Goal: Task Accomplishment & Management: Manage account settings

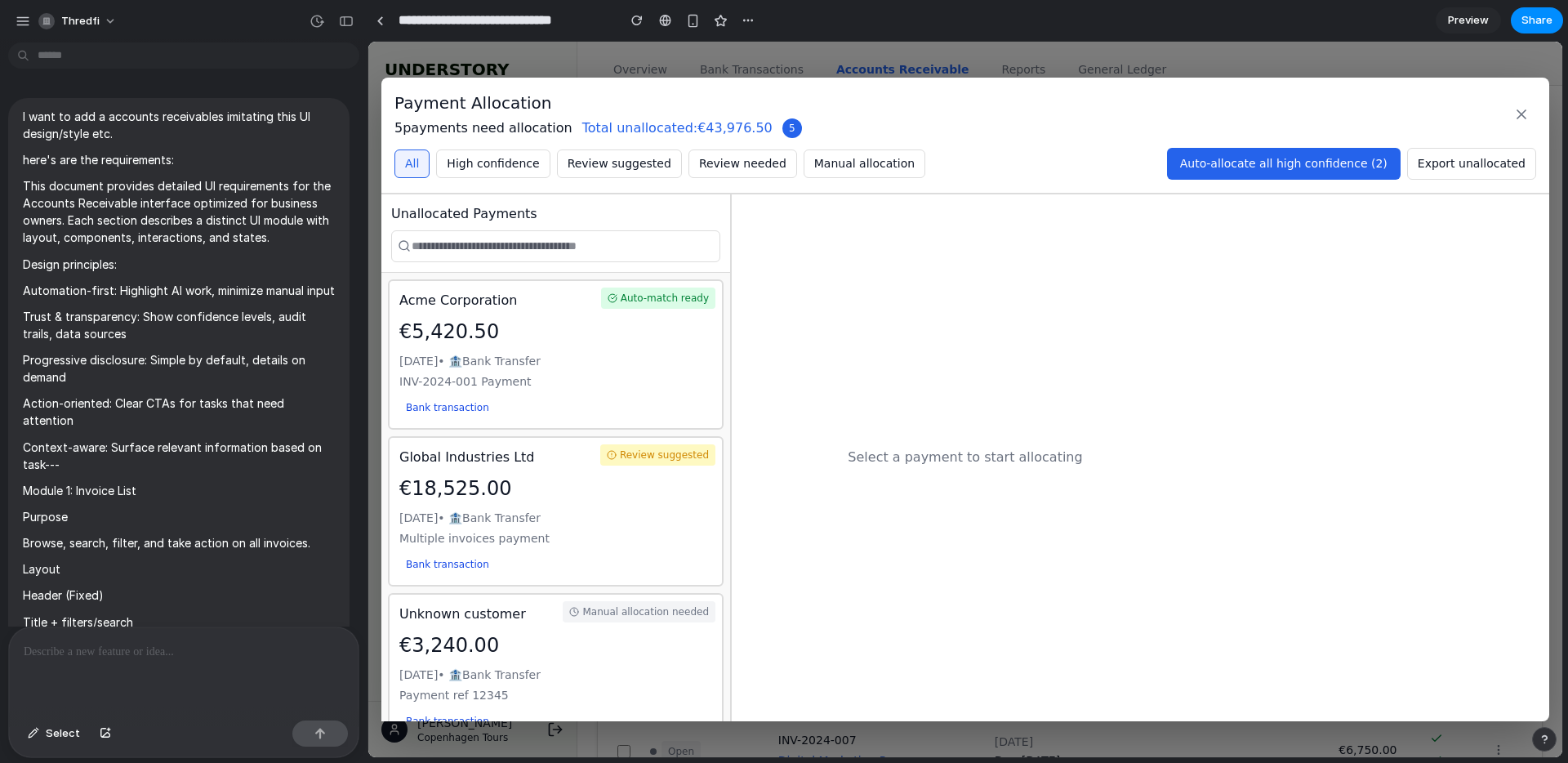
scroll to position [23811, 0]
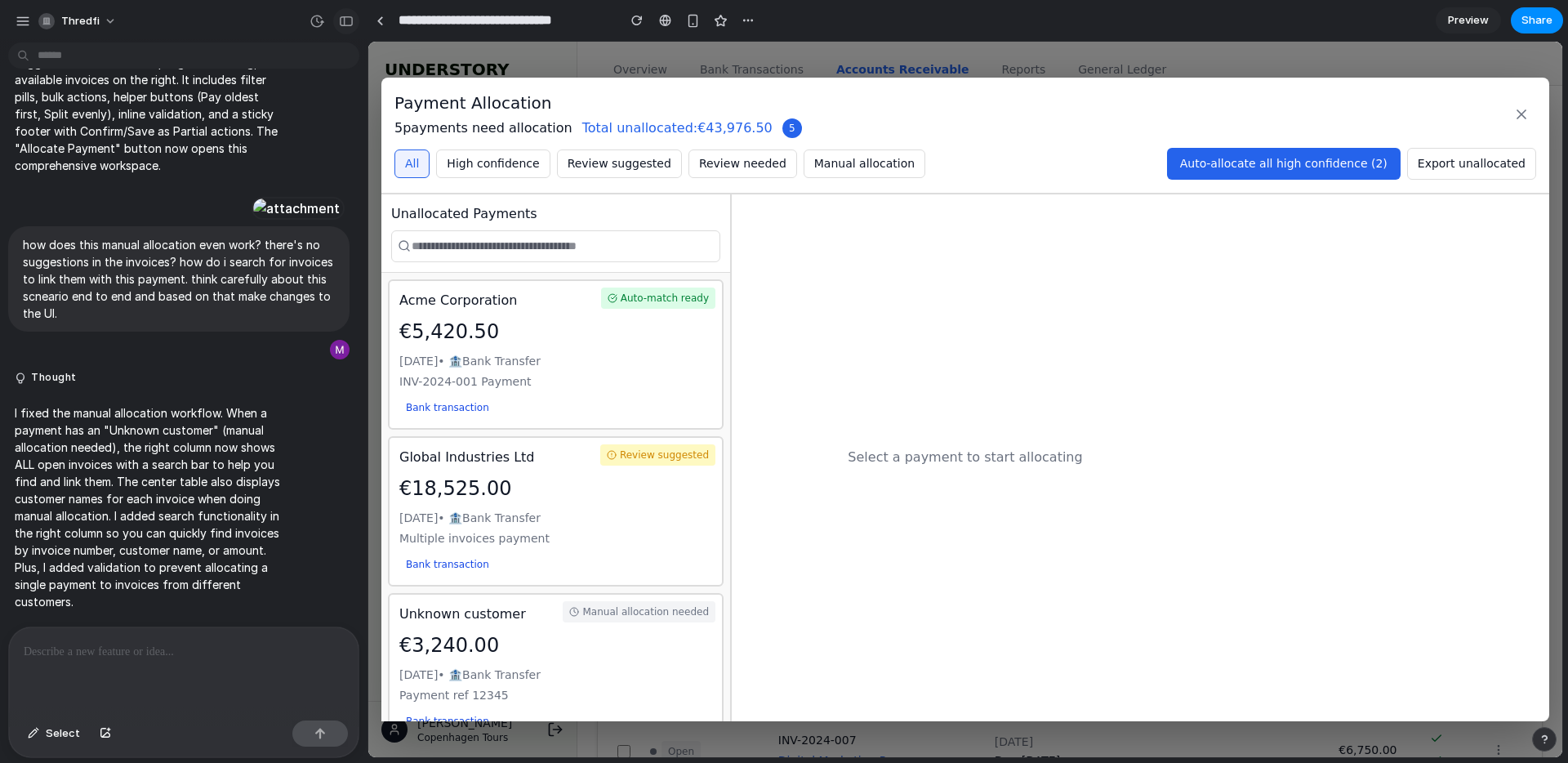
click at [350, 29] on button "button" at bounding box center [346, 21] width 26 height 26
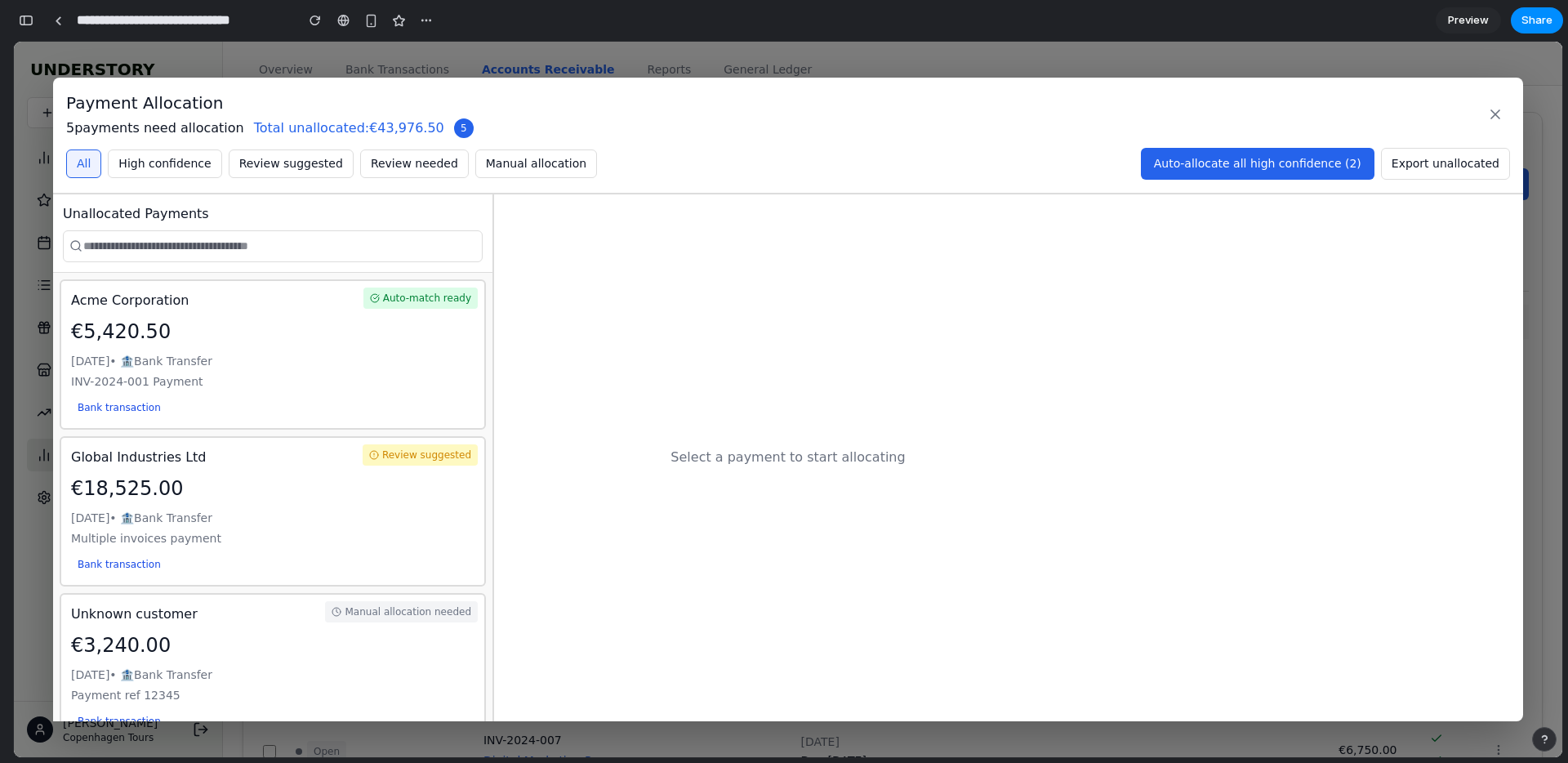
click at [1487, 112] on icon at bounding box center [1494, 114] width 16 height 16
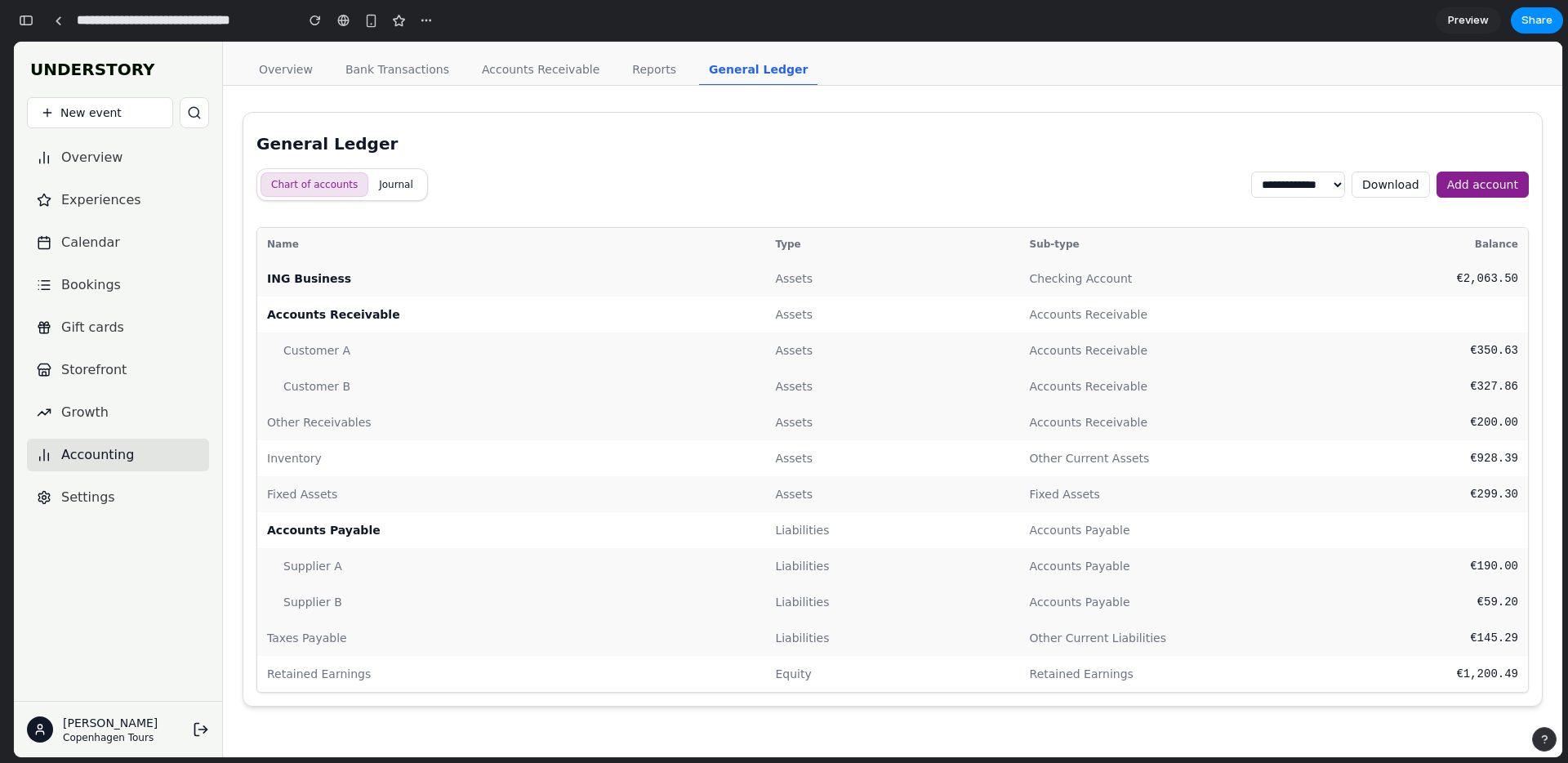
click at [557, 69] on link "Accounts Receivable" at bounding box center [540, 70] width 137 height 31
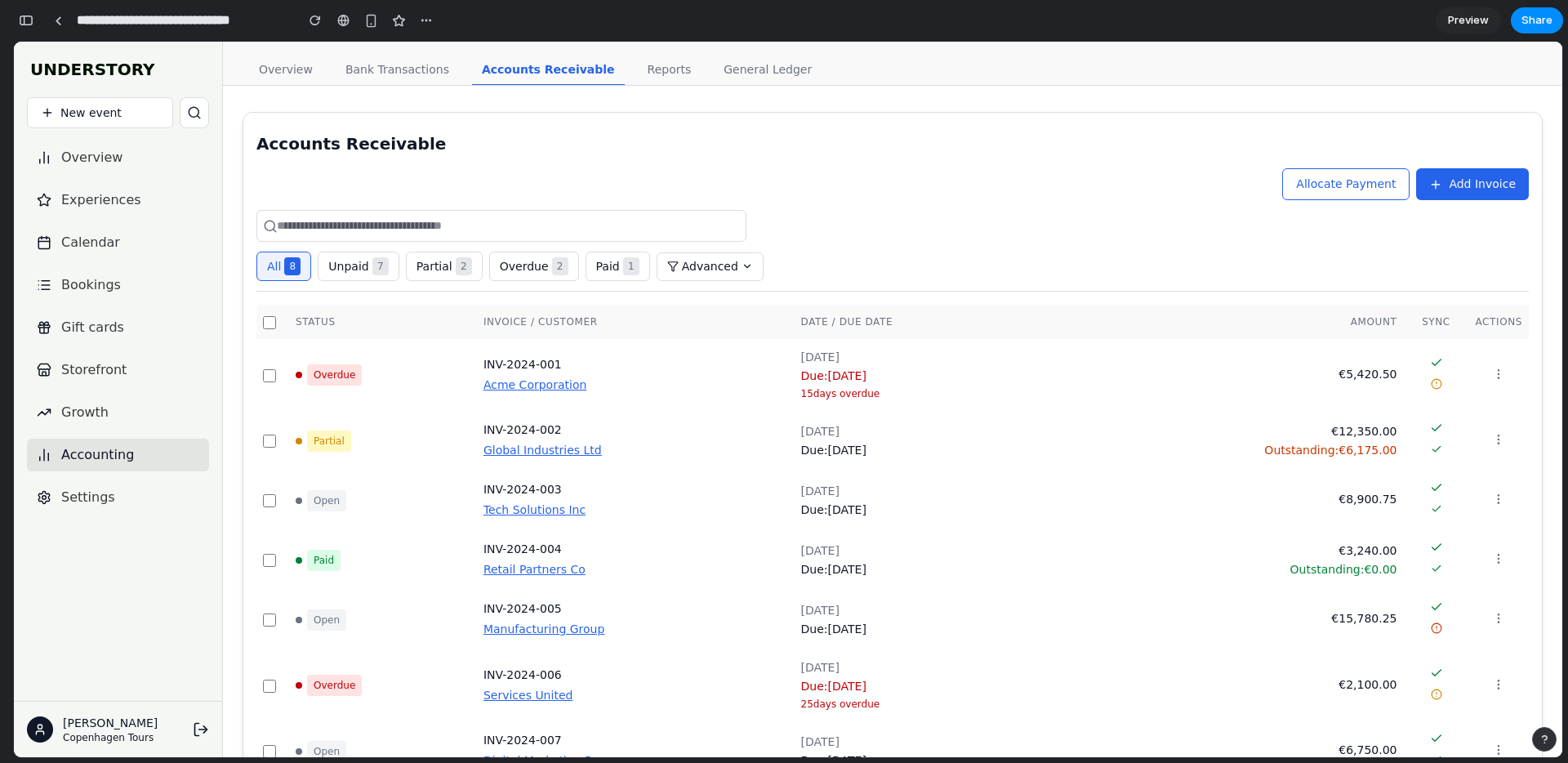
click at [719, 271] on button "Advanced" at bounding box center [709, 266] width 107 height 29
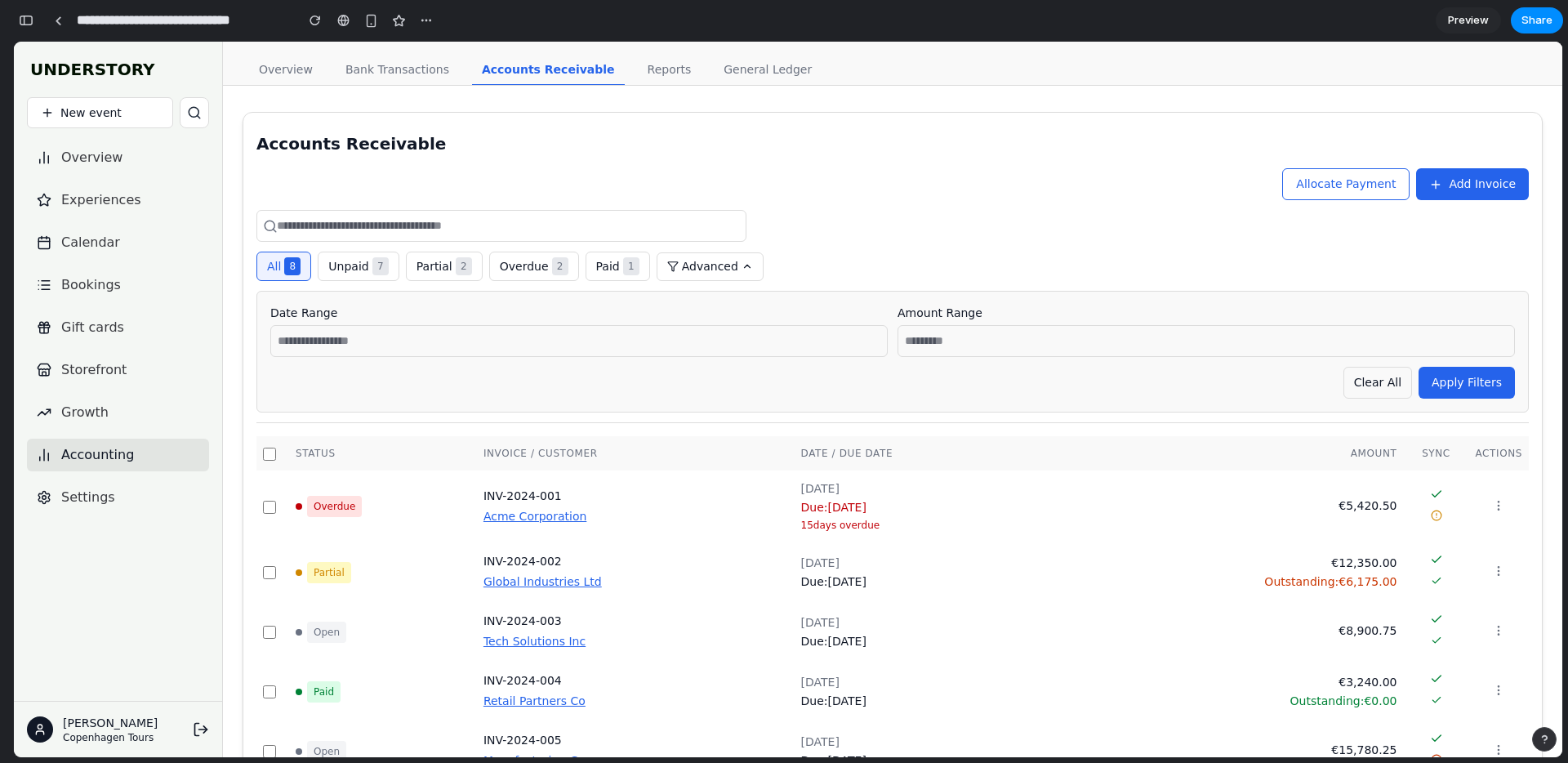
click at [577, 219] on input "text" at bounding box center [501, 226] width 490 height 32
click at [686, 260] on button "Advanced" at bounding box center [709, 266] width 107 height 29
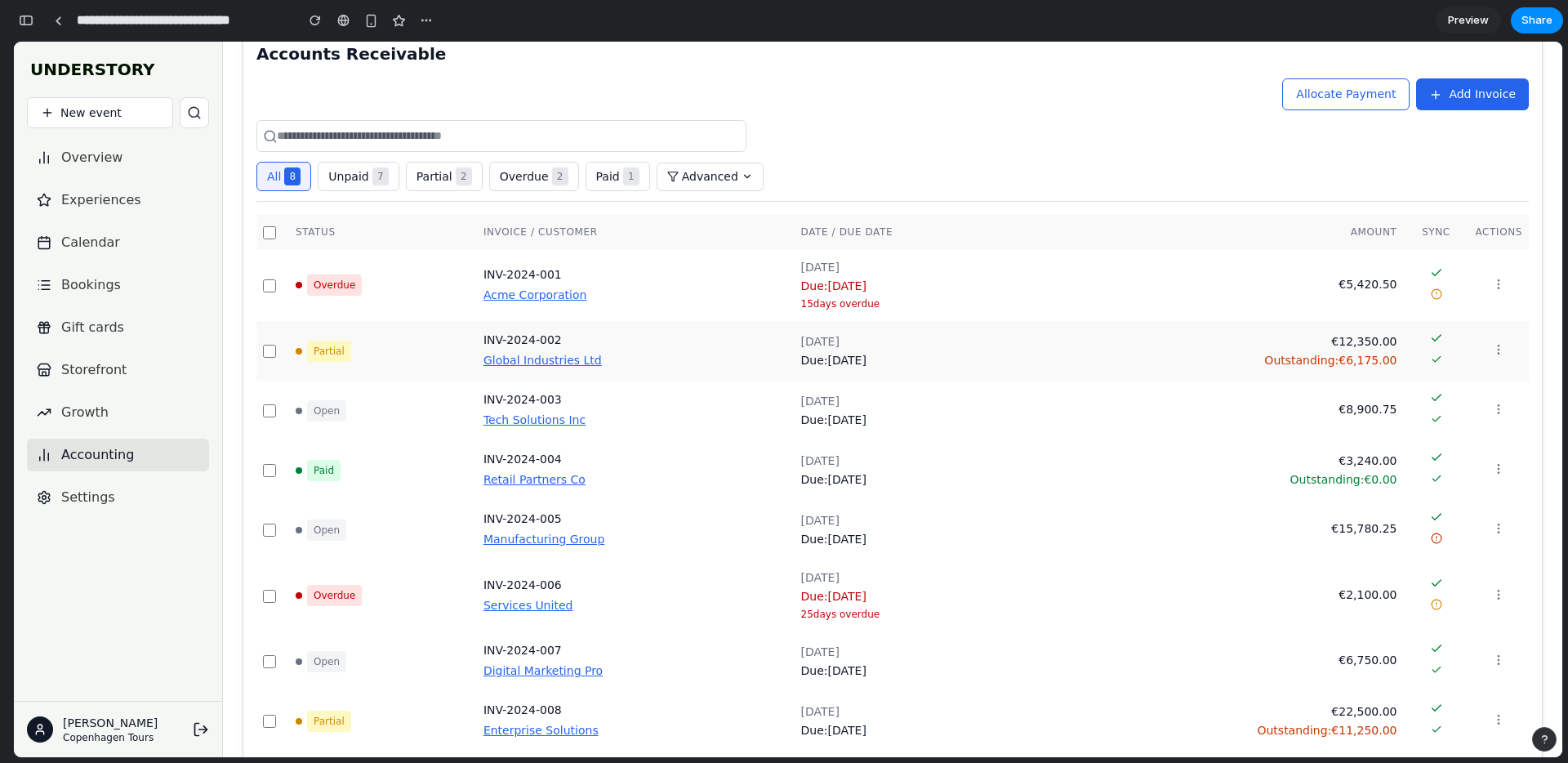
scroll to position [125, 0]
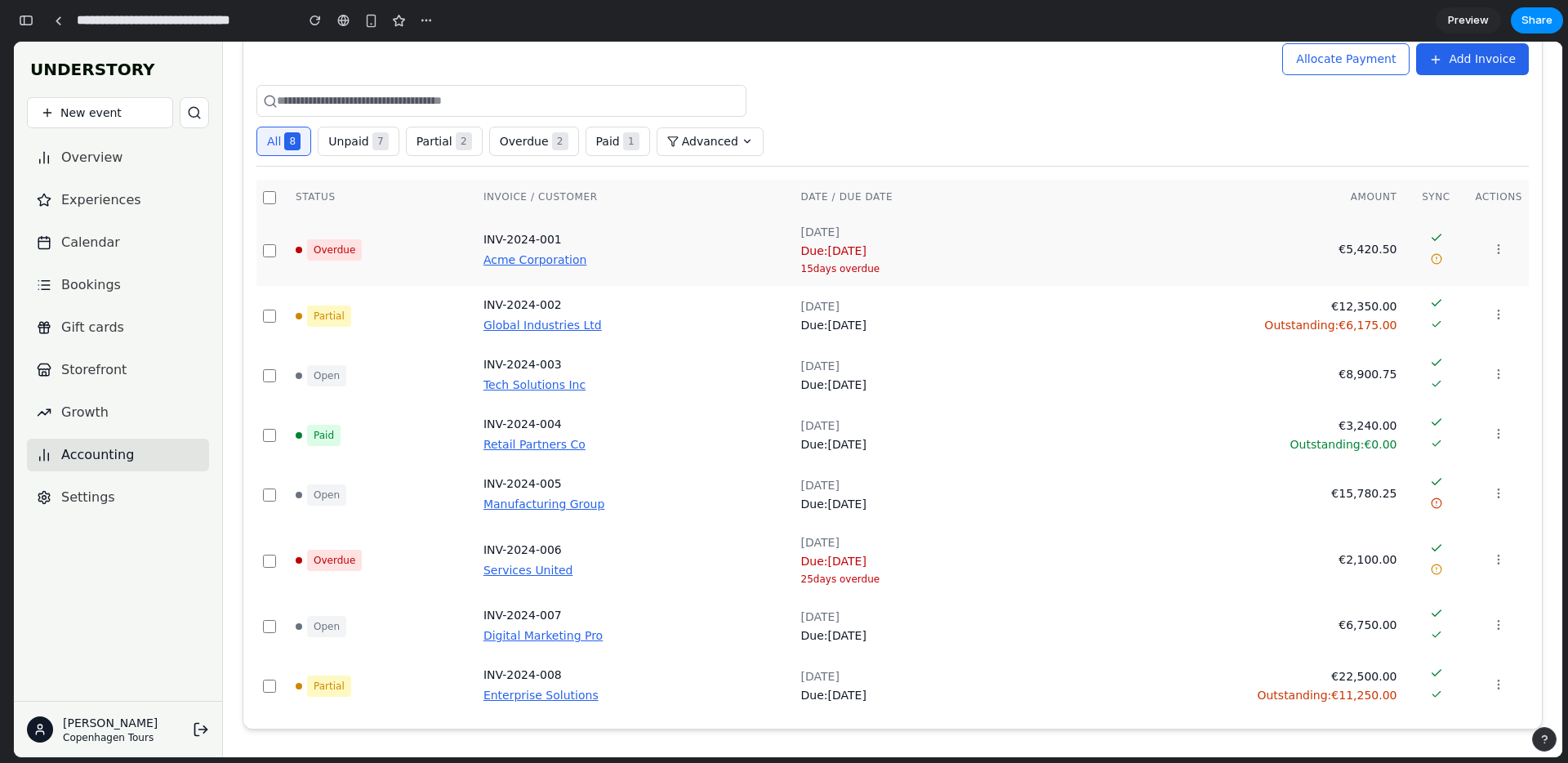
click at [852, 252] on div "Due: Feb 15, 2024" at bounding box center [918, 251] width 235 height 17
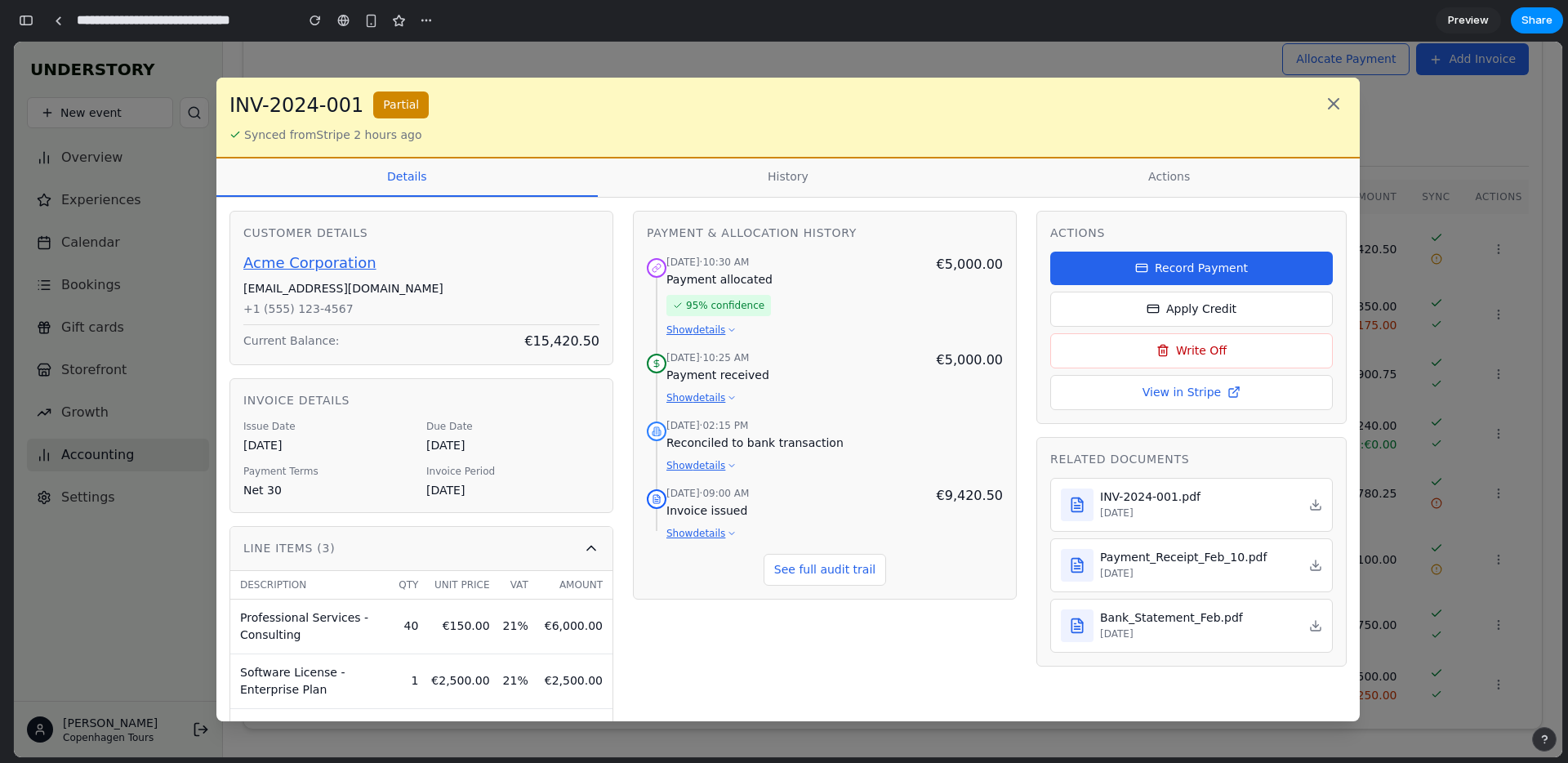
click at [1250, 264] on button "Record Payment" at bounding box center [1191, 268] width 283 height 34
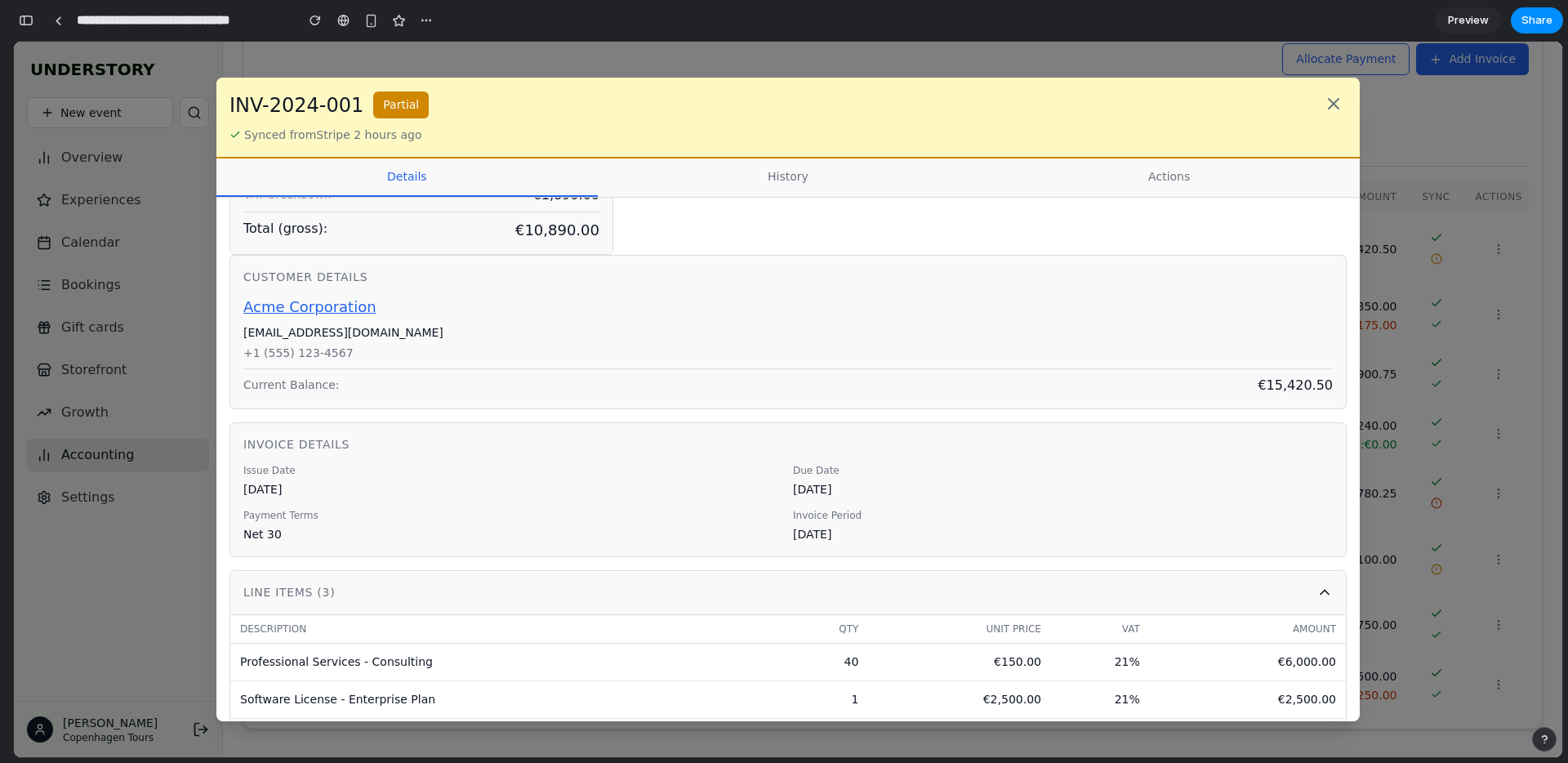
scroll to position [772, 0]
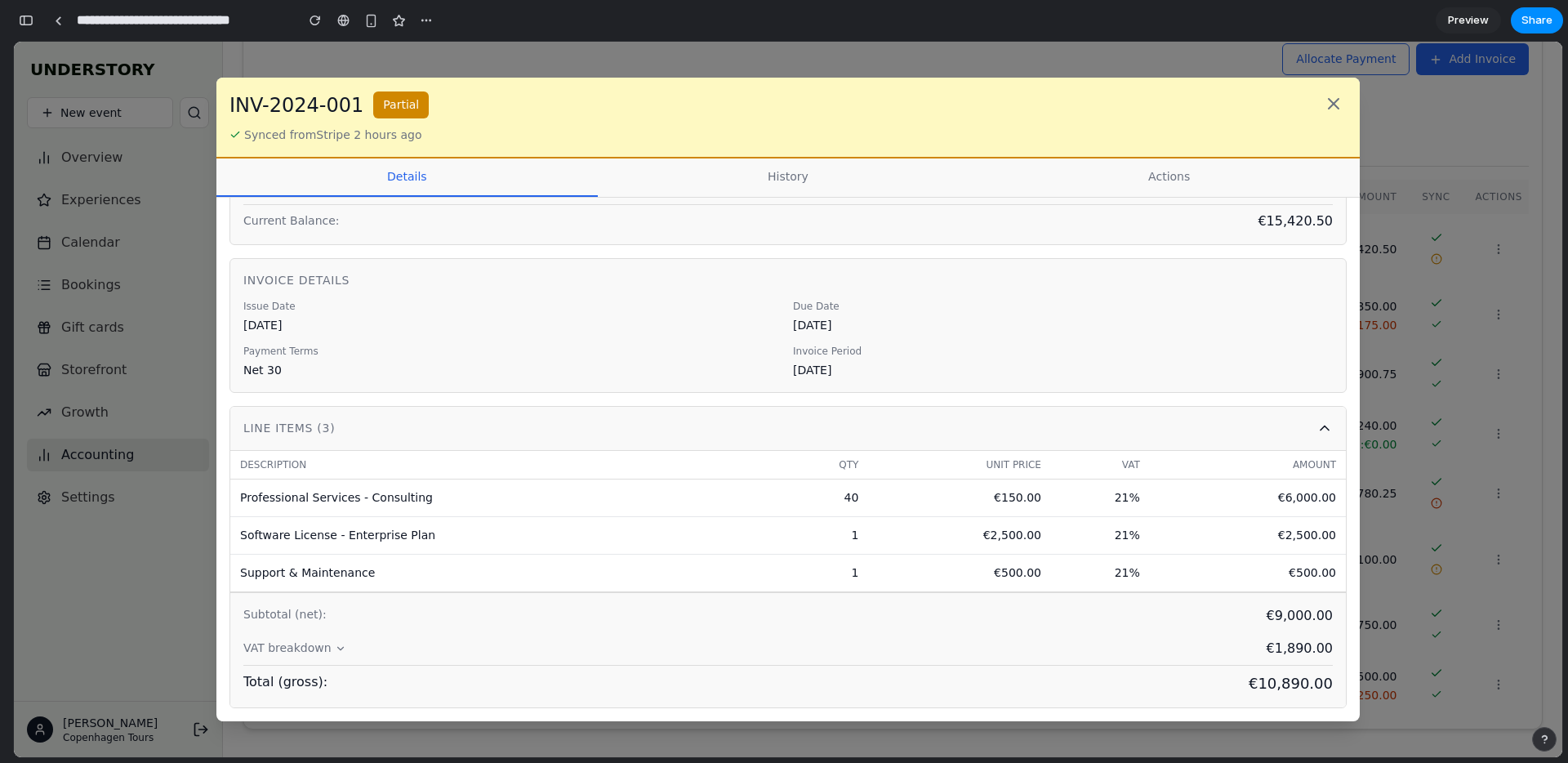
click at [776, 176] on button "history" at bounding box center [788, 177] width 382 height 38
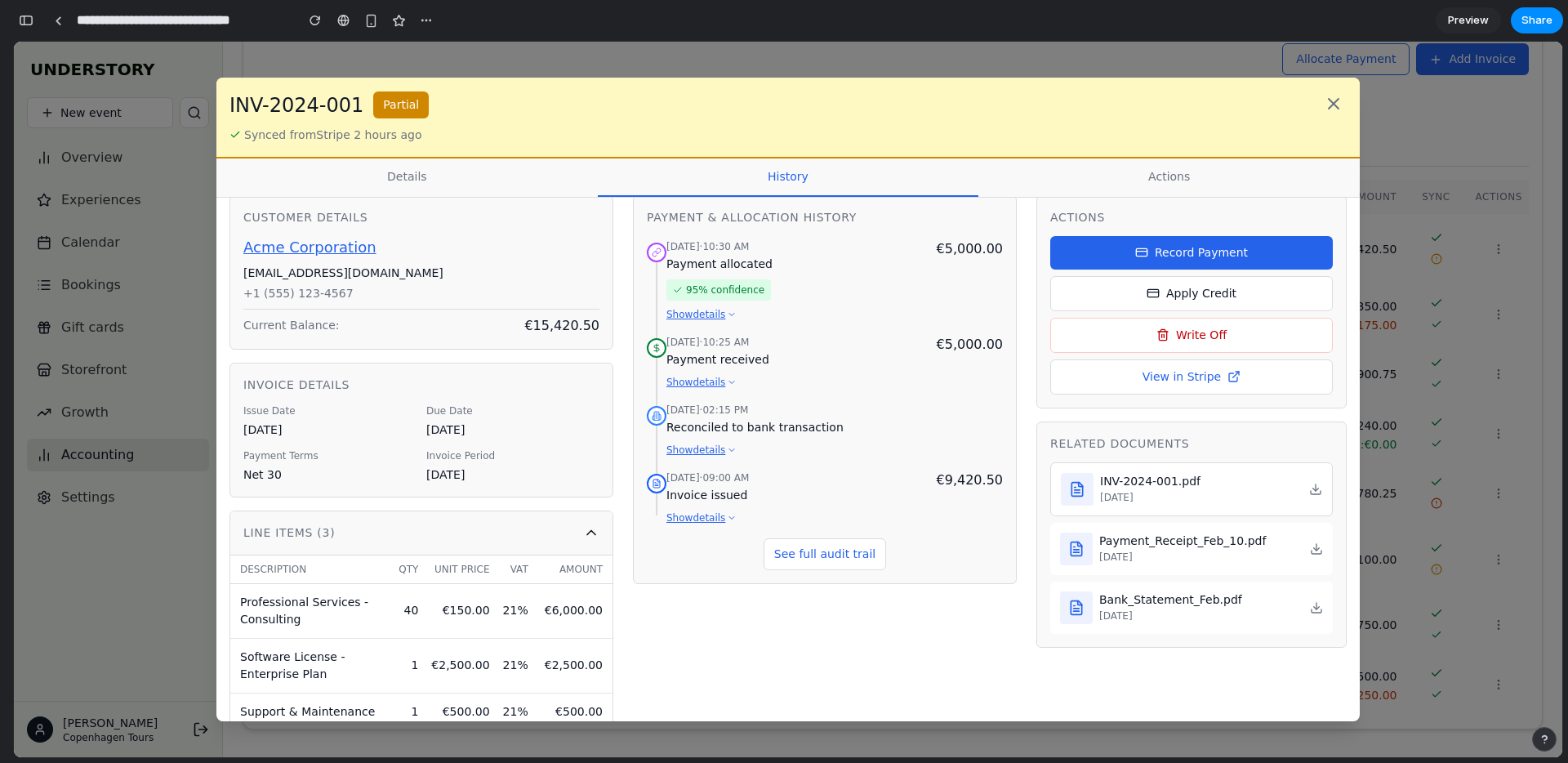
scroll to position [0, 0]
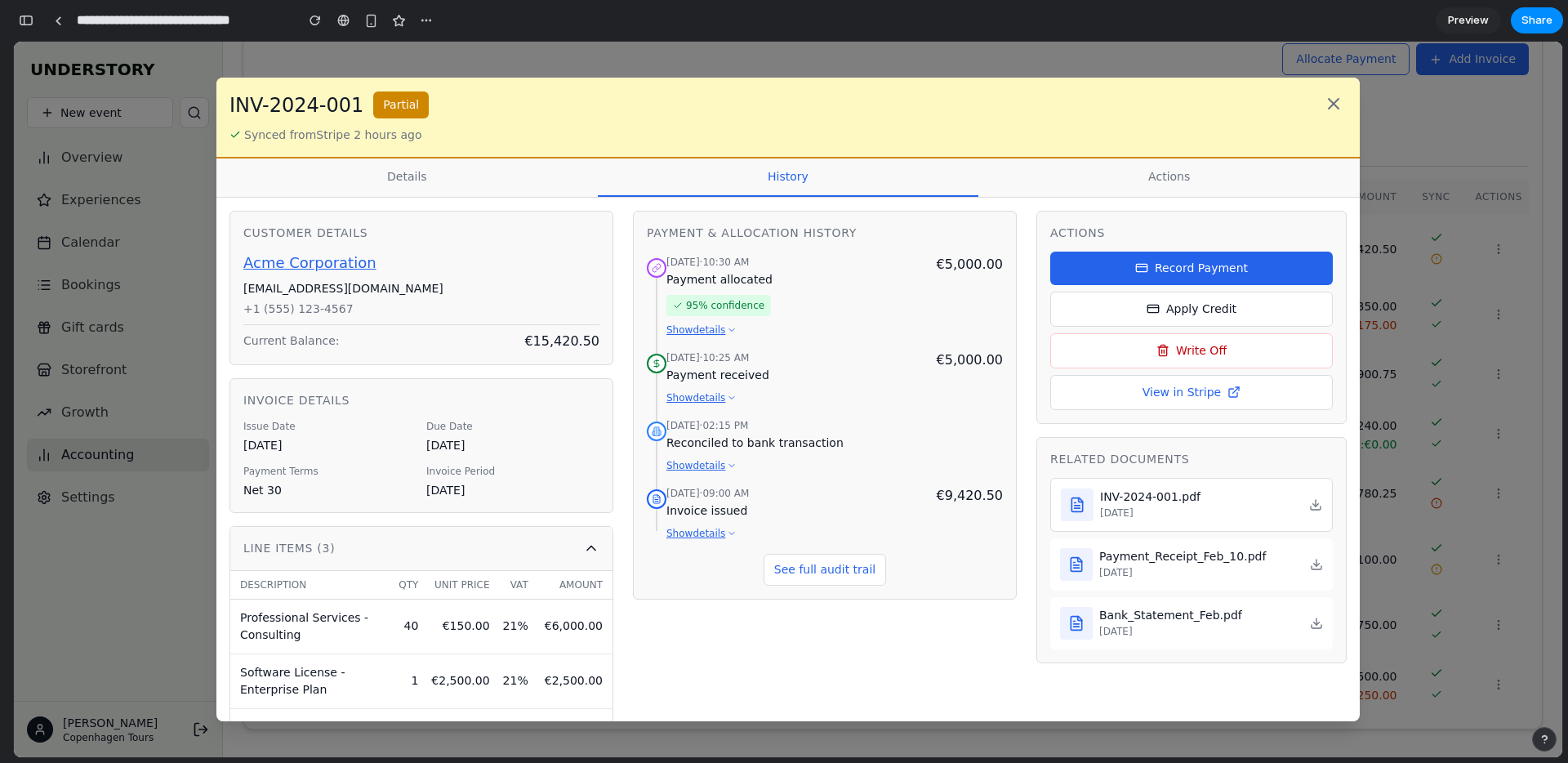
click at [1164, 177] on button "actions" at bounding box center [1169, 177] width 382 height 38
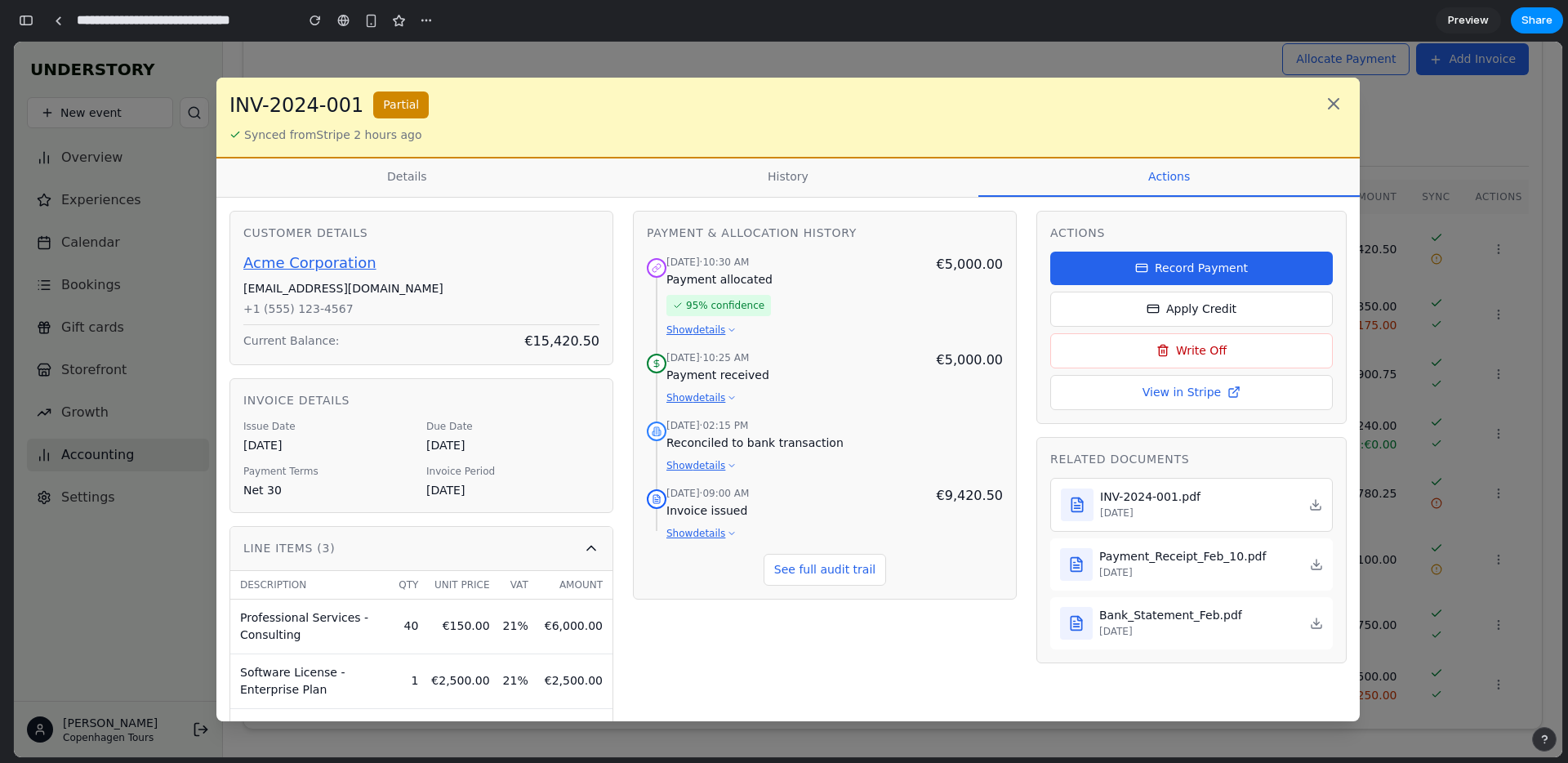
click at [756, 186] on button "history" at bounding box center [788, 177] width 382 height 38
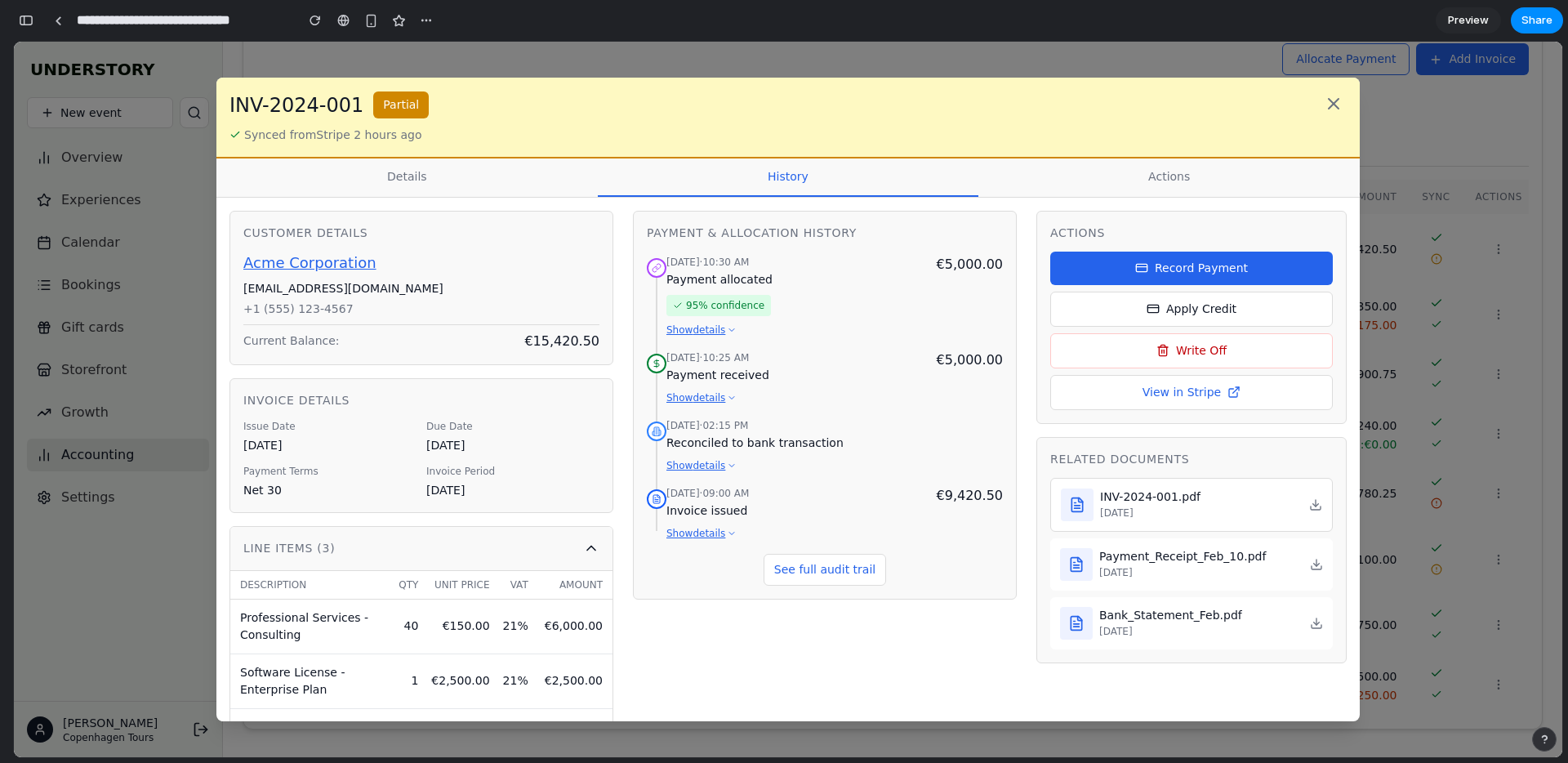
click at [427, 186] on button "details" at bounding box center [407, 177] width 382 height 38
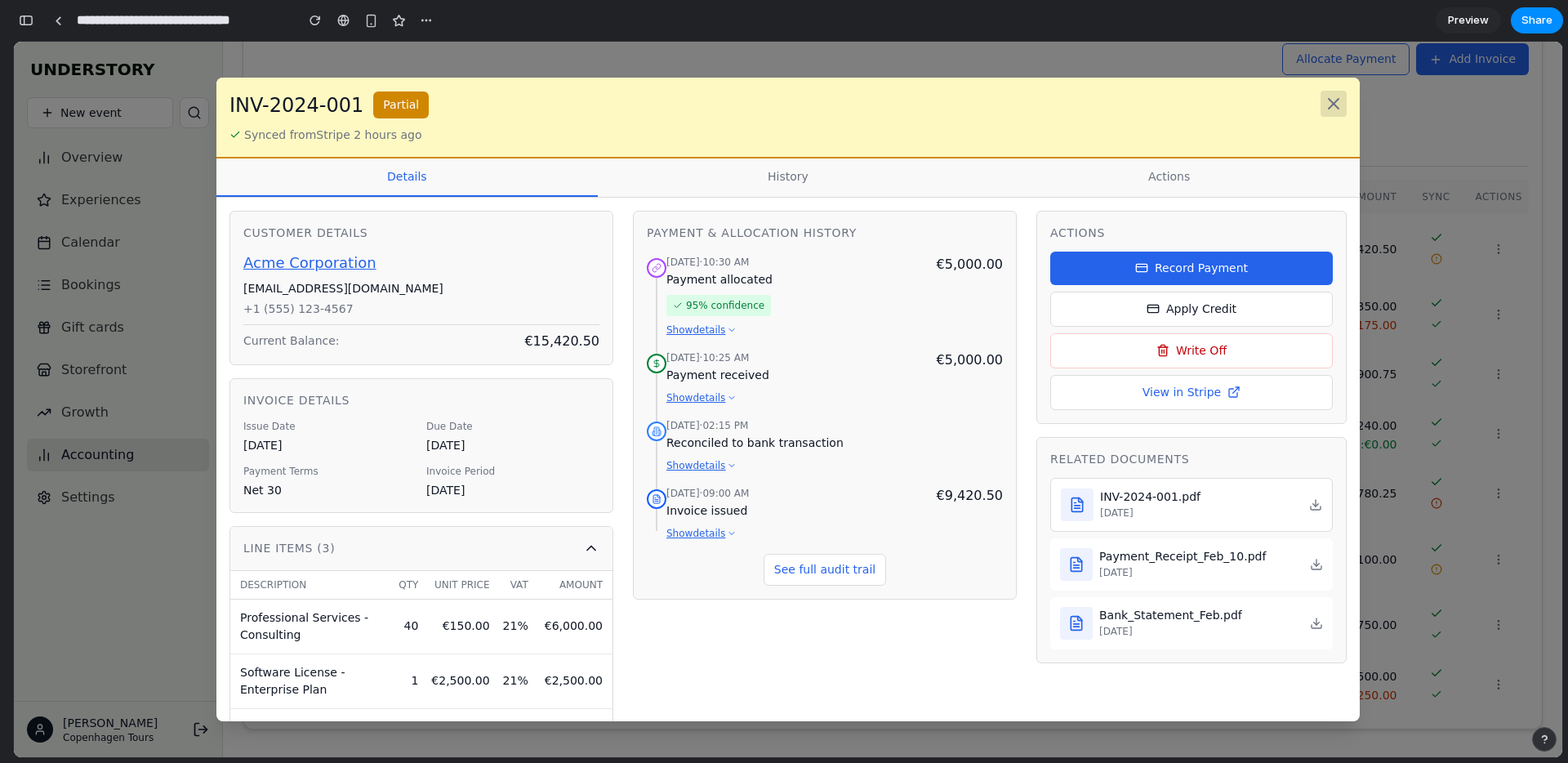
drag, startPoint x: 1329, startPoint y: 104, endPoint x: 1321, endPoint y: 110, distance: 10.0
click at [1329, 104] on icon at bounding box center [1333, 104] width 20 height 20
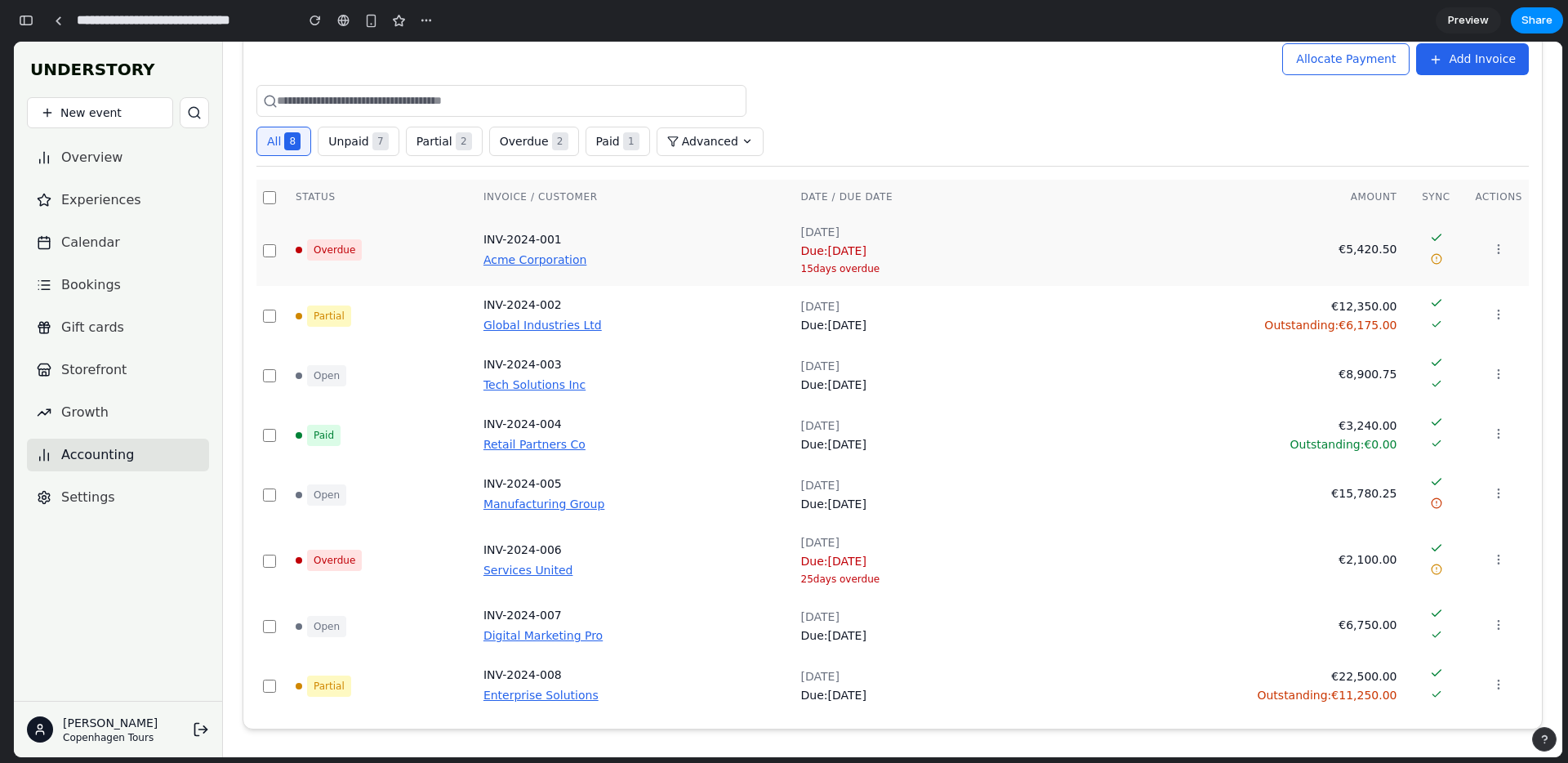
click at [544, 261] on button "Acme Corporation" at bounding box center [535, 260] width 103 height 17
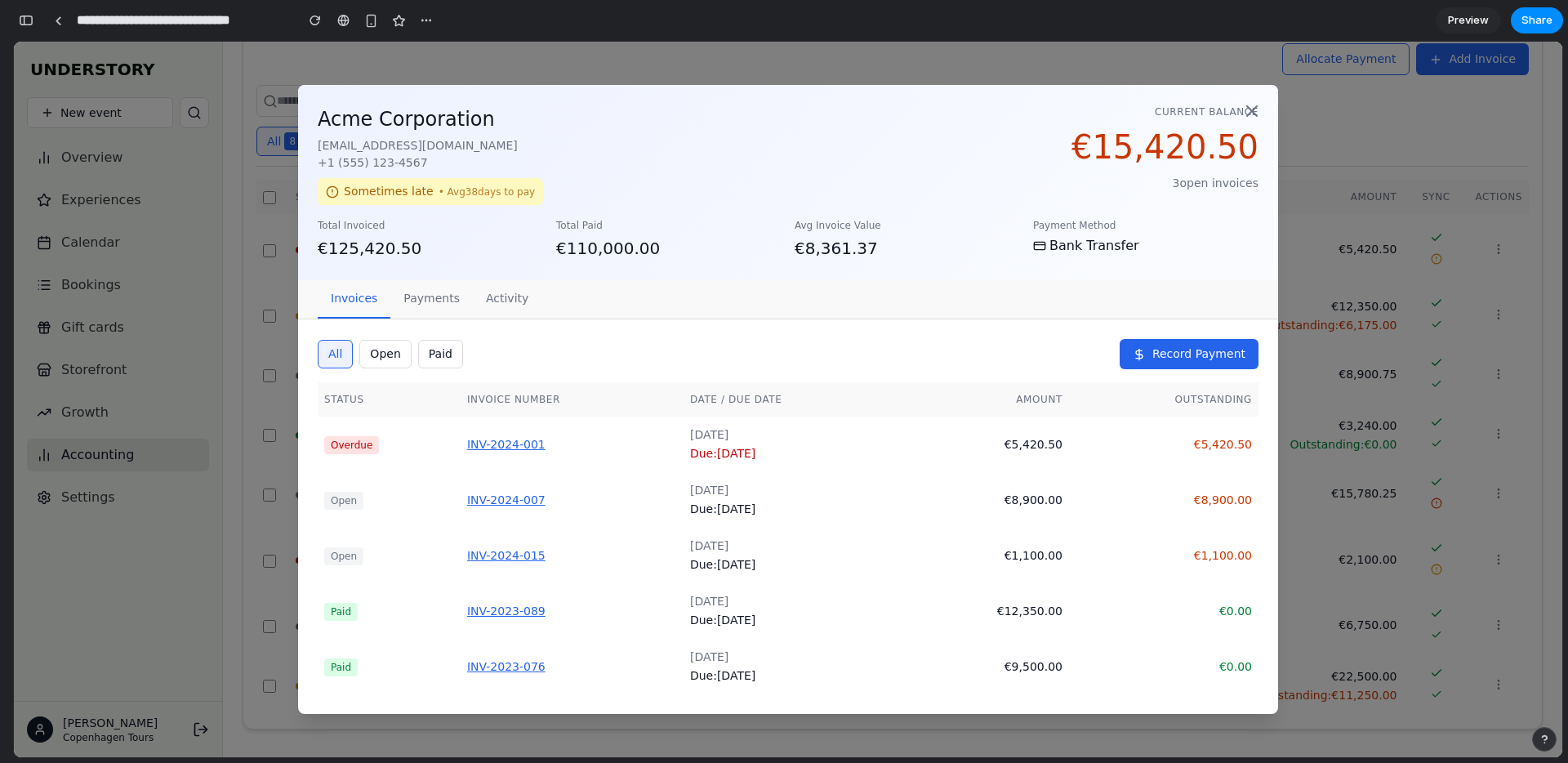
click at [270, 302] on div "Acme Corporation billing@acme.com +1 (555) 123-4567 Sometimes late • Avg 38 day…" at bounding box center [788, 400] width 1548 height 715
click at [1257, 103] on icon at bounding box center [1251, 110] width 20 height 20
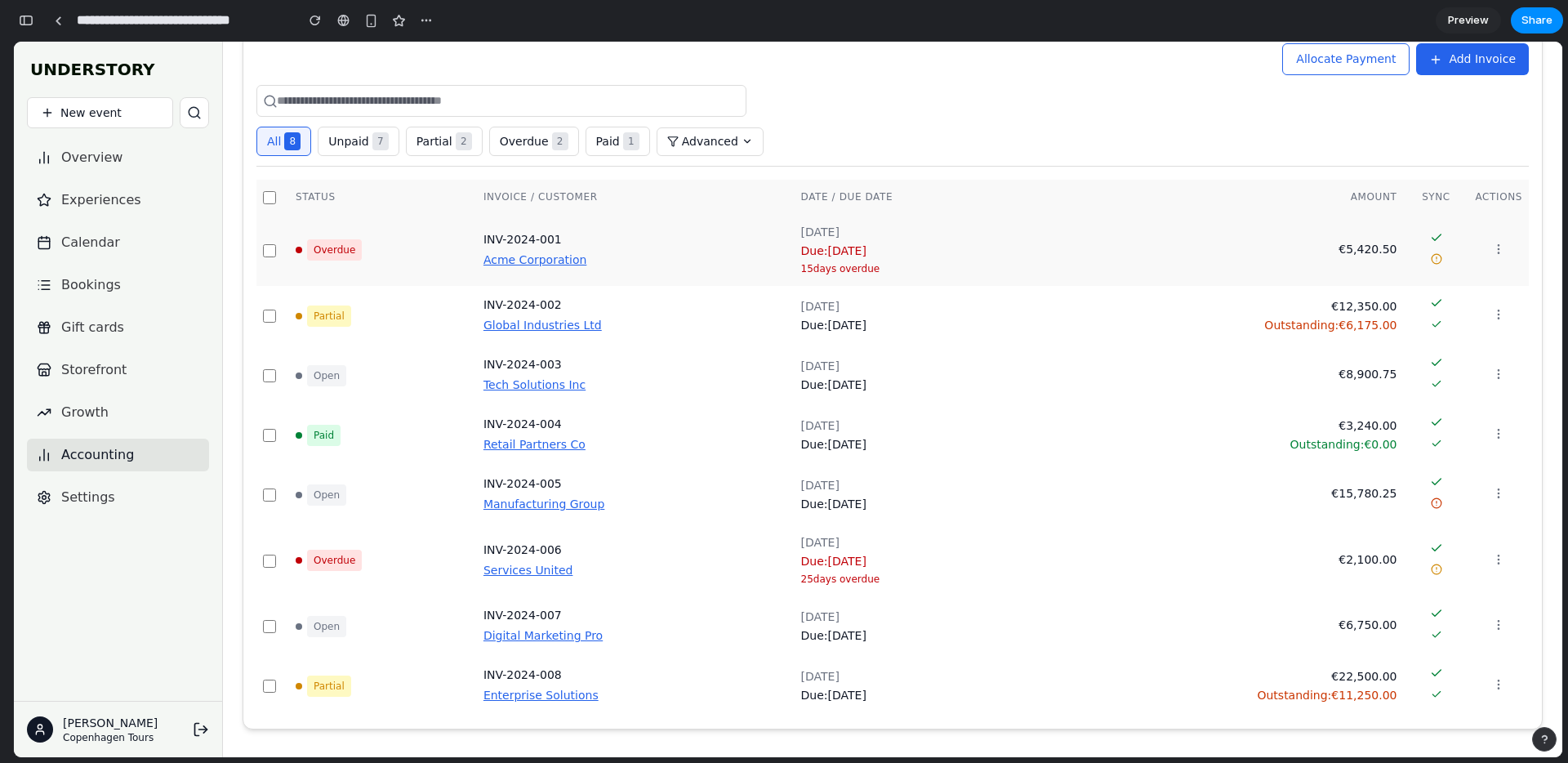
click at [536, 260] on button "Acme Corporation" at bounding box center [535, 260] width 103 height 17
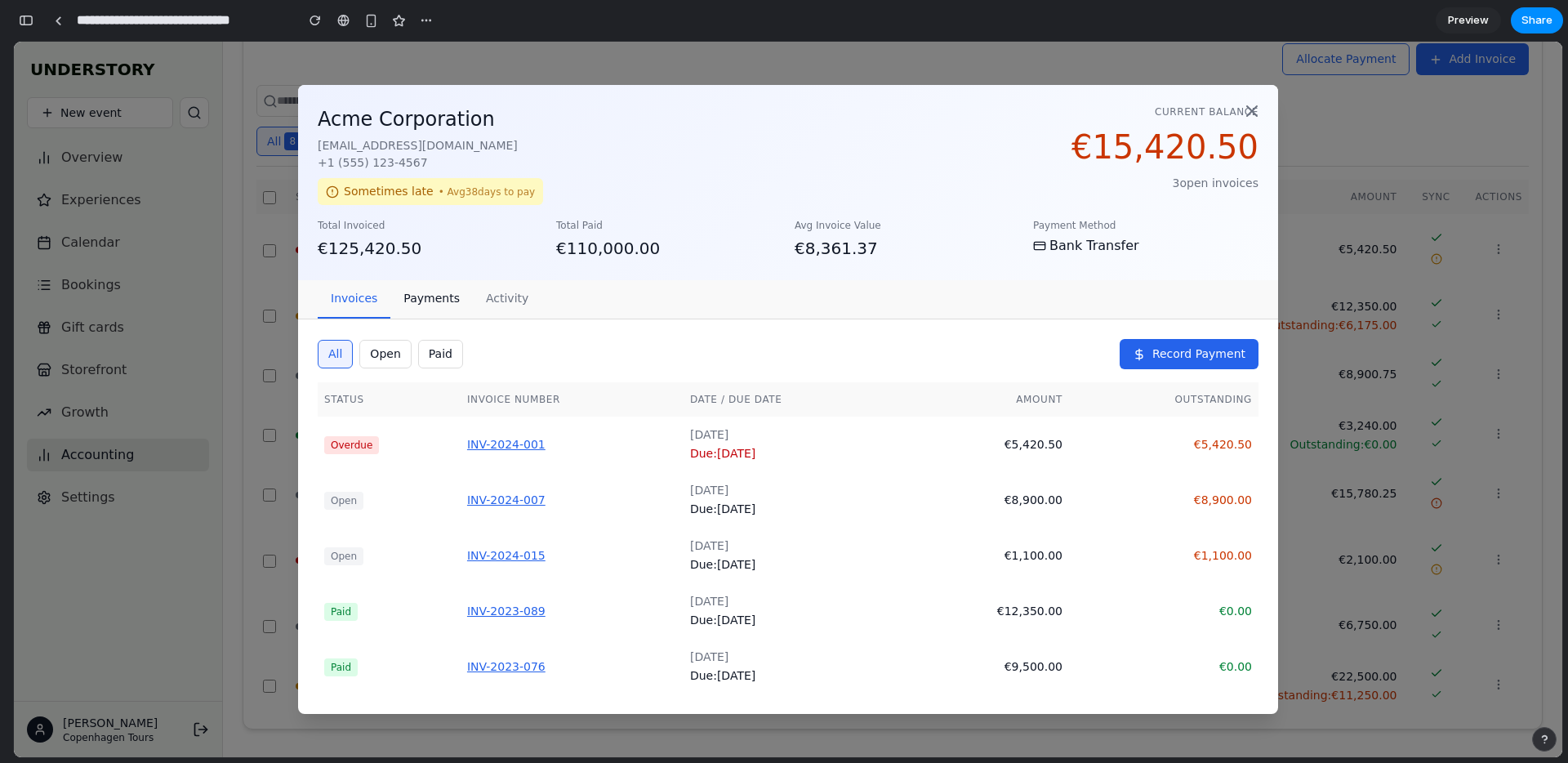
click at [422, 297] on button "payments" at bounding box center [431, 299] width 82 height 38
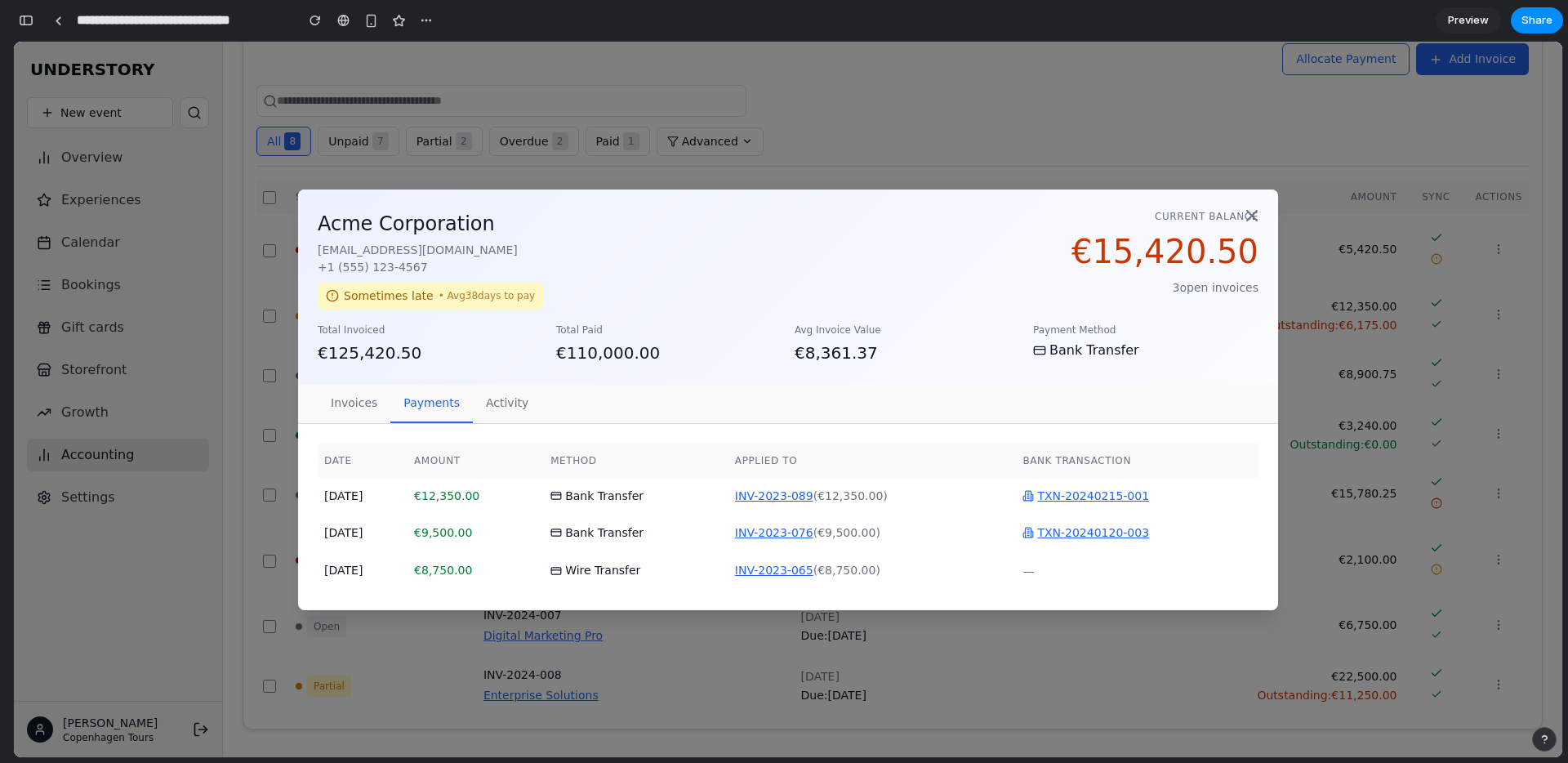
click at [507, 304] on div "Sometimes late • Avg 38 days to pay" at bounding box center [429, 296] width 225 height 27
click at [1258, 219] on icon at bounding box center [1251, 215] width 20 height 20
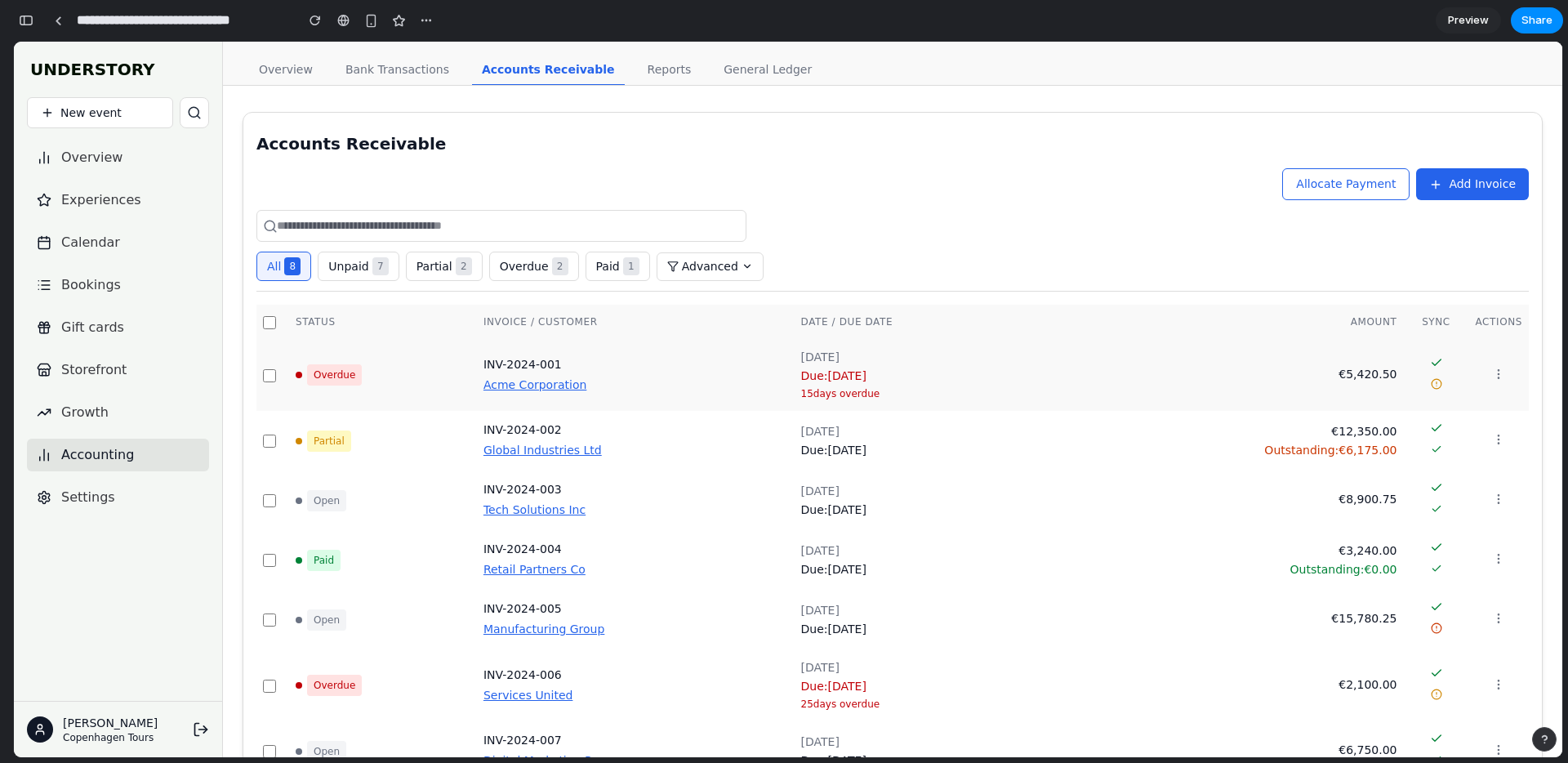
click at [551, 380] on button "Acme Corporation" at bounding box center [535, 385] width 103 height 17
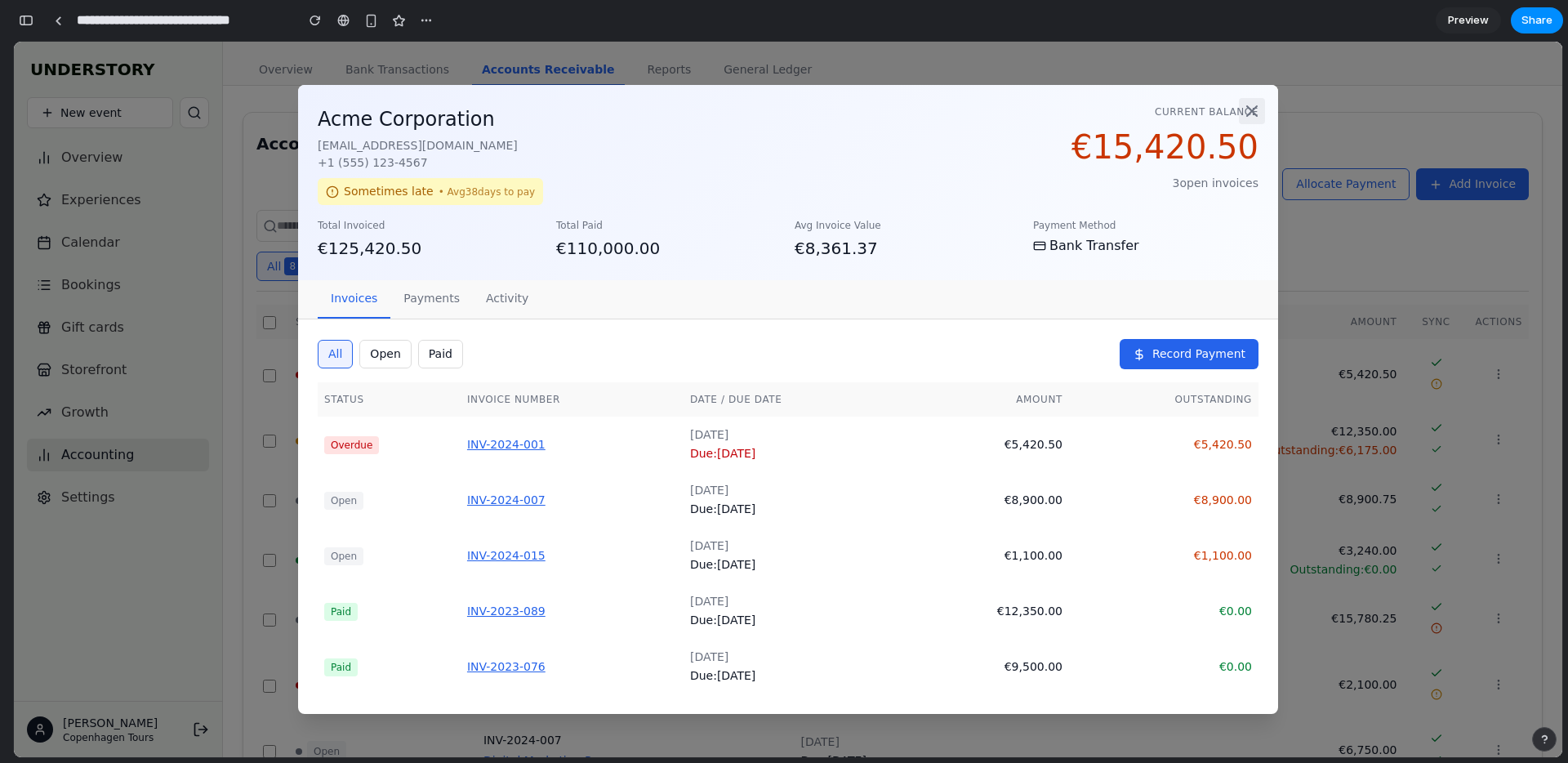
click at [1257, 109] on icon at bounding box center [1251, 110] width 20 height 20
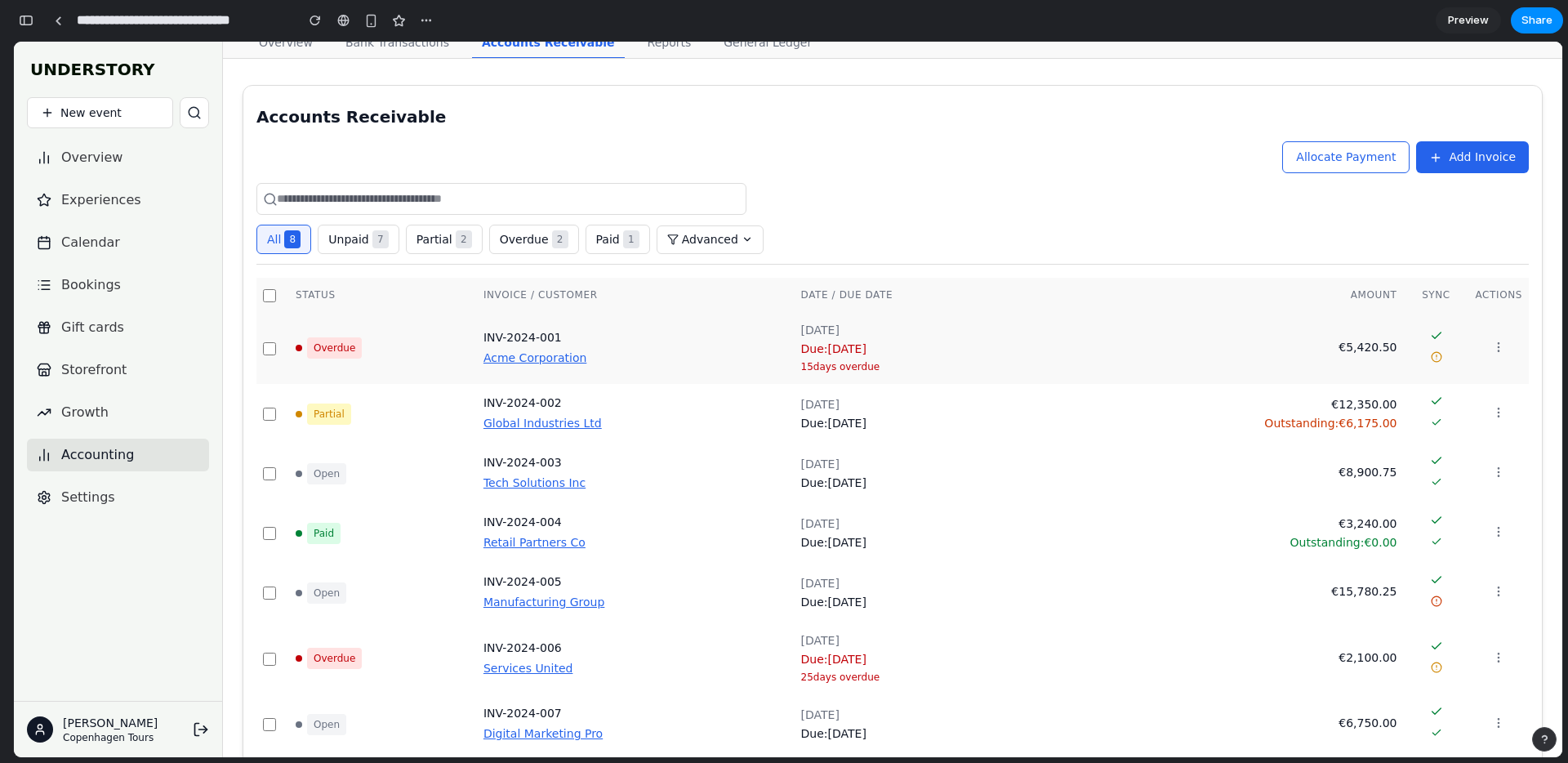
scroll to position [30, 0]
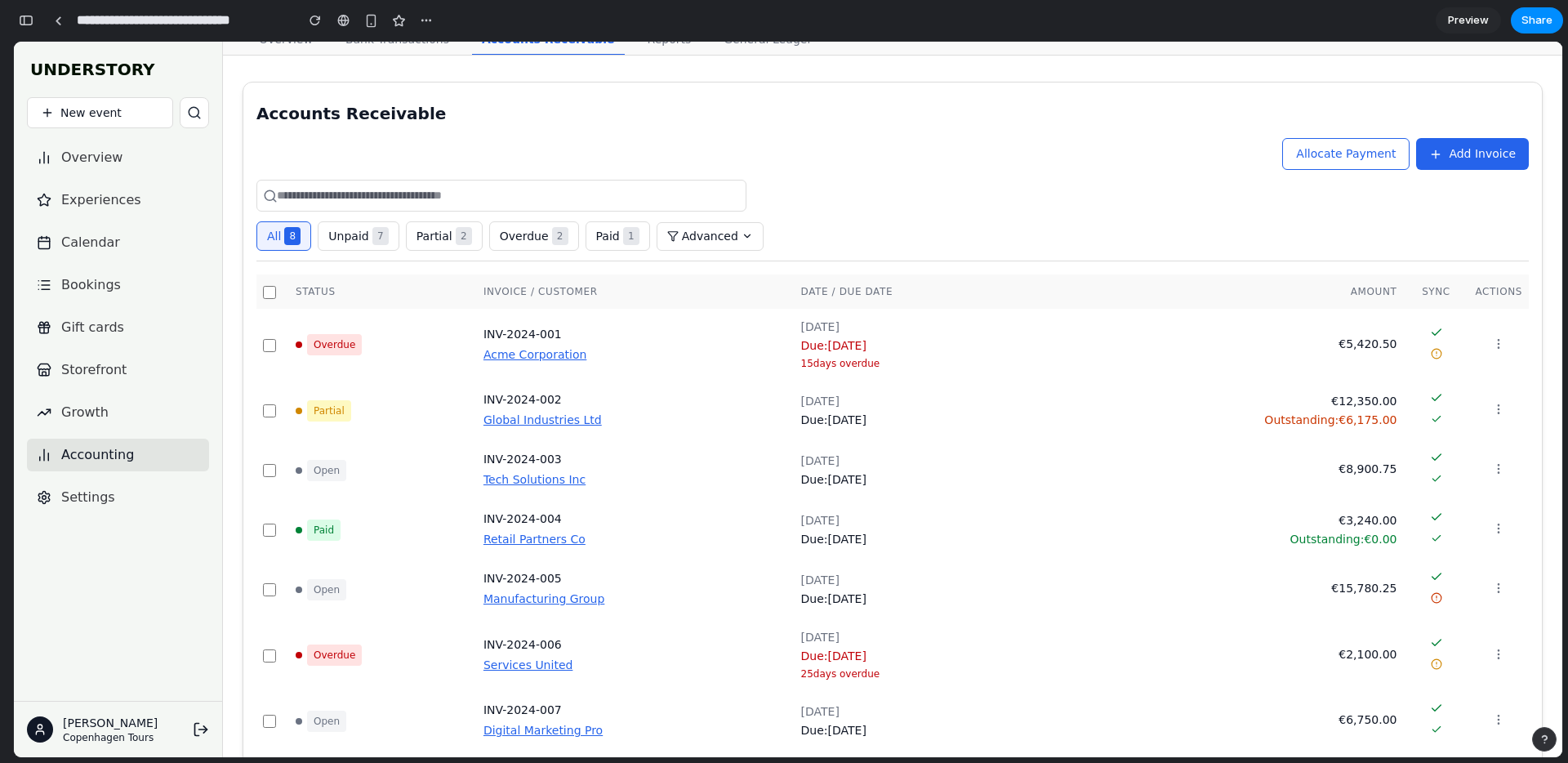
click at [1471, 160] on span "Add Invoice" at bounding box center [1482, 154] width 67 height 17
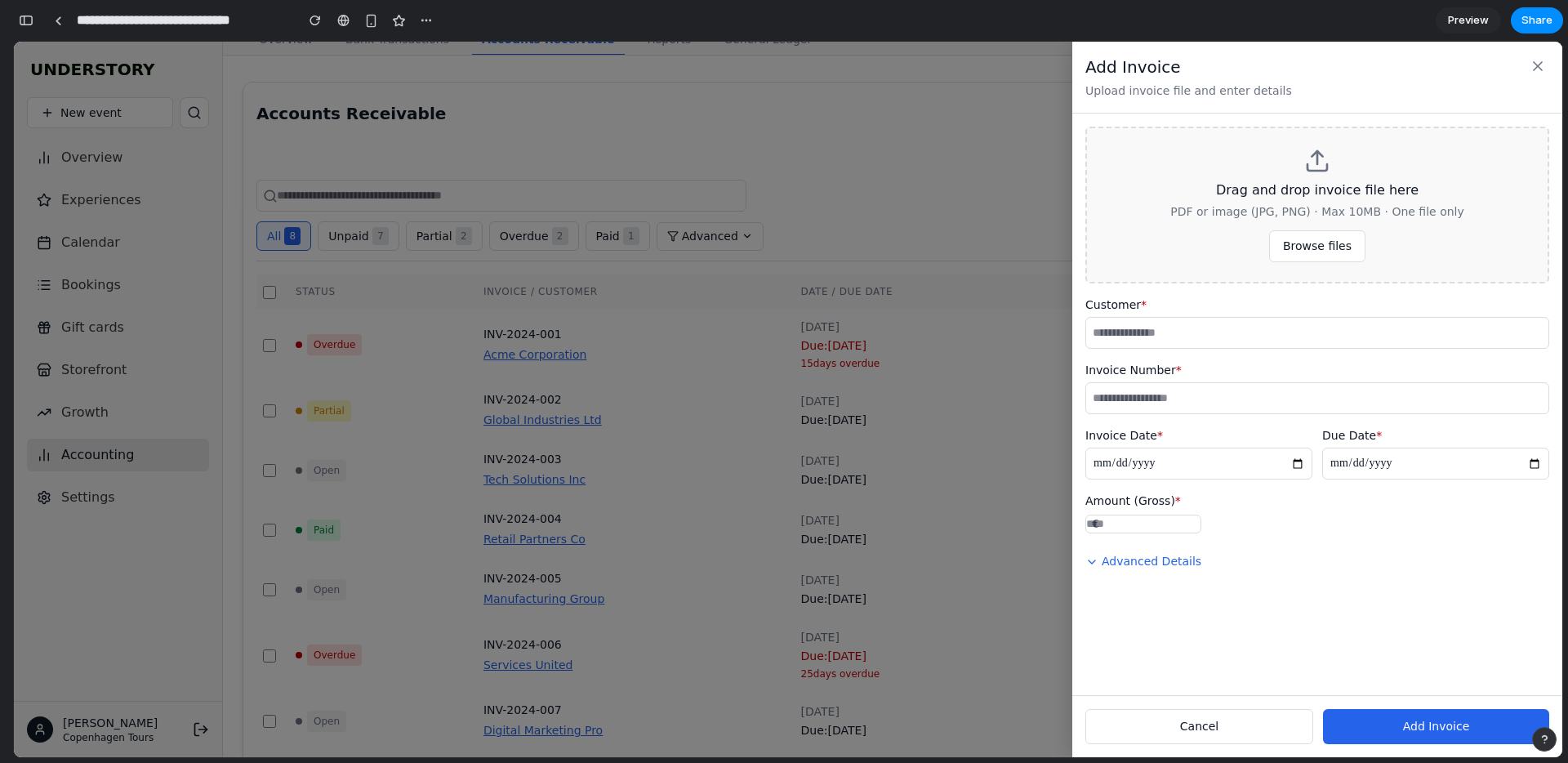
click at [1141, 568] on button "Advanced Details" at bounding box center [1143, 561] width 116 height 30
select select "******"
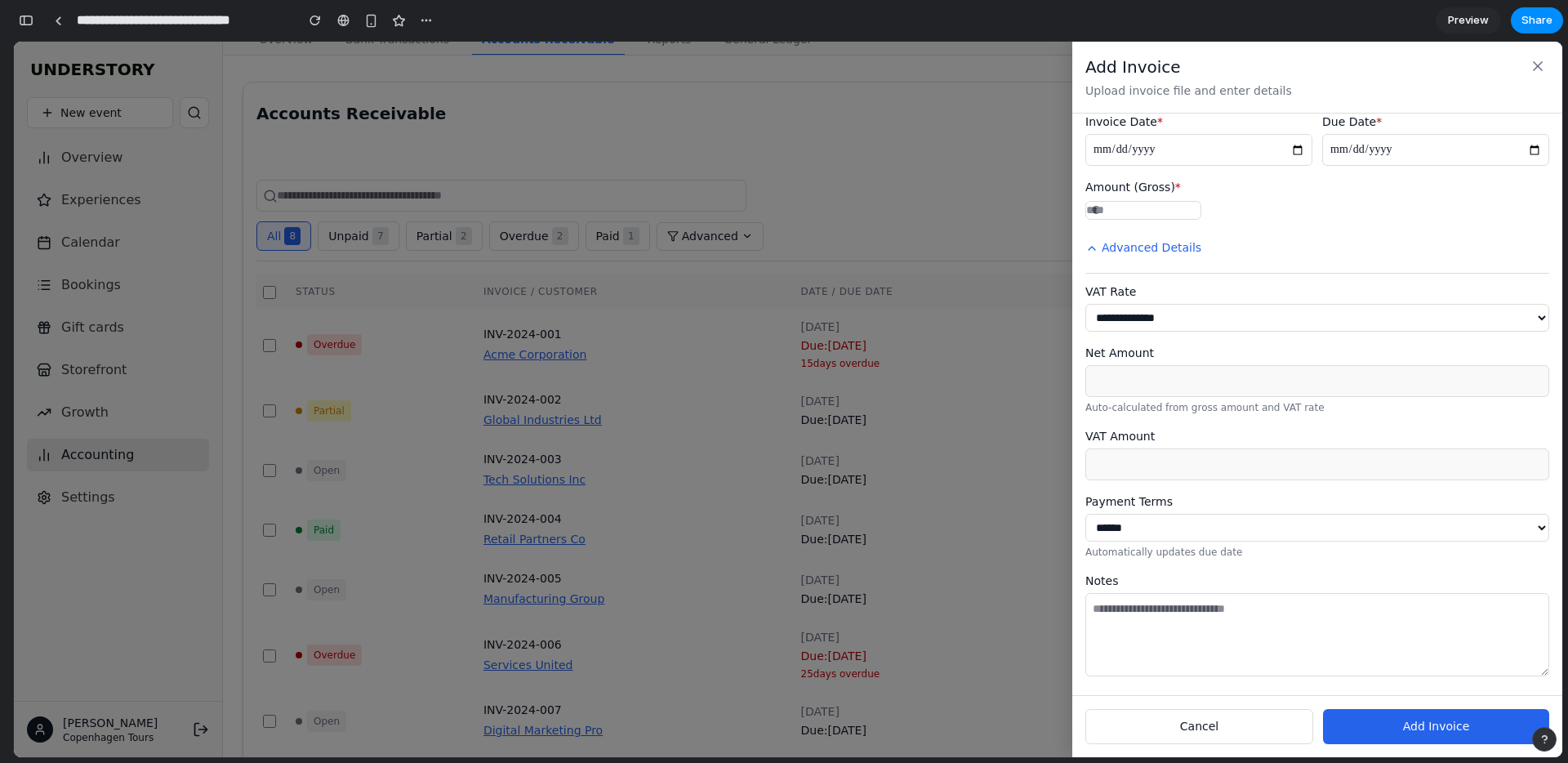
scroll to position [0, 0]
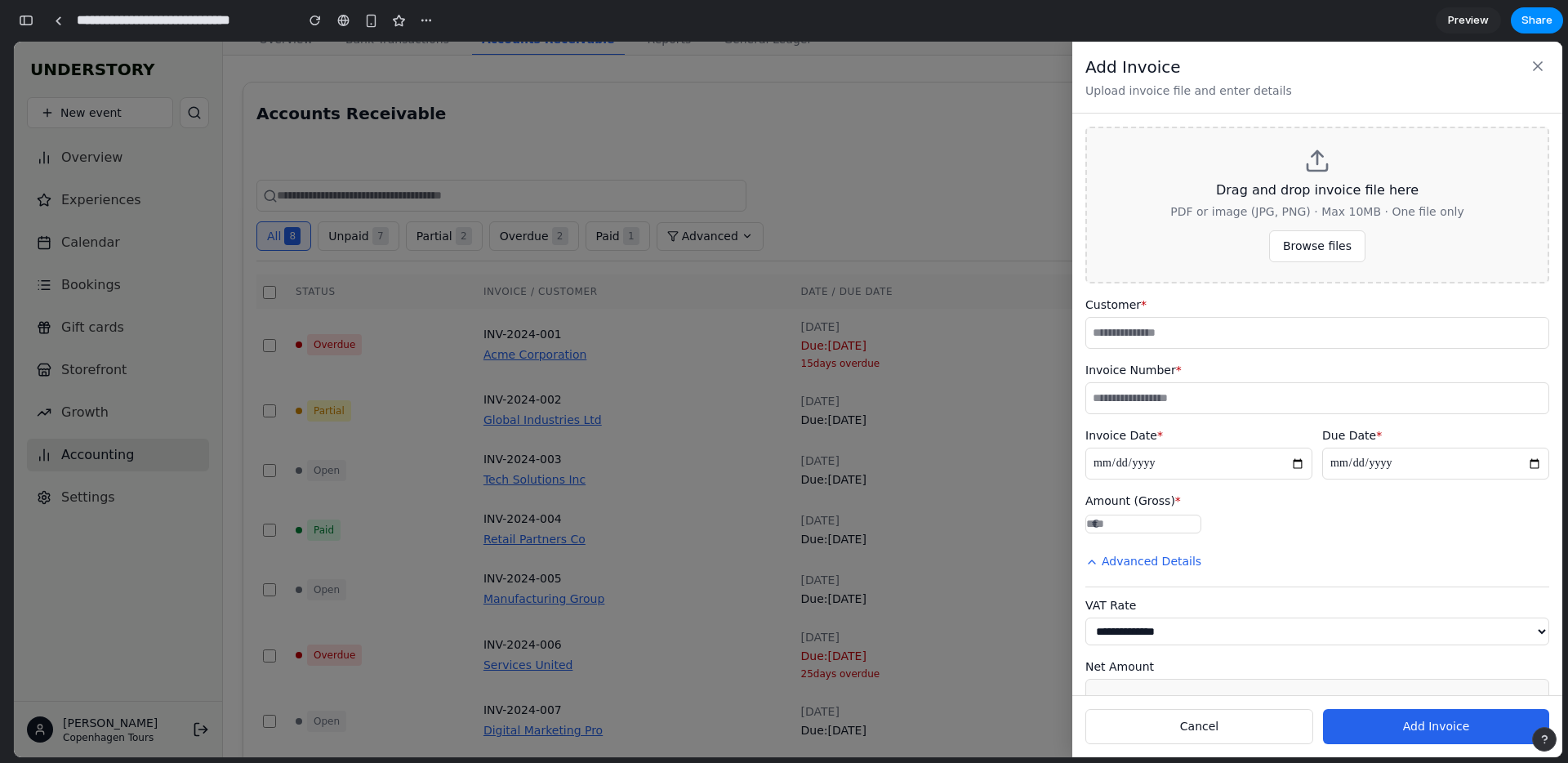
click at [1311, 245] on span "Browse files" at bounding box center [1316, 246] width 68 height 13
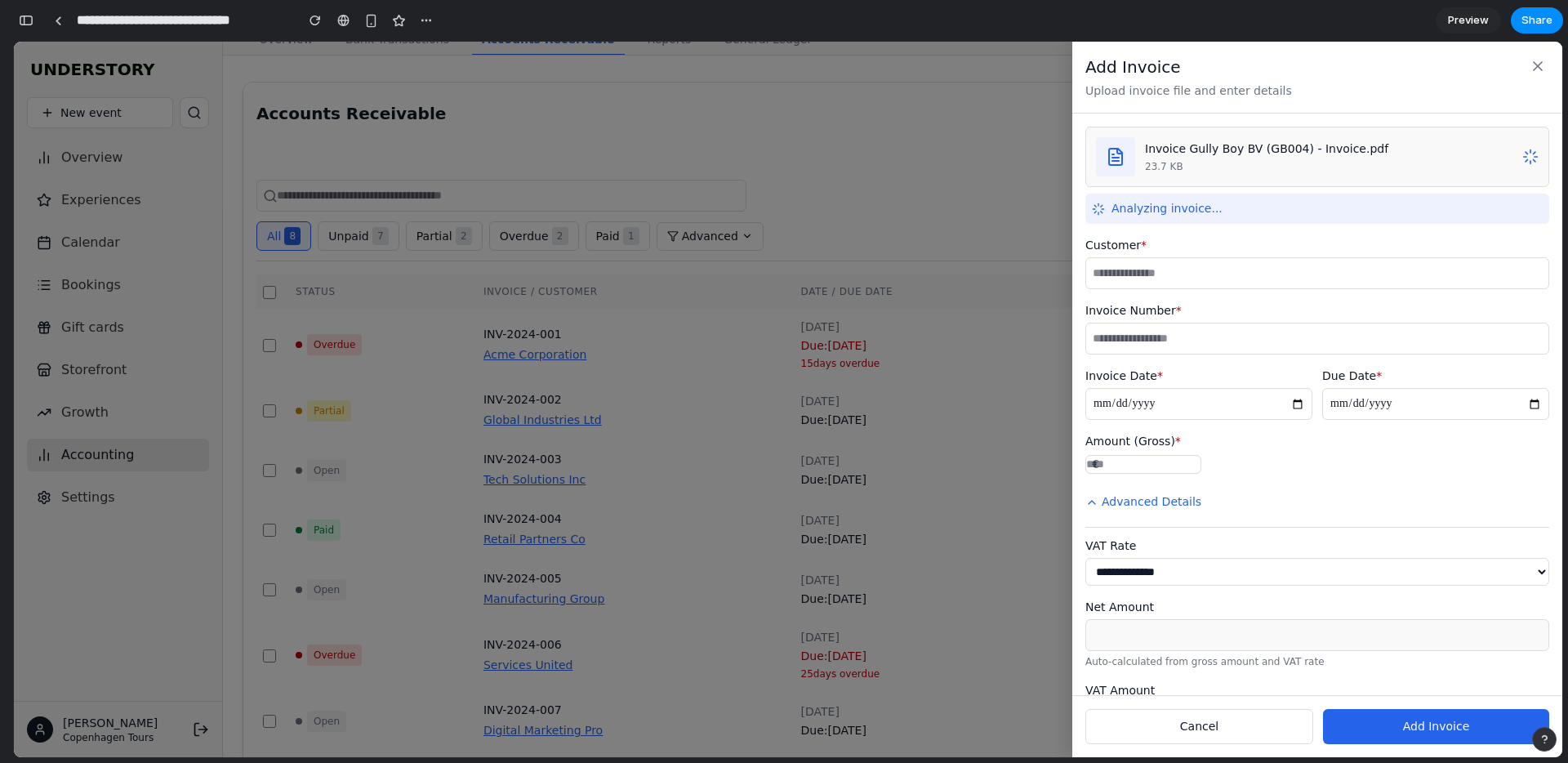
type input "**********"
type input "*******"
type input "******"
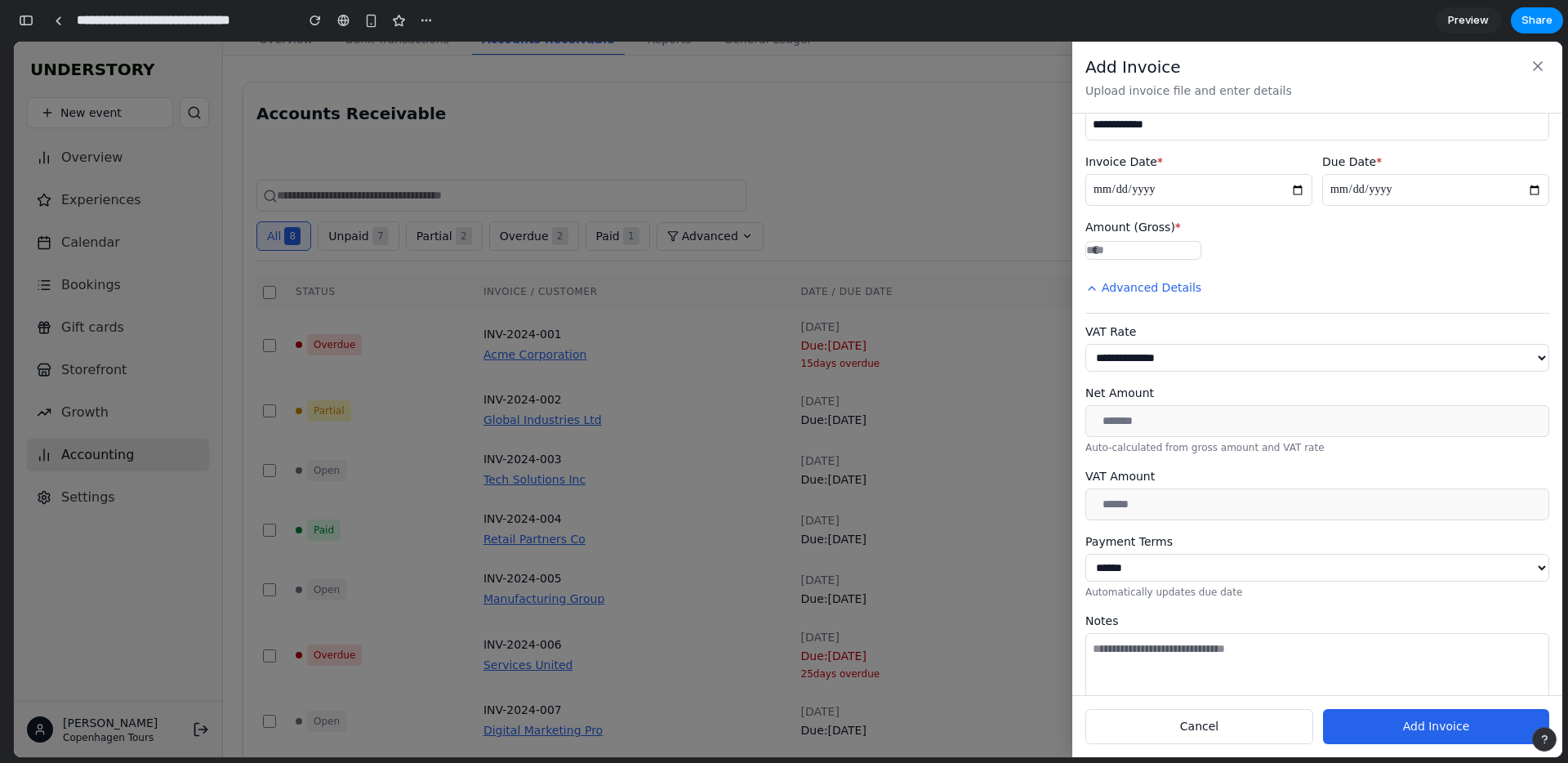
scroll to position [210, 0]
click at [1229, 728] on button "Cancel" at bounding box center [1199, 727] width 228 height 35
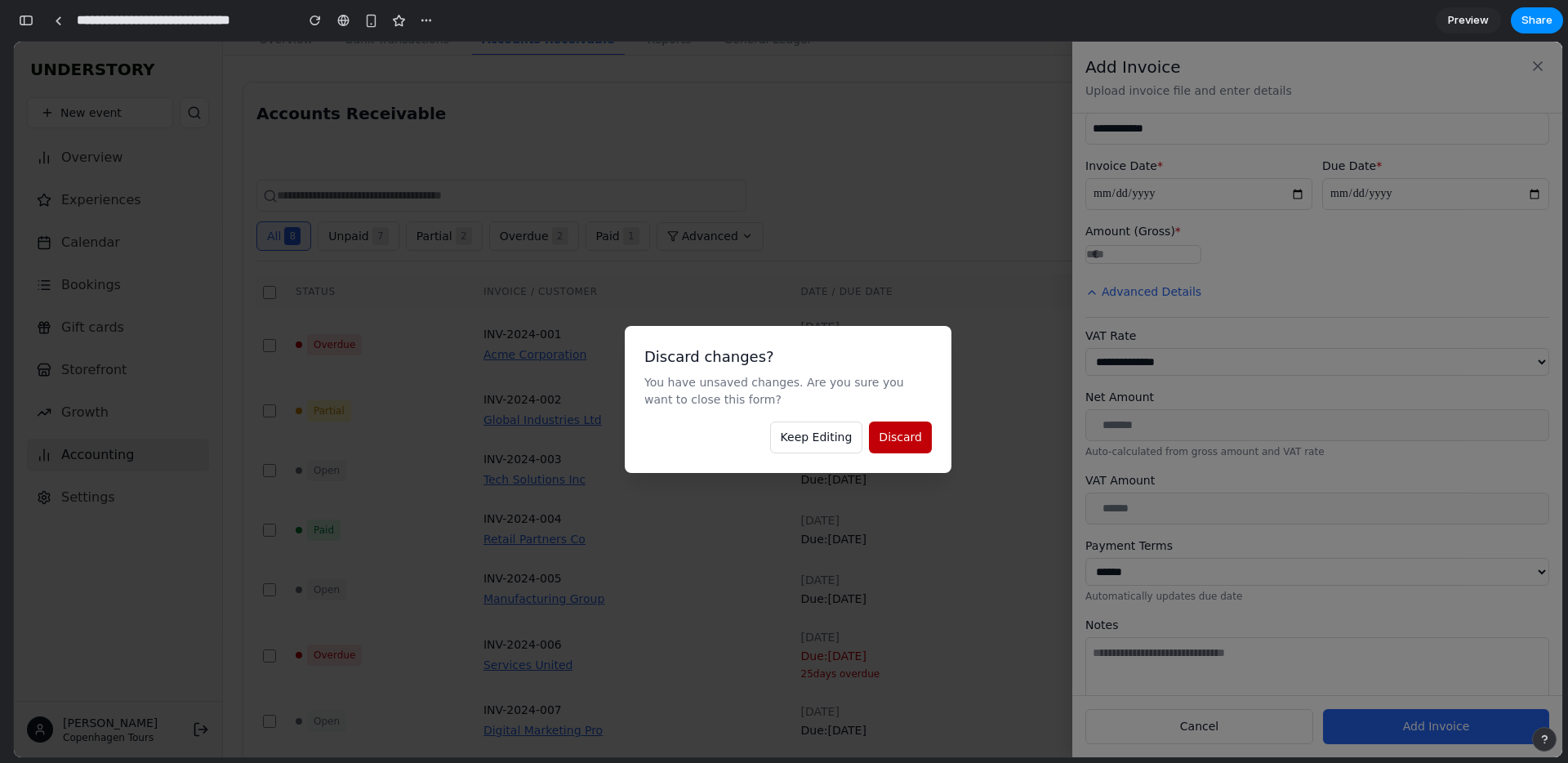
drag, startPoint x: 833, startPoint y: 440, endPoint x: 844, endPoint y: 445, distance: 12.1
click at [833, 440] on span "Keep Editing" at bounding box center [816, 437] width 72 height 13
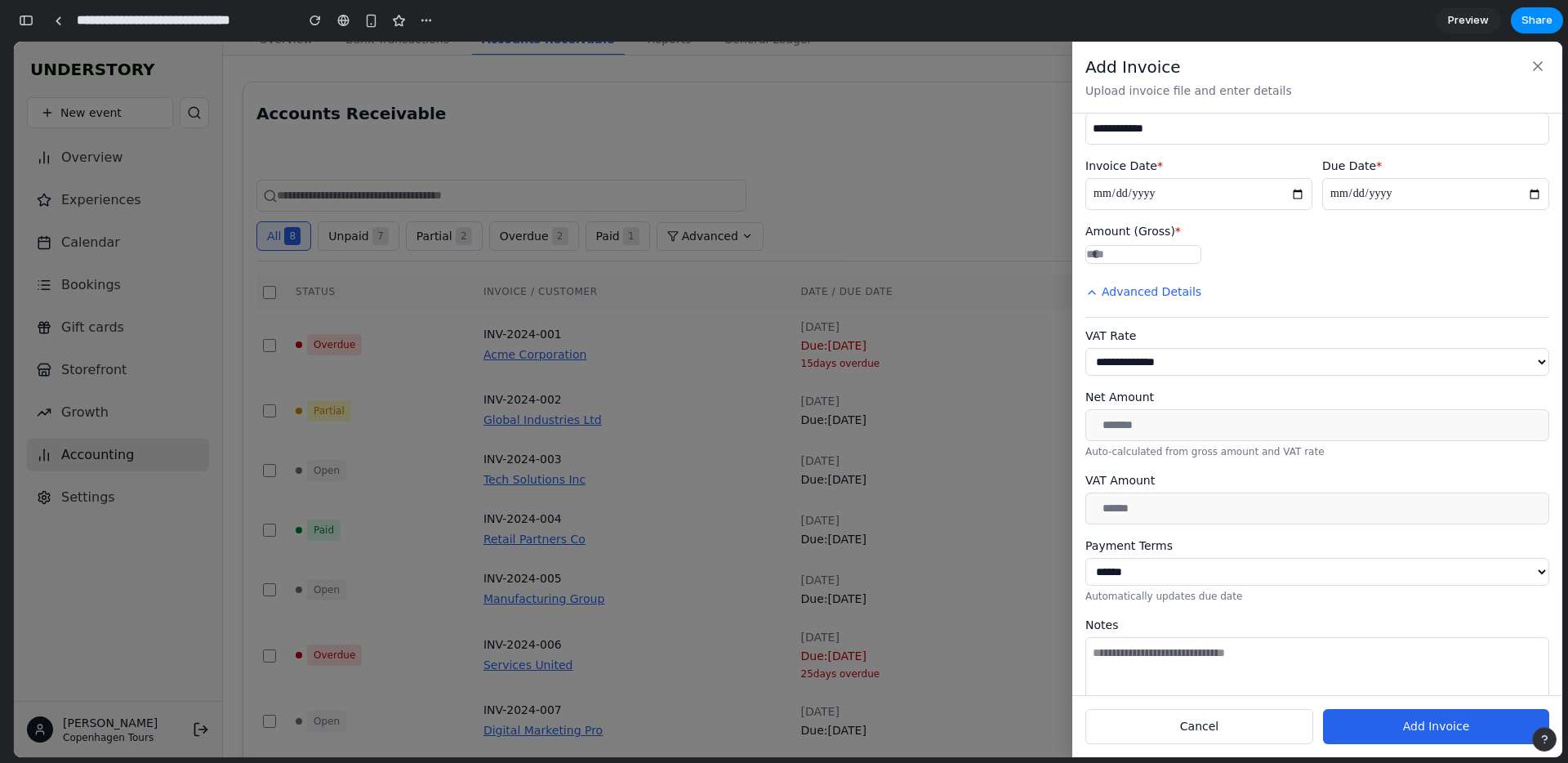
click at [1476, 724] on button "Add Invoice" at bounding box center [1435, 727] width 226 height 35
click at [1469, 731] on button "Add Invoice" at bounding box center [1435, 727] width 226 height 35
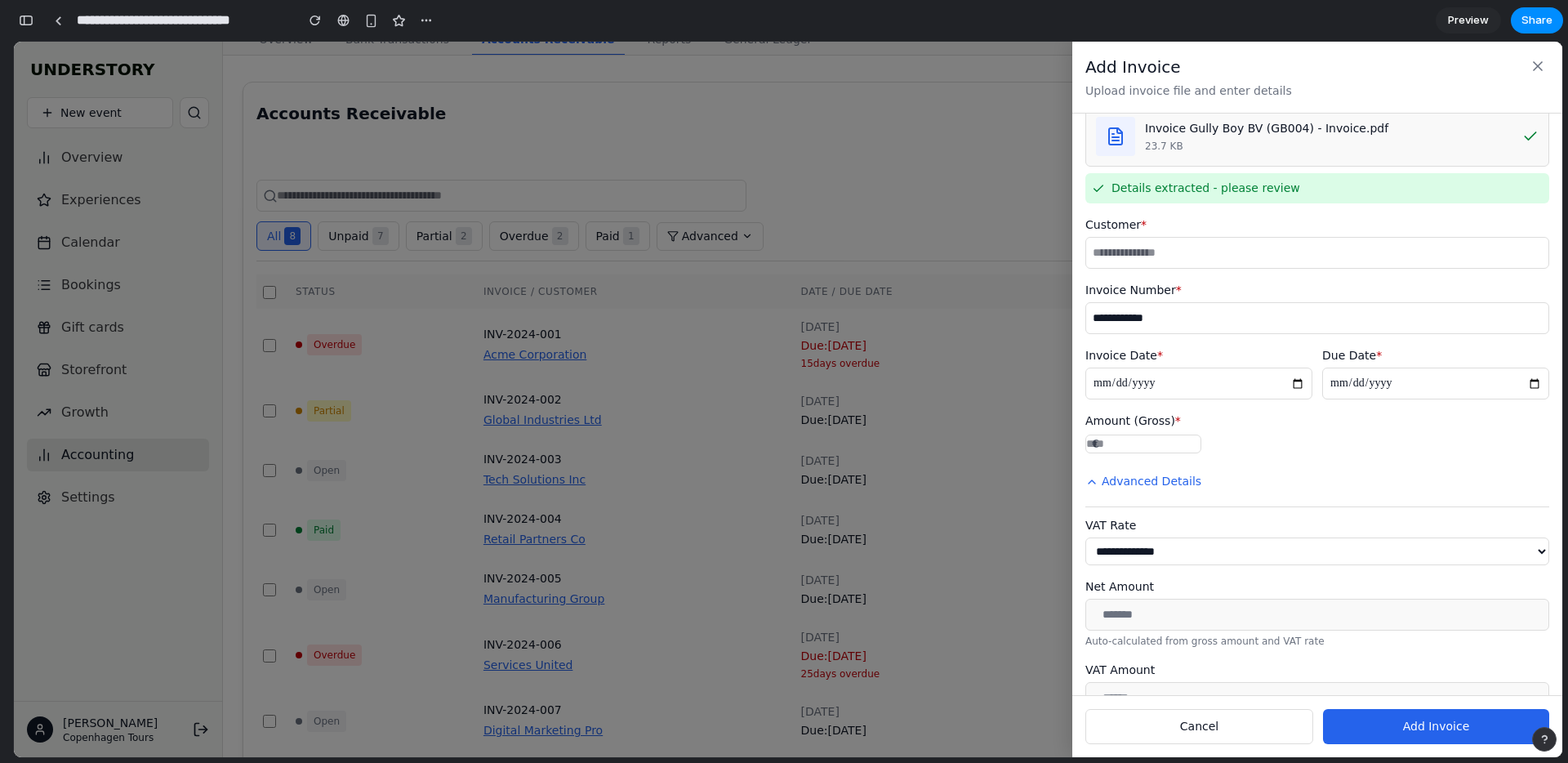
scroll to position [0, 0]
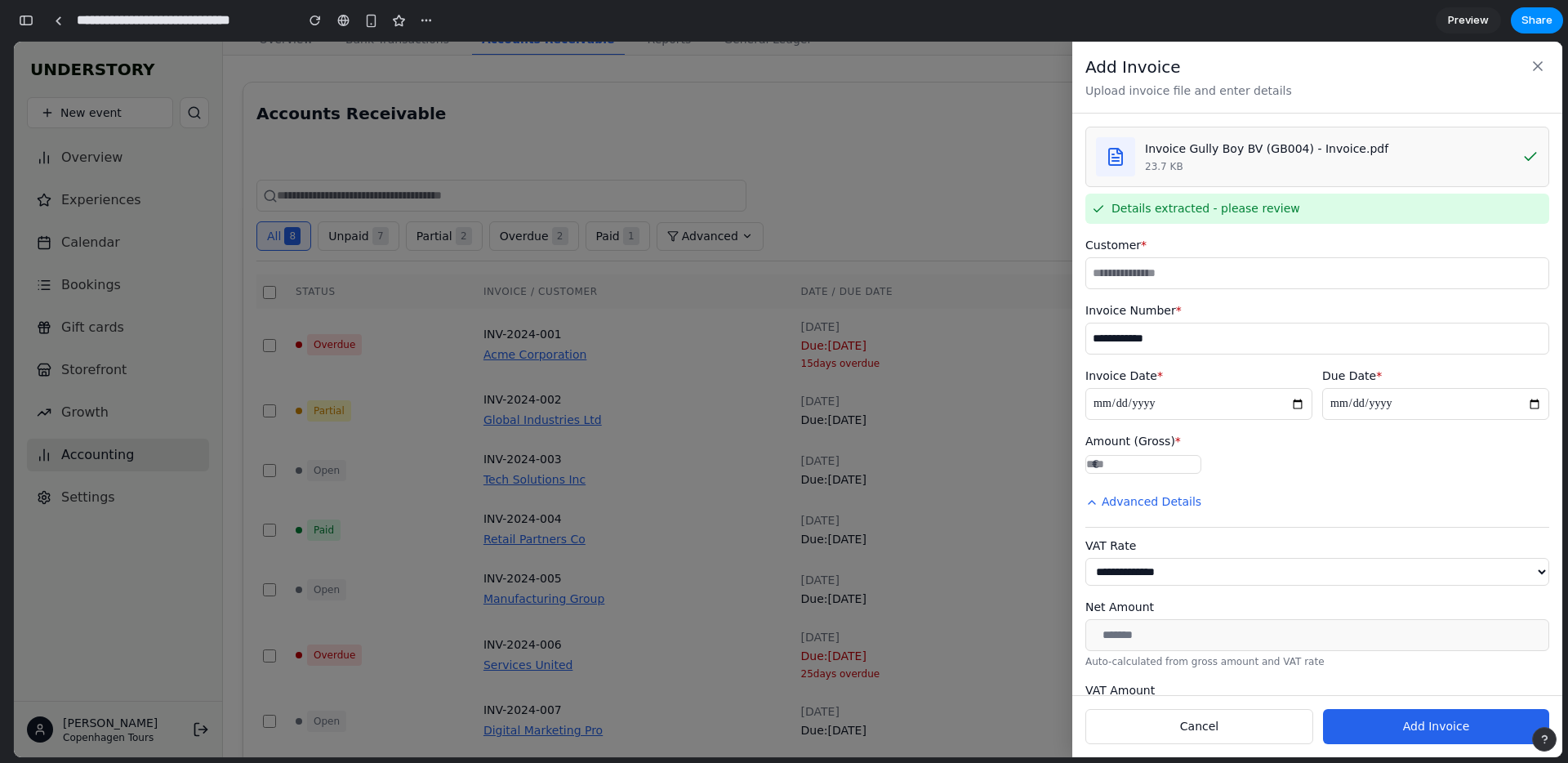
click at [1468, 731] on button "Add Invoice" at bounding box center [1435, 727] width 226 height 35
click at [1537, 62] on icon at bounding box center [1536, 65] width 16 height 16
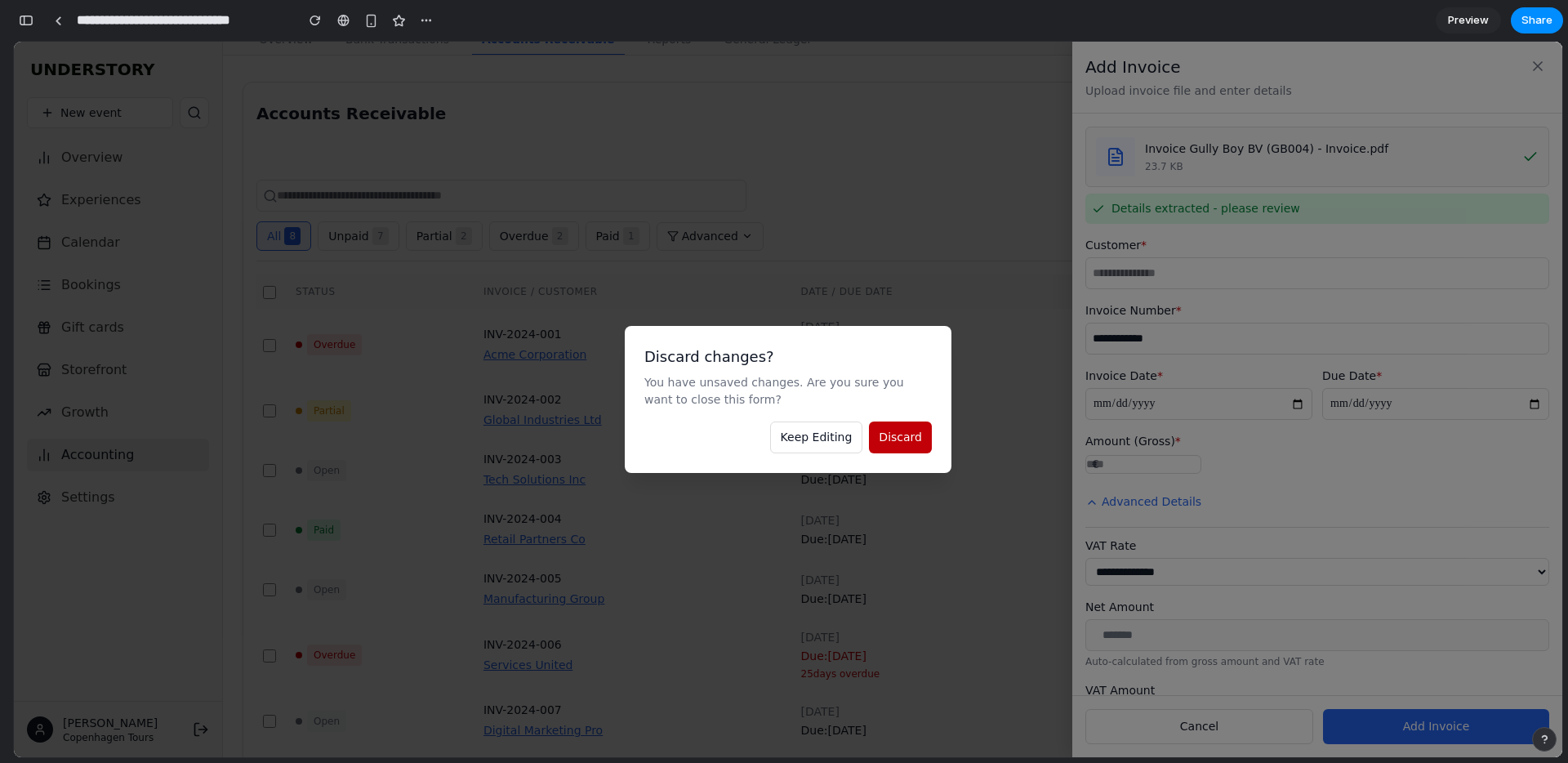
click at [915, 433] on span "Discard" at bounding box center [900, 437] width 43 height 13
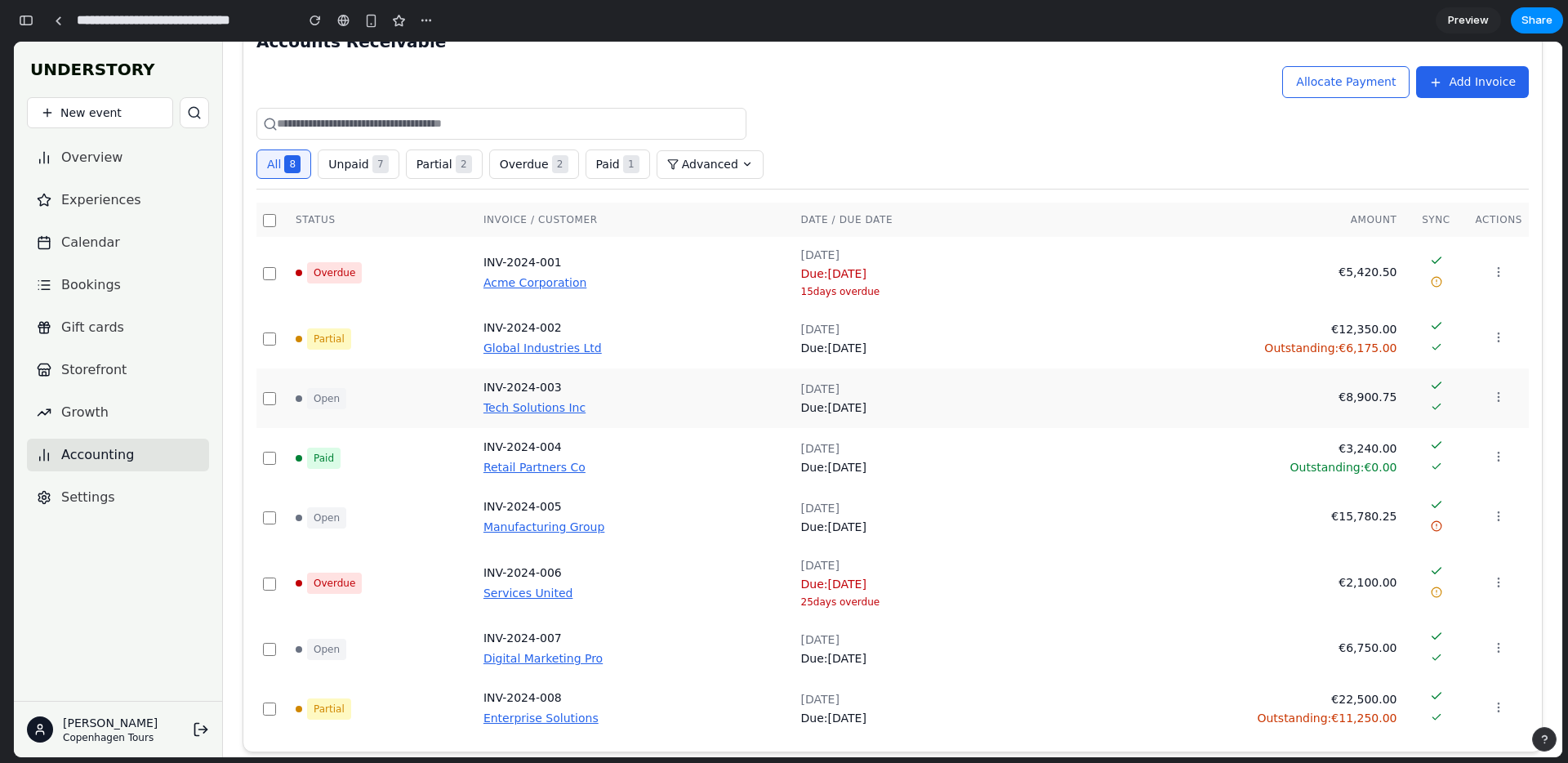
scroll to position [125, 0]
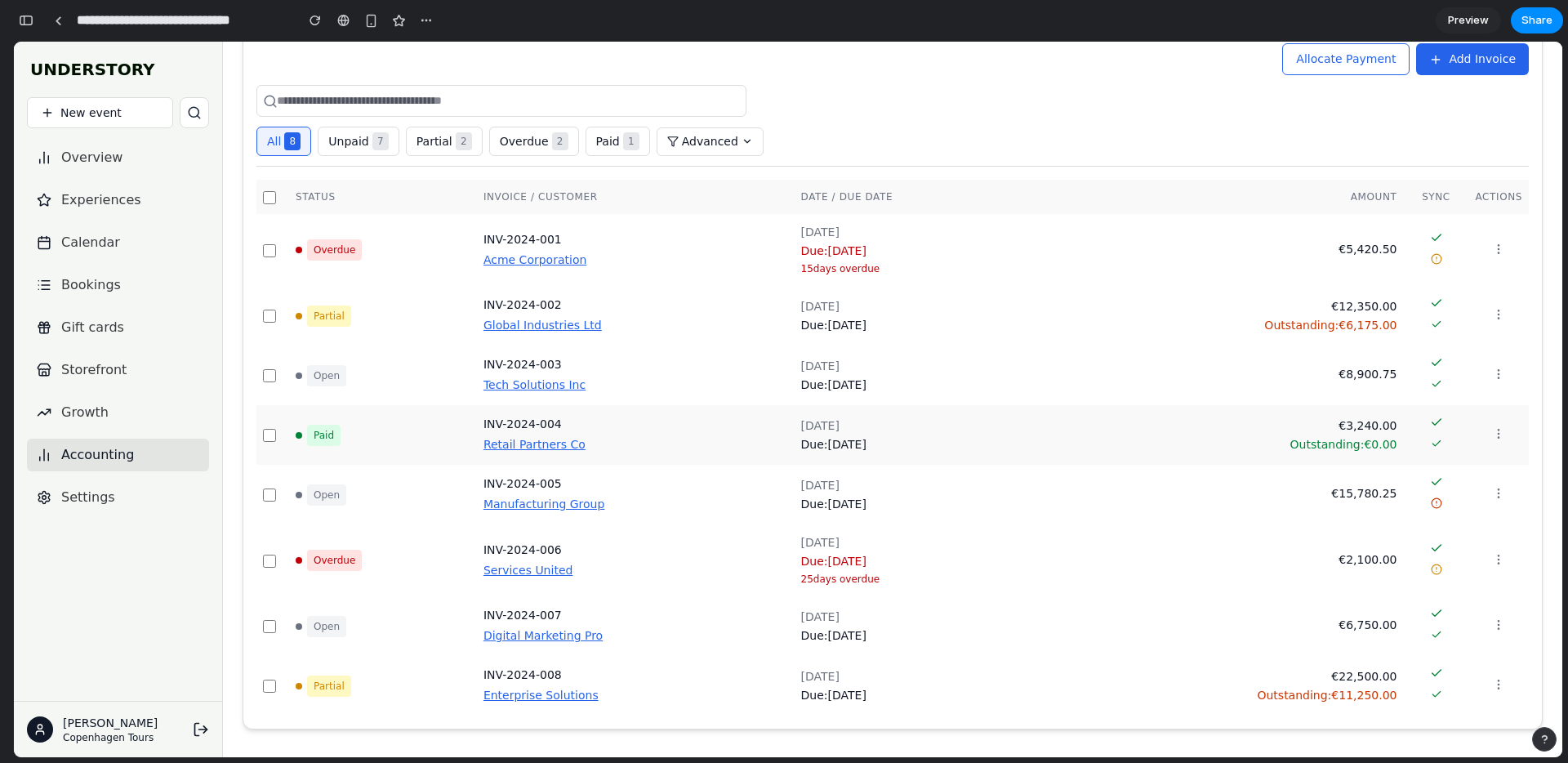
click at [824, 428] on div "[DATE]" at bounding box center [918, 426] width 235 height 17
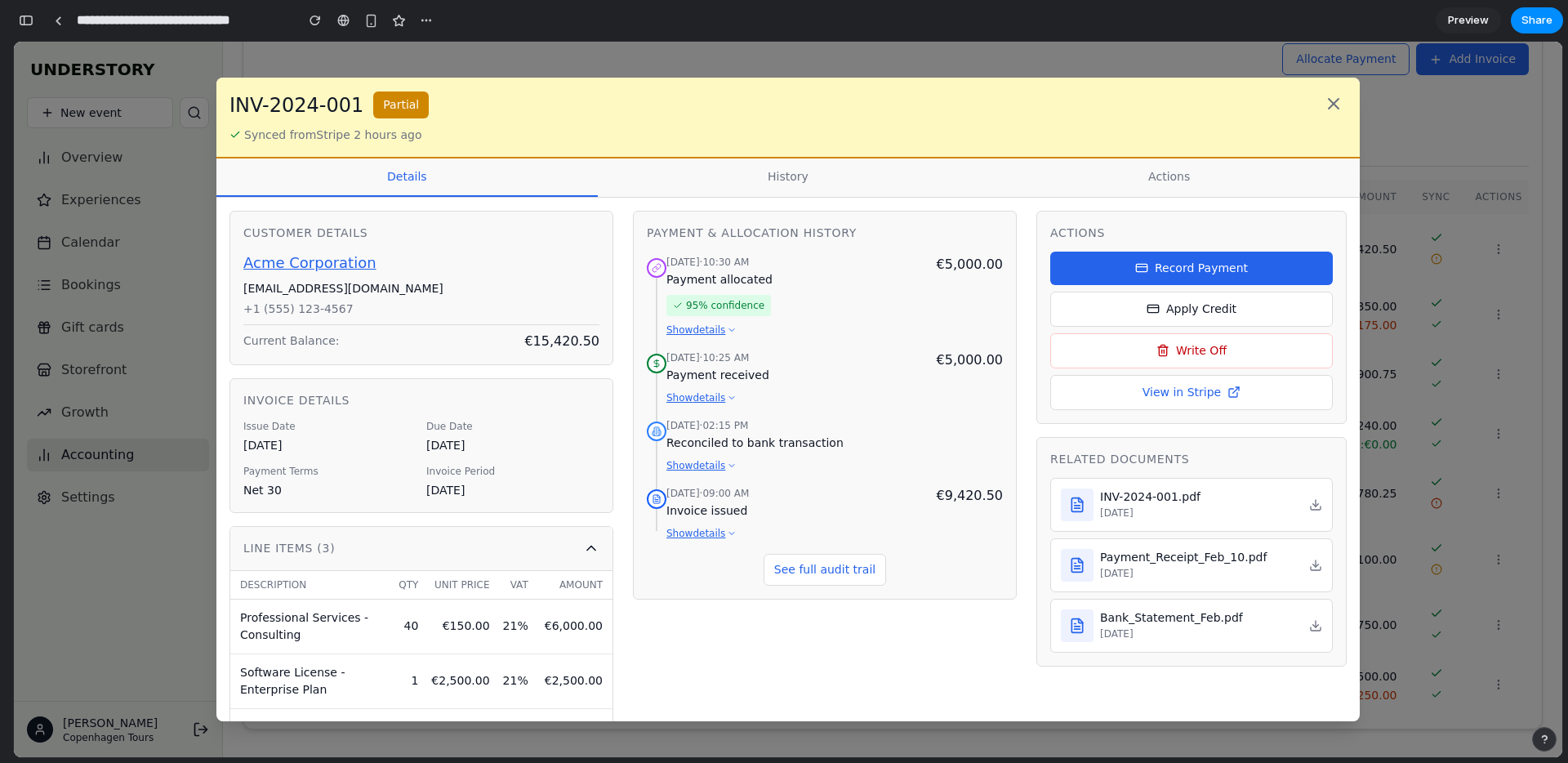
click at [1525, 432] on div "INV-2024-001 Partial Synced from Stripe 2 hours ago details history actions Cus…" at bounding box center [788, 400] width 1548 height 715
click at [1249, 312] on button "Apply Credit" at bounding box center [1191, 309] width 283 height 35
click at [1339, 96] on icon at bounding box center [1333, 104] width 20 height 20
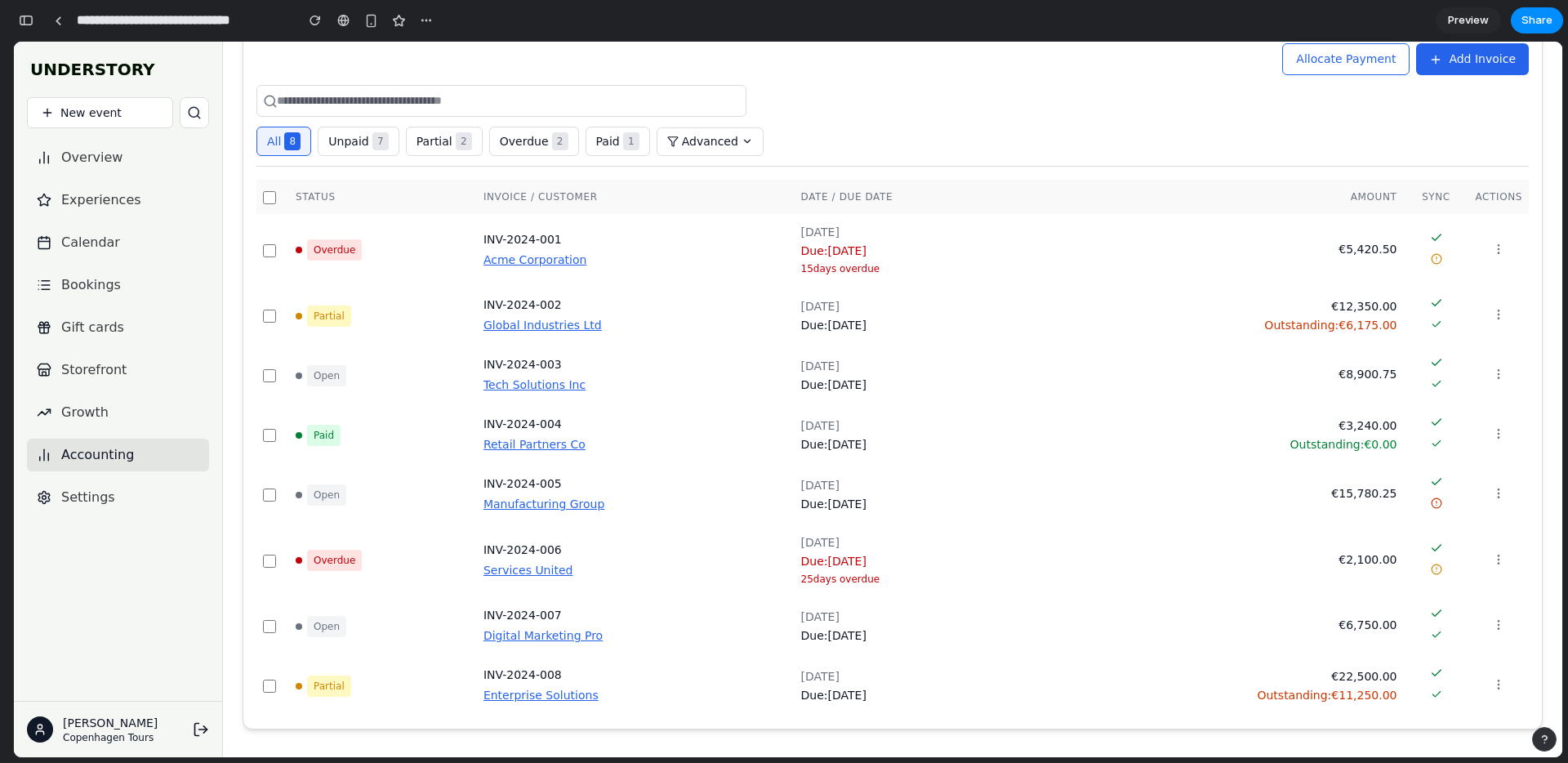
click at [1361, 65] on span "Allocate Payment" at bounding box center [1345, 59] width 100 height 13
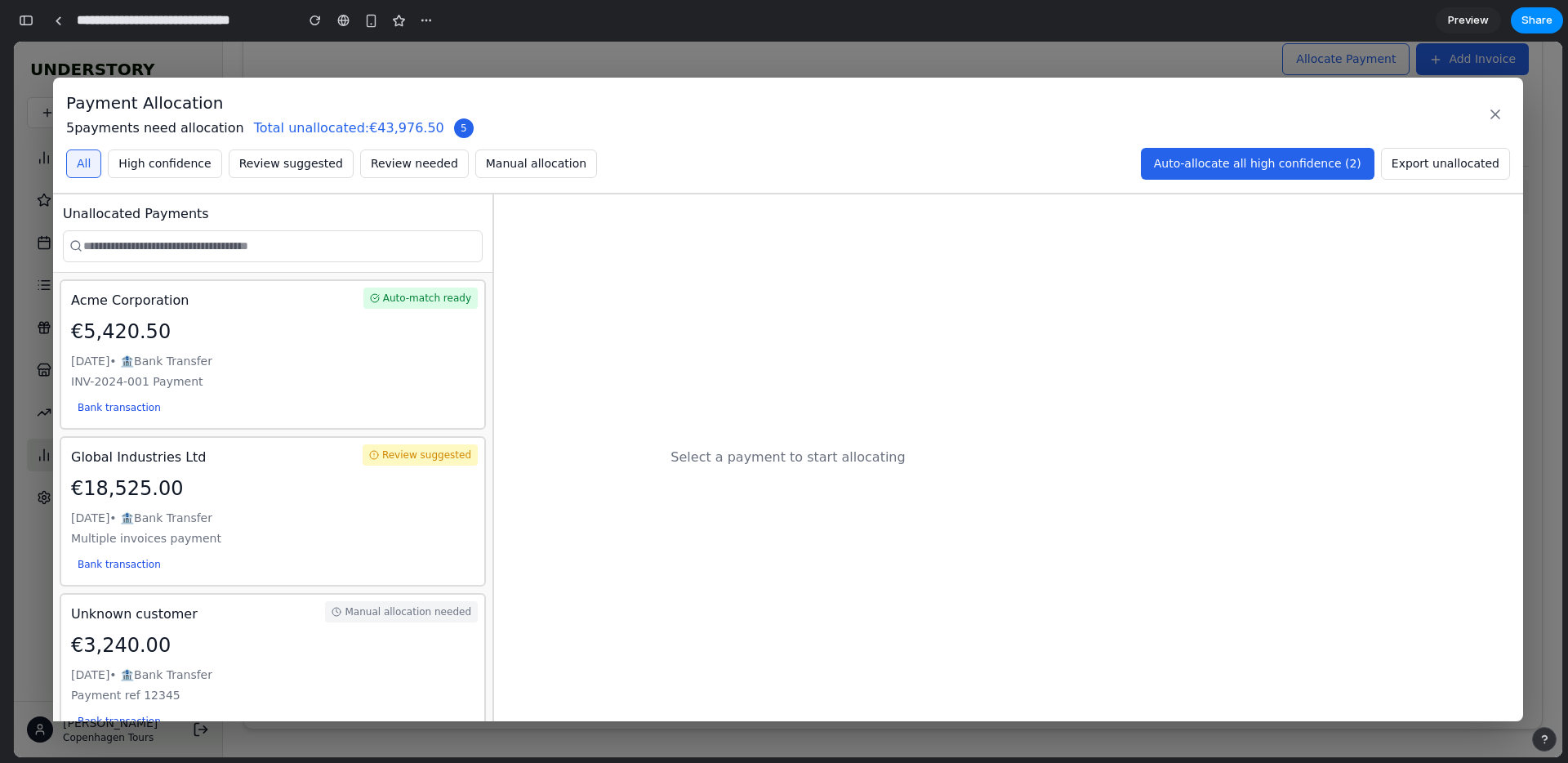
click at [364, 363] on div "Mar 15, 2024 • 🏦 Bank Transfer" at bounding box center [273, 361] width 403 height 17
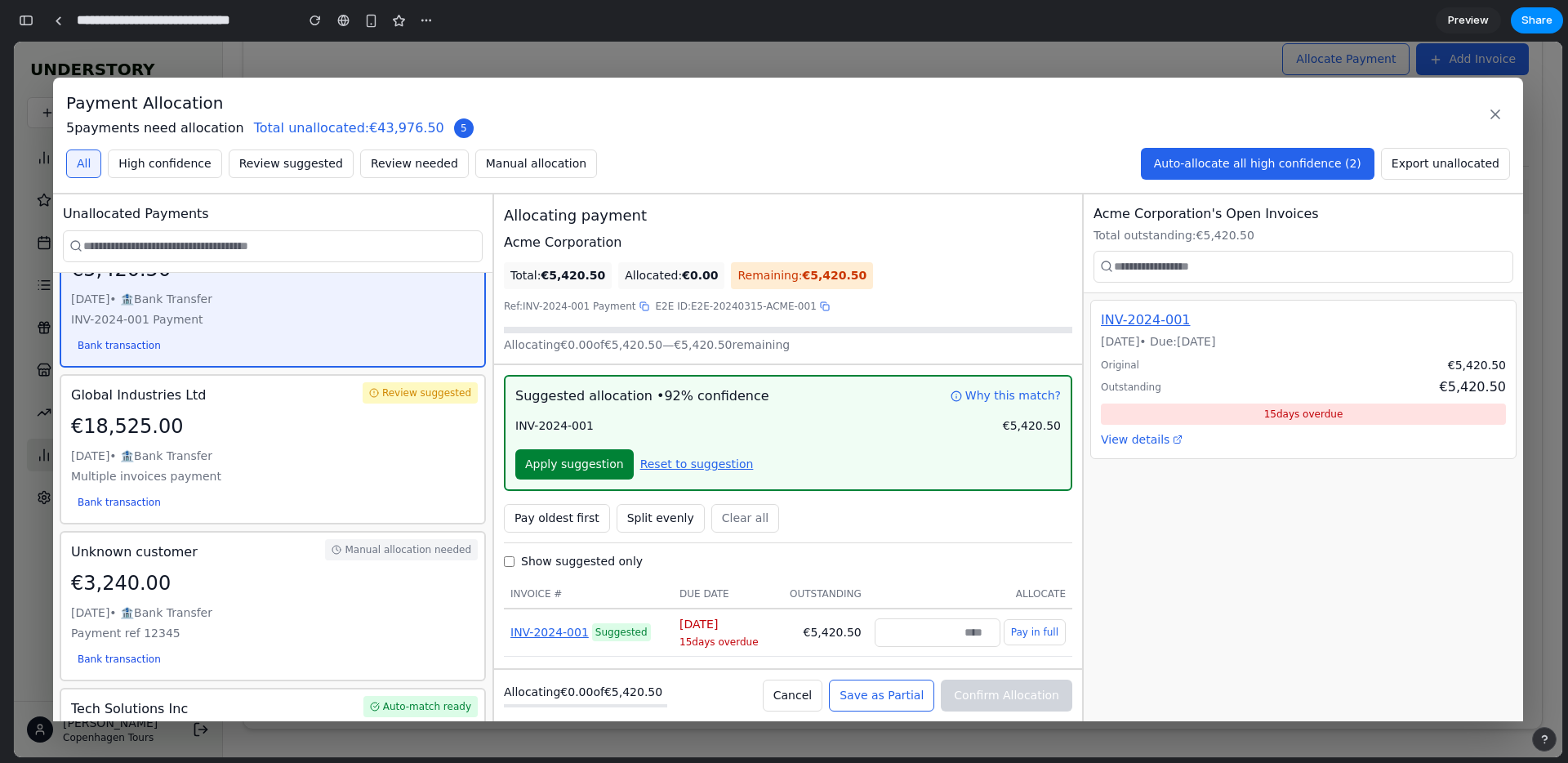
scroll to position [0, 0]
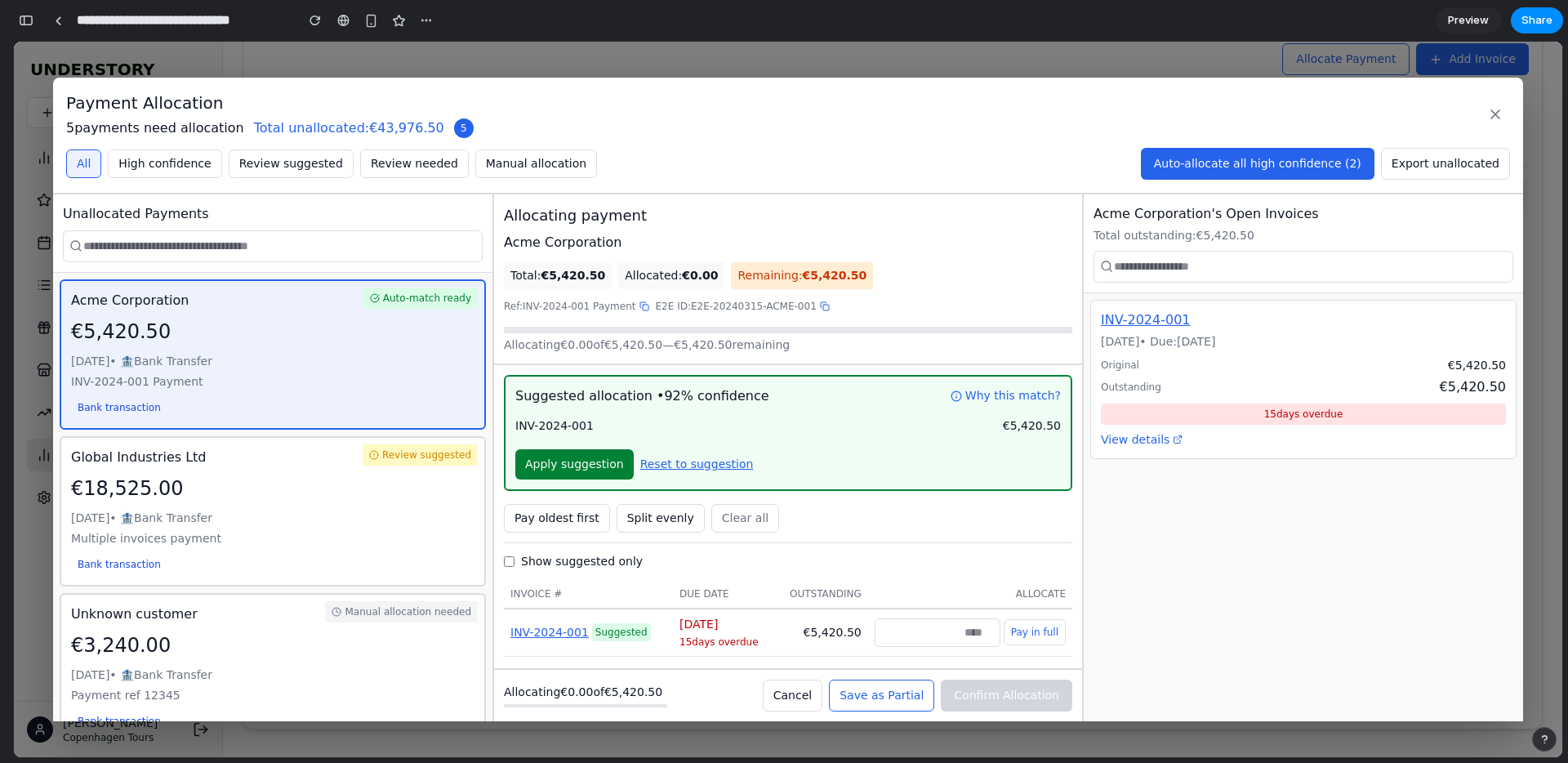
click at [365, 353] on div "Mar 15, 2024 • 🏦 Bank Transfer" at bounding box center [273, 361] width 403 height 17
click at [557, 473] on button "Apply suggestion" at bounding box center [574, 464] width 119 height 30
type input "******"
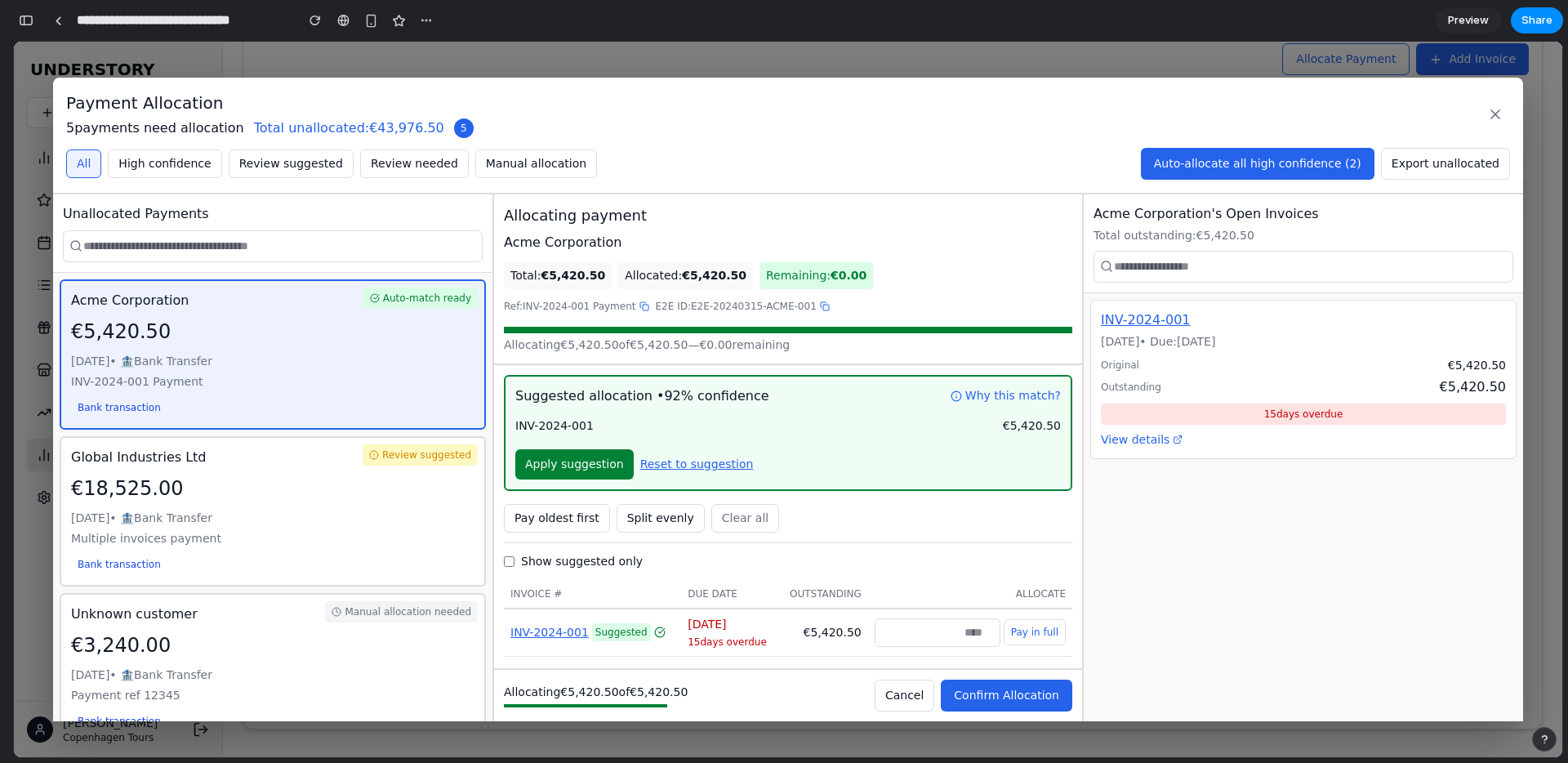
click at [1020, 686] on button "Confirm Allocation" at bounding box center [1006, 696] width 132 height 32
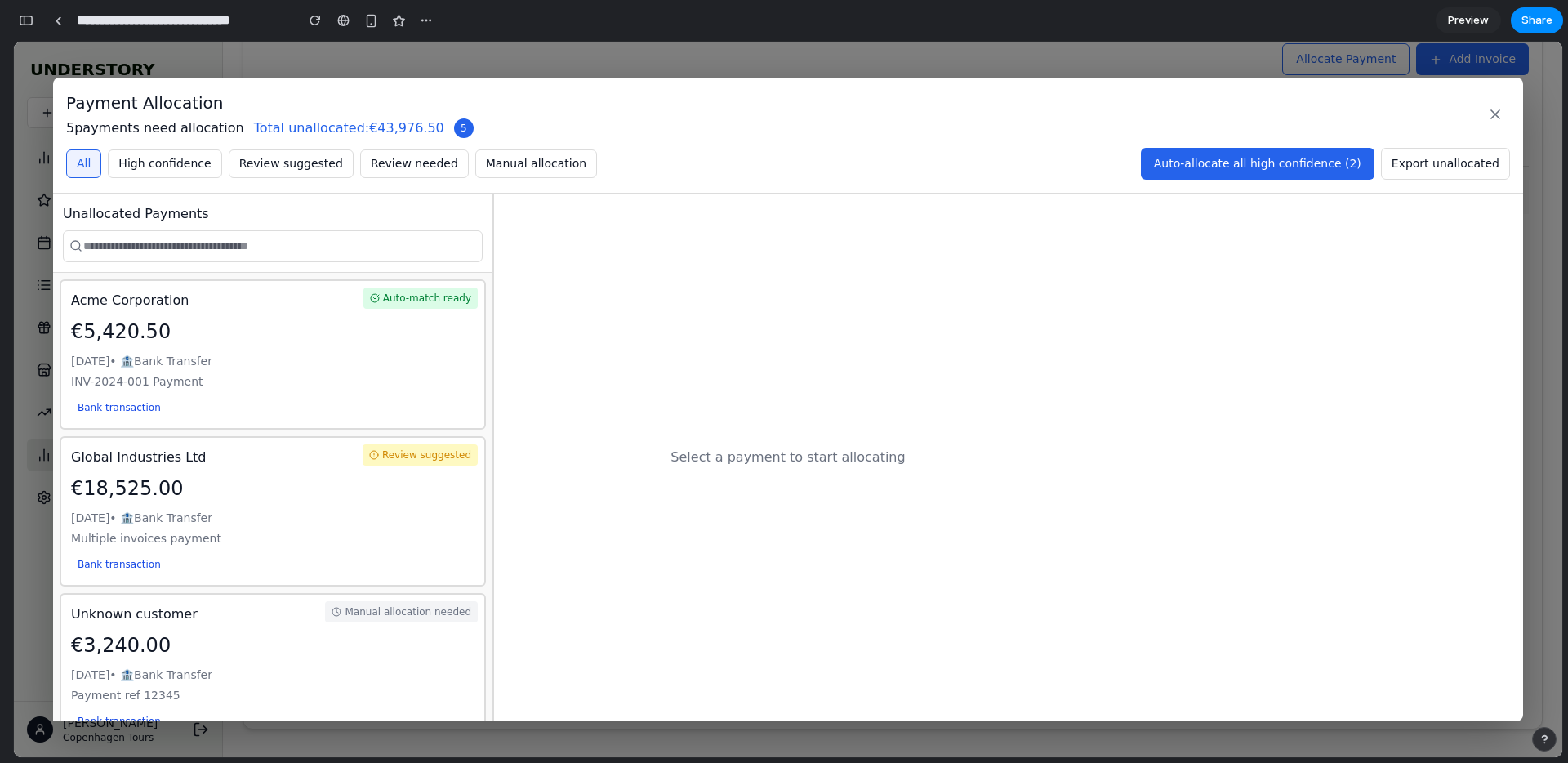
click at [446, 544] on div "Multiple invoices payment" at bounding box center [273, 539] width 403 height 17
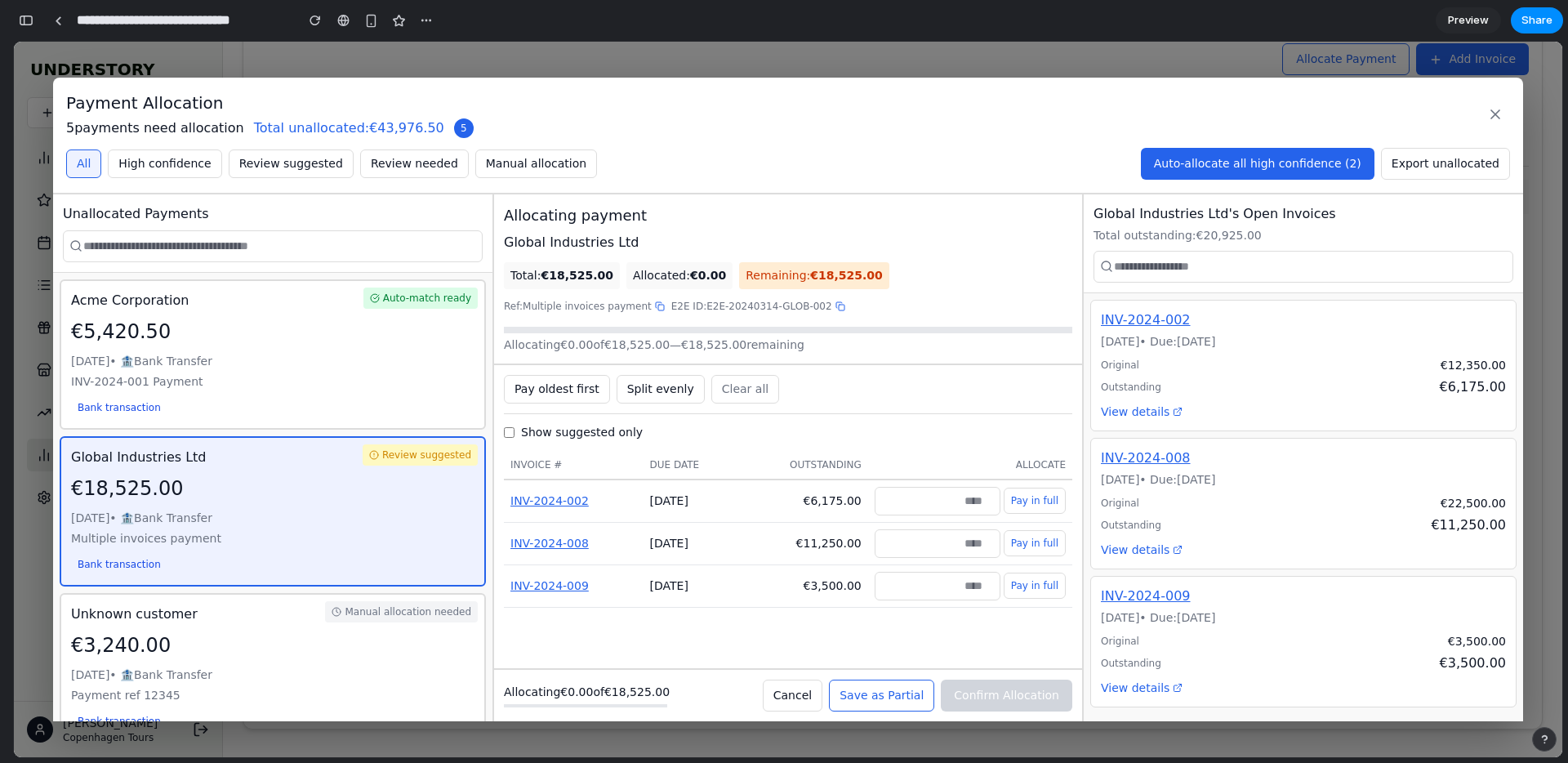
click at [457, 377] on div "INV-2024-001 Payment" at bounding box center [273, 382] width 403 height 17
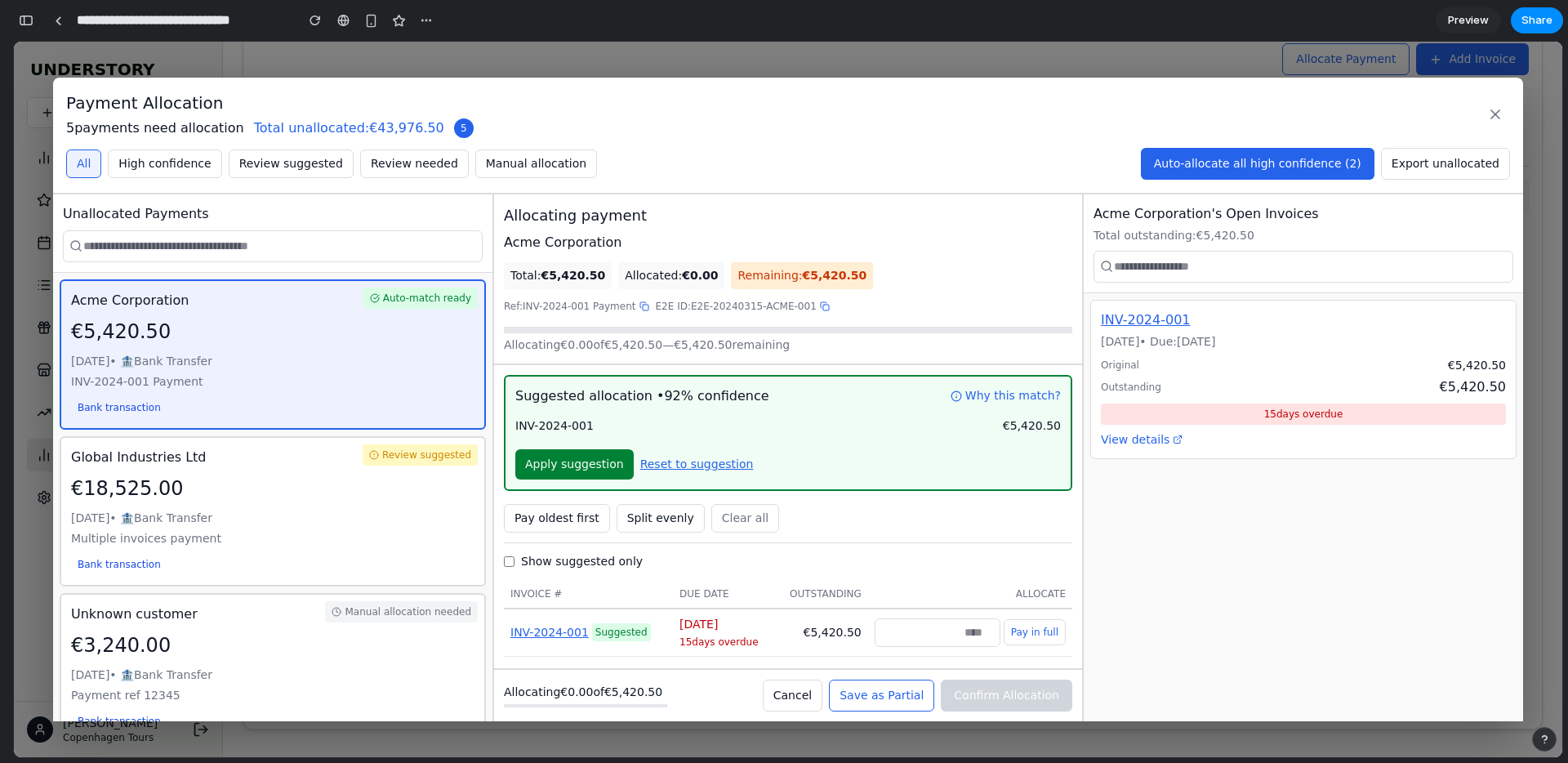
click at [457, 477] on div "€18,525.00" at bounding box center [273, 487] width 403 height 29
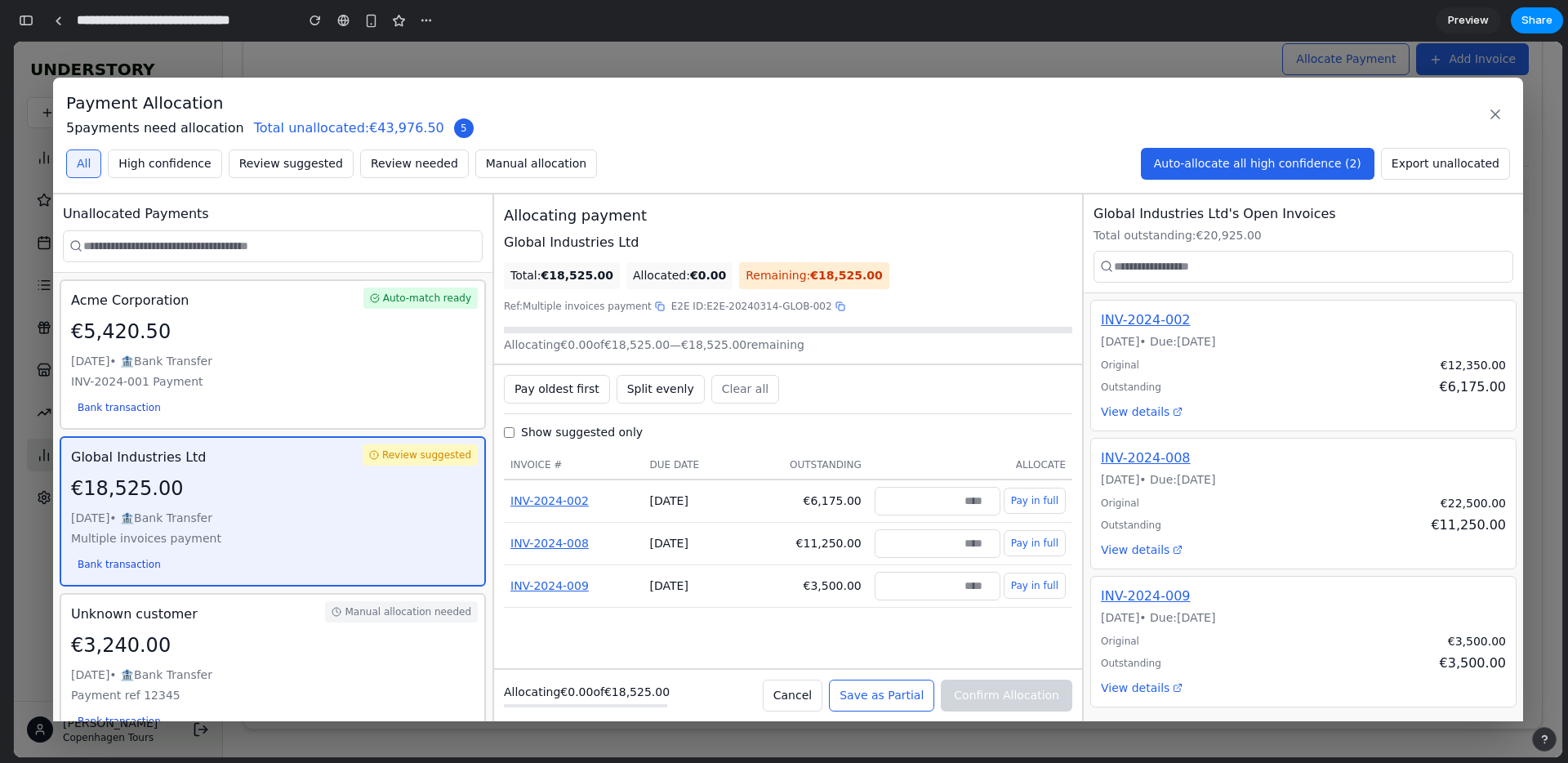
click at [319, 347] on div "Auto-match ready Acme Corporation €5,420.50 Mar 15, 2024 • 🏦 Bank Transfer INV-…" at bounding box center [273, 354] width 427 height 150
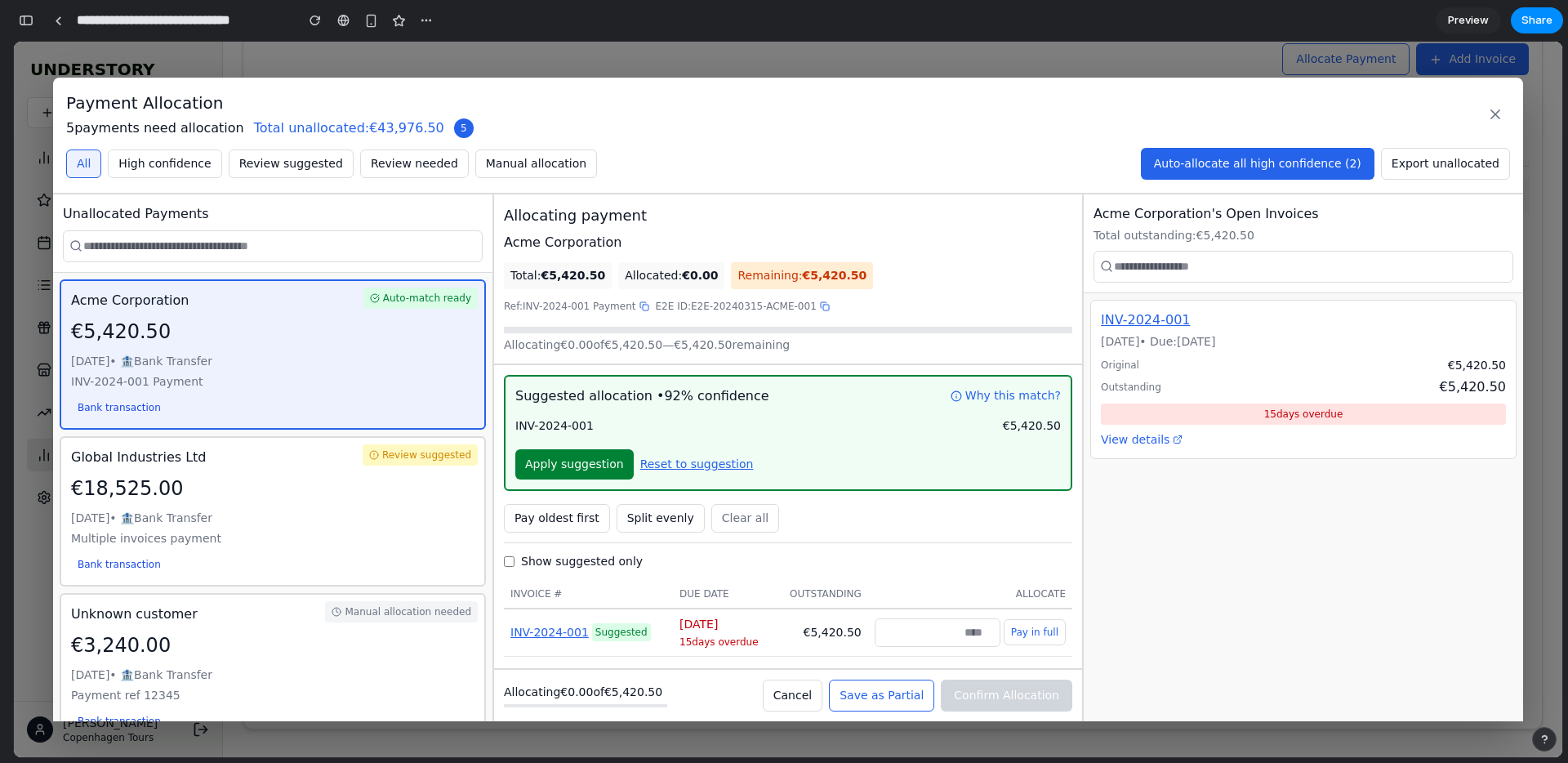
click at [578, 465] on span "Apply suggestion" at bounding box center [574, 464] width 99 height 13
type input "******"
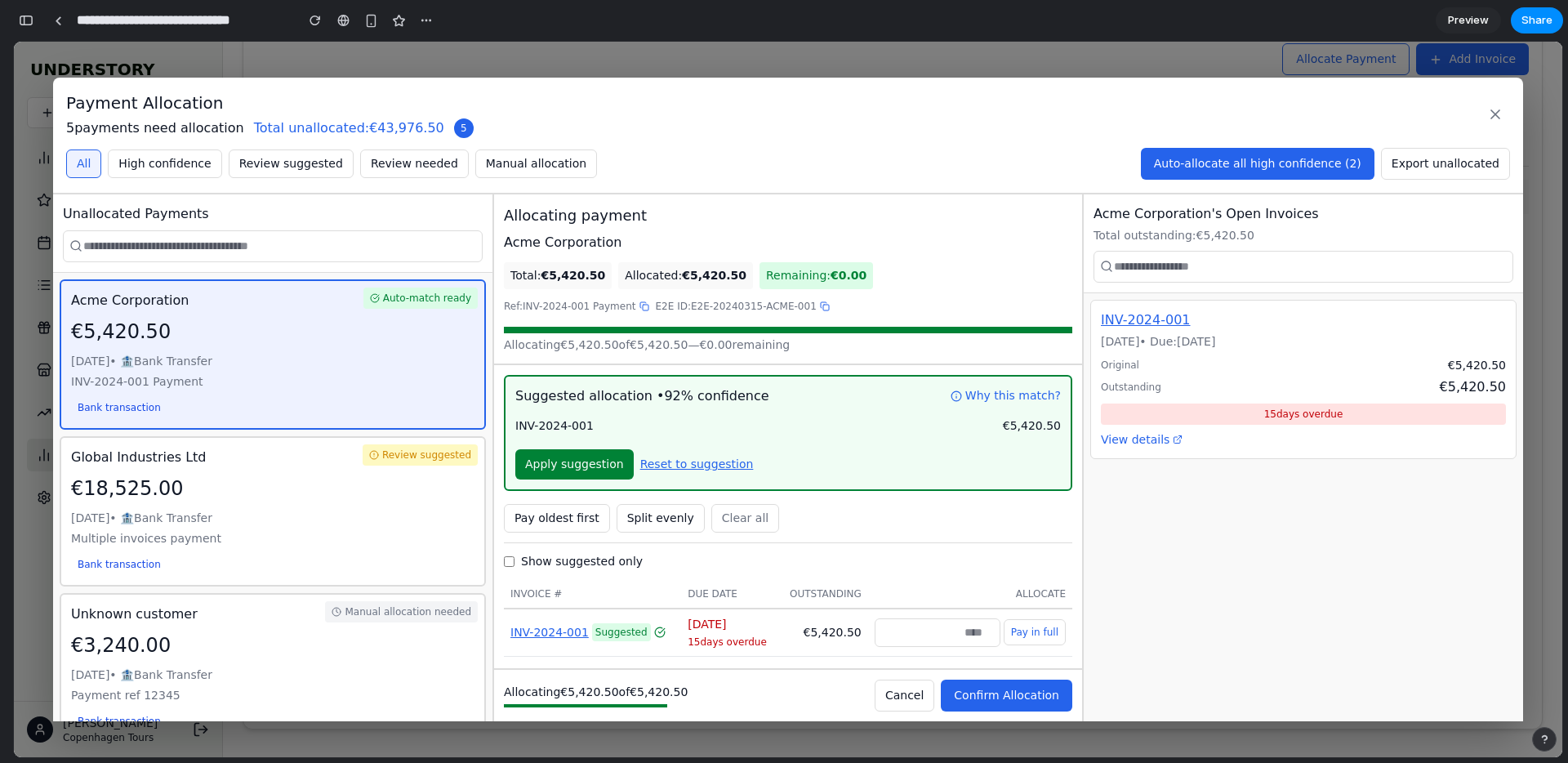
click at [385, 518] on div "Mar 14, 2024 • 🏦 Bank Transfer" at bounding box center [273, 518] width 403 height 17
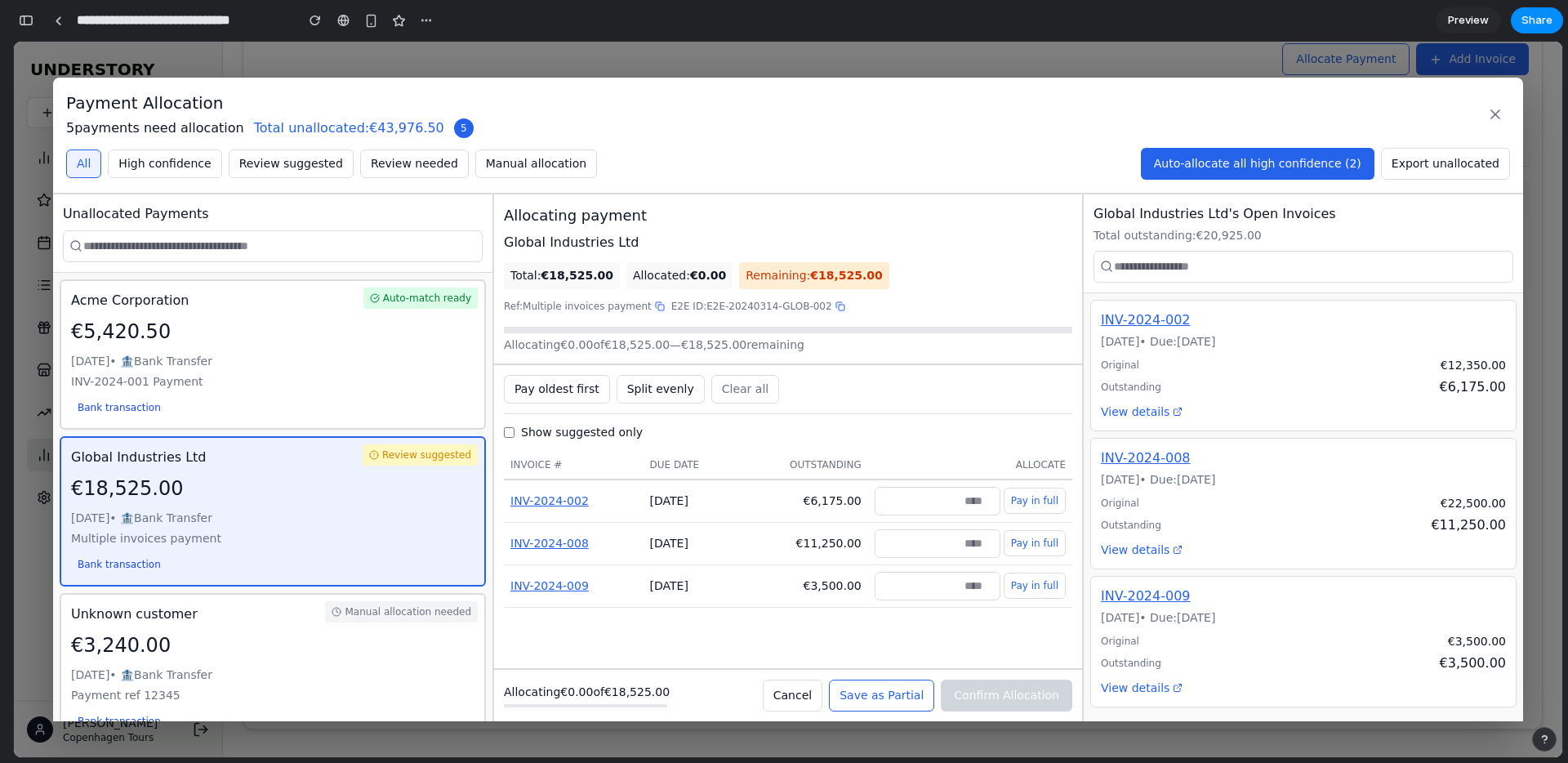
drag, startPoint x: 955, startPoint y: 503, endPoint x: 959, endPoint y: 523, distance: 20.4
click at [955, 503] on input "number" at bounding box center [937, 501] width 126 height 29
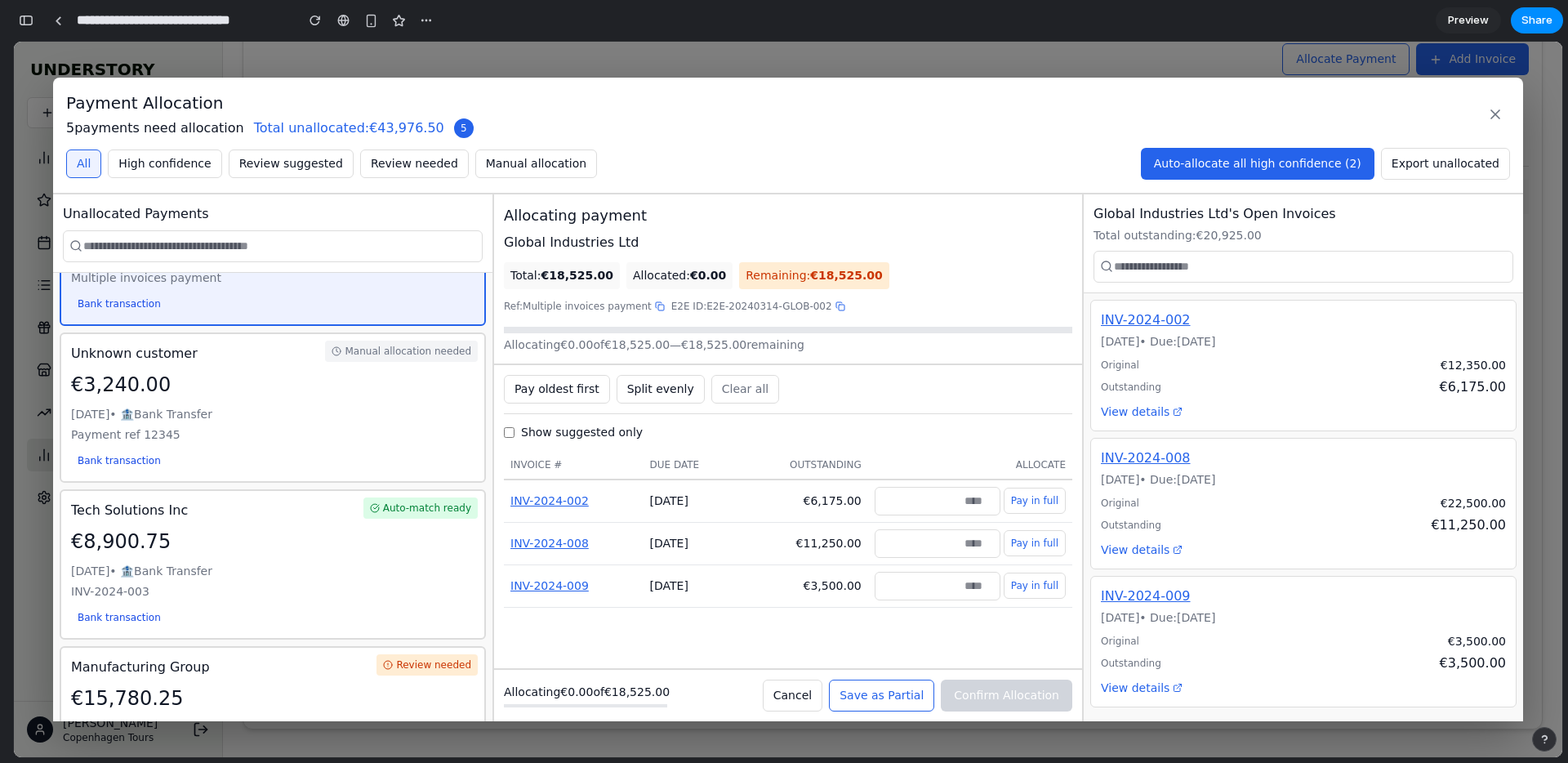
scroll to position [269, 0]
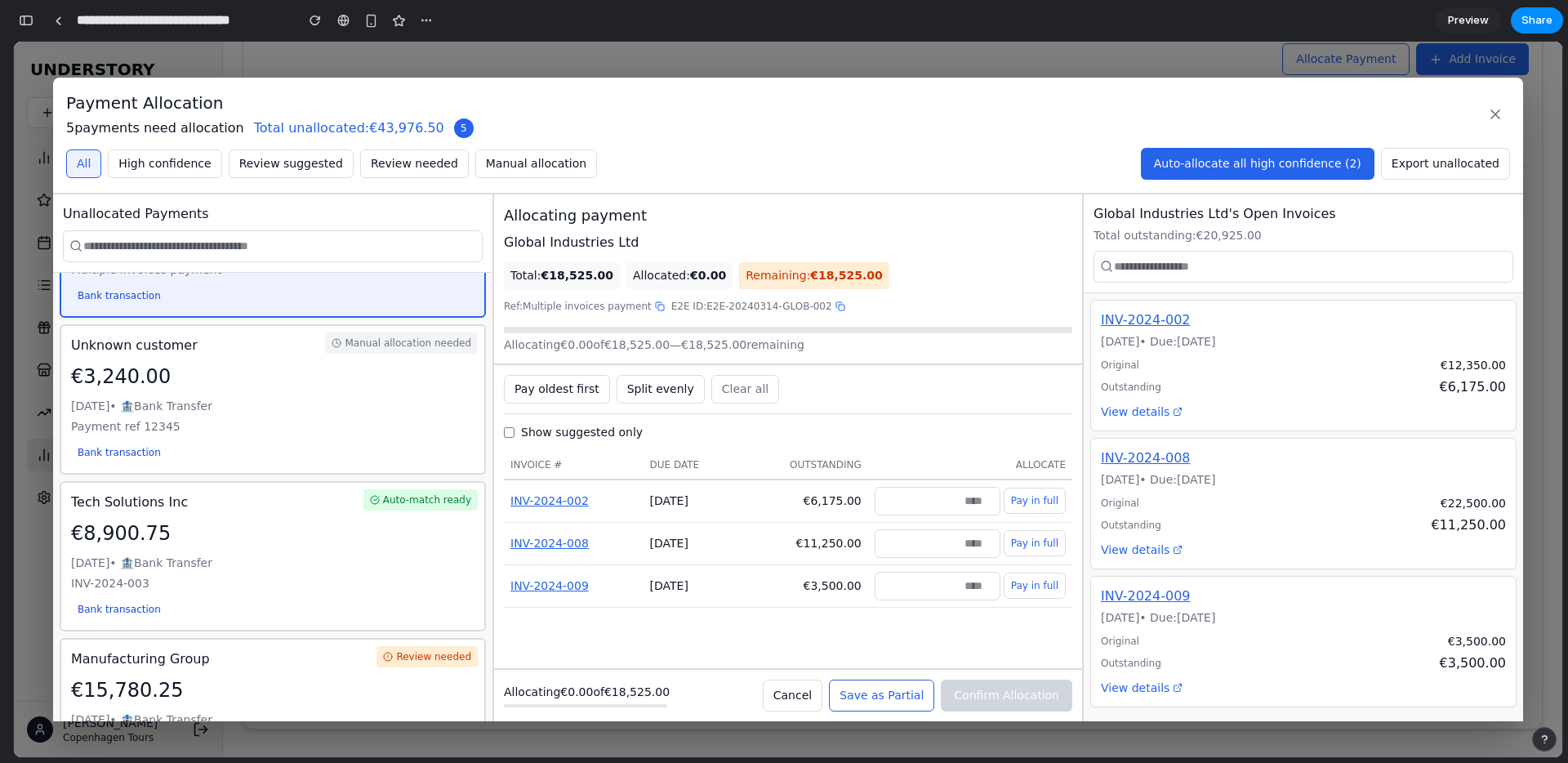
click at [421, 449] on div "Manual allocation needed Unknown customer €3,240.00 Mar 13, 2024 • 🏦 Bank Trans…" at bounding box center [273, 399] width 427 height 150
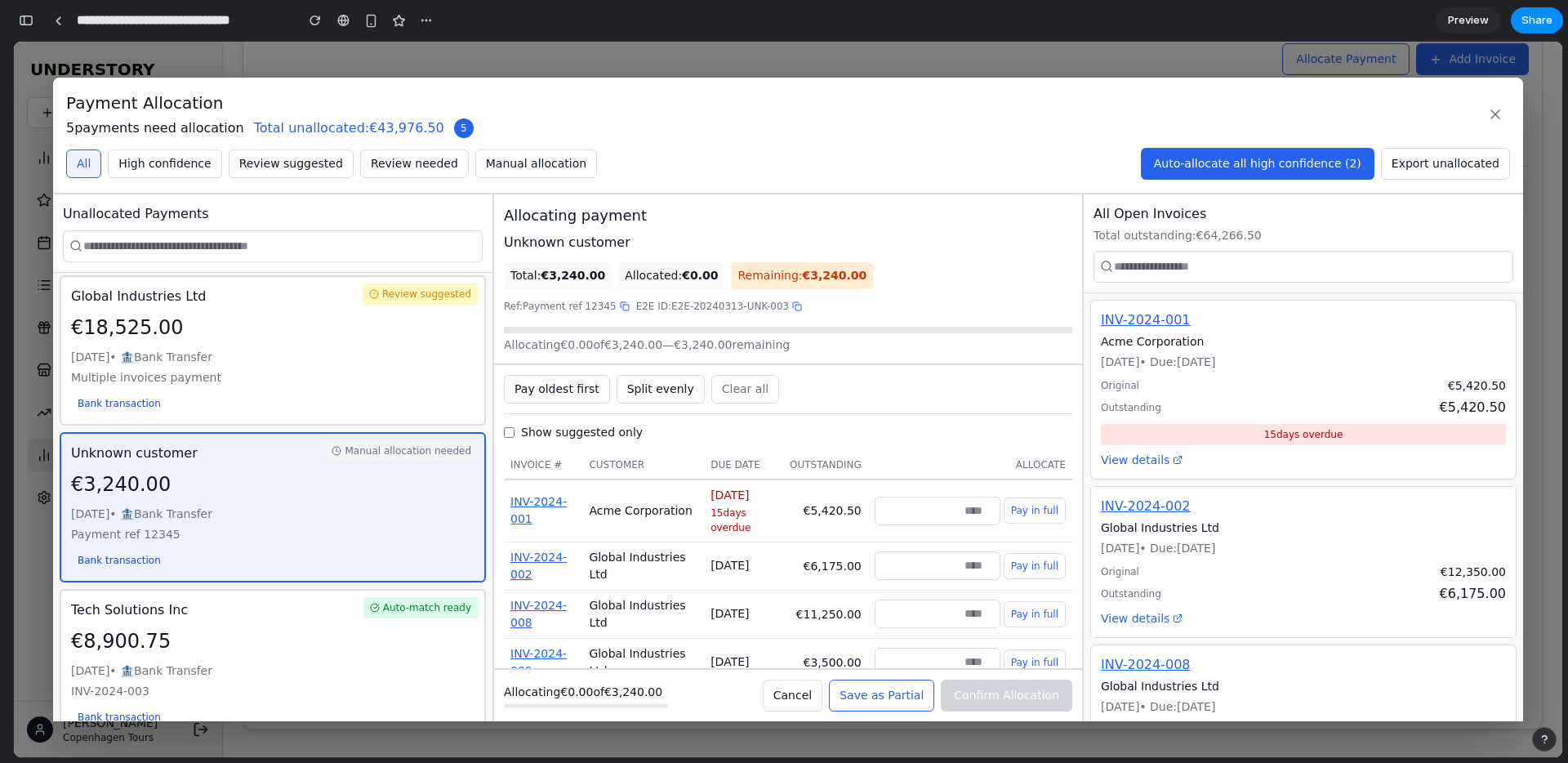
click at [415, 397] on div "Review suggested Global Industries Ltd €18,525.00 Mar 14, 2024 • 🏦 Bank Transfe…" at bounding box center [273, 350] width 427 height 150
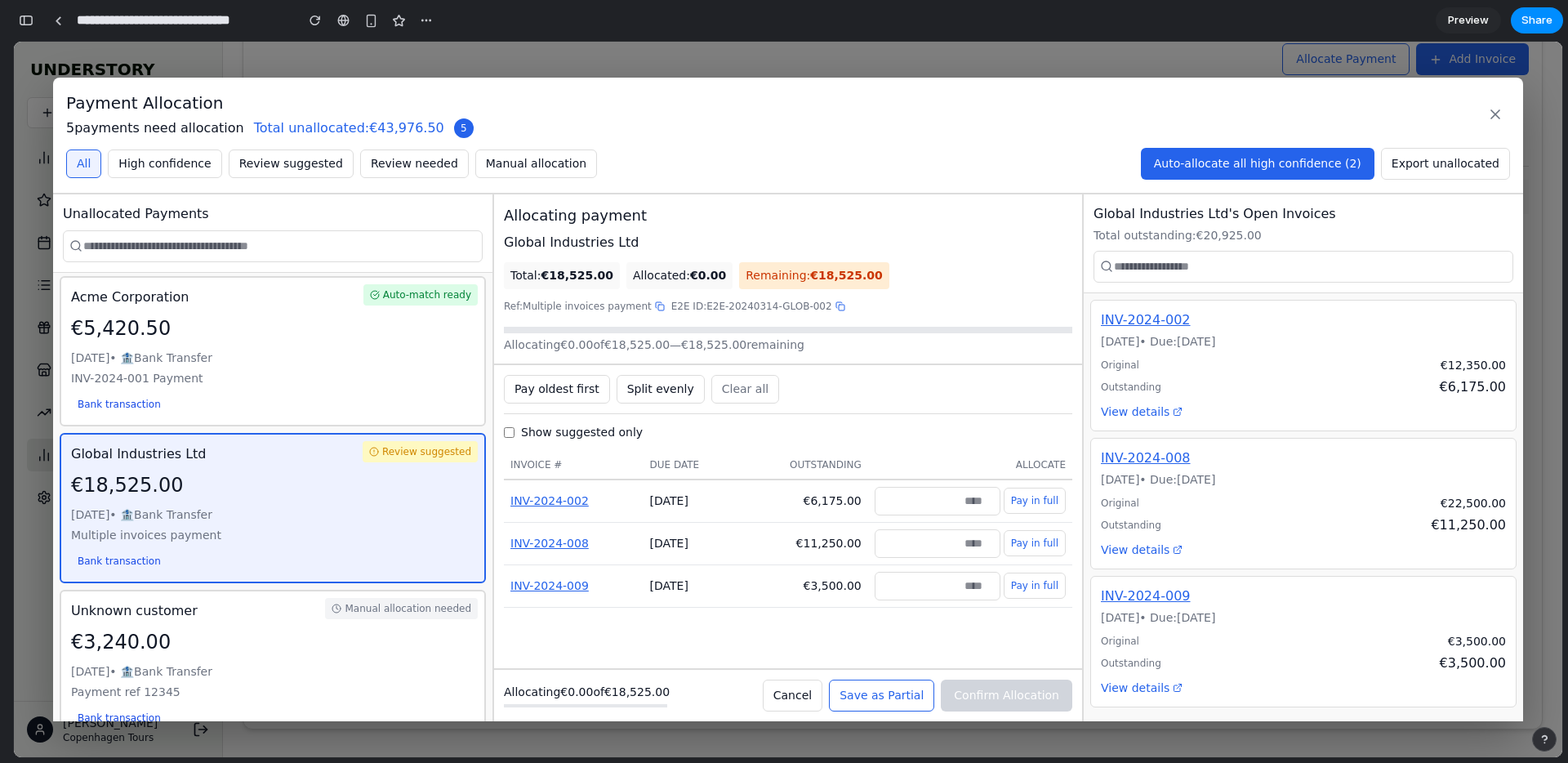
scroll to position [0, 0]
click at [434, 343] on div "€5,420.50" at bounding box center [273, 331] width 403 height 29
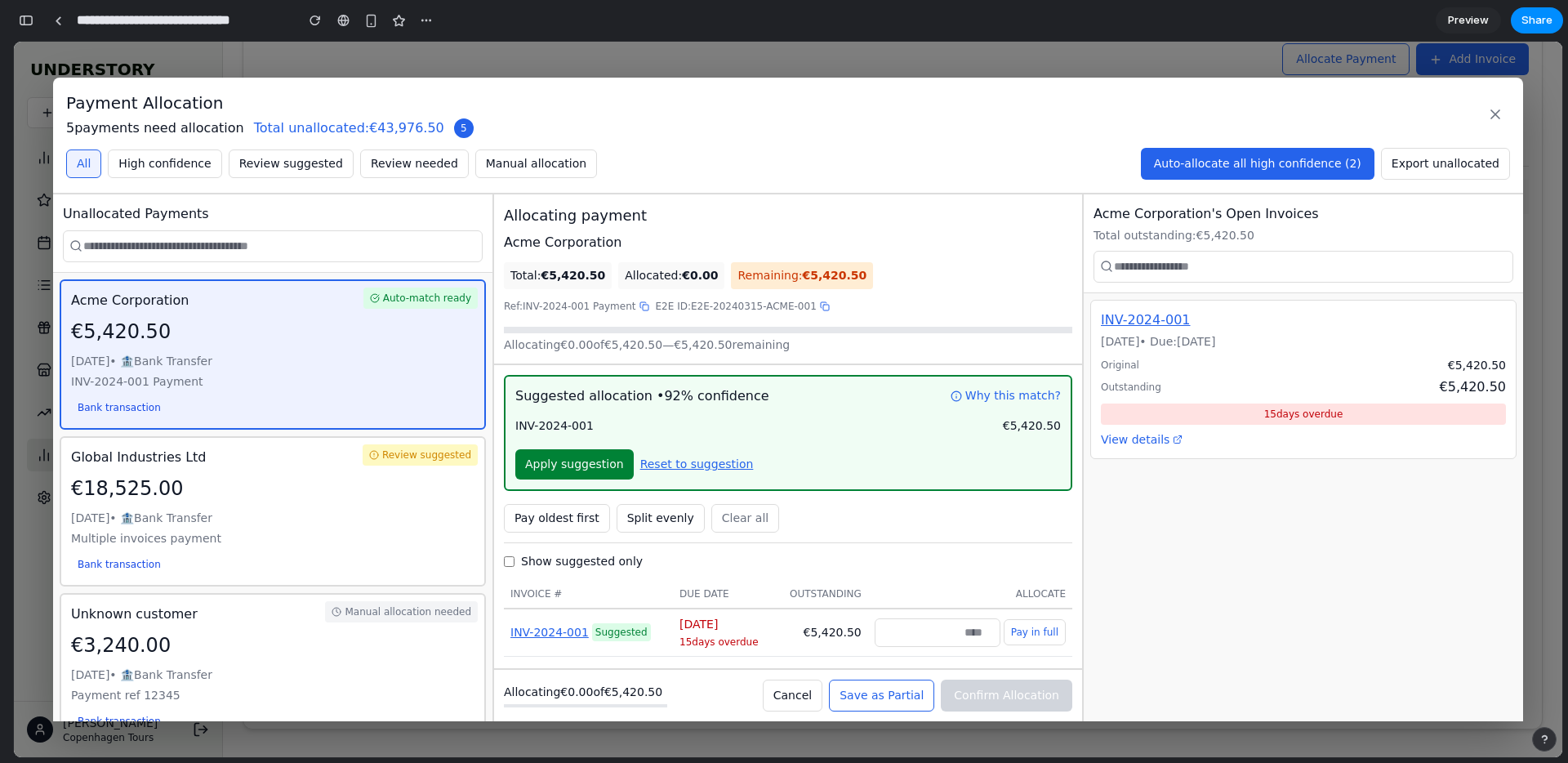
click at [558, 471] on span "Apply suggestion" at bounding box center [574, 464] width 99 height 13
type input "******"
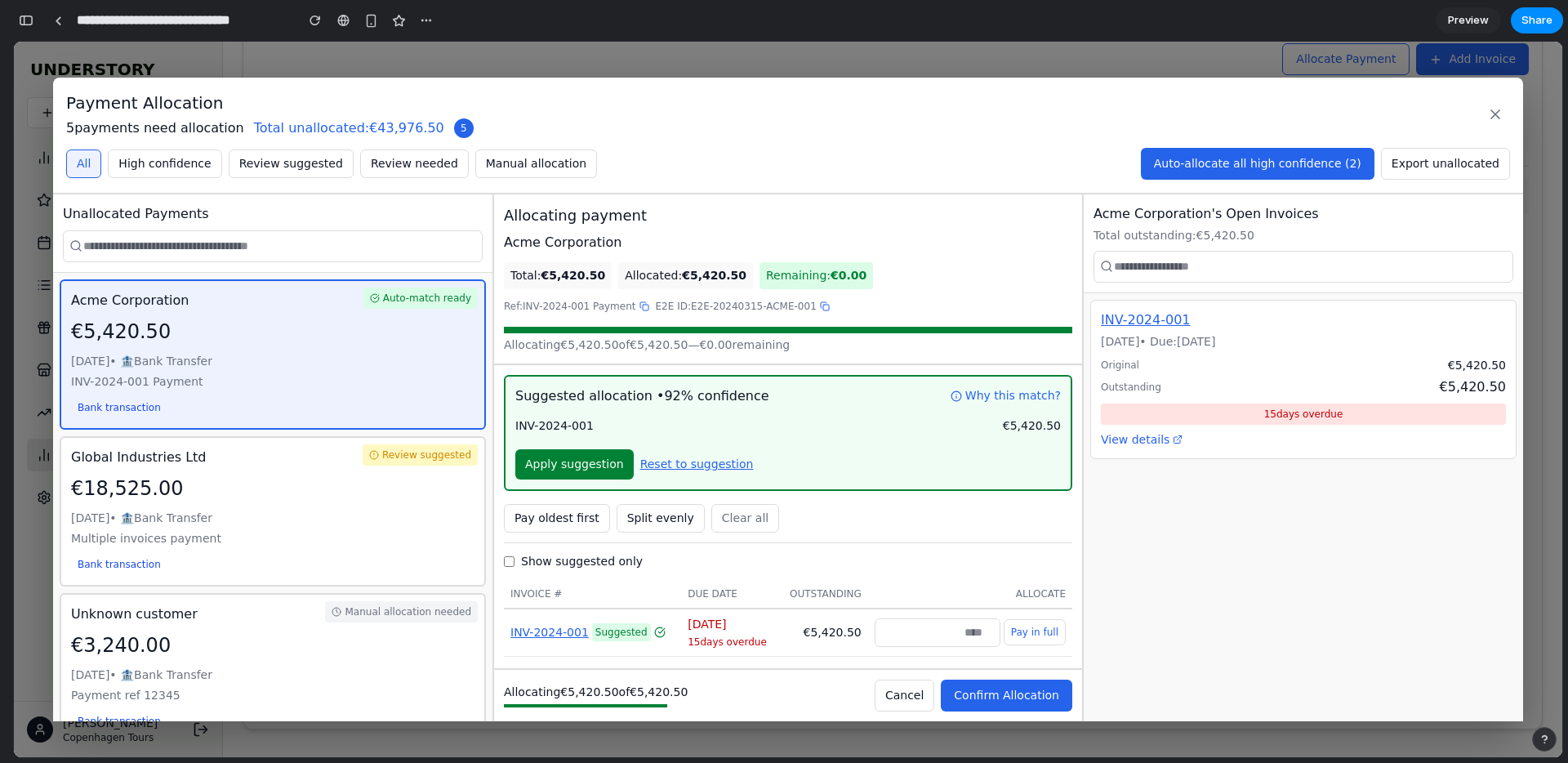
click at [1008, 699] on span "Confirm Allocation" at bounding box center [1006, 695] width 105 height 13
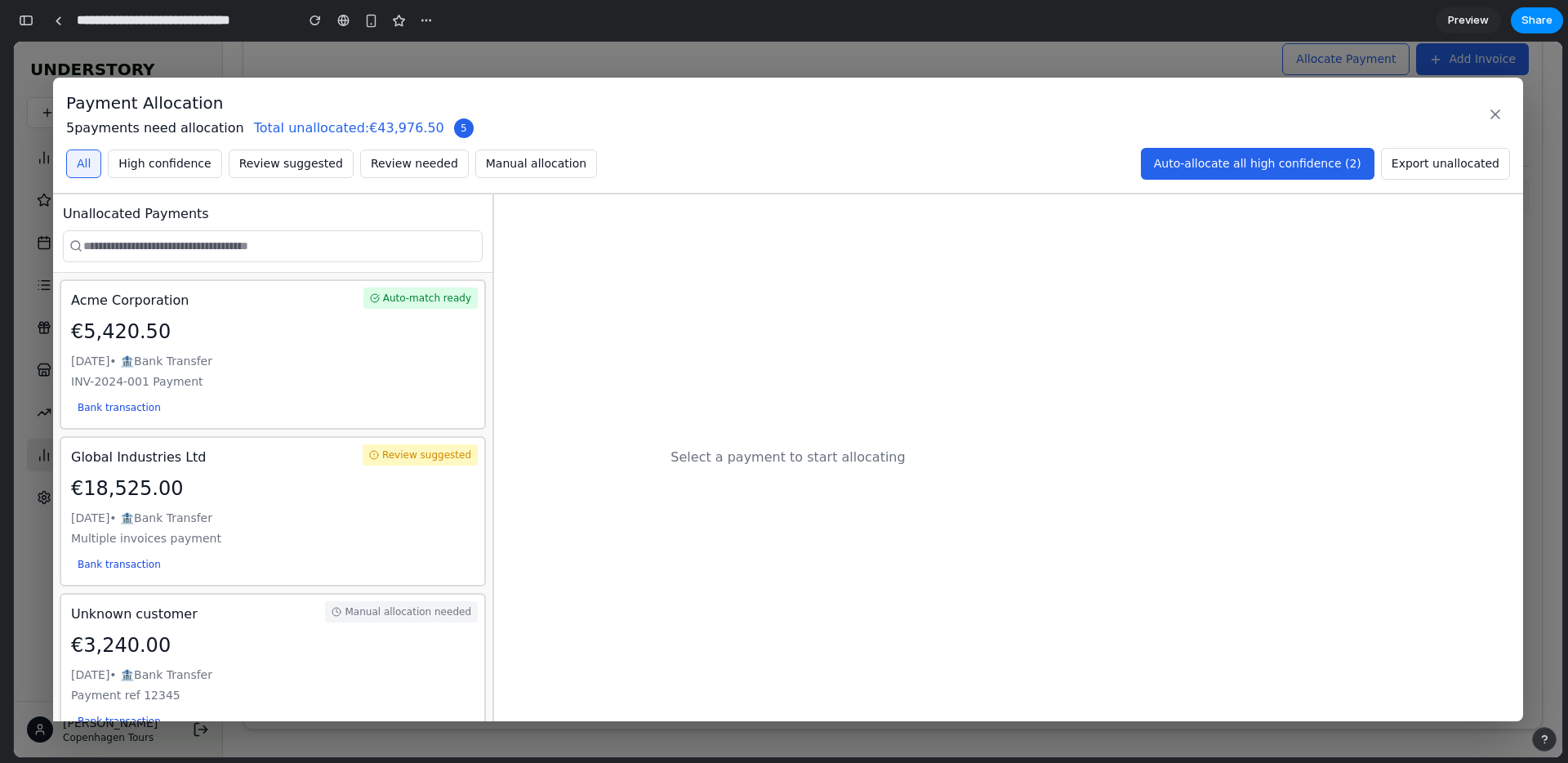
click at [329, 513] on div "Mar 14, 2024 • 🏦 Bank Transfer" at bounding box center [273, 518] width 403 height 17
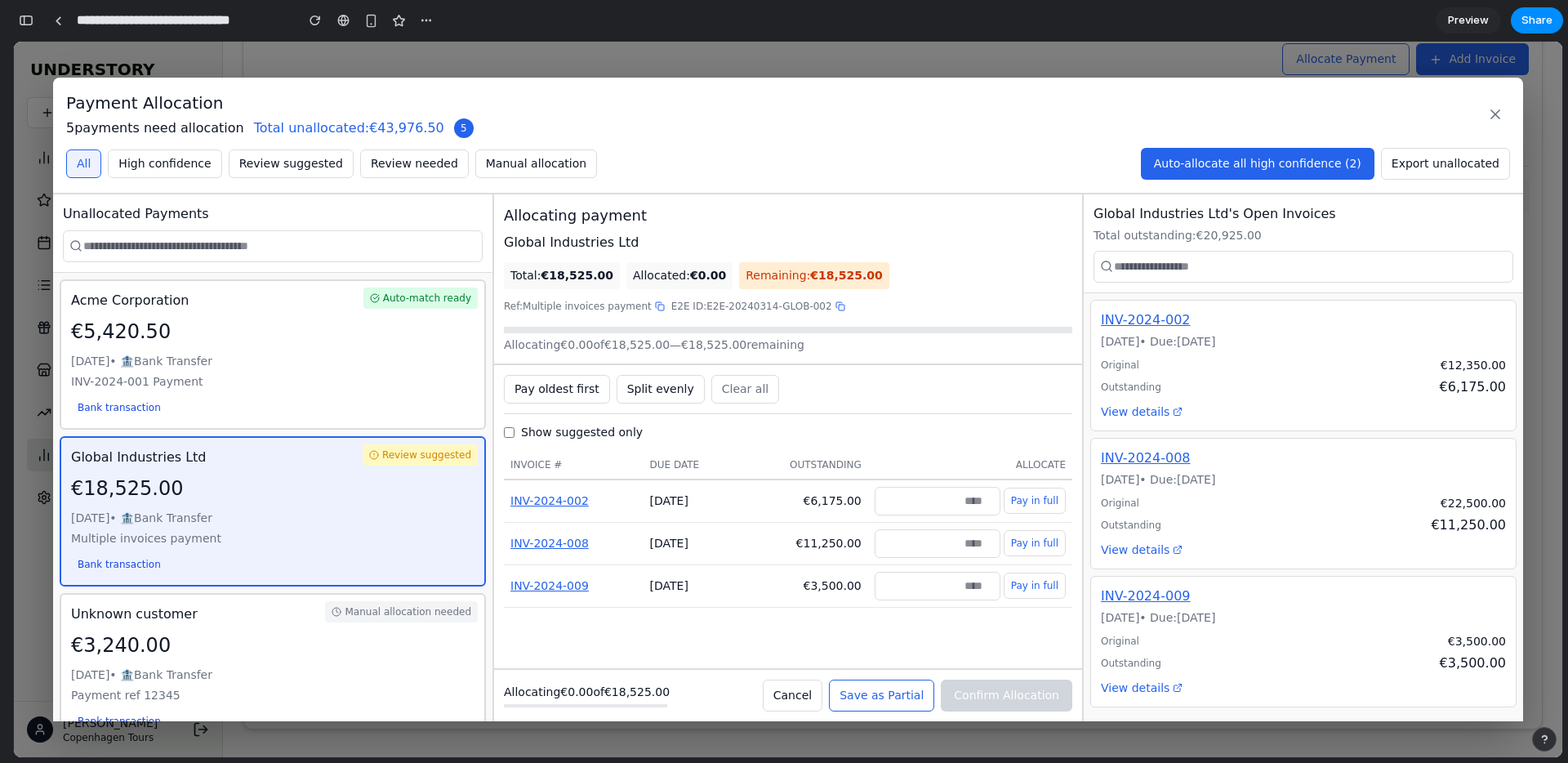
click at [620, 247] on div "Global Industries Ltd" at bounding box center [788, 242] width 568 height 20
drag, startPoint x: 620, startPoint y: 247, endPoint x: 526, endPoint y: 242, distance: 94.1
click at [526, 242] on div "Global Industries Ltd" at bounding box center [788, 242] width 568 height 20
click at [603, 500] on div "INV-2024-002" at bounding box center [574, 501] width 127 height 17
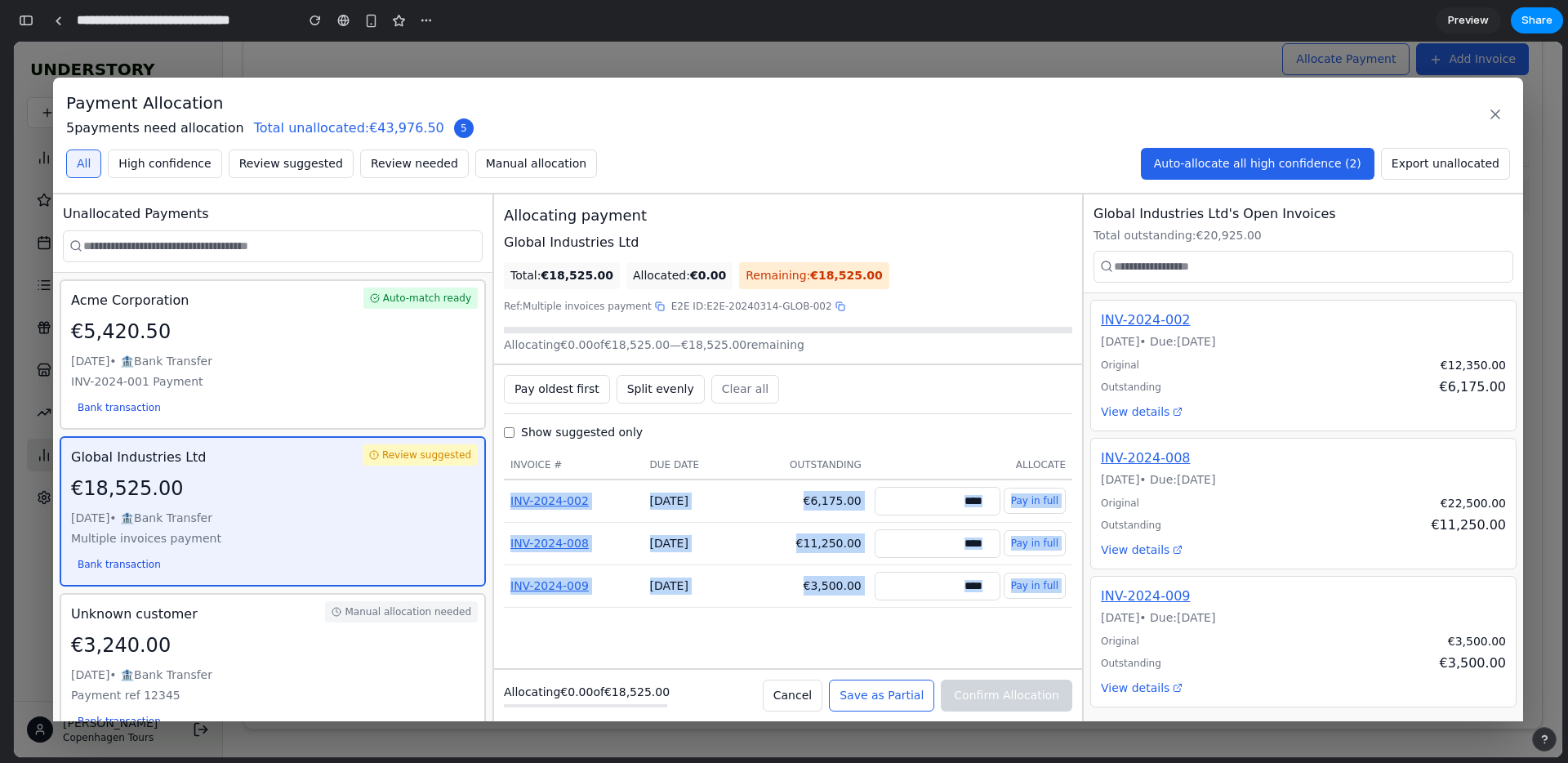
drag, startPoint x: 603, startPoint y: 500, endPoint x: 1046, endPoint y: 590, distance: 452.0
click at [1047, 588] on tbody "INV-2024-002 Mar 1, 2024 €6,175.00 Pay in full INV-2024-008 Mar 5, 2024 €11,250…" at bounding box center [788, 543] width 568 height 128
click at [994, 642] on div "Pay oldest first Split evenly Clear all Show suggested only Invoice # Due Date …" at bounding box center [788, 516] width 588 height 304
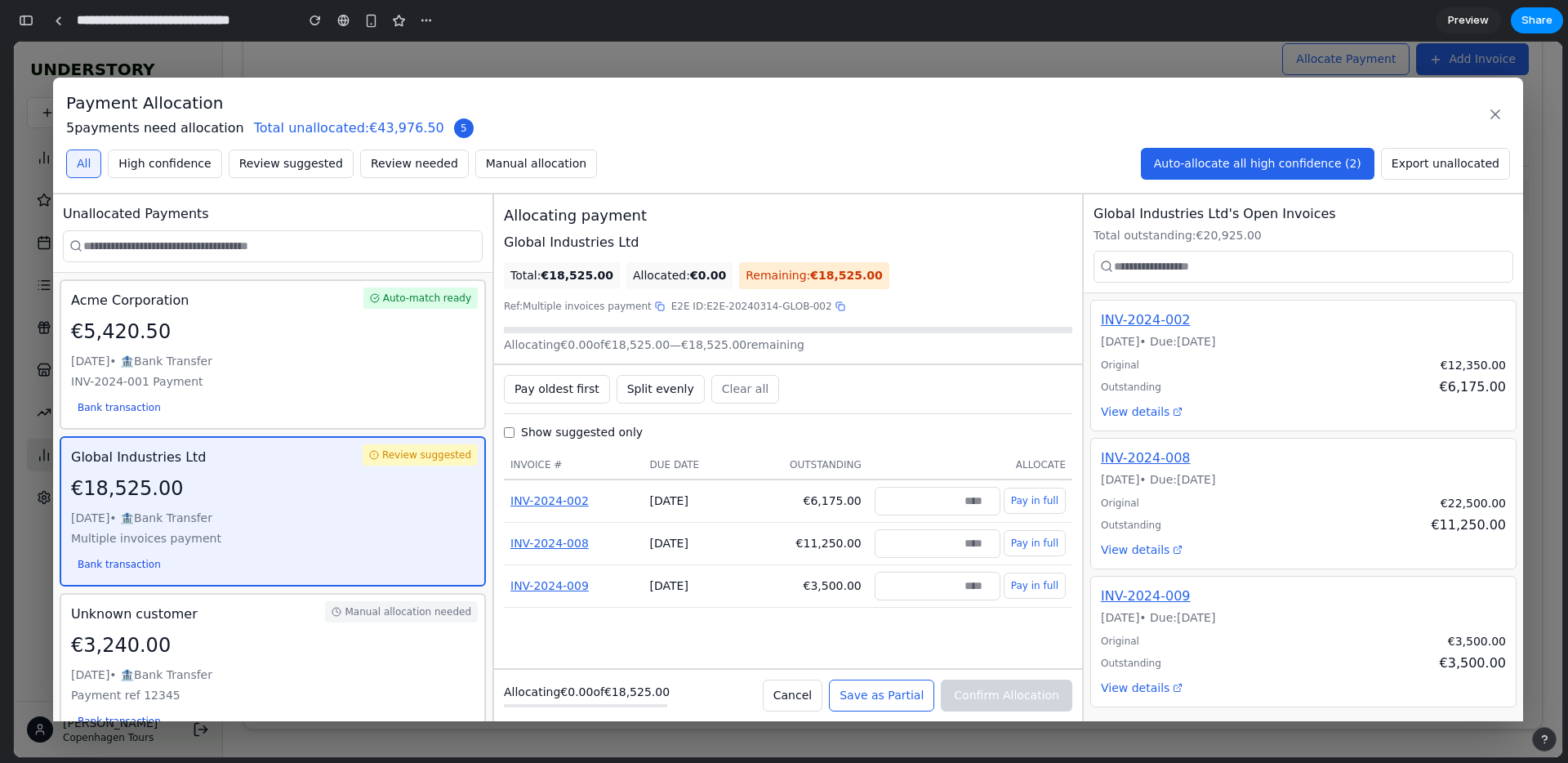
click at [1038, 501] on button "Pay in full" at bounding box center [1034, 501] width 62 height 26
type input "****"
click at [1038, 540] on button "Pay in full" at bounding box center [1034, 544] width 62 height 26
type input "*****"
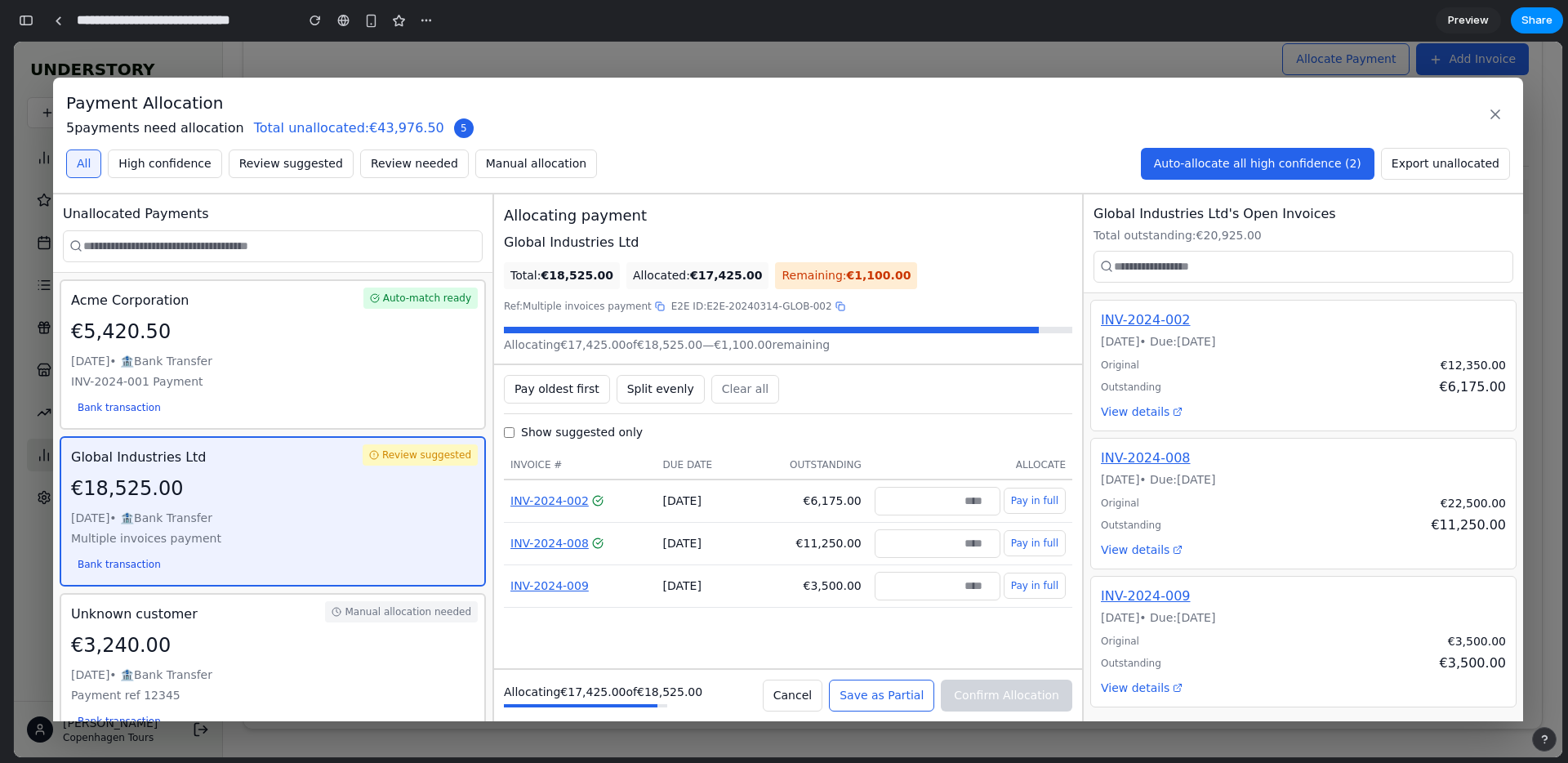
click at [1045, 586] on button "Pay in full" at bounding box center [1034, 586] width 62 height 26
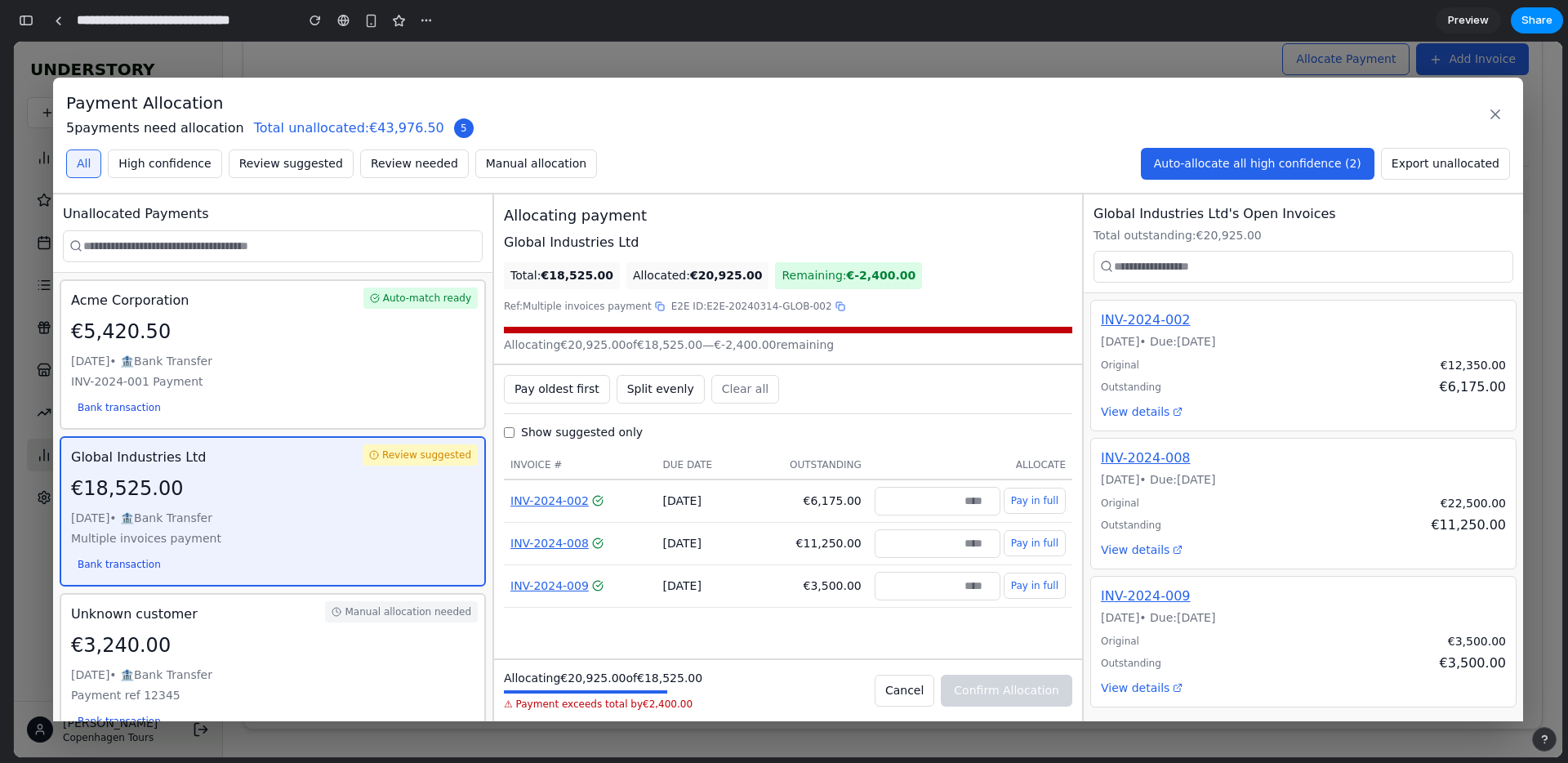
click at [984, 587] on input "*******" at bounding box center [937, 586] width 126 height 29
click at [961, 585] on input "*******" at bounding box center [937, 586] width 126 height 29
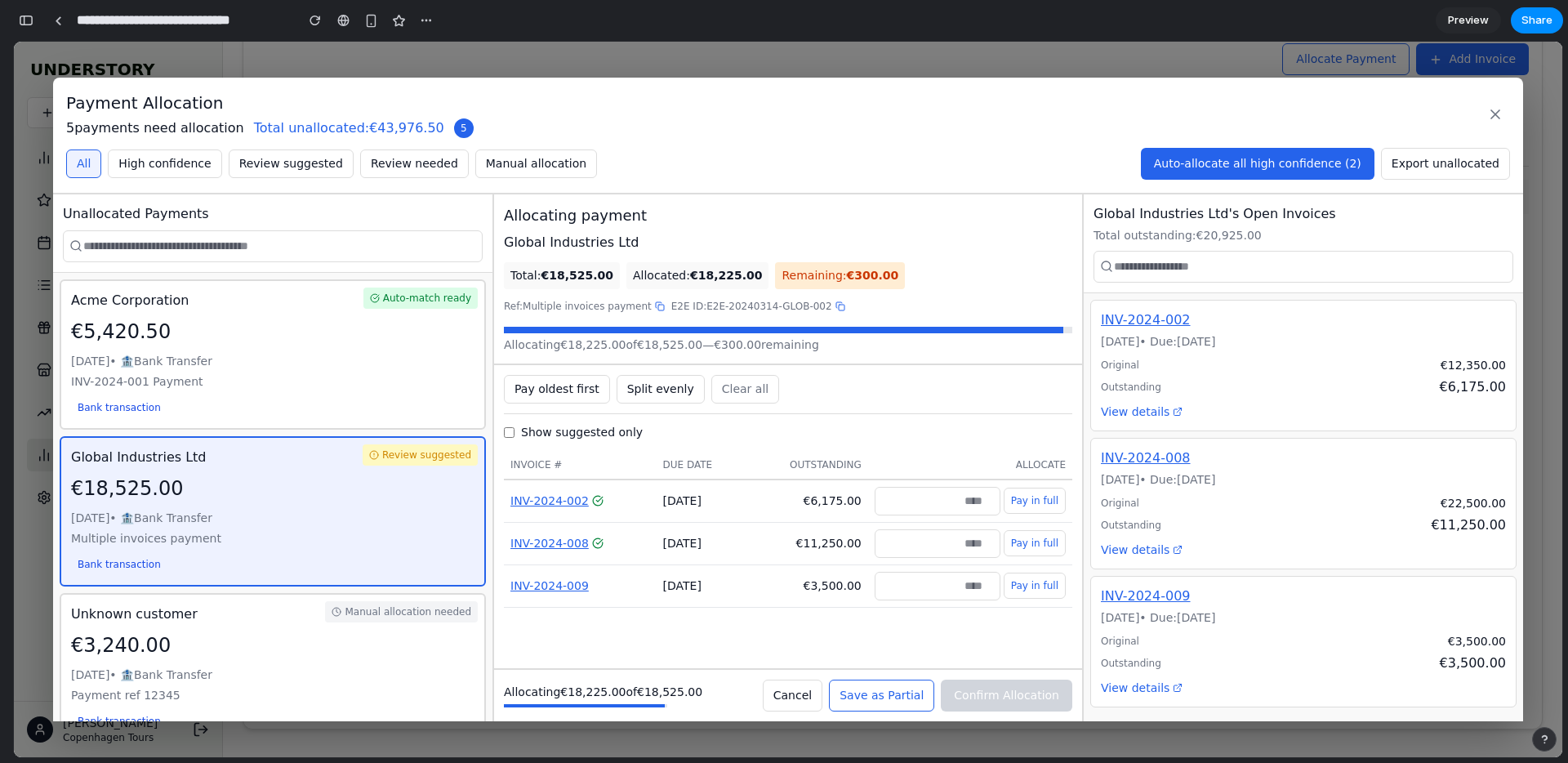
click at [992, 640] on div "Pay oldest first Split evenly Clear all Show suggested only Invoice # Due Date …" at bounding box center [788, 516] width 588 height 304
click at [967, 590] on input "***" at bounding box center [937, 586] width 126 height 29
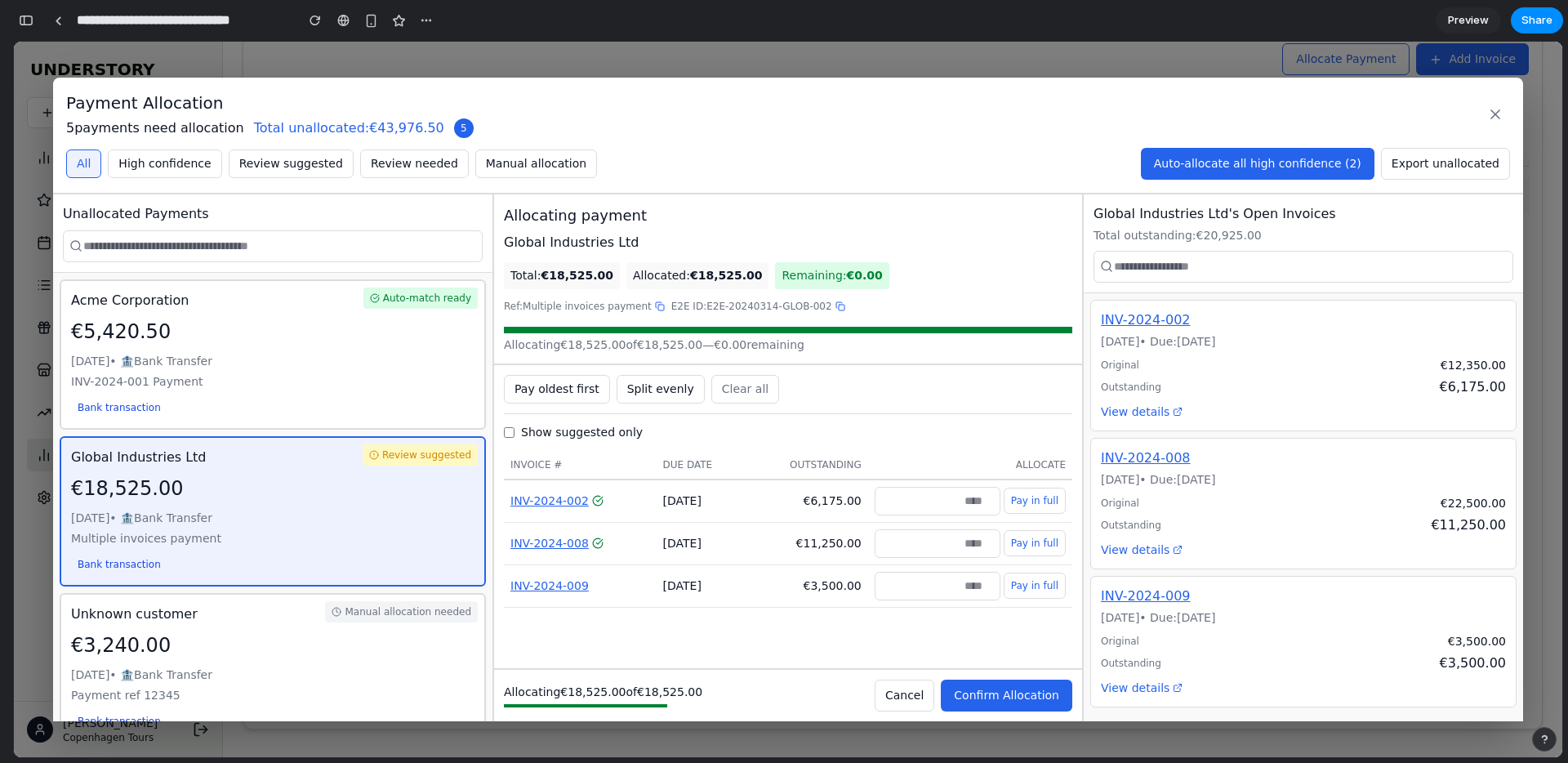
type input "****"
click at [961, 653] on div "Pay oldest first Split evenly Clear all Show suggested only Invoice # Due Date …" at bounding box center [788, 516] width 588 height 304
drag, startPoint x: 597, startPoint y: 584, endPoint x: 582, endPoint y: 592, distance: 17.0
click at [582, 591] on div "INV-2024-009" at bounding box center [581, 586] width 140 height 17
click at [1008, 689] on span "Confirm Allocation" at bounding box center [1006, 695] width 105 height 13
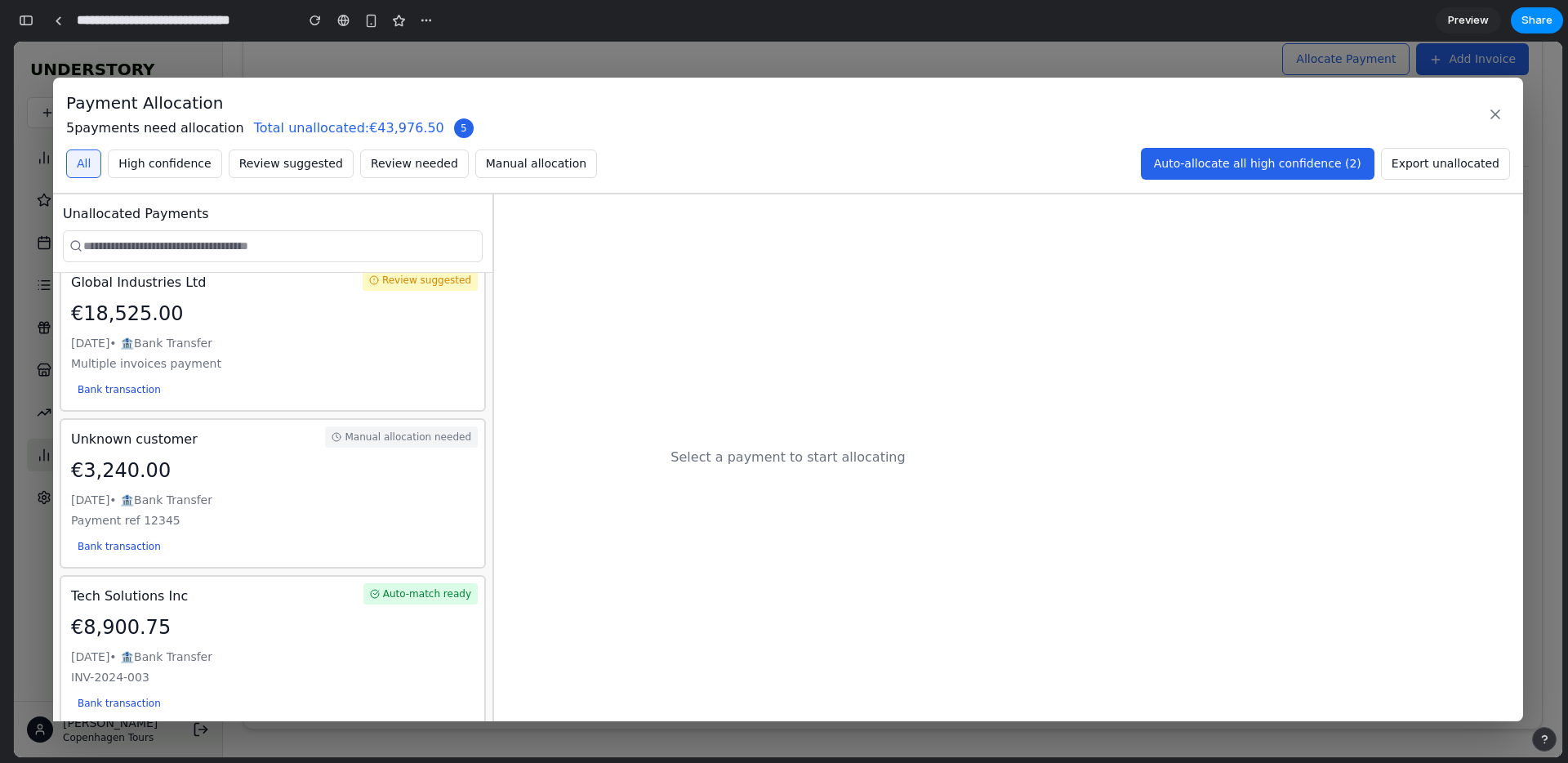
scroll to position [192, 0]
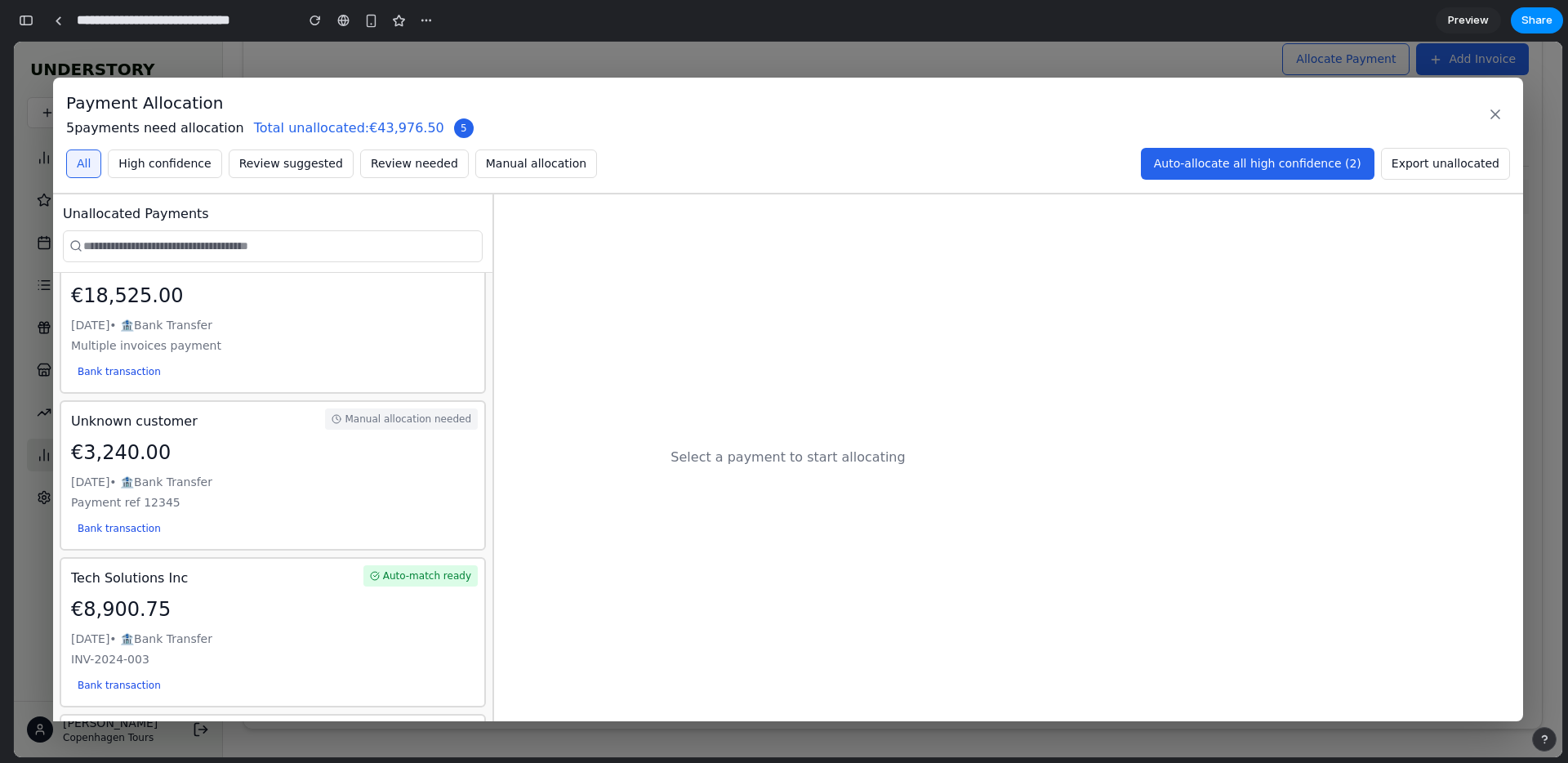
click at [427, 457] on div "€3,240.00" at bounding box center [273, 452] width 403 height 29
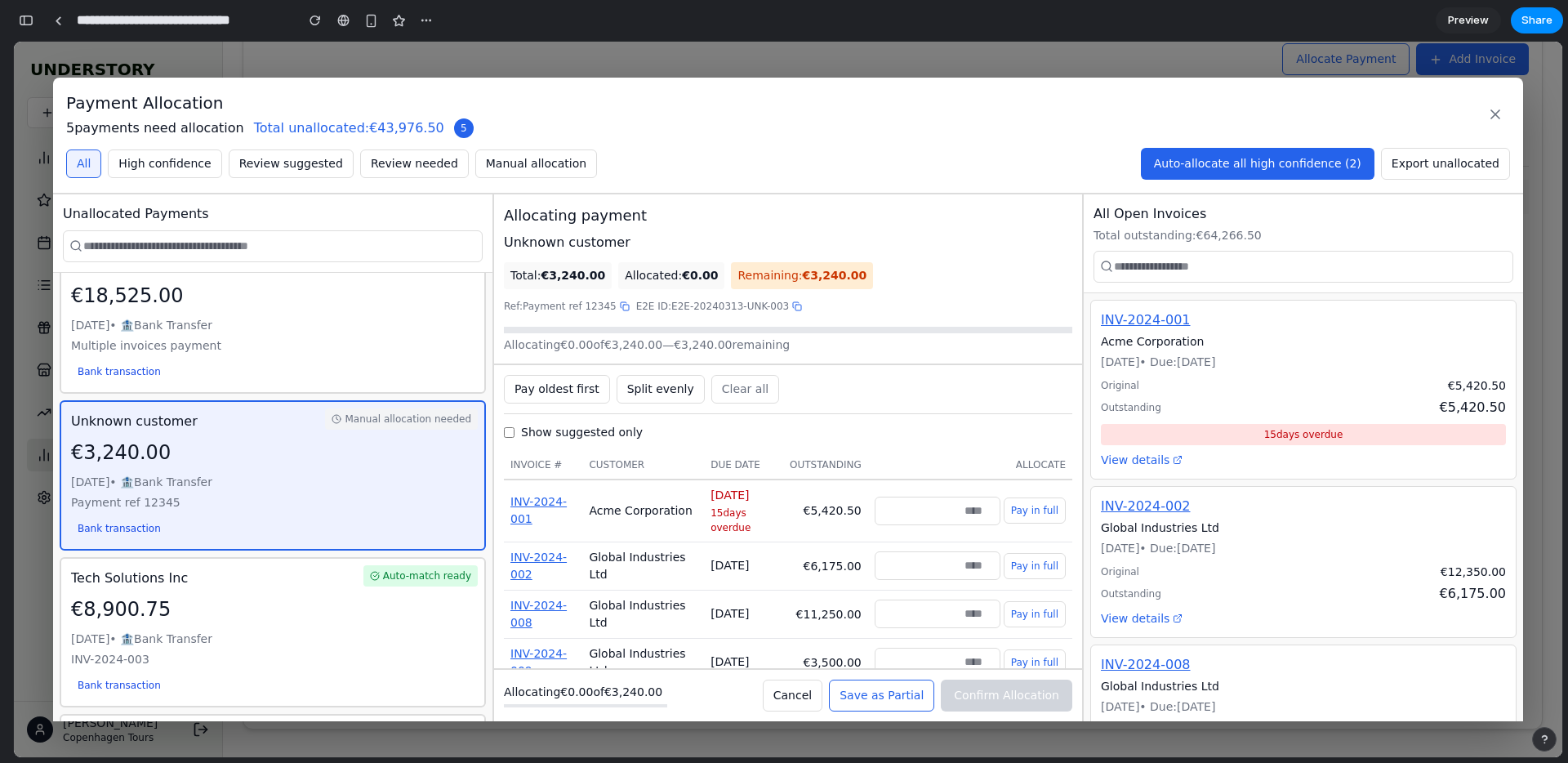
click at [544, 245] on div "Unknown customer" at bounding box center [788, 242] width 568 height 20
drag, startPoint x: 544, startPoint y: 245, endPoint x: 596, endPoint y: 255, distance: 53.0
click at [594, 241] on div "Unknown customer" at bounding box center [788, 242] width 568 height 20
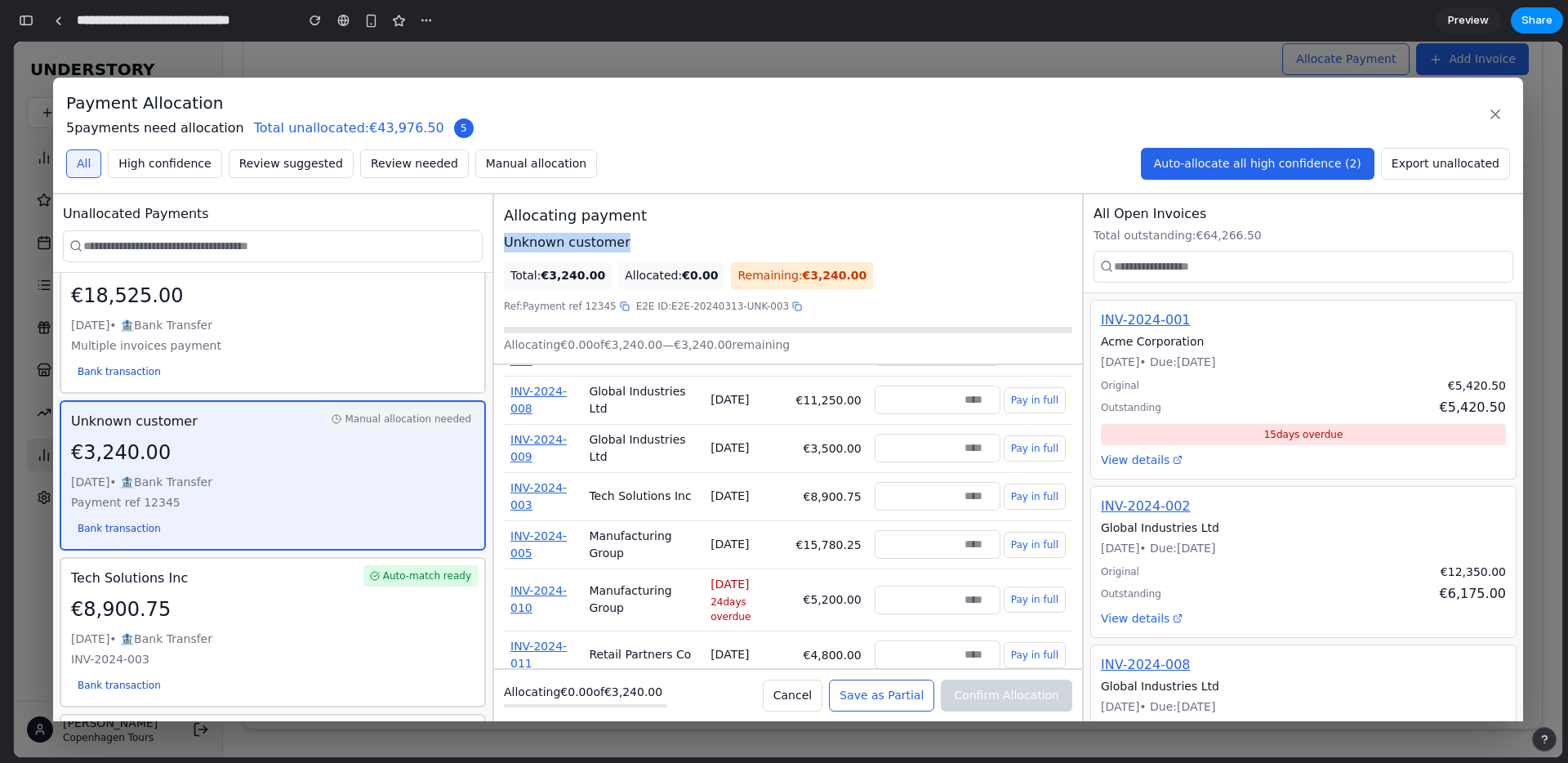
scroll to position [318, 0]
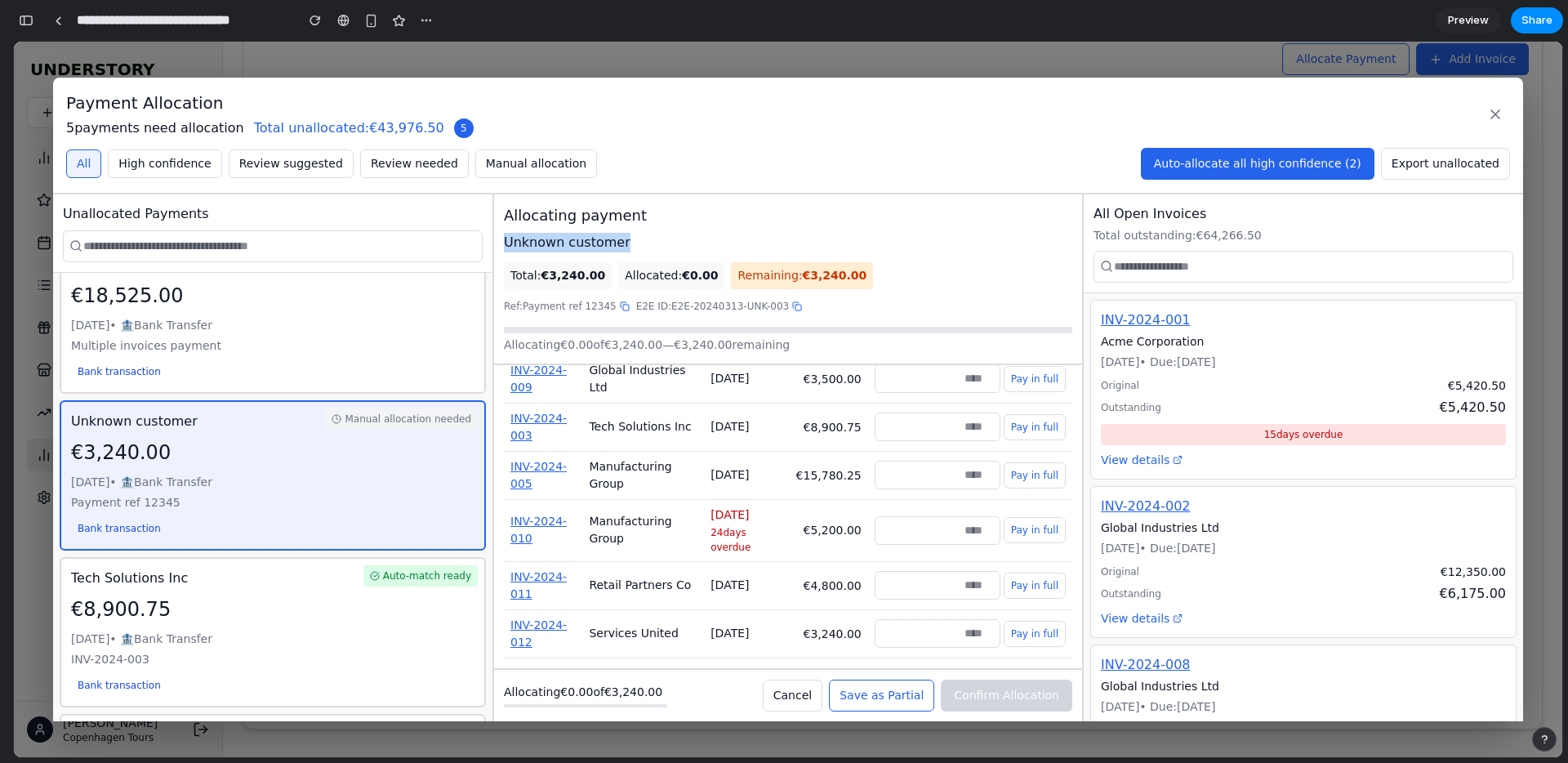
click at [1036, 630] on button "Pay in full" at bounding box center [1034, 634] width 62 height 26
type input "****"
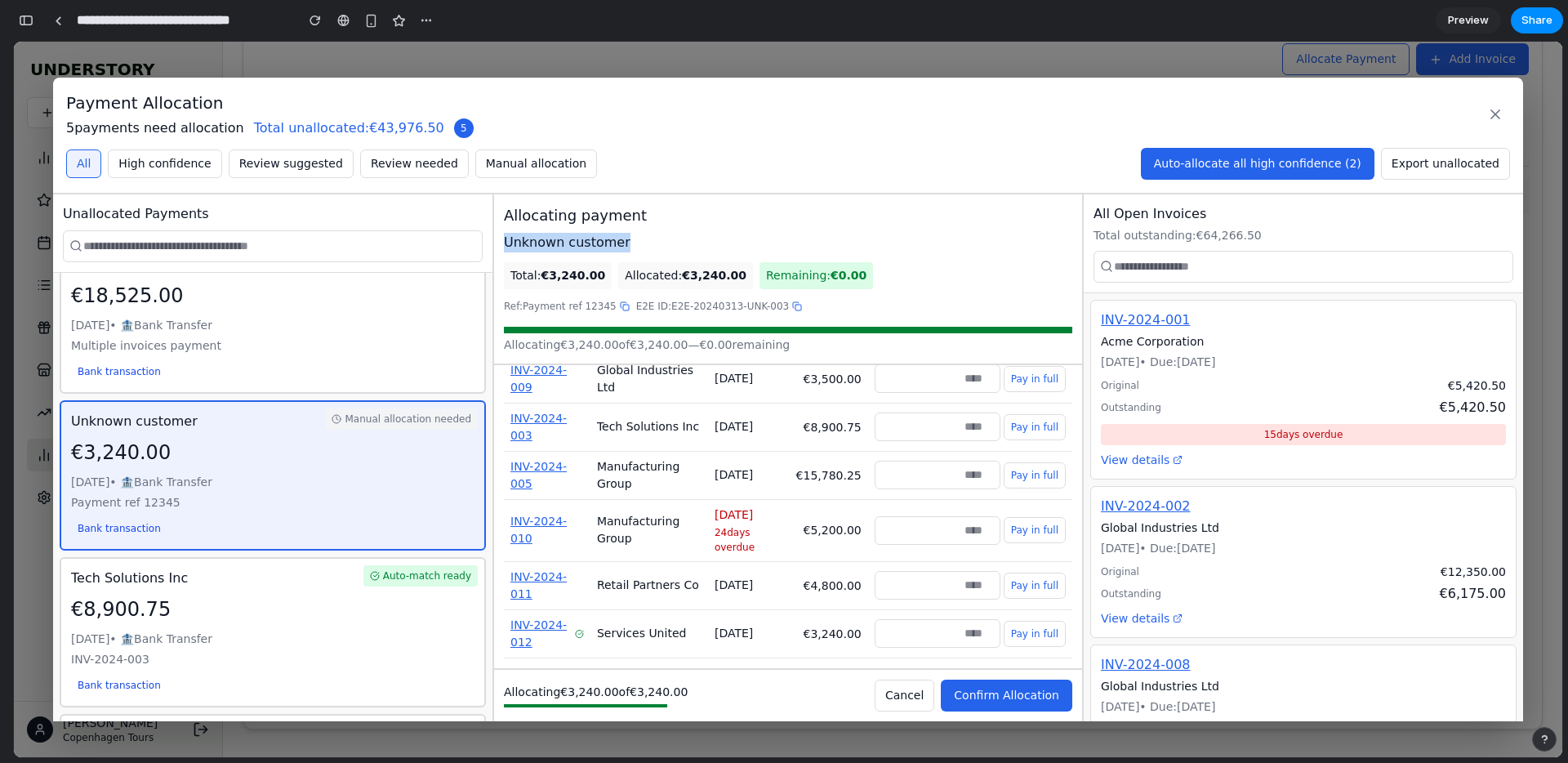
click at [1030, 683] on button "Confirm Allocation" at bounding box center [1006, 696] width 132 height 32
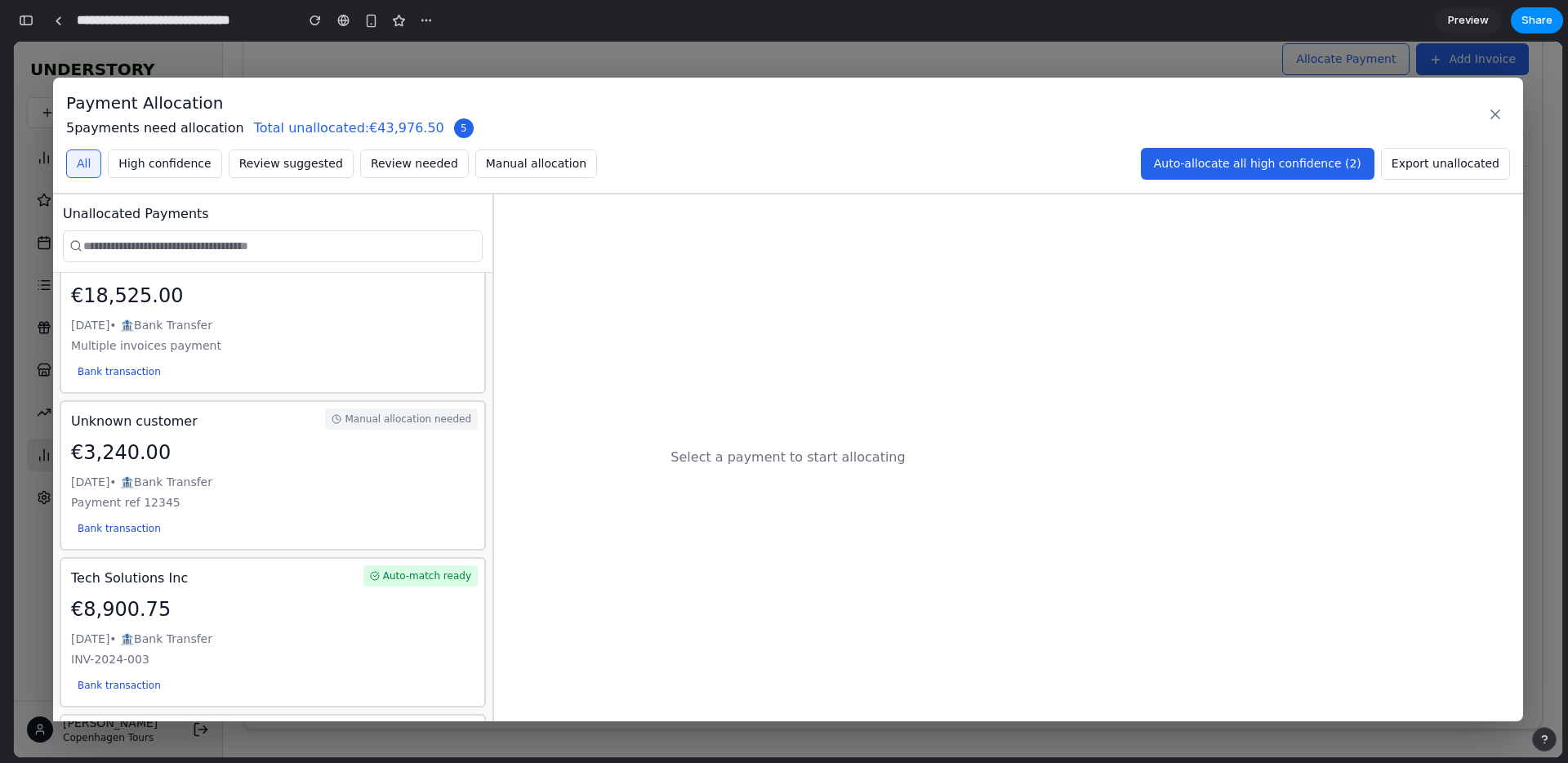
click at [1504, 113] on button at bounding box center [1494, 114] width 29 height 29
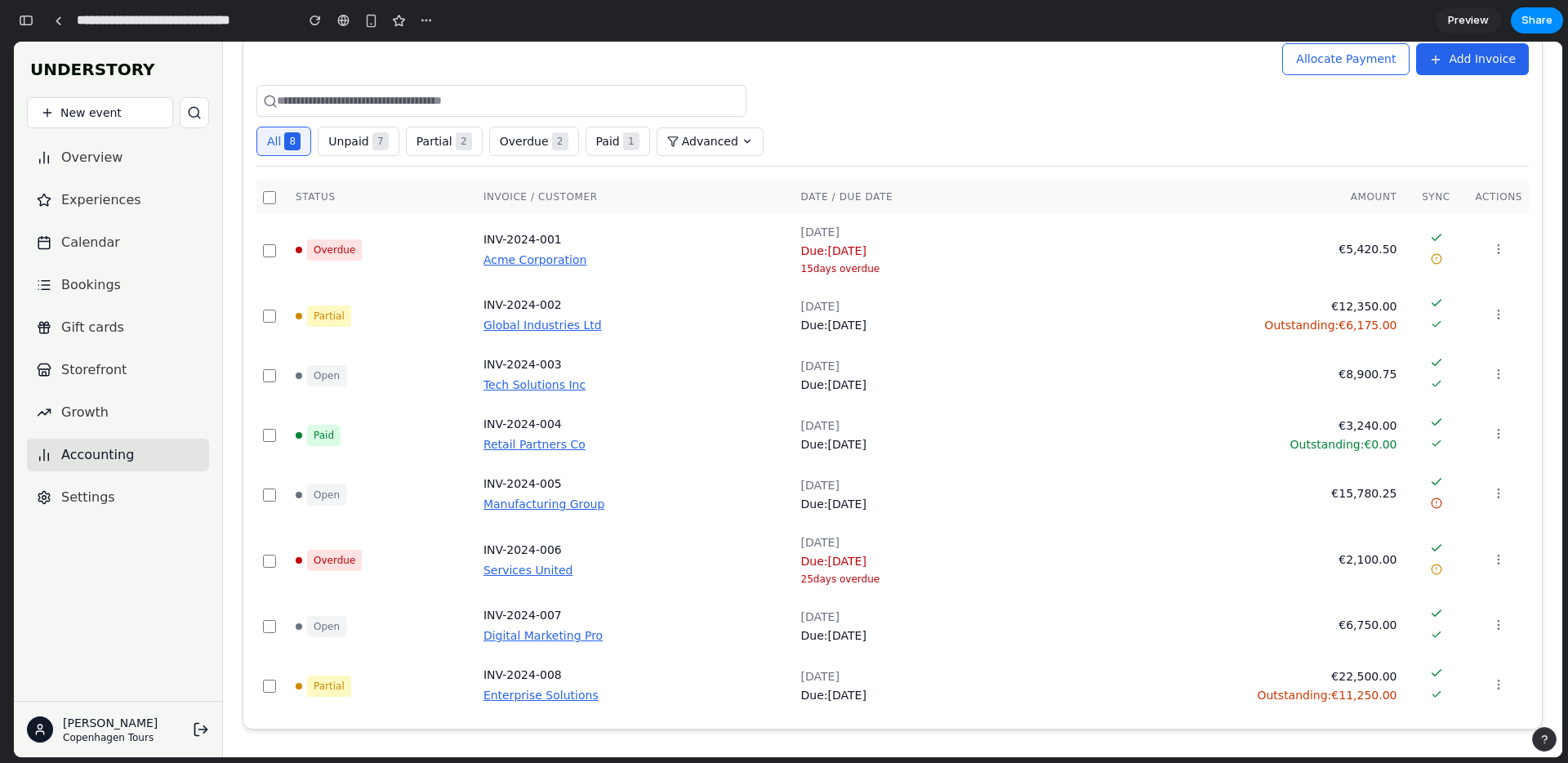
click at [1351, 55] on span "Allocate Payment" at bounding box center [1345, 59] width 100 height 13
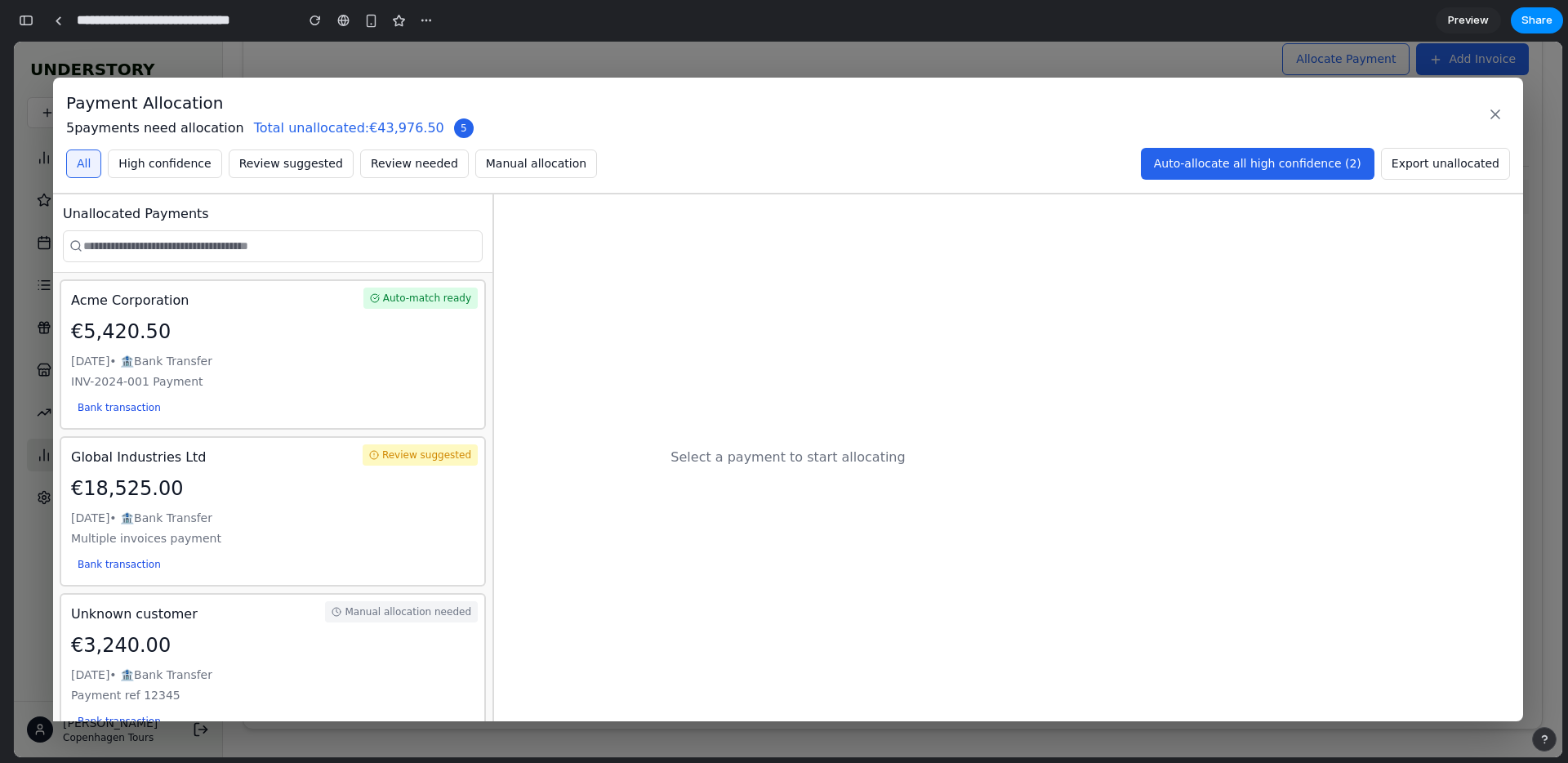
click at [406, 327] on div "€5,420.50" at bounding box center [273, 331] width 403 height 29
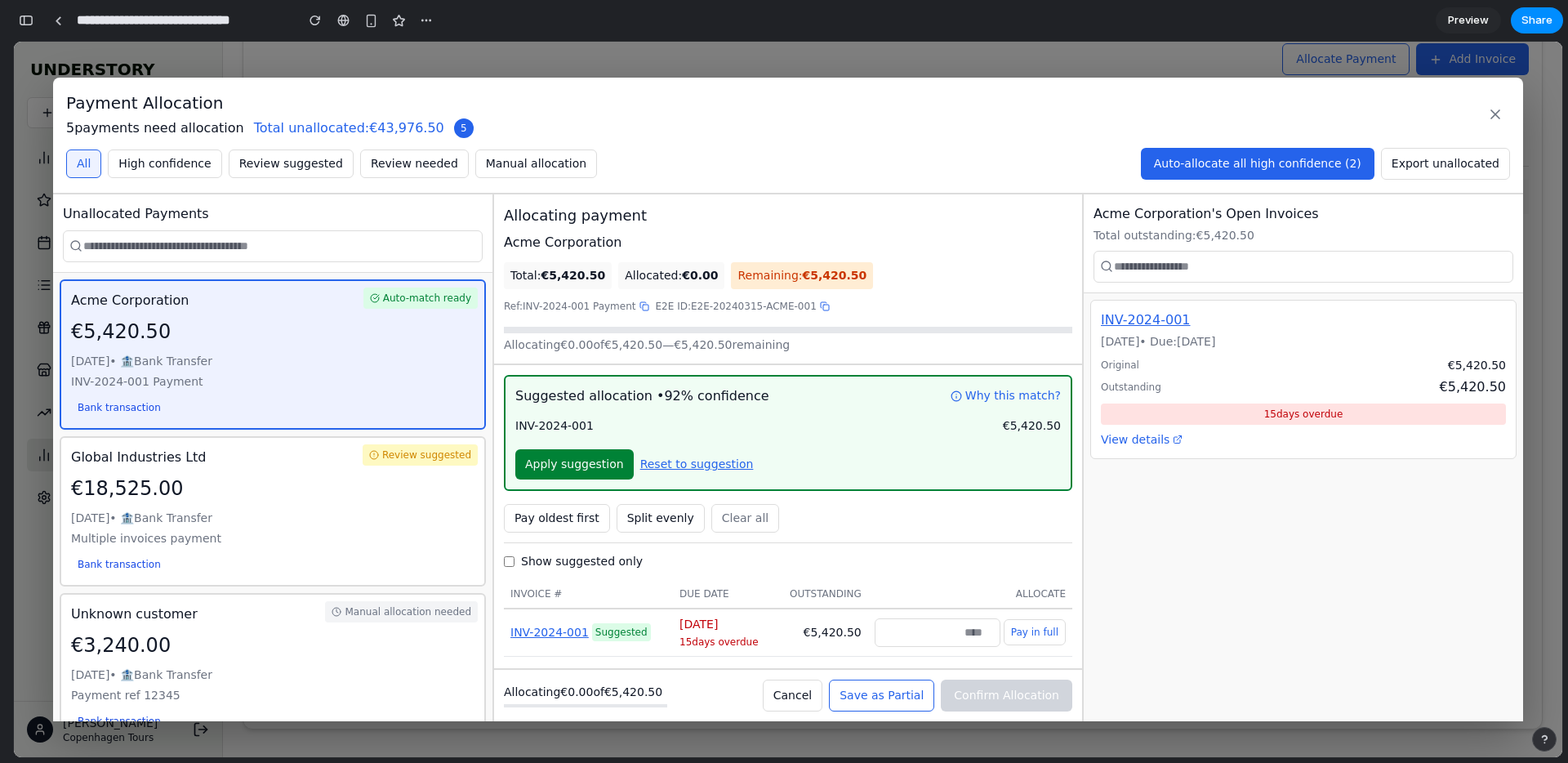
drag, startPoint x: 1037, startPoint y: 634, endPoint x: 1040, endPoint y: 649, distance: 15.3
click at [1037, 634] on button "Pay in full" at bounding box center [1034, 632] width 62 height 26
type input "******"
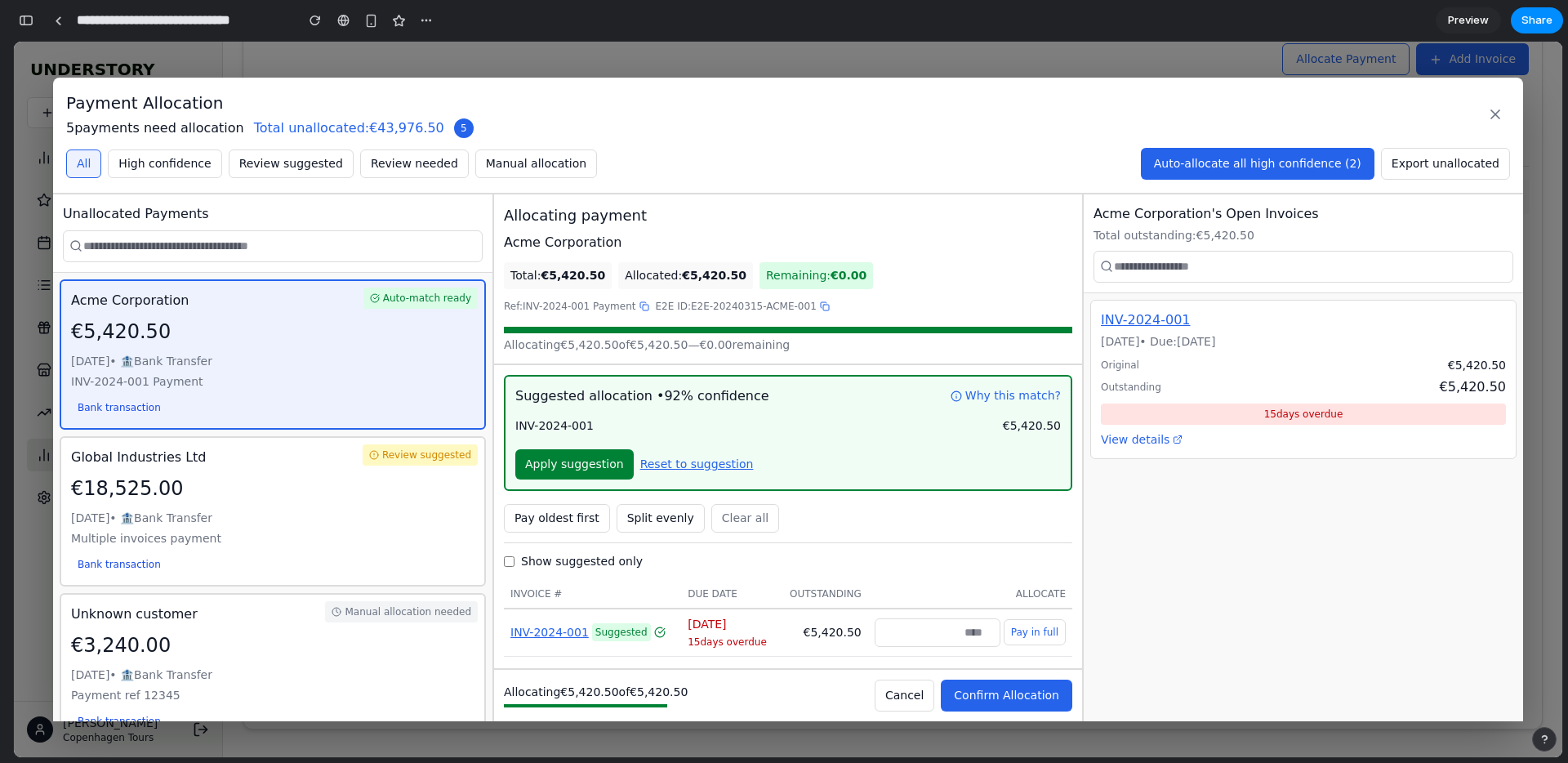
click at [1046, 701] on span "Confirm Allocation" at bounding box center [1006, 695] width 105 height 13
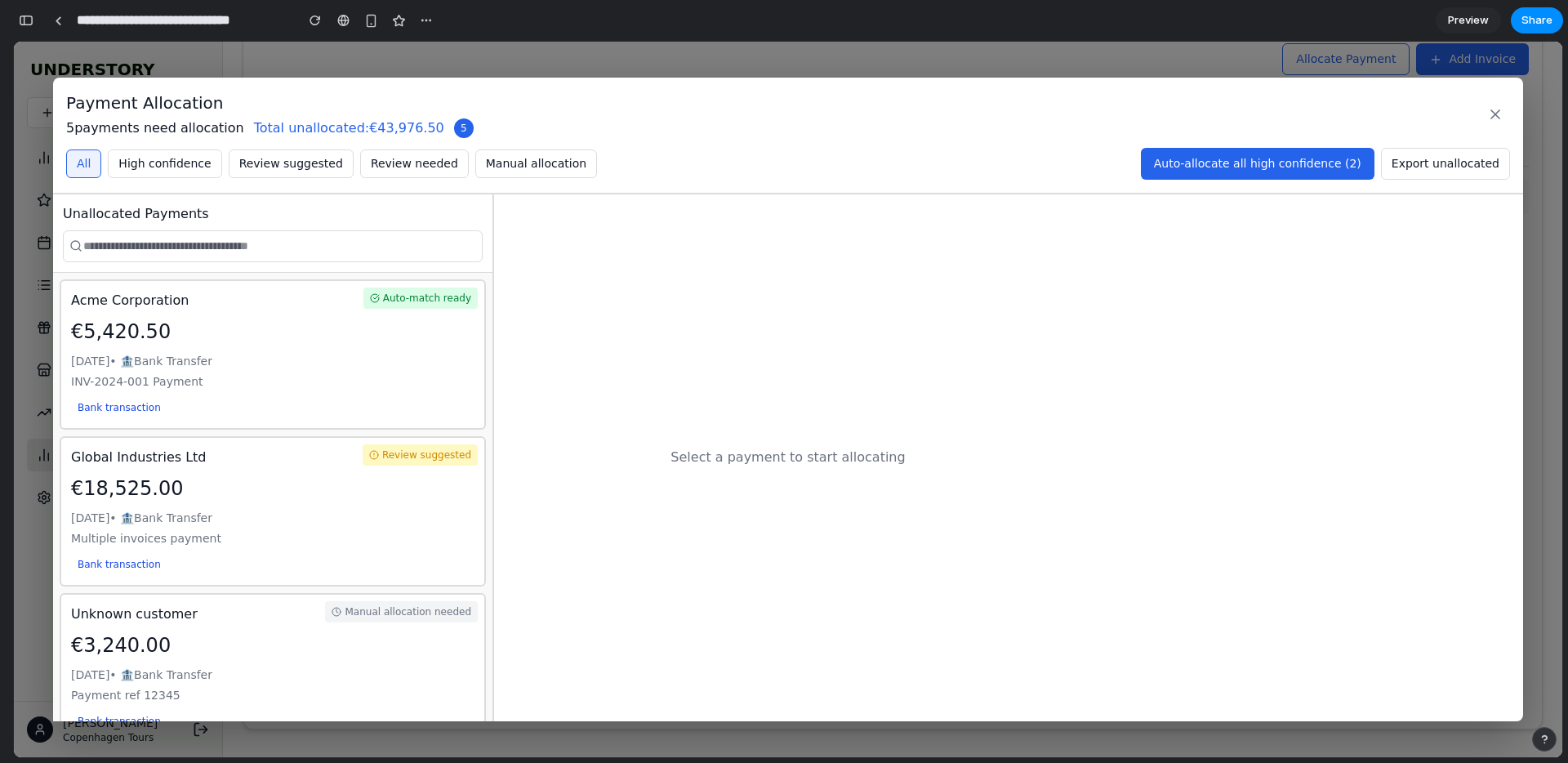
click at [1502, 109] on icon at bounding box center [1494, 114] width 16 height 16
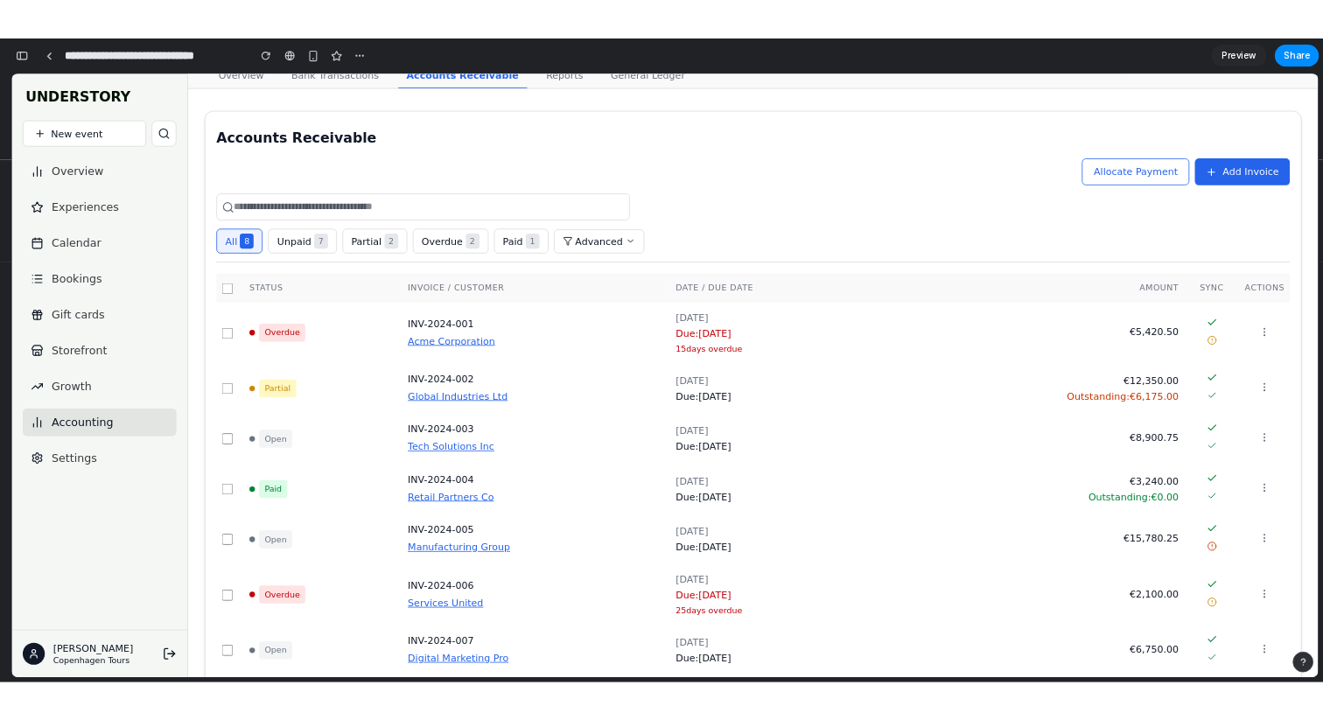
scroll to position [0, 0]
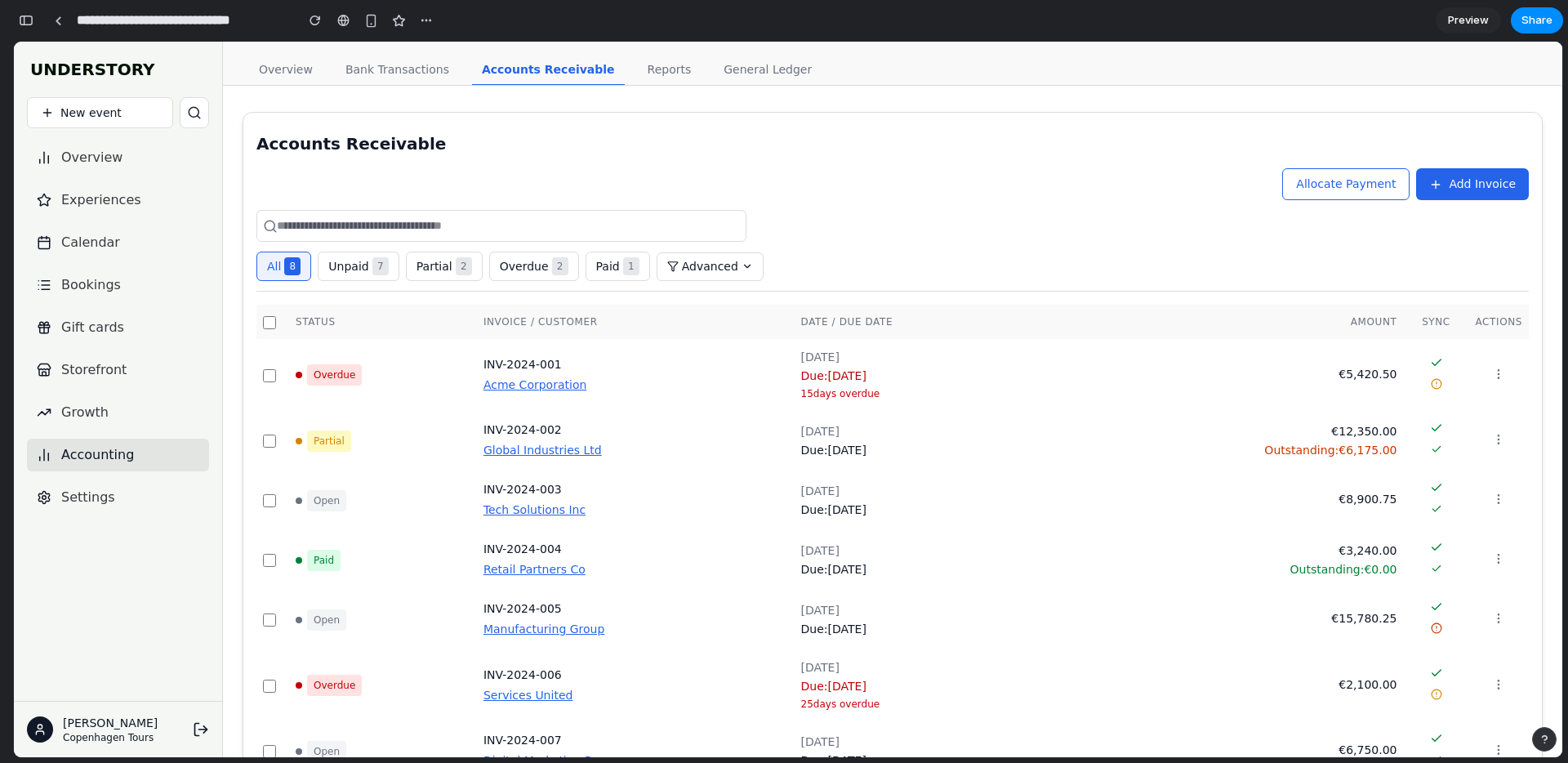
click at [833, 221] on div at bounding box center [892, 226] width 1272 height 32
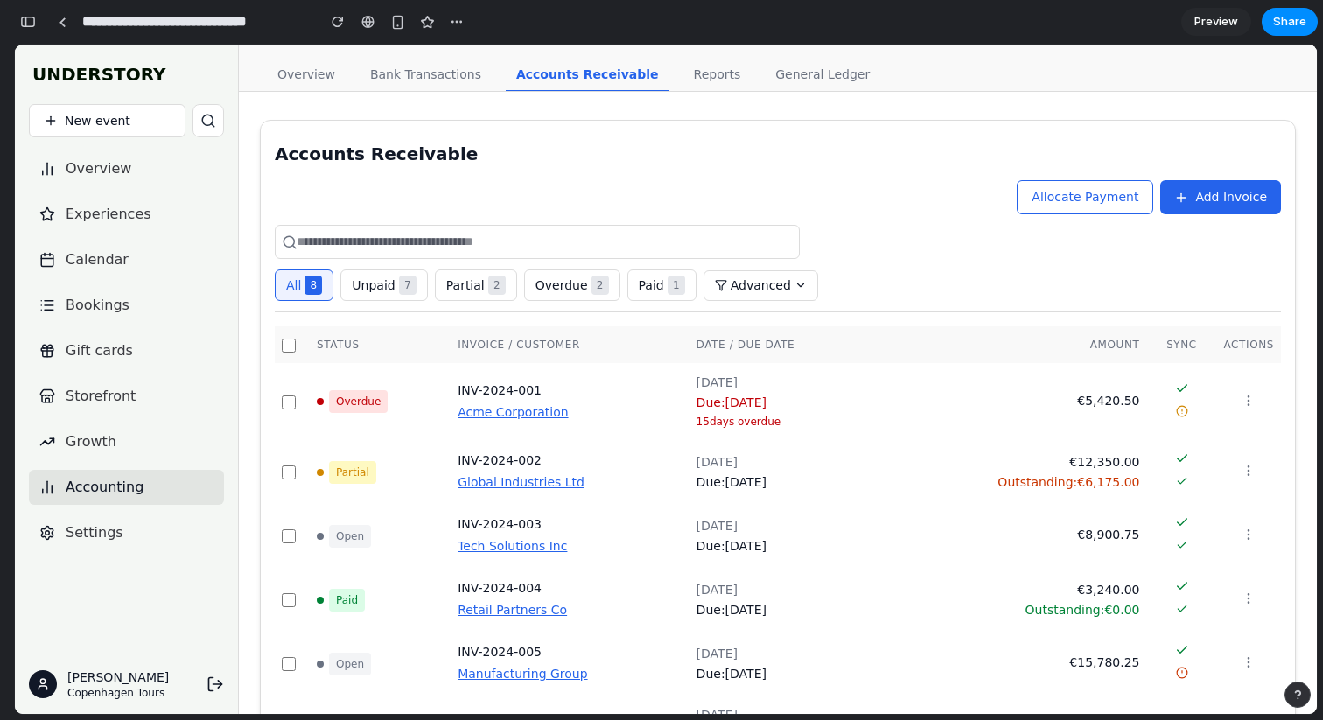
click at [639, 178] on div "Accounts Receivable Allocate Payment Add Invoice All 8 Unpaid 7 Partial 2 Overd…" at bounding box center [778, 521] width 1006 height 758
click at [639, 275] on button "Paid 1" at bounding box center [661, 284] width 69 height 31
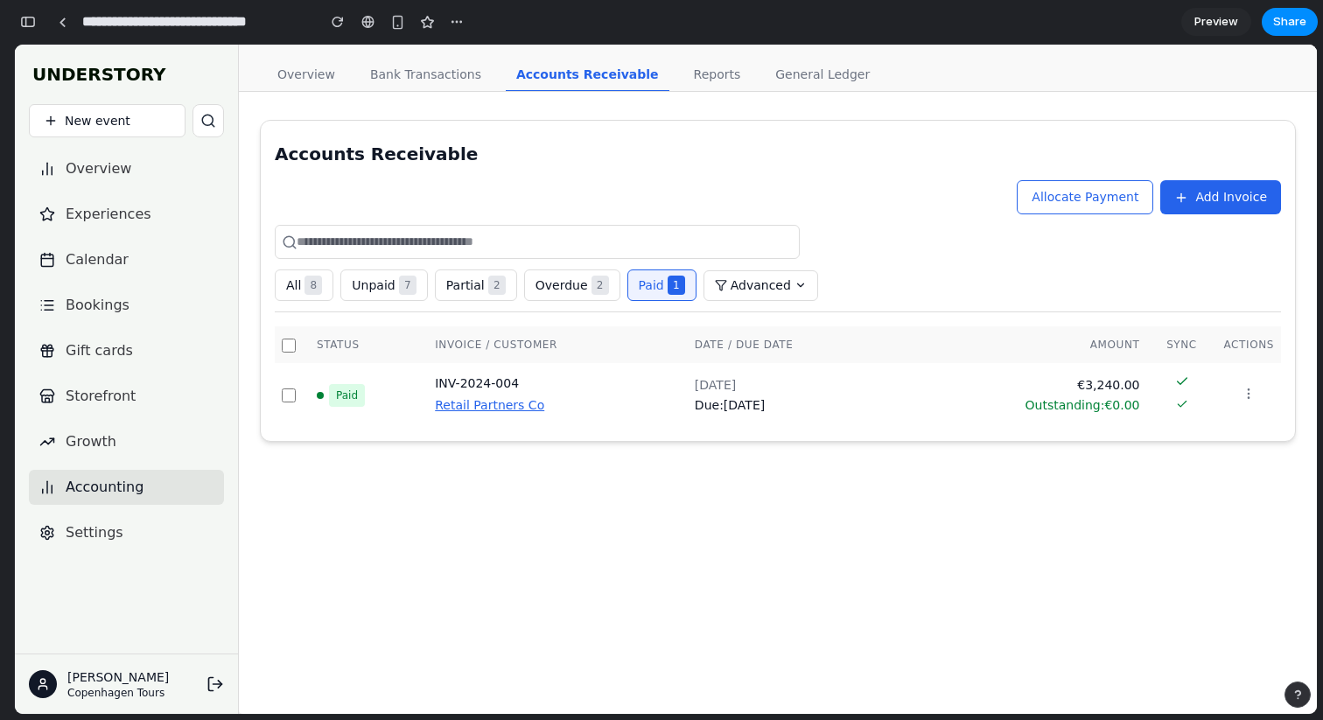
click at [280, 288] on button "All 8" at bounding box center [304, 284] width 59 height 31
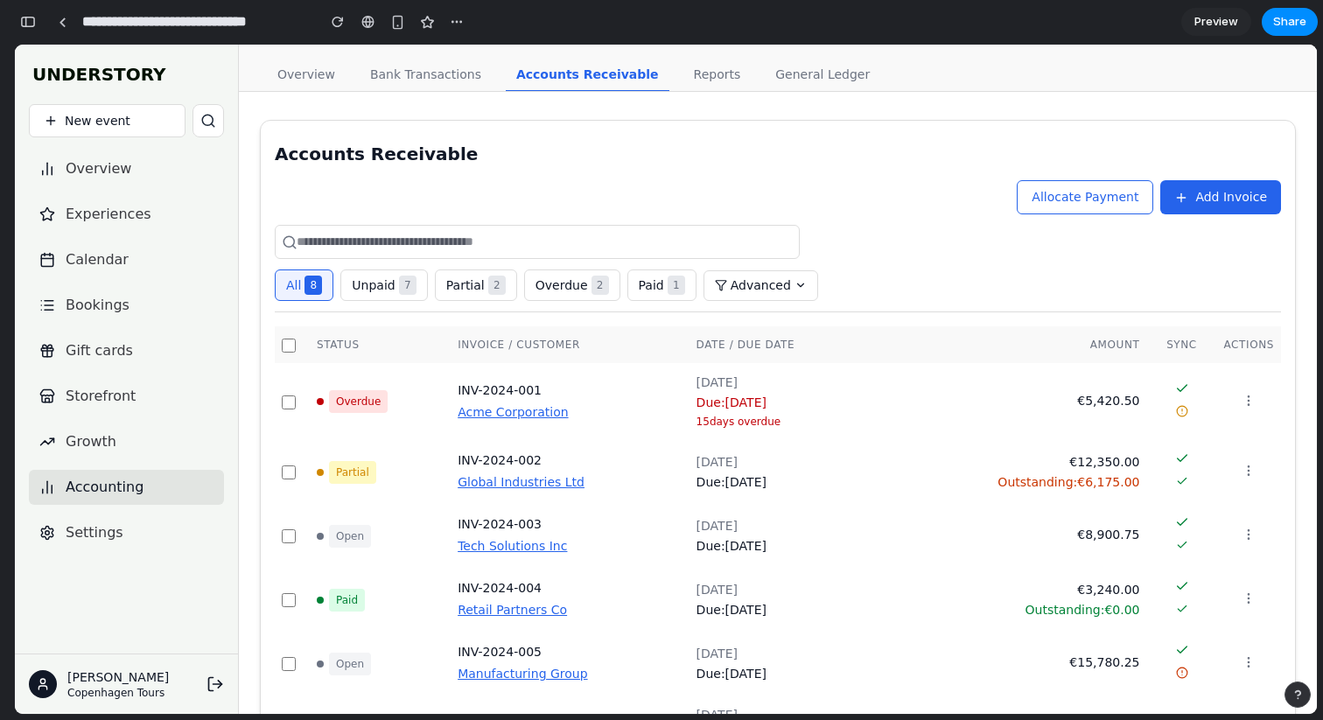
click at [401, 284] on span "7" at bounding box center [407, 285] width 17 height 19
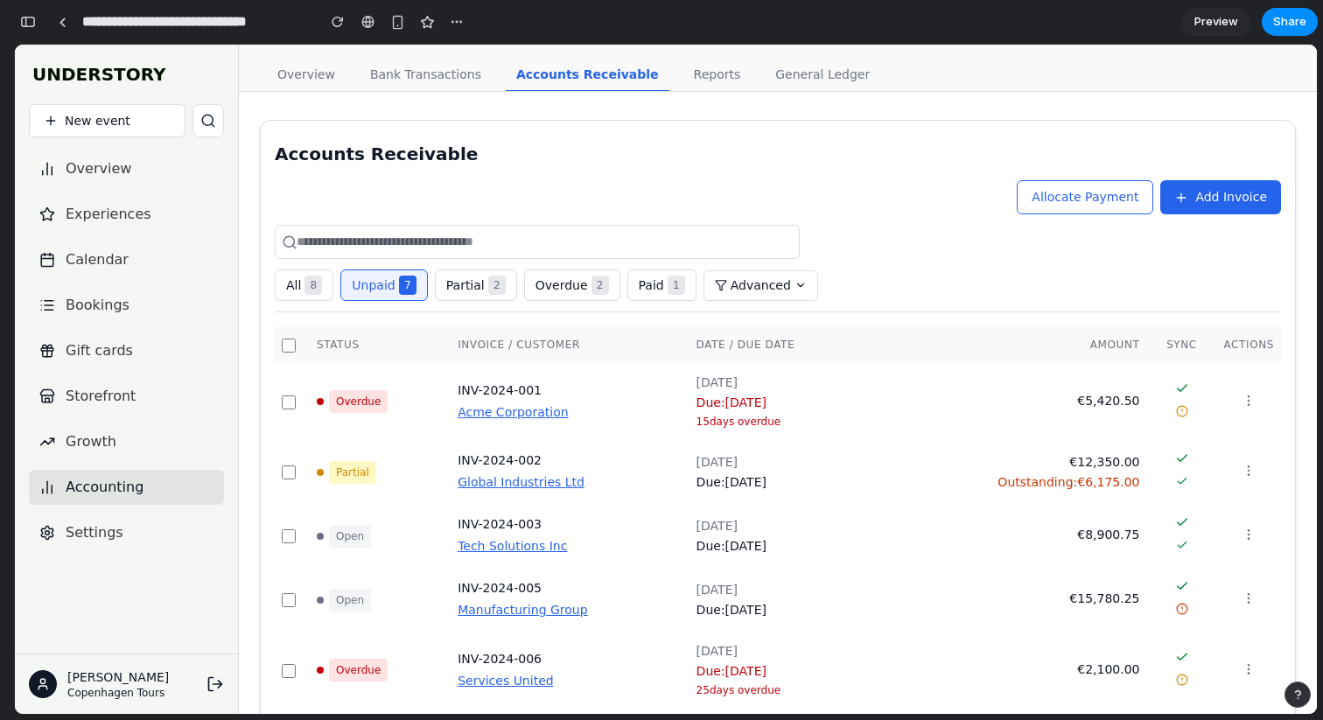
click at [308, 288] on span "8" at bounding box center [312, 285] width 17 height 19
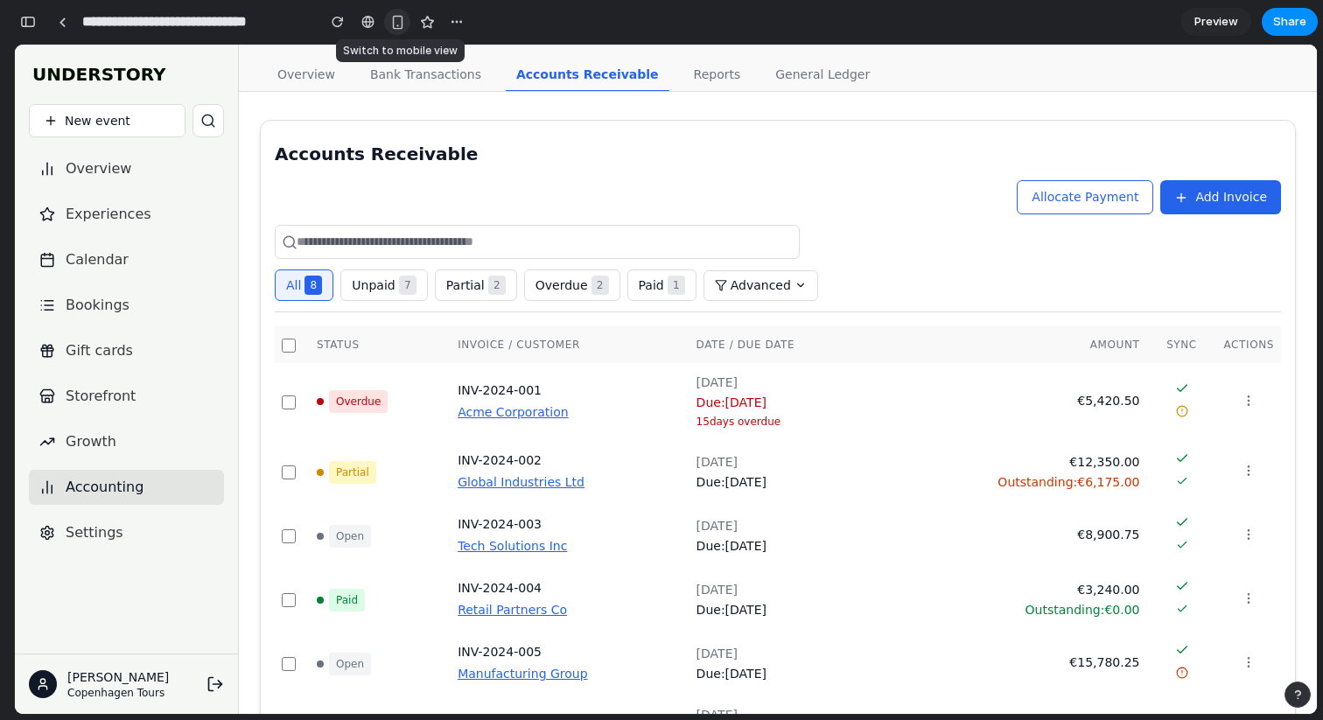
click at [395, 20] on div "button" at bounding box center [397, 22] width 15 height 15
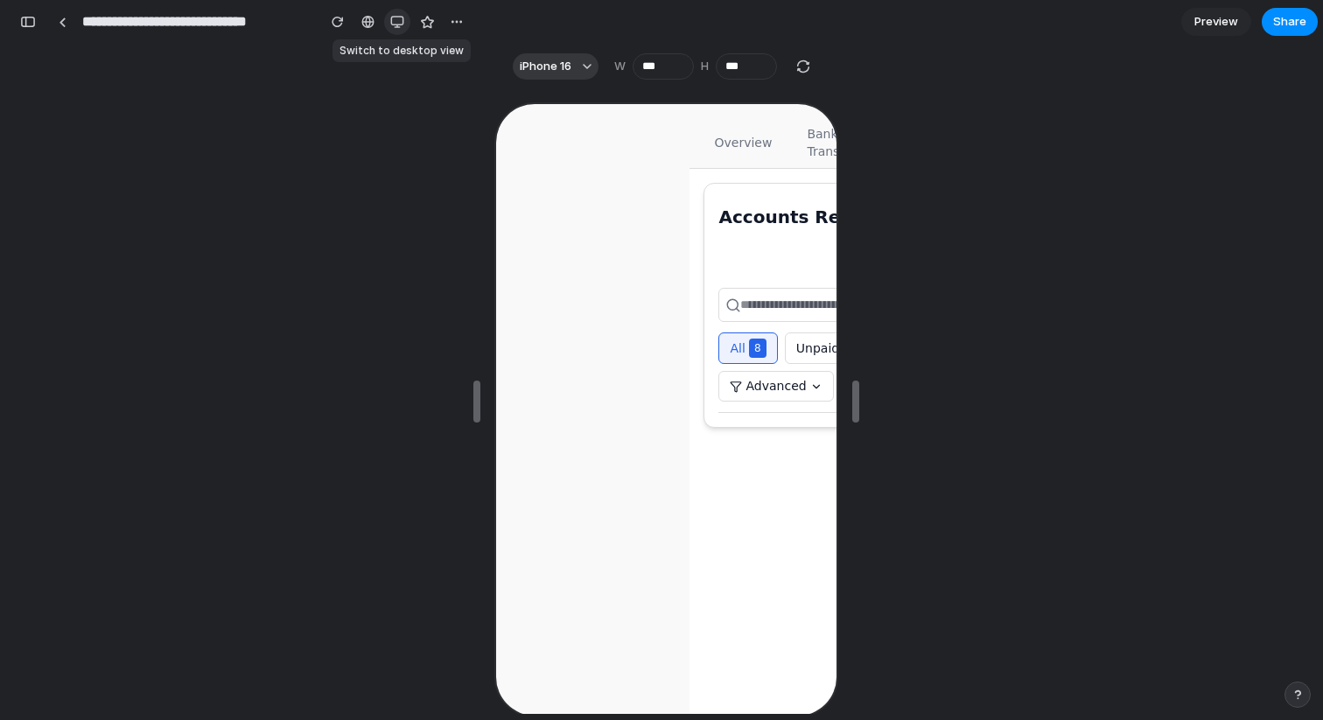
click at [395, 20] on div "button" at bounding box center [397, 22] width 14 height 14
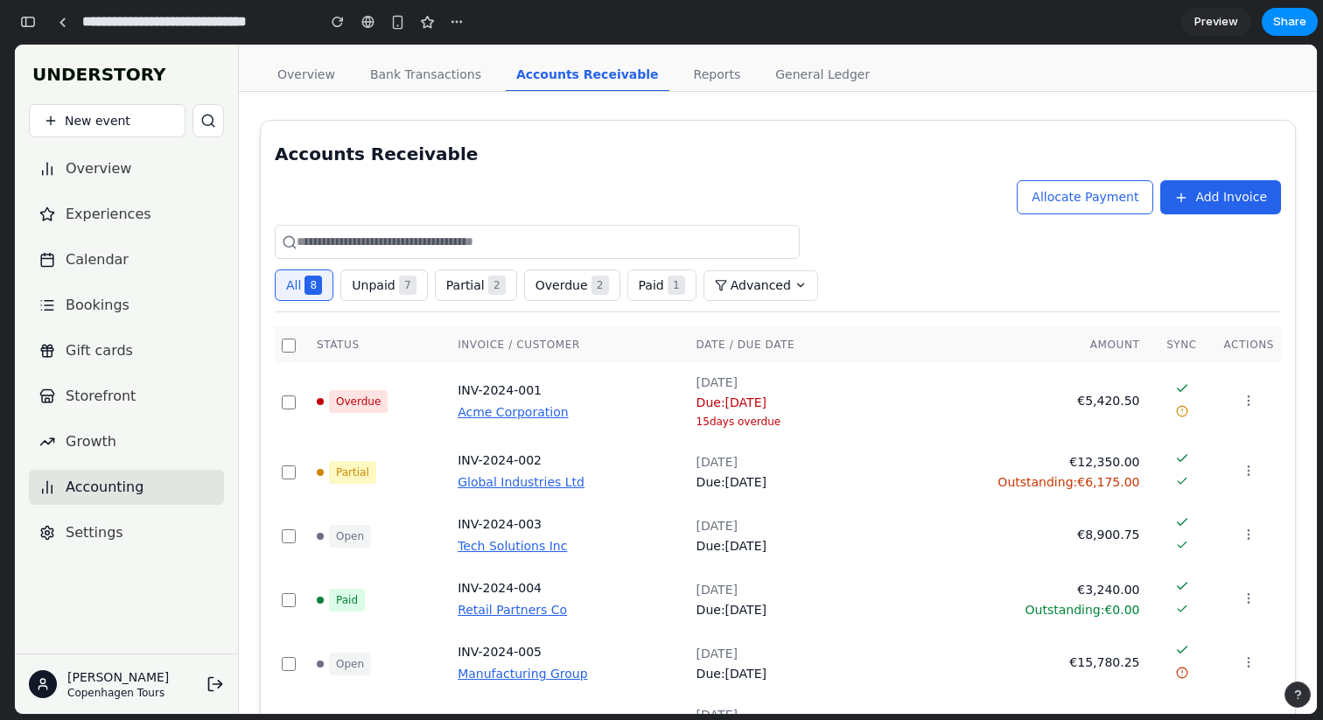
click at [426, 158] on div "Accounts Receivable" at bounding box center [778, 154] width 1006 height 24
drag, startPoint x: 426, startPoint y: 158, endPoint x: 423, endPoint y: 212, distance: 53.4
click at [423, 212] on div "Accounts Receivable Allocate Payment Add Invoice All 8 Unpaid 7 Partial 2 Overd…" at bounding box center [778, 521] width 1006 height 758
click at [423, 212] on div "Allocate Payment Add Invoice" at bounding box center [778, 197] width 1006 height 34
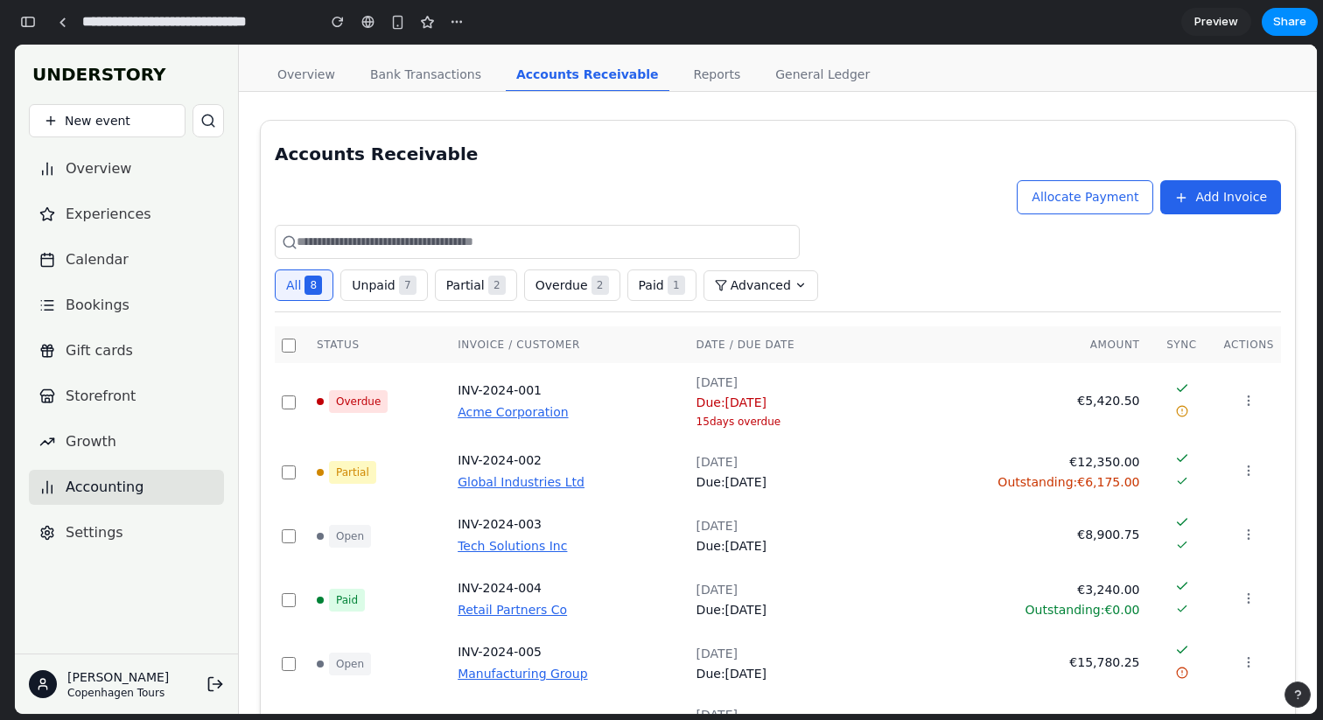
click at [335, 157] on div "Accounts Receivable" at bounding box center [778, 154] width 1006 height 24
drag, startPoint x: 335, startPoint y: 157, endPoint x: 376, endPoint y: 210, distance: 67.4
click at [376, 210] on div "Accounts Receivable Allocate Payment Add Invoice All 8 Unpaid 7 Partial 2 Overd…" at bounding box center [778, 521] width 1006 height 758
click at [384, 151] on div "Accounts Receivable" at bounding box center [778, 154] width 1006 height 24
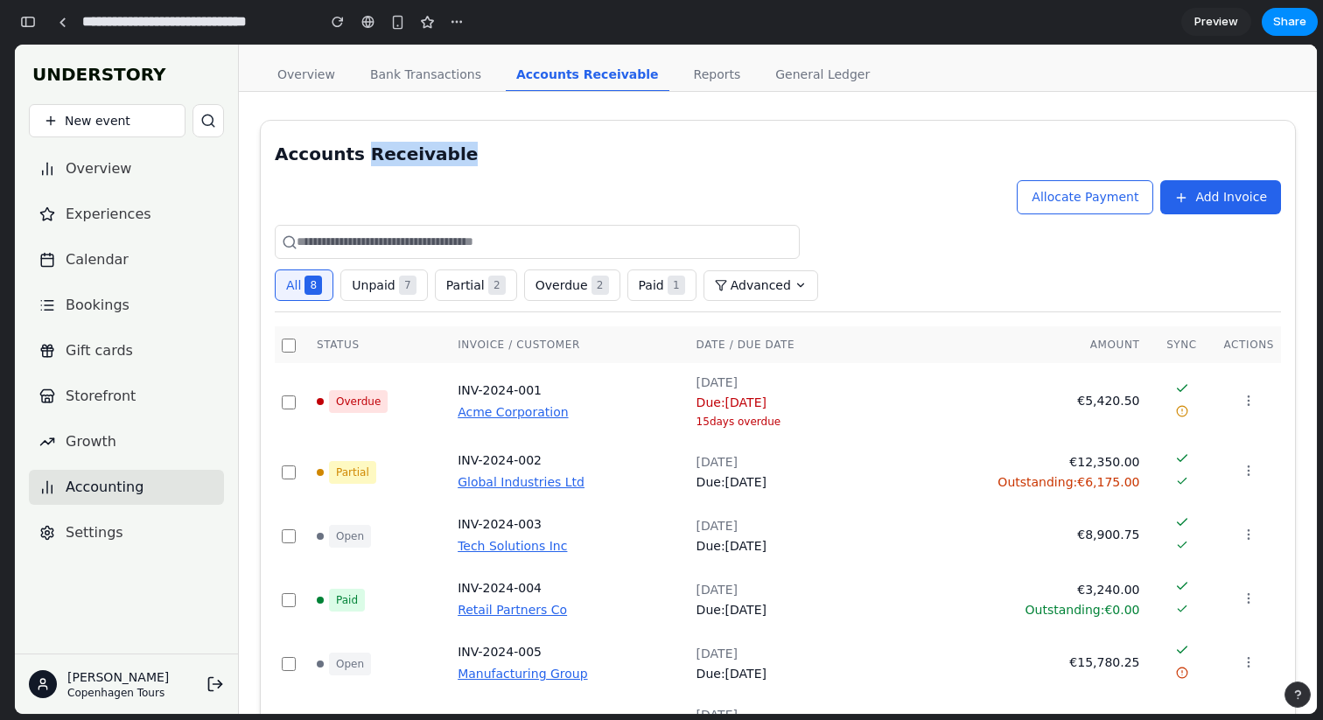
click at [384, 151] on div "Accounts Receivable" at bounding box center [778, 154] width 1006 height 24
click at [407, 250] on input "text" at bounding box center [537, 242] width 525 height 34
click at [402, 157] on div "Accounts Receivable" at bounding box center [778, 154] width 1006 height 24
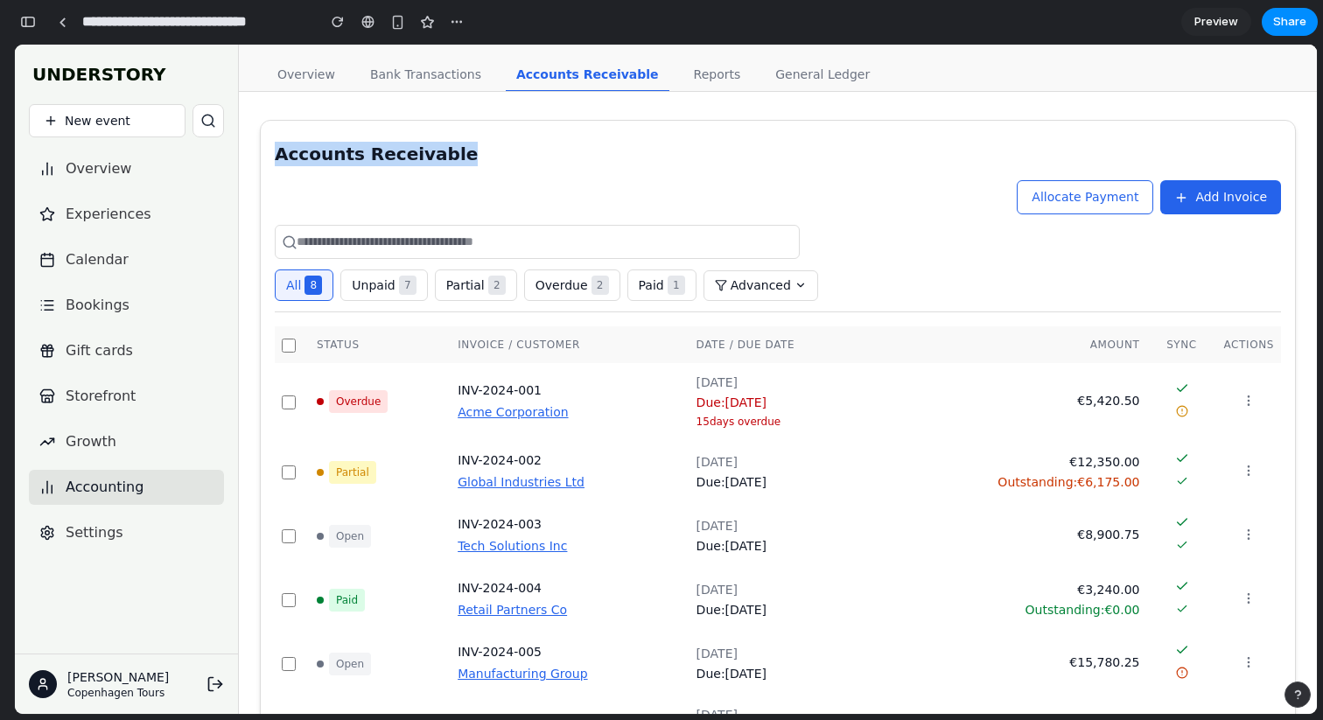
click at [402, 157] on div "Accounts Receivable" at bounding box center [778, 154] width 1006 height 24
click at [473, 185] on div "Allocate Payment Add Invoice" at bounding box center [778, 197] width 1006 height 34
click at [424, 153] on div "Accounts Receivable" at bounding box center [778, 154] width 1006 height 24
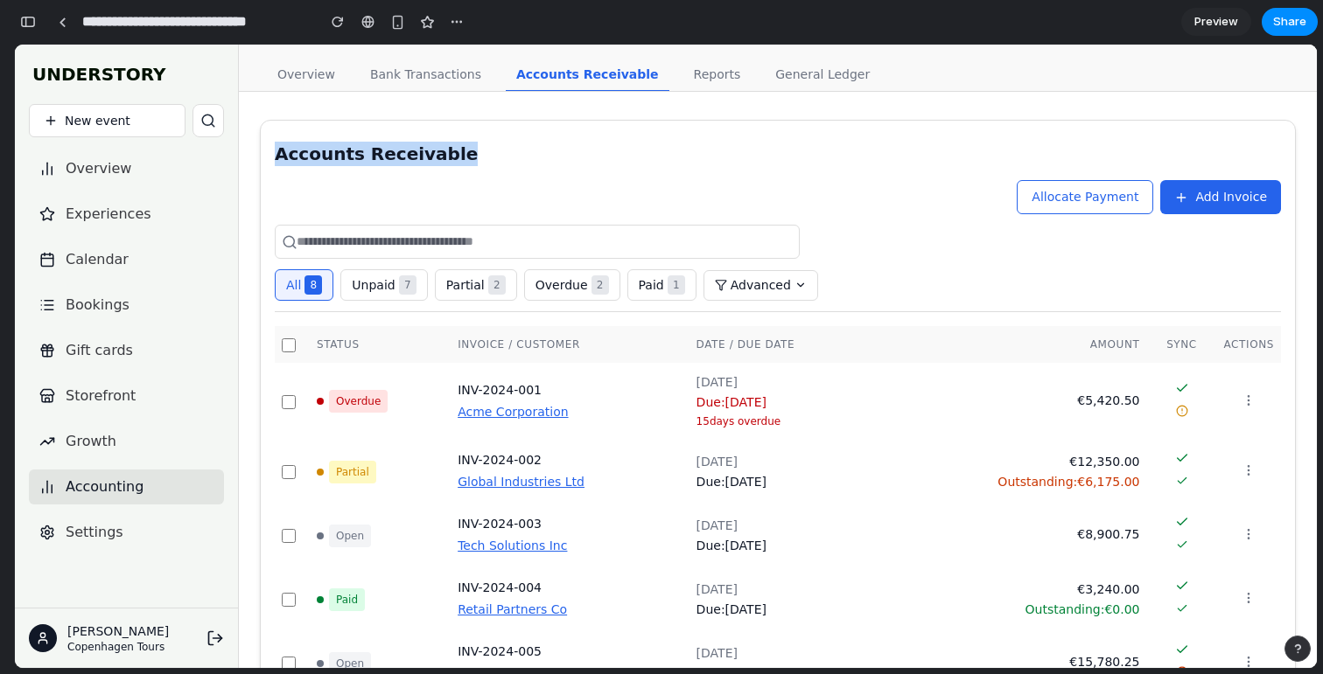
click at [552, 191] on div "Allocate Payment Add Invoice" at bounding box center [778, 197] width 1006 height 34
click at [396, 229] on input "text" at bounding box center [537, 242] width 525 height 34
click at [378, 173] on div "Accounts Receivable Allocate Payment Add Invoice All 8 Unpaid 7 Partial 2 Overd…" at bounding box center [778, 521] width 1006 height 758
click at [369, 157] on div "Accounts Receivable" at bounding box center [778, 154] width 1006 height 24
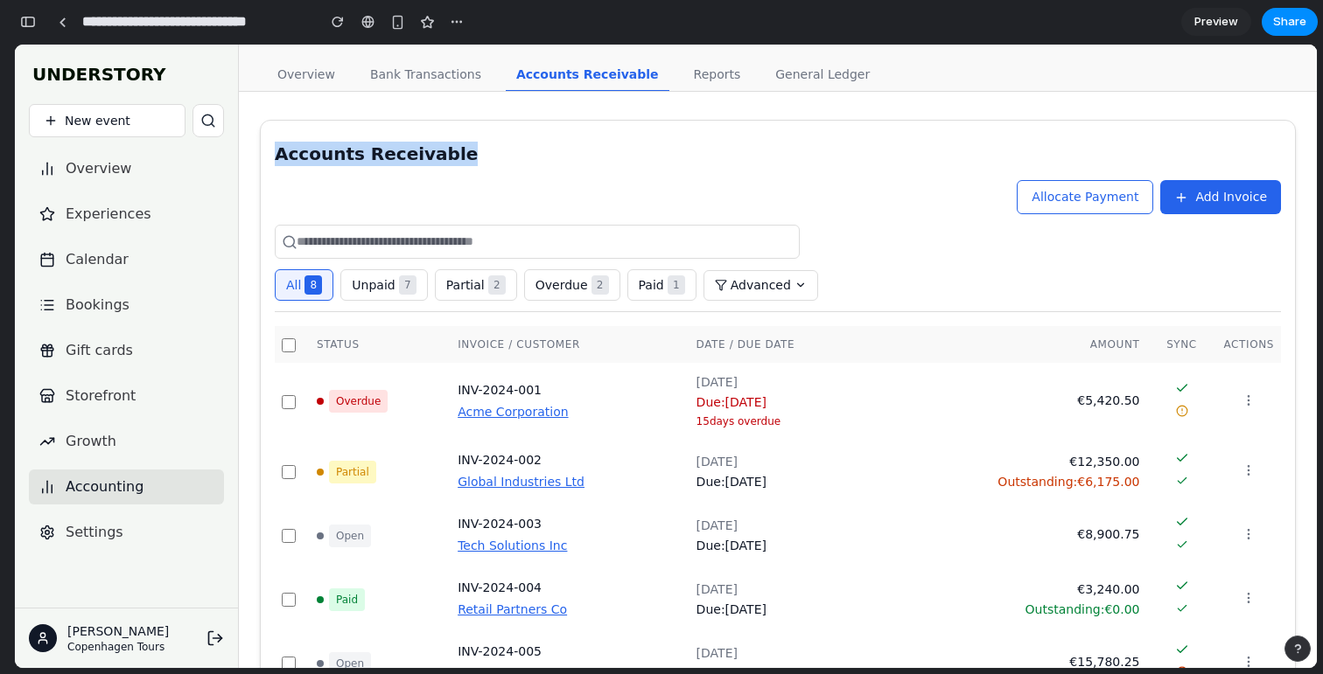
click at [369, 157] on div "Accounts Receivable" at bounding box center [778, 154] width 1006 height 24
click at [475, 181] on div "Allocate Payment Add Invoice" at bounding box center [778, 197] width 1006 height 34
click at [401, 147] on div "Accounts Receivable" at bounding box center [778, 154] width 1006 height 24
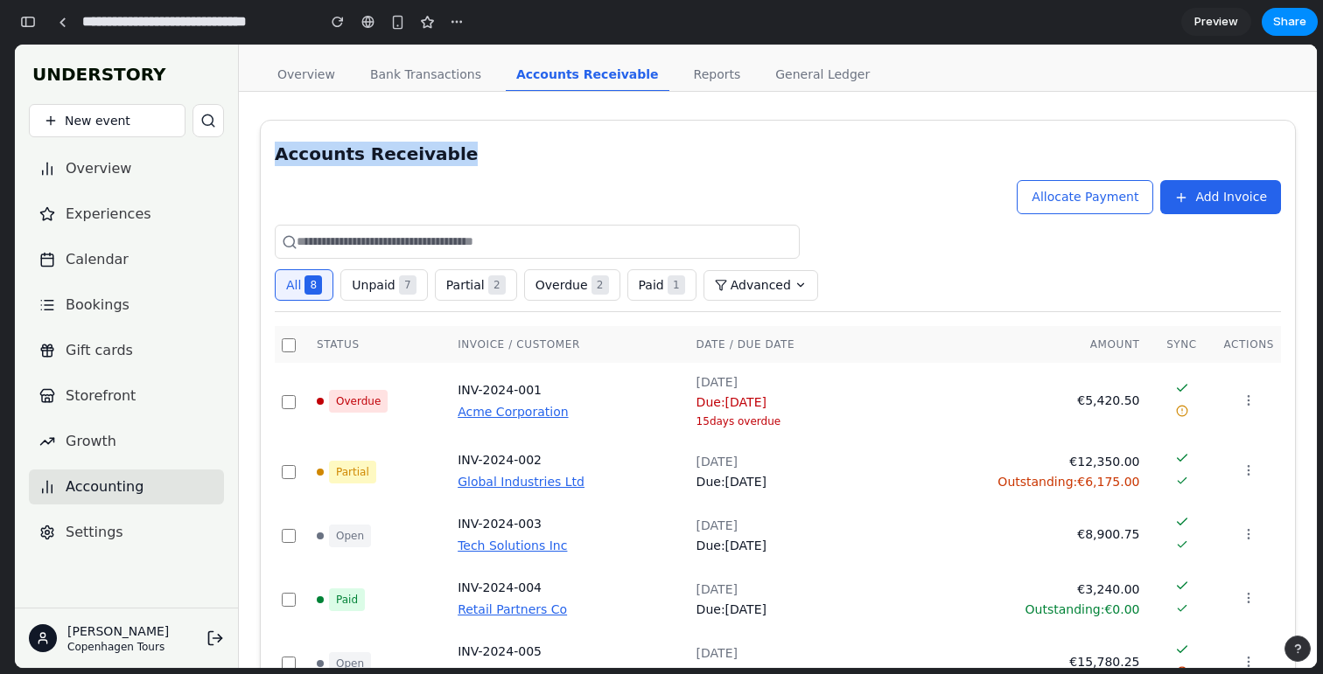
click at [401, 147] on div "Accounts Receivable" at bounding box center [778, 154] width 1006 height 24
click at [403, 150] on div "Accounts Receivable" at bounding box center [778, 154] width 1006 height 24
click at [436, 175] on div "Accounts Receivable Allocate Payment Add Invoice All 8 Unpaid 7 Partial 2 Overd…" at bounding box center [778, 521] width 1006 height 758
click at [434, 145] on div "Accounts Receivable" at bounding box center [778, 154] width 1006 height 24
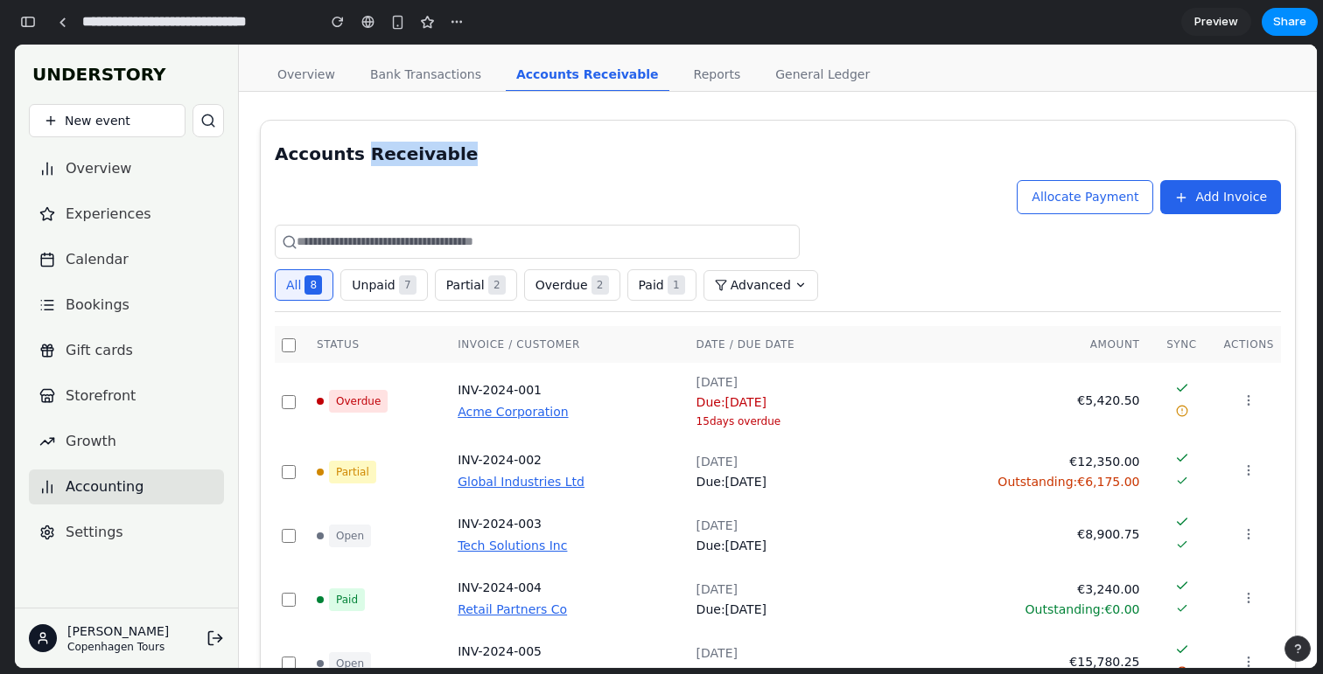
click at [434, 145] on div "Accounts Receivable" at bounding box center [778, 154] width 1006 height 24
click at [439, 186] on div "Allocate Payment Add Invoice" at bounding box center [778, 197] width 1006 height 34
click at [344, 160] on div "Accounts Receivable" at bounding box center [778, 154] width 1006 height 24
drag, startPoint x: 344, startPoint y: 160, endPoint x: 429, endPoint y: 160, distance: 85.7
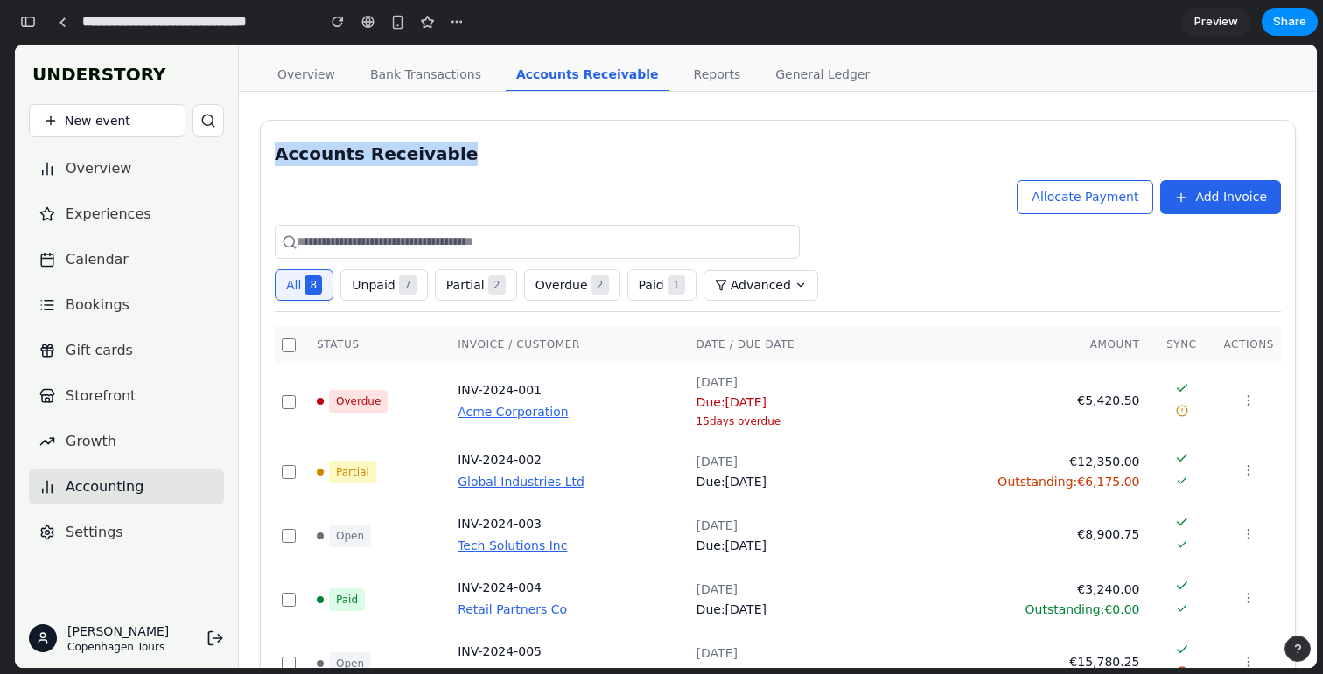
click at [429, 160] on div "Accounts Receivable" at bounding box center [778, 154] width 1006 height 24
click at [671, 394] on div "INV-2024-001" at bounding box center [569, 390] width 224 height 18
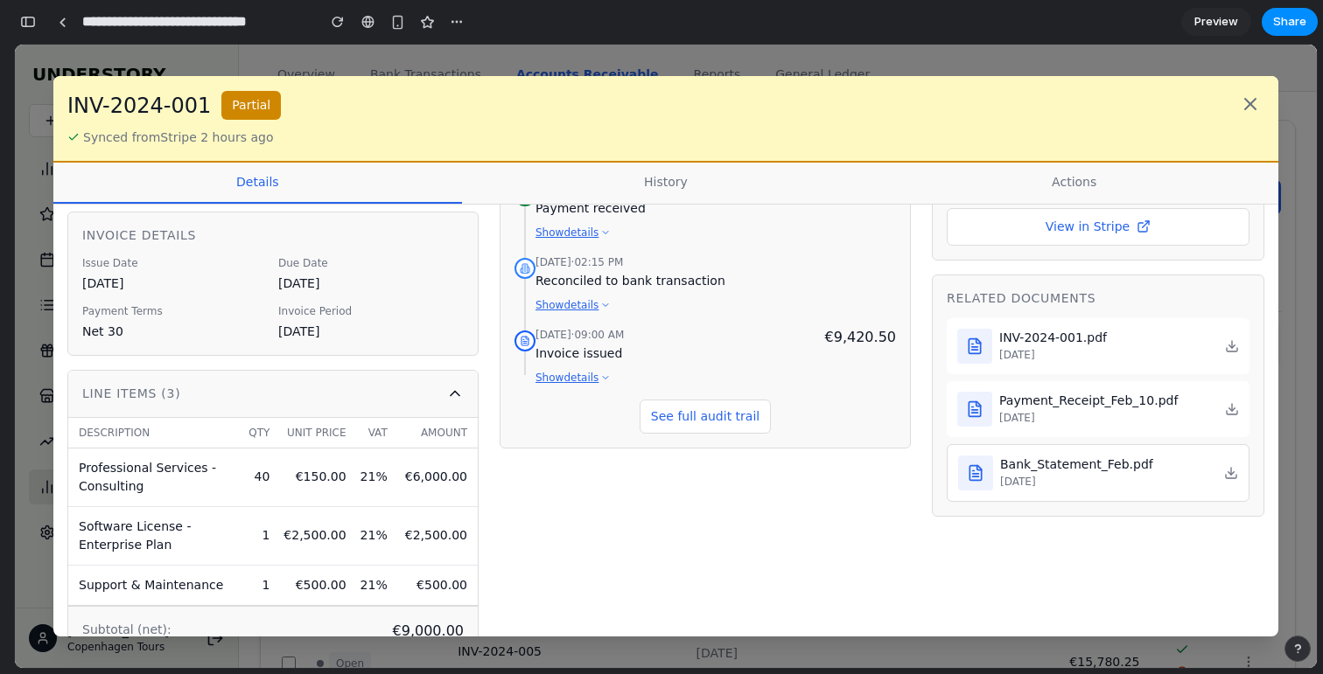
scroll to position [187, 0]
click at [1233, 353] on div "INV-2024-001.pdf Jan 15, 2024" at bounding box center [1097, 346] width 303 height 56
click at [1247, 95] on icon at bounding box center [1250, 104] width 21 height 21
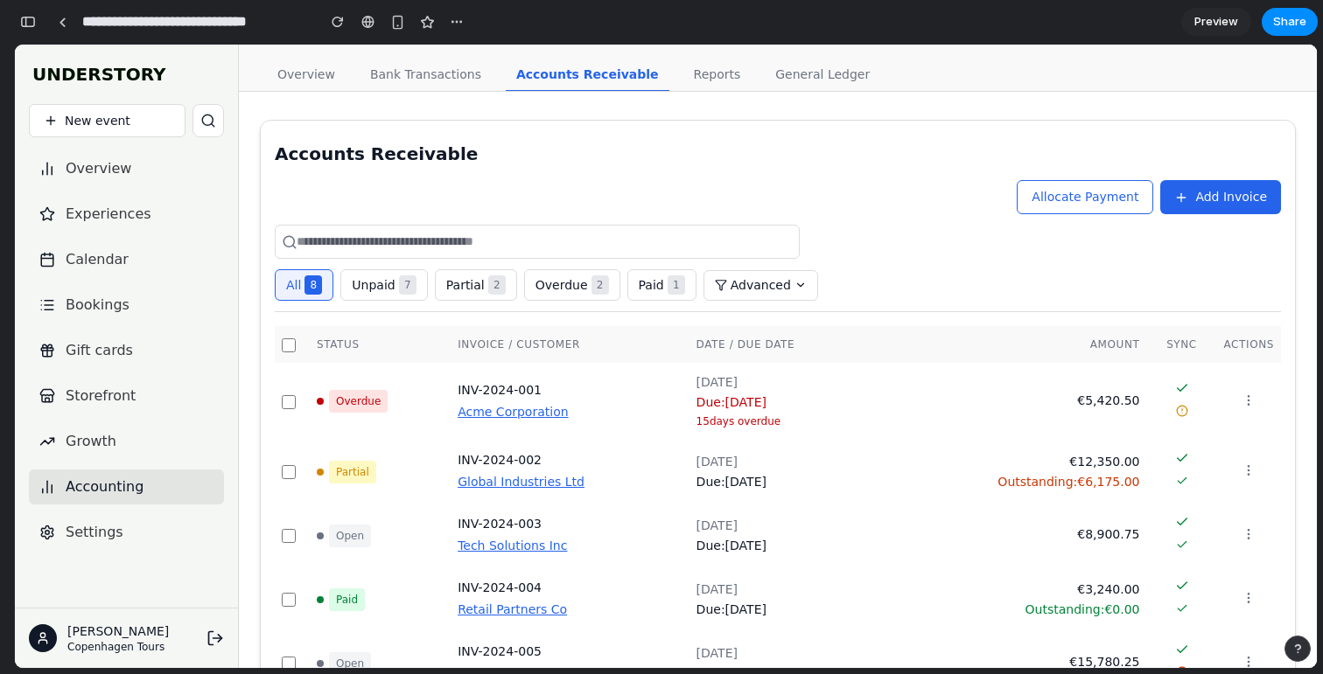
click at [1200, 205] on span "Add Invoice" at bounding box center [1231, 197] width 72 height 18
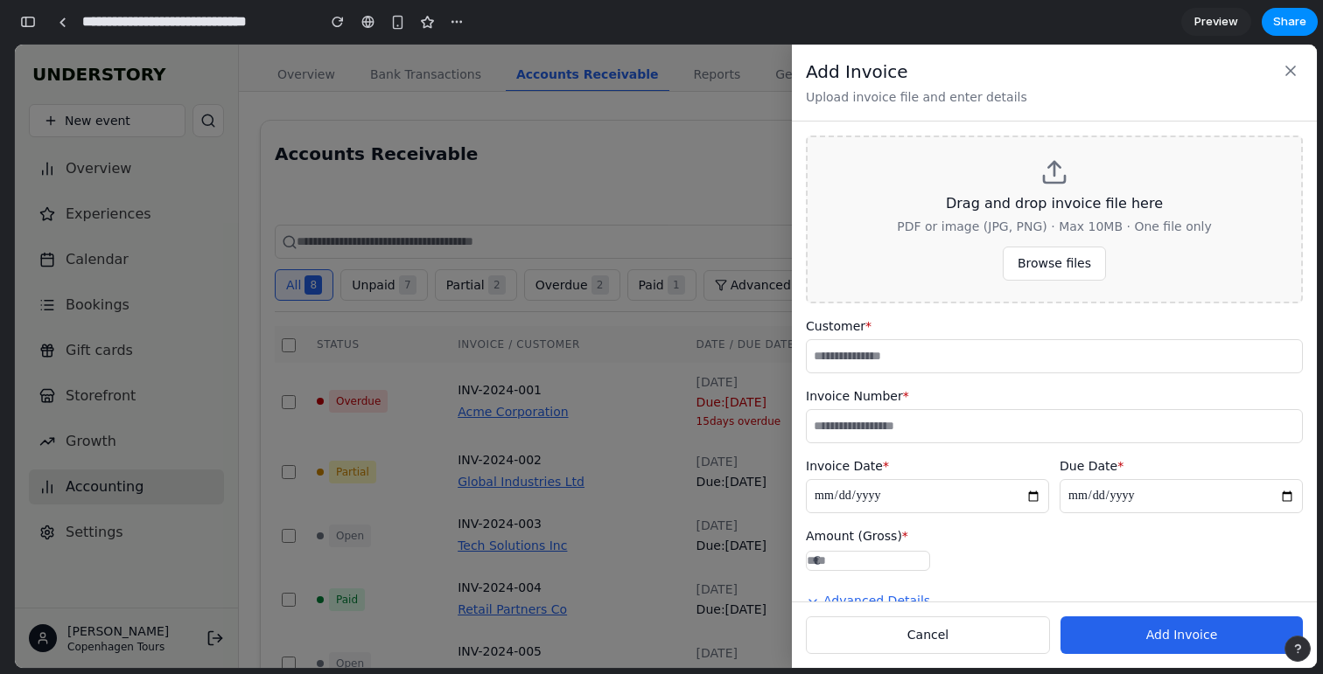
click at [1058, 249] on button "Browse files" at bounding box center [1053, 264] width 103 height 34
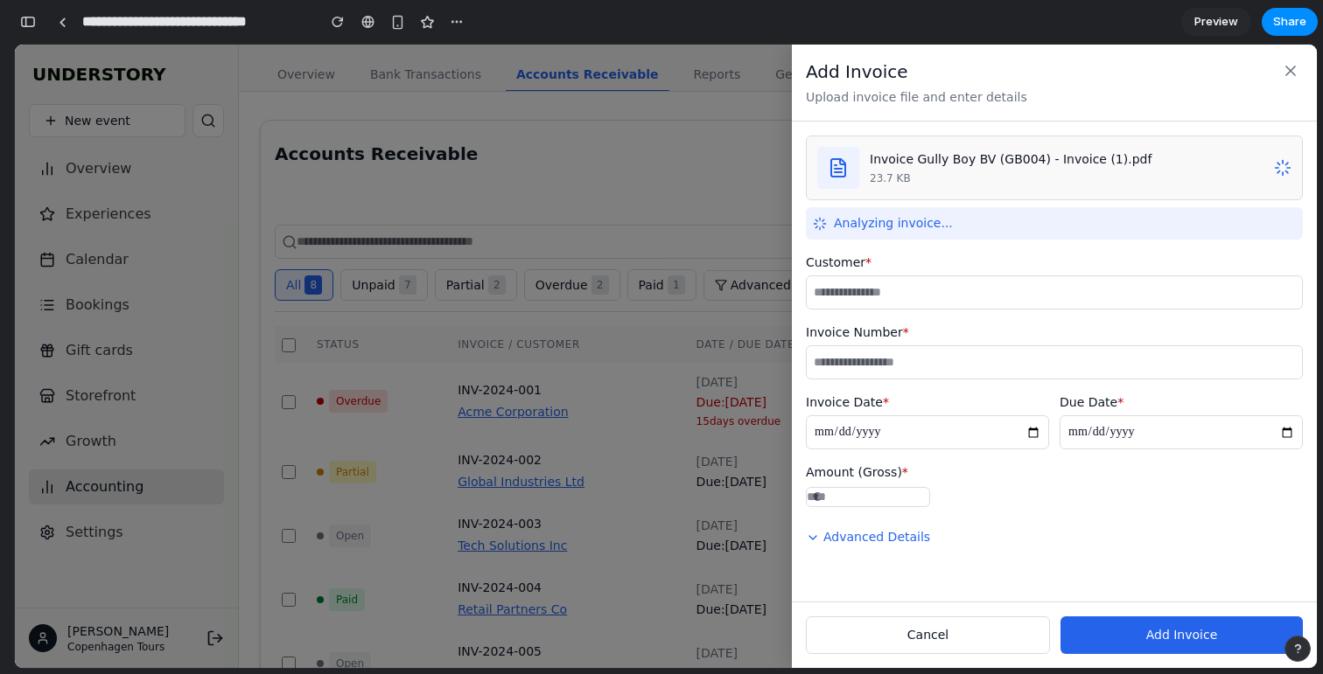
type input "**********"
type input "*******"
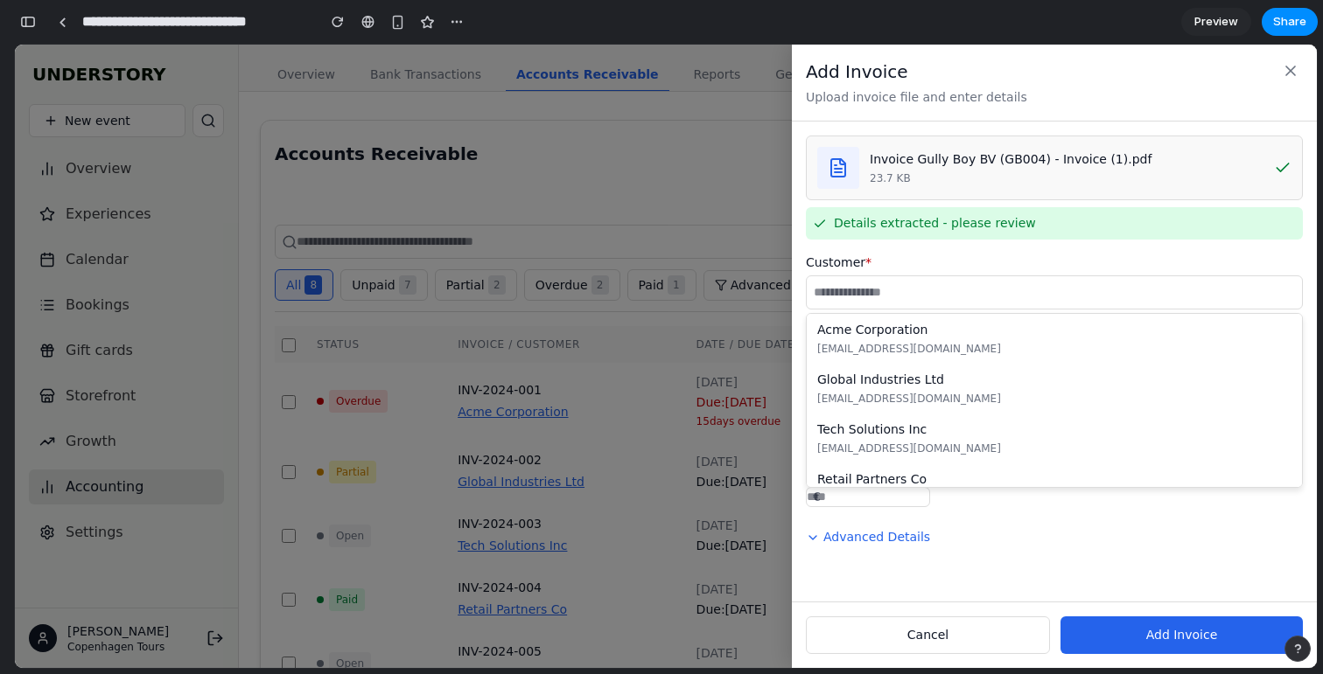
click at [915, 290] on input "text" at bounding box center [1054, 293] width 497 height 34
click at [968, 352] on div "billing@acme.com" at bounding box center [1054, 349] width 474 height 16
type input "**********"
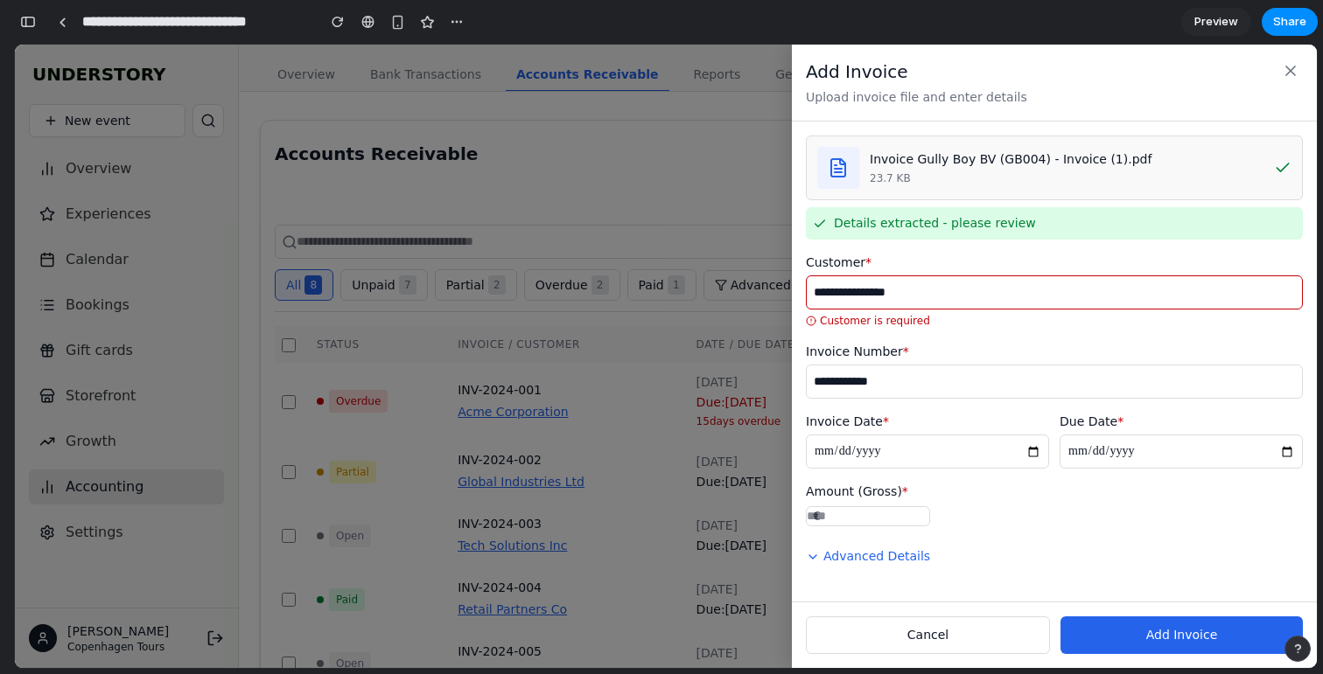
click at [896, 573] on button "Advanced Details" at bounding box center [868, 557] width 124 height 32
select select "******"
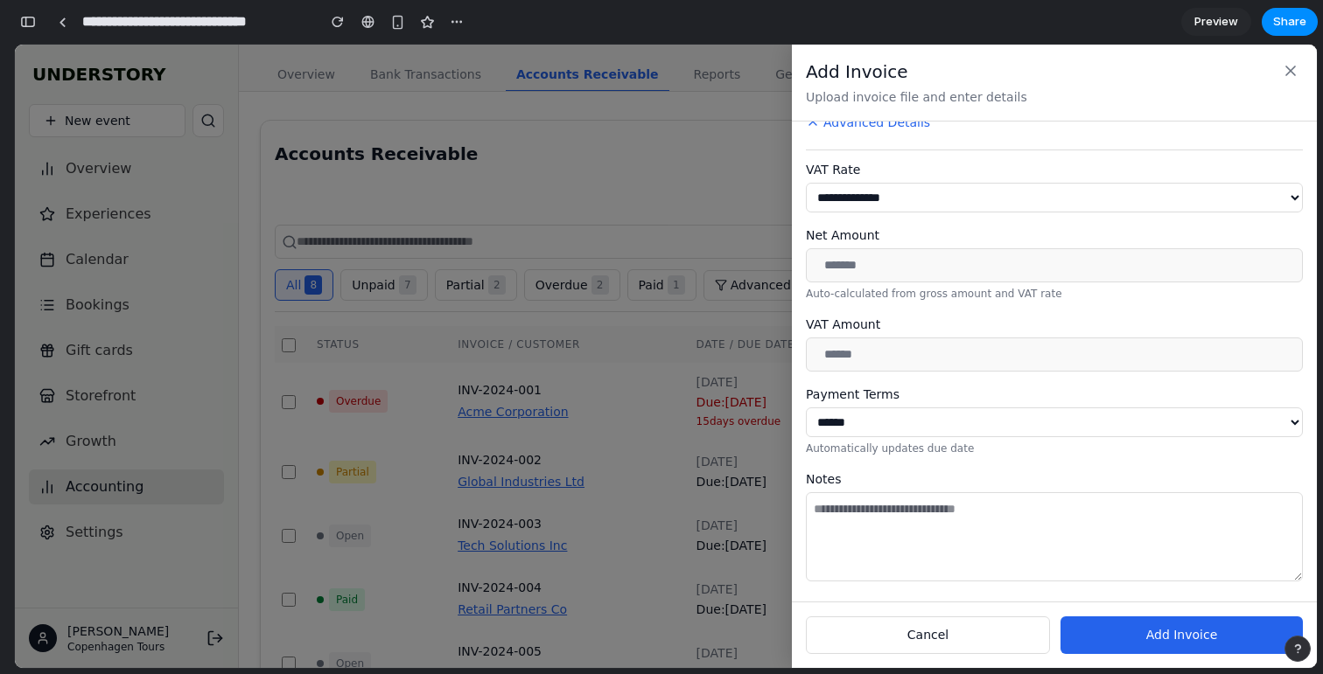
click at [1175, 637] on span "Add Invoice" at bounding box center [1182, 635] width 72 height 18
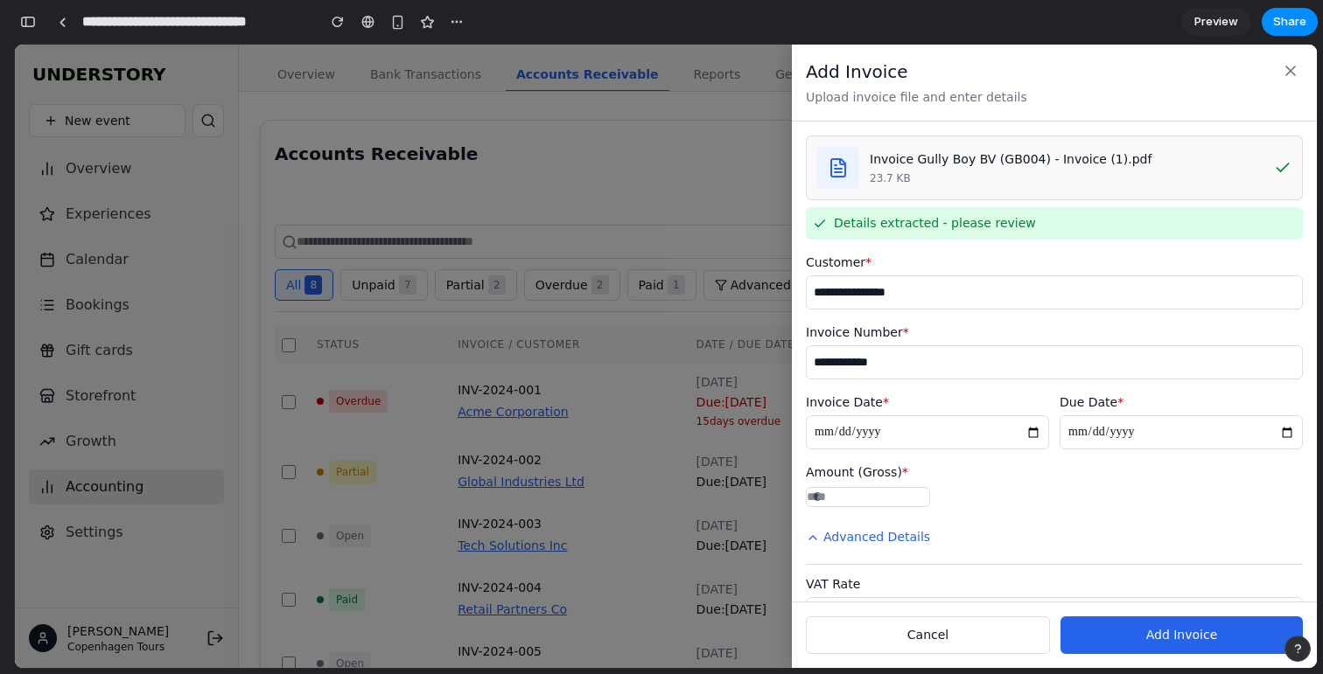
click at [1151, 634] on span "Add Invoice" at bounding box center [1182, 635] width 72 height 18
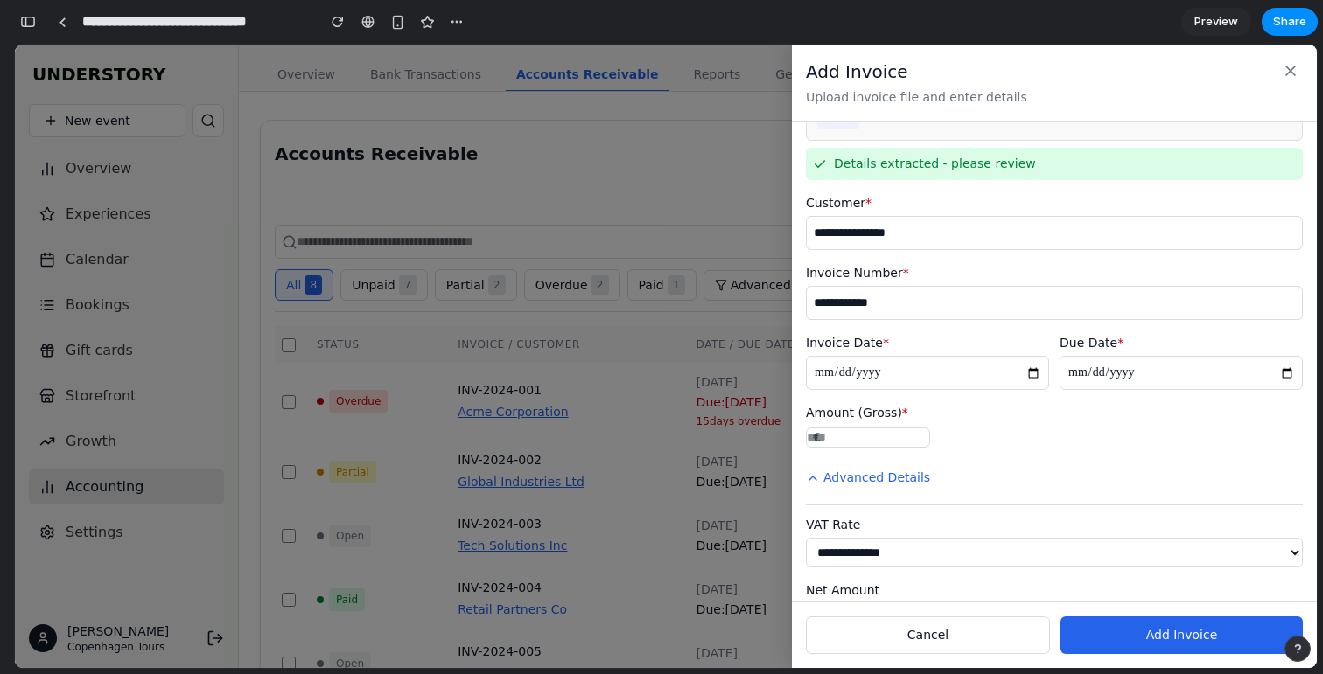
scroll to position [60, 0]
click at [960, 632] on button "Cancel" at bounding box center [928, 636] width 244 height 38
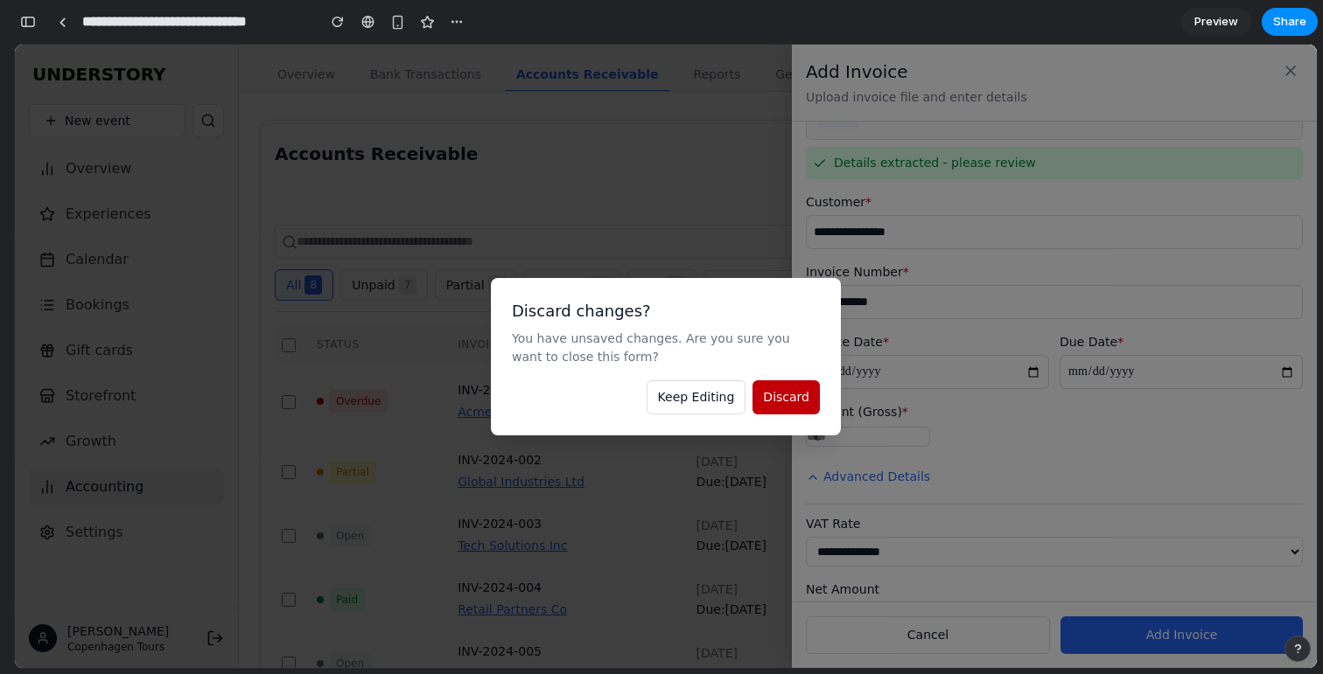
click at [792, 407] on button "Discard" at bounding box center [785, 398] width 67 height 34
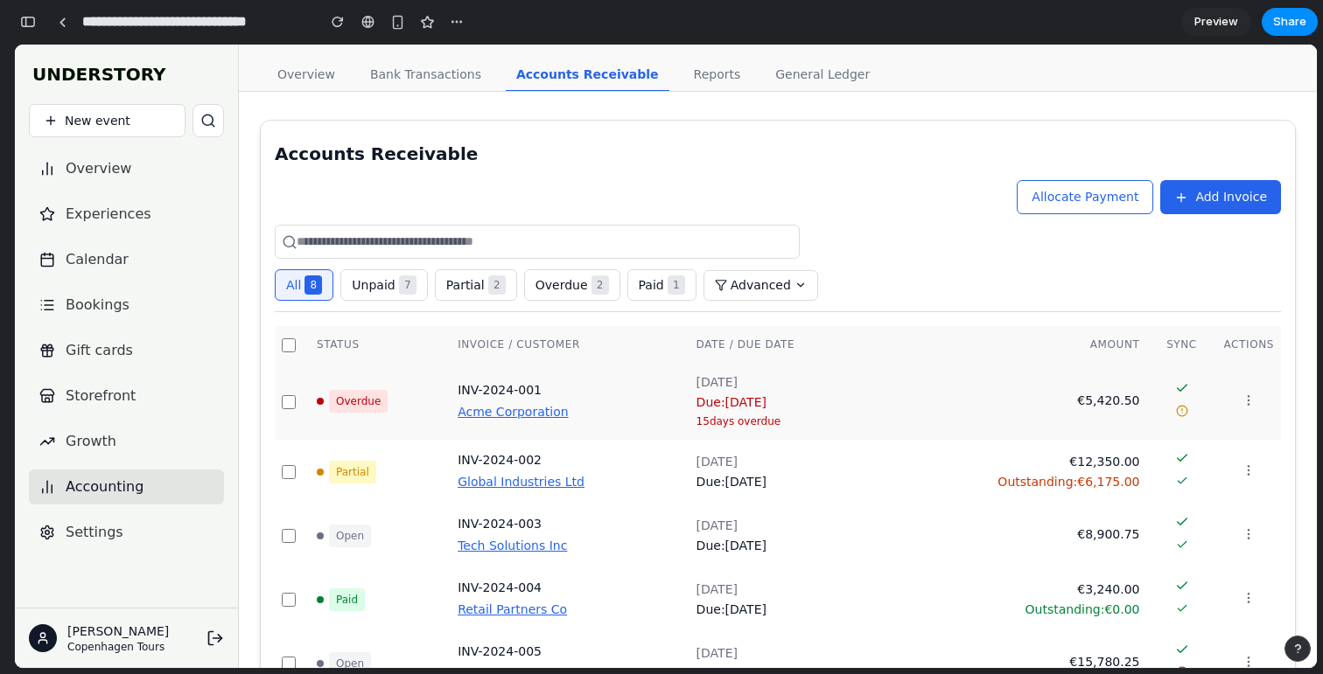
click at [507, 411] on button "Acme Corporation" at bounding box center [512, 412] width 110 height 18
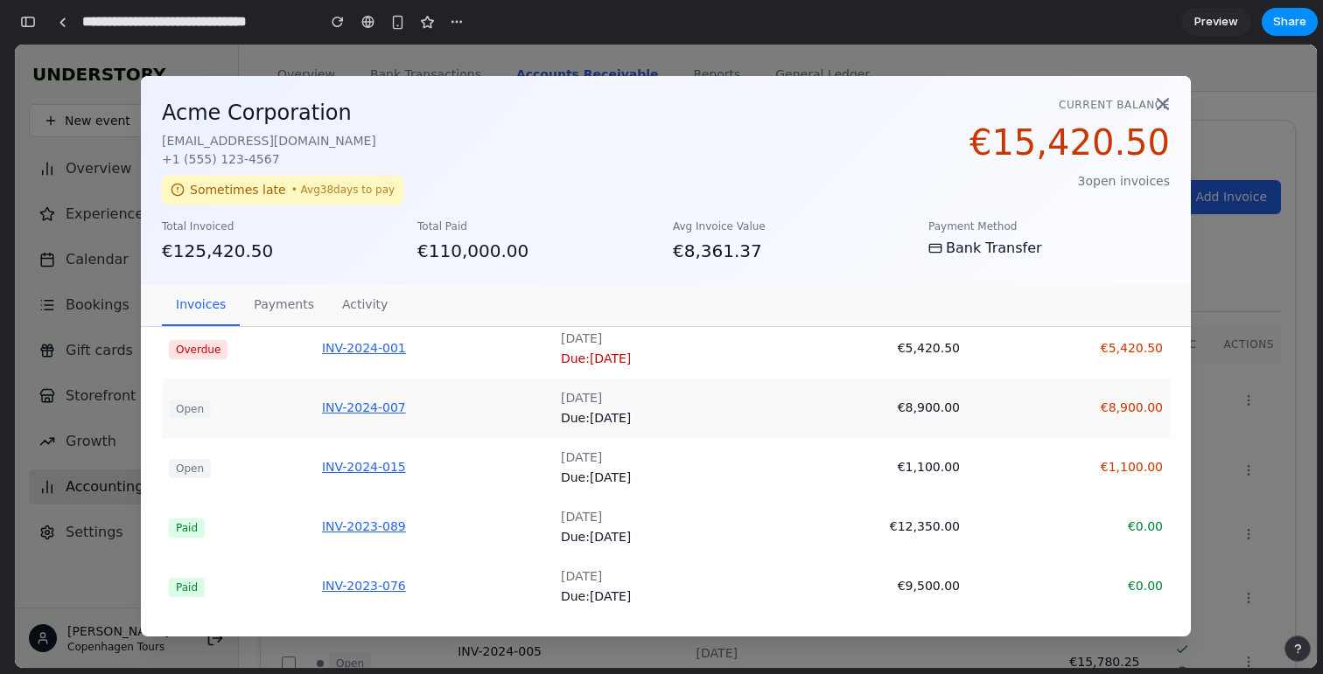
scroll to position [0, 0]
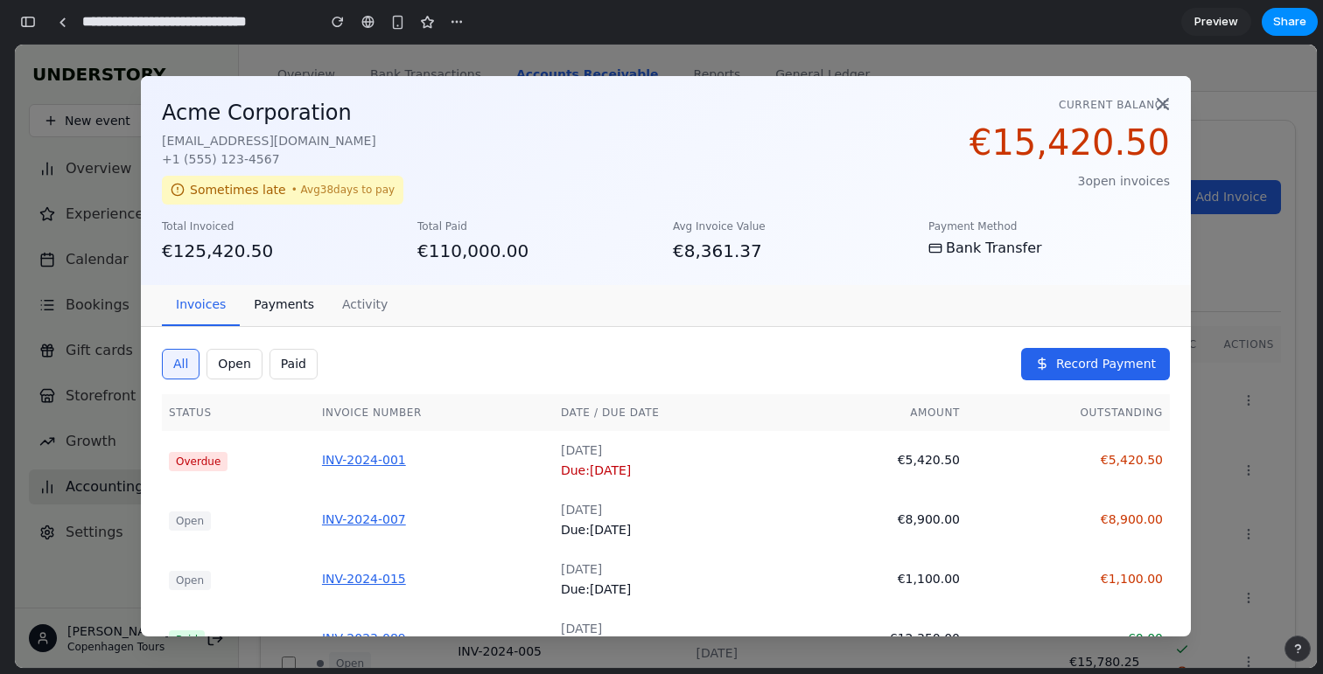
click at [290, 309] on button "payments" at bounding box center [284, 305] width 88 height 41
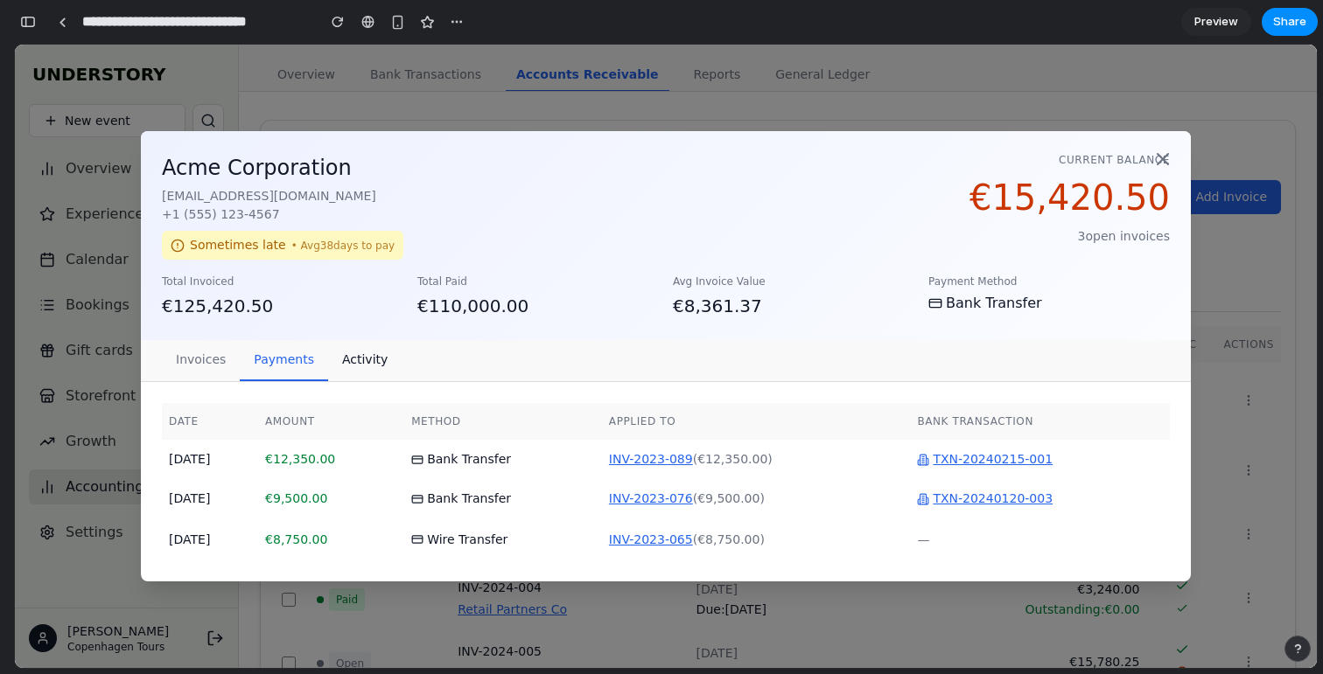
click at [353, 361] on button "activity" at bounding box center [364, 360] width 73 height 41
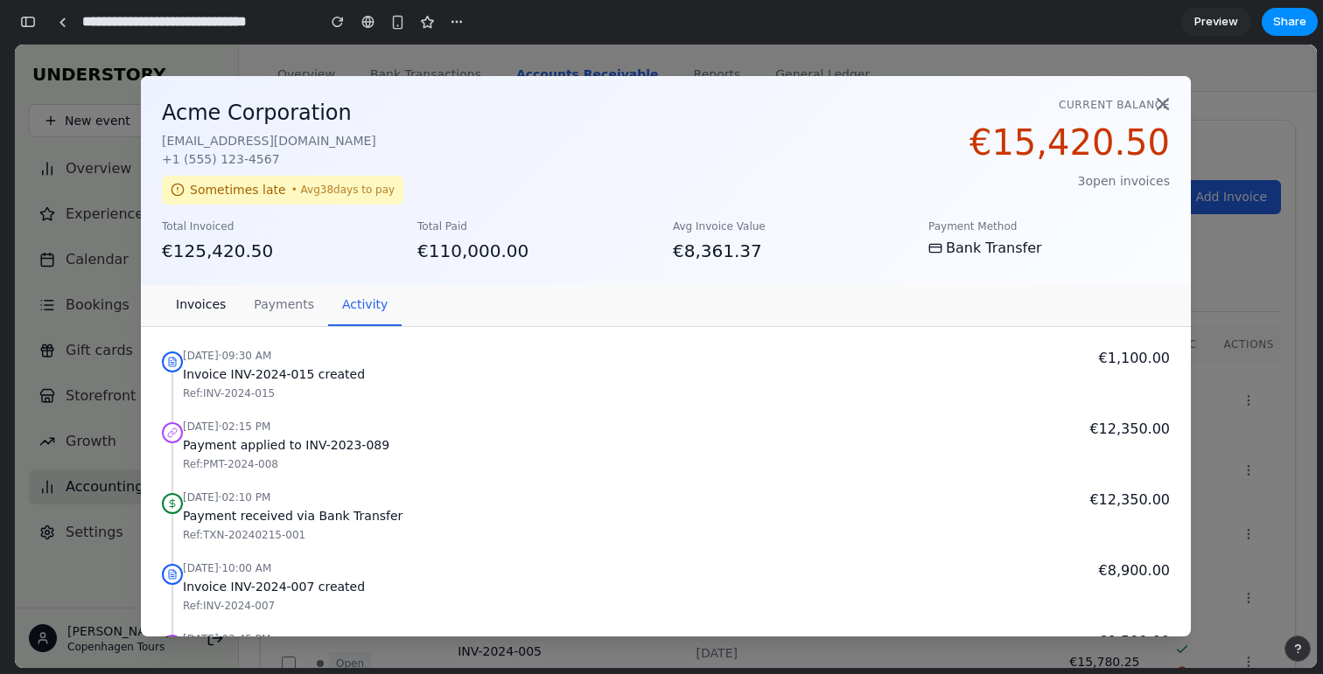
click at [225, 306] on button "invoices" at bounding box center [201, 305] width 78 height 41
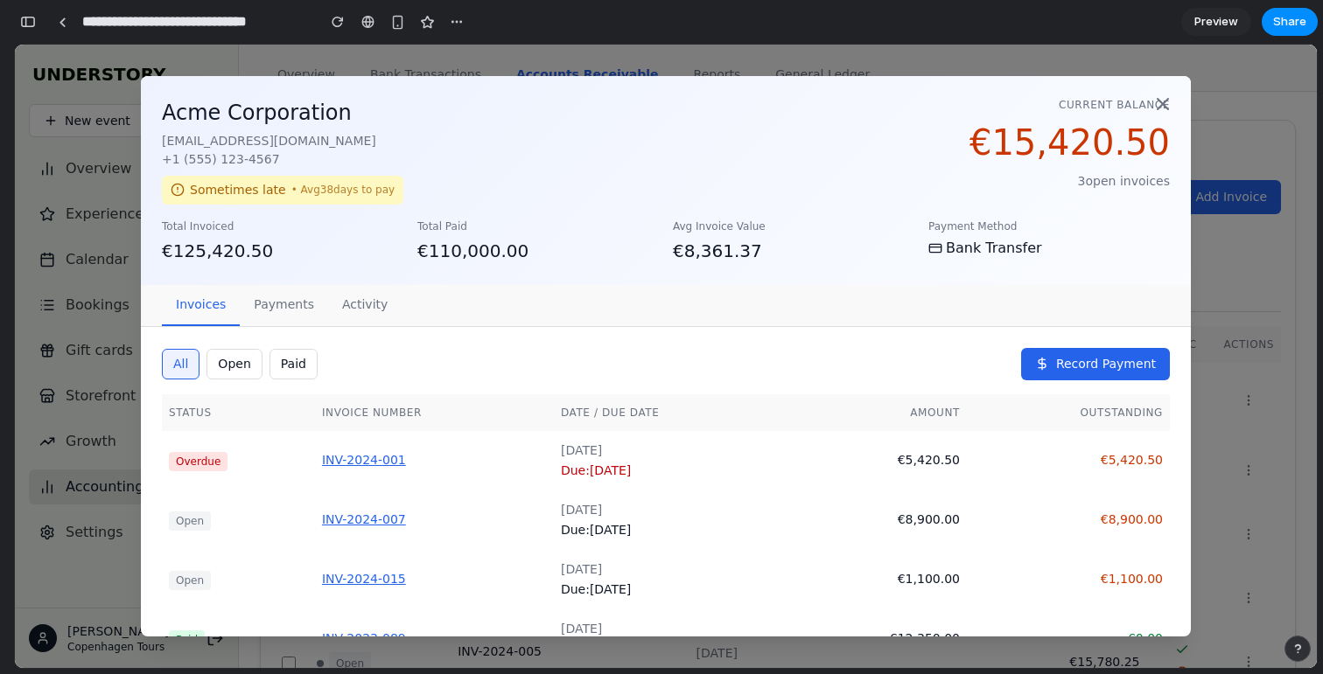
click at [1072, 375] on button "Record Payment" at bounding box center [1095, 364] width 149 height 32
click at [1159, 105] on icon at bounding box center [1162, 104] width 21 height 21
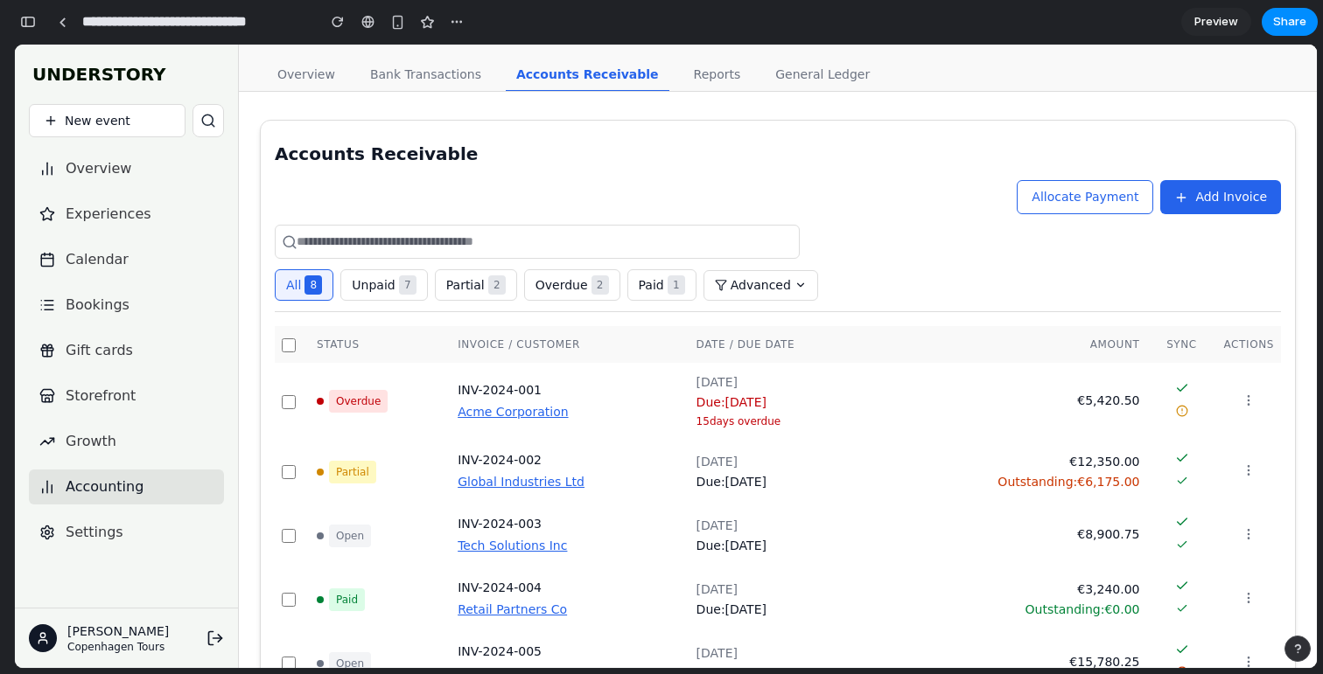
click at [1066, 189] on button "Allocate Payment" at bounding box center [1084, 197] width 136 height 34
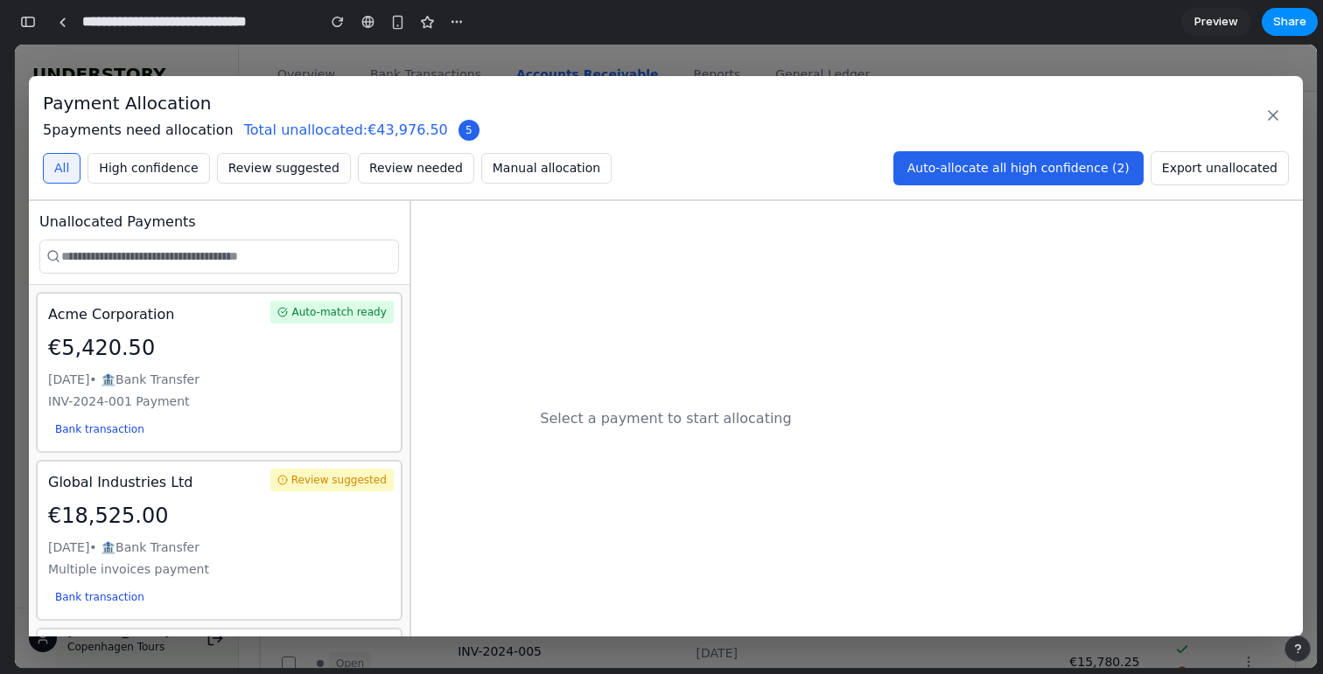
click at [203, 374] on div "Mar 15, 2024 • 🏦 Bank Transfer" at bounding box center [219, 380] width 342 height 18
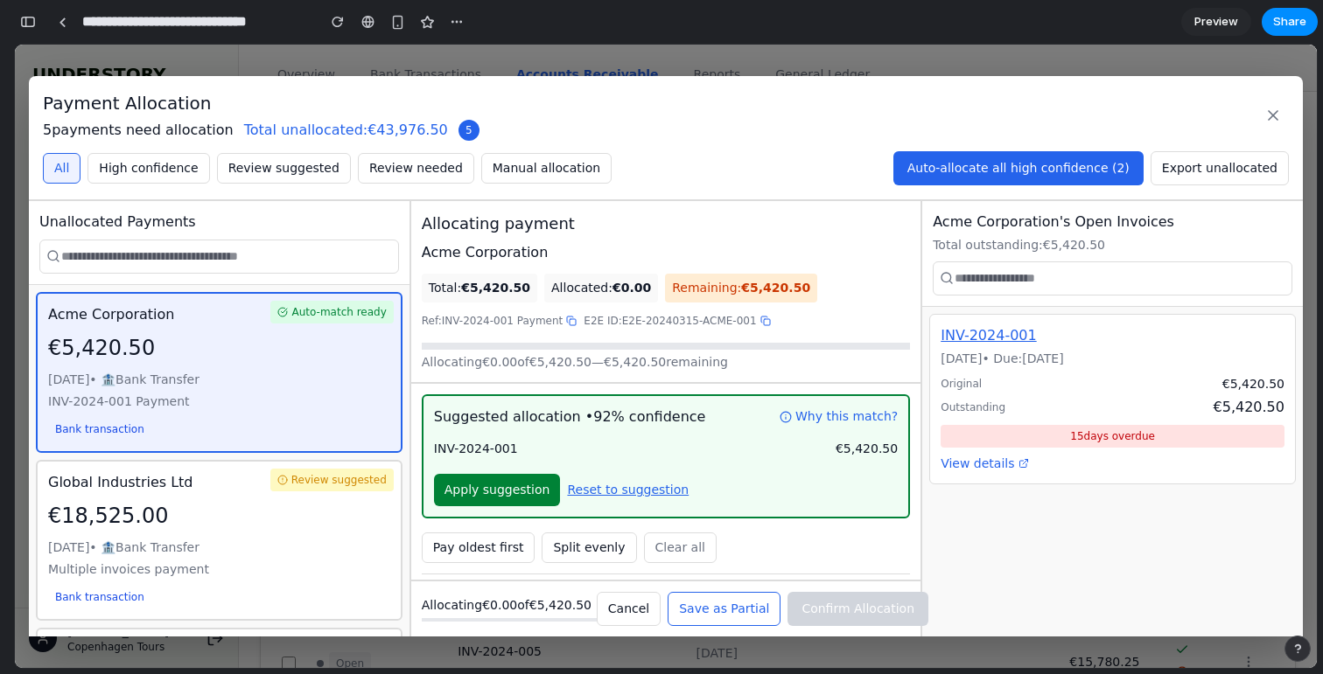
click at [428, 423] on div "Suggested allocation • 92 % confidence Why this match? INV-2024-001 €5,420.50 A…" at bounding box center [666, 457] width 488 height 124
drag, startPoint x: 575, startPoint y: 423, endPoint x: 675, endPoint y: 423, distance: 100.6
click at [675, 423] on div "Suggested allocation • 92 % confidence Why this match? INV-2024-001 €5,420.50 A…" at bounding box center [666, 457] width 488 height 124
click at [527, 493] on span "Apply suggestion" at bounding box center [497, 490] width 106 height 14
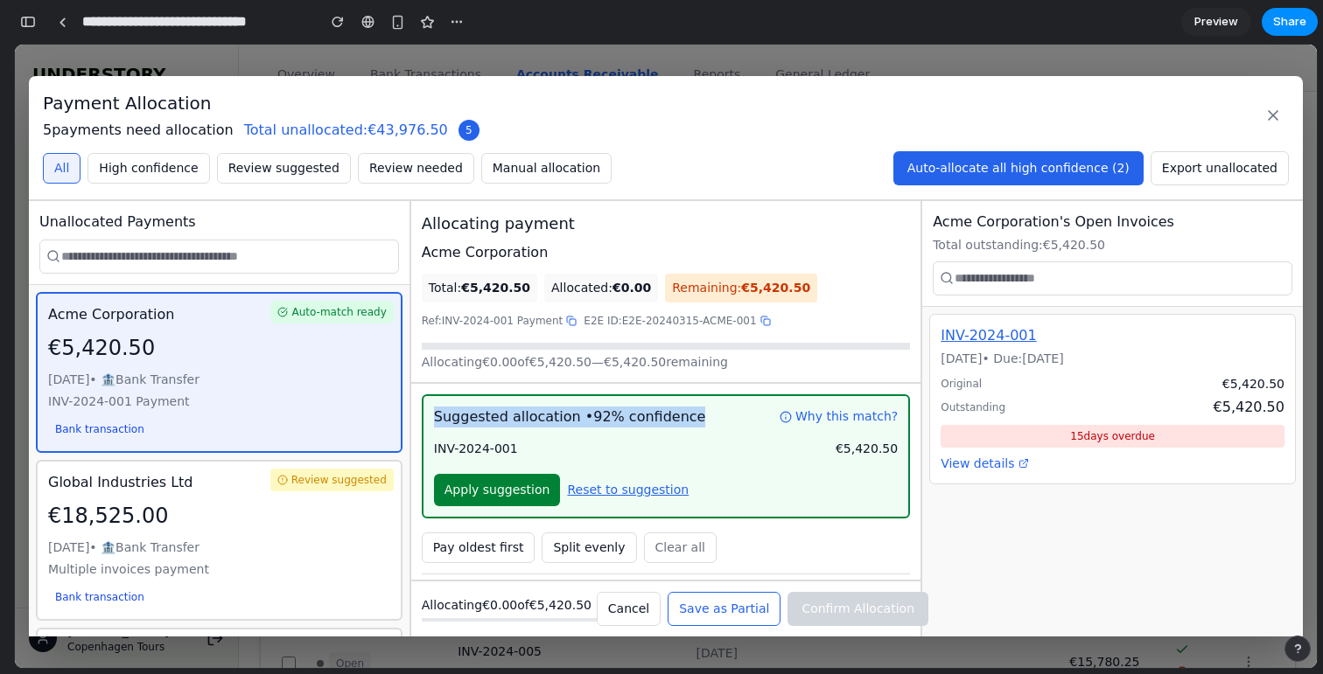
type input "******"
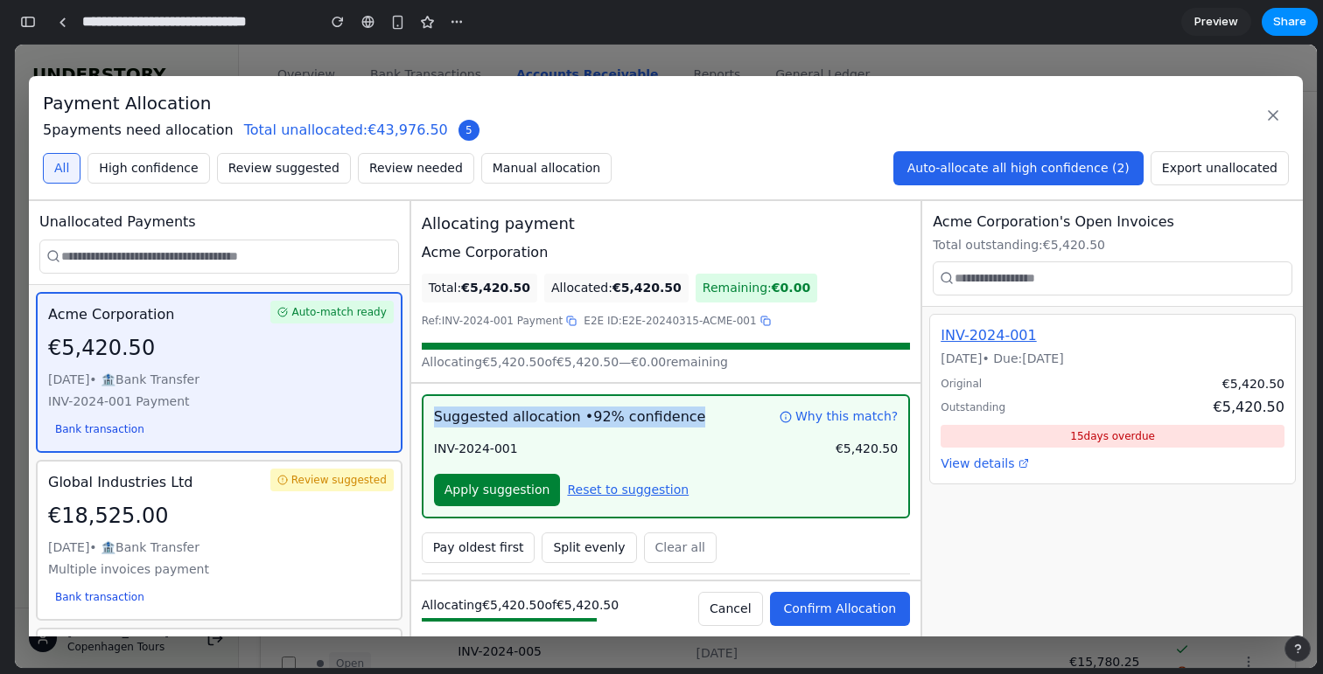
click at [831, 614] on span "Confirm Allocation" at bounding box center [840, 609] width 113 height 14
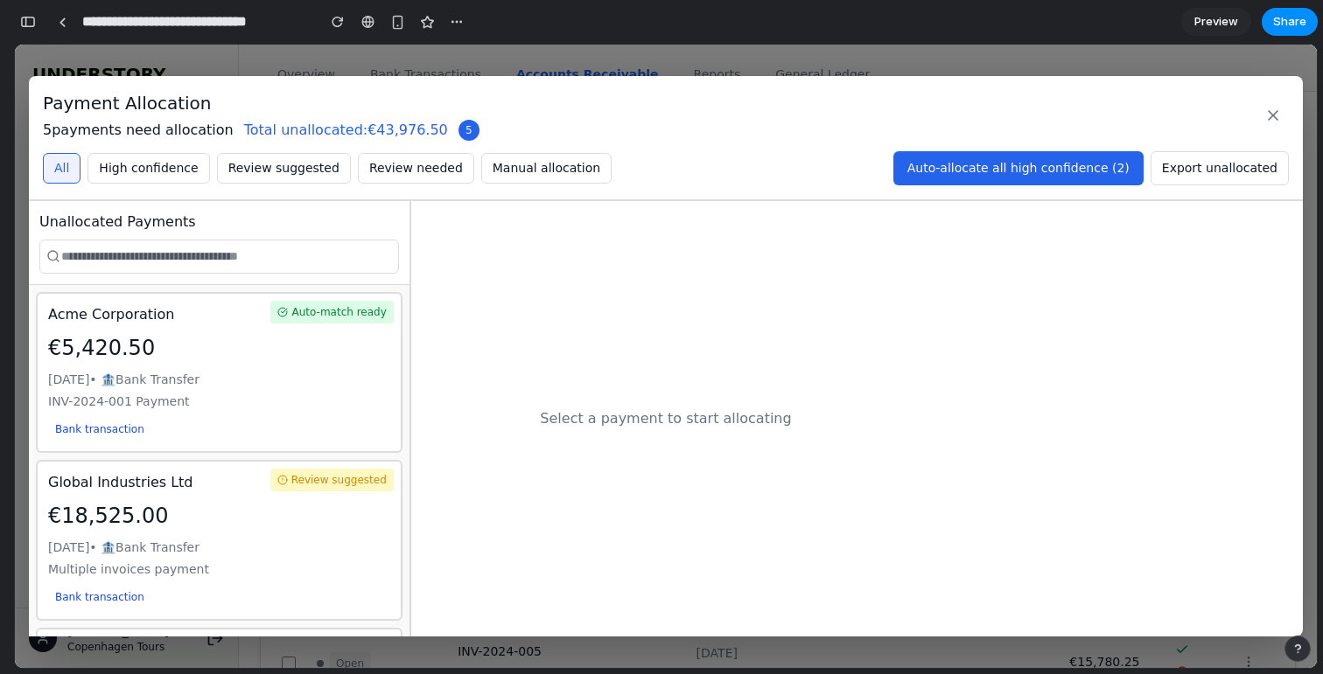
click at [324, 406] on div "INV-2024-001 Payment" at bounding box center [219, 402] width 342 height 18
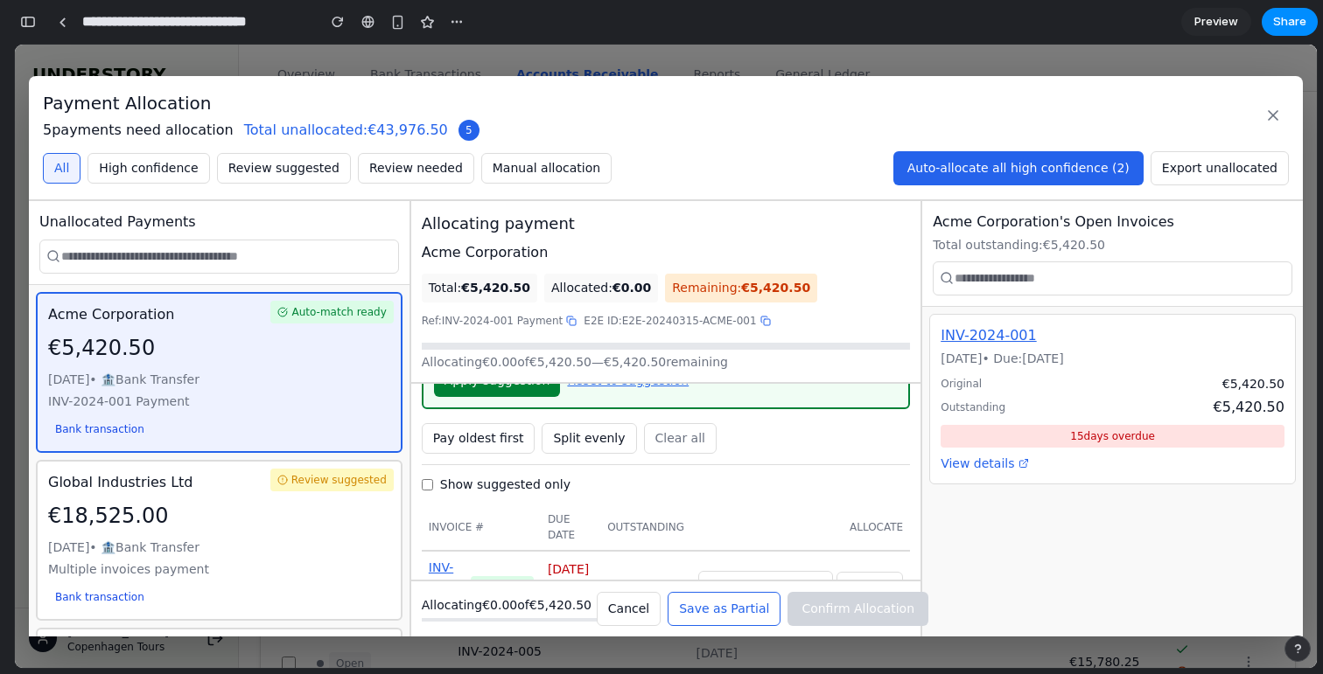
scroll to position [97, 0]
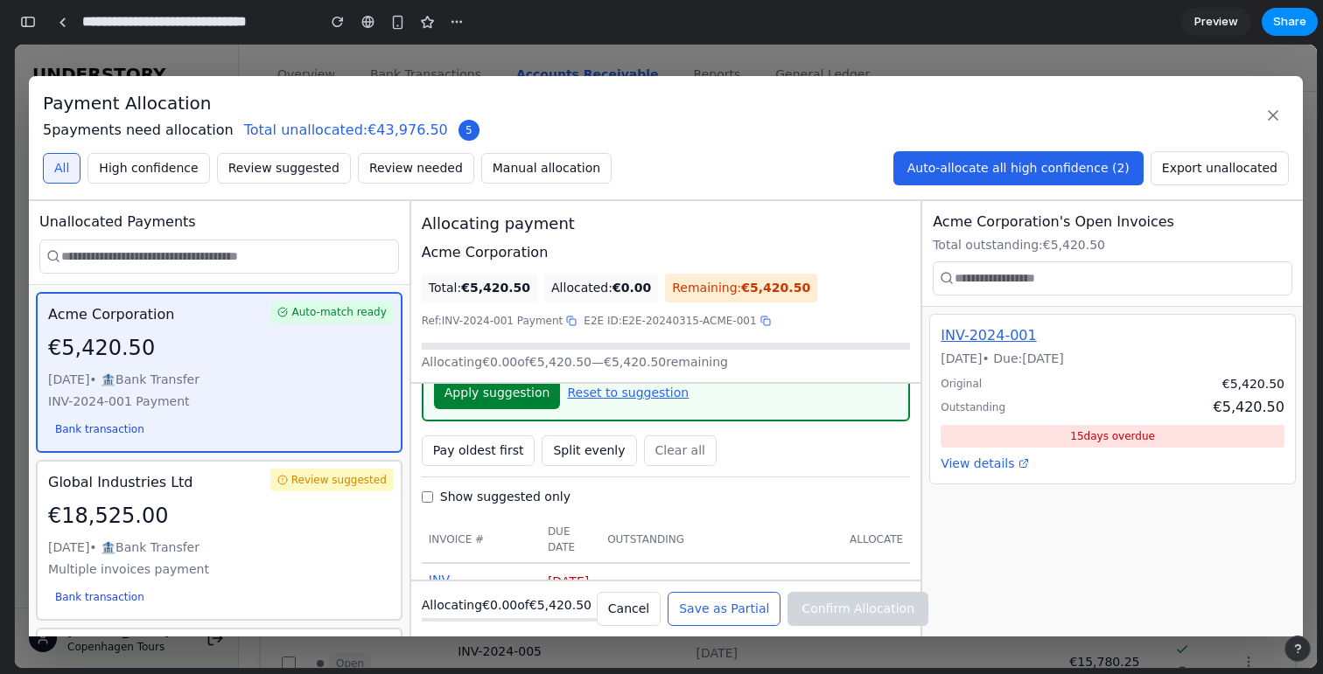
click at [517, 395] on span "Apply suggestion" at bounding box center [497, 393] width 106 height 14
type input "******"
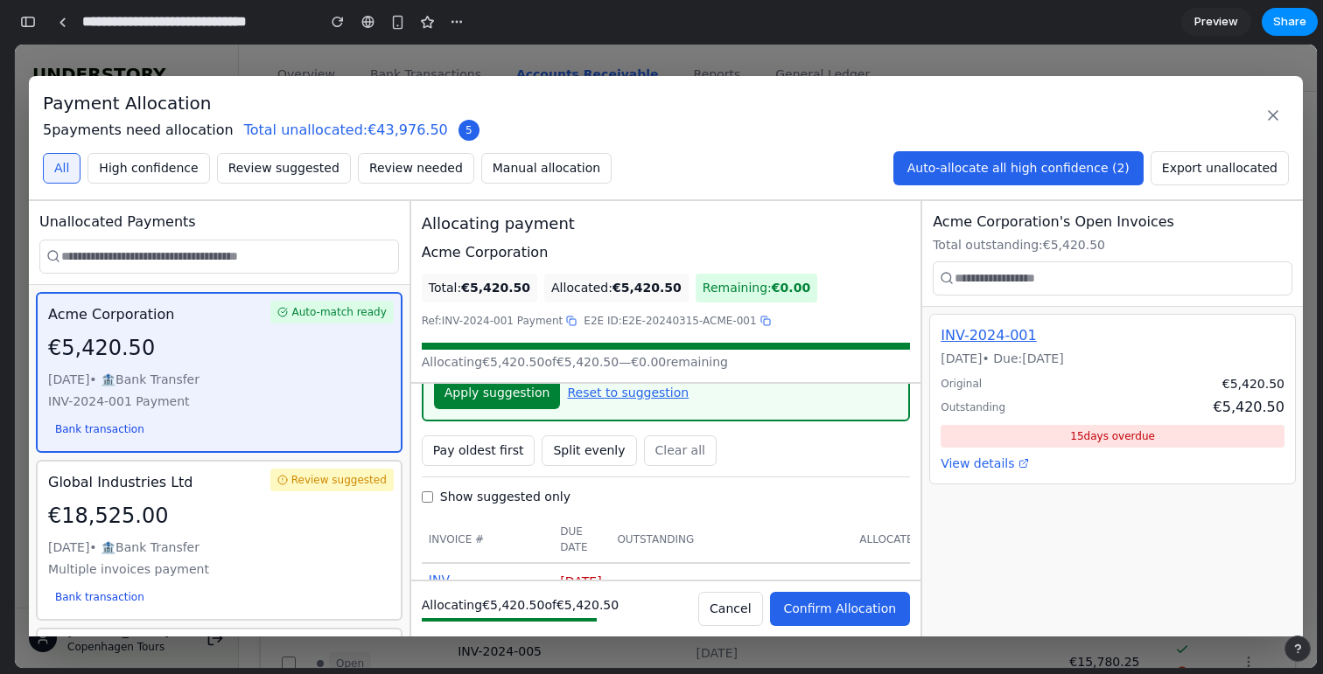
scroll to position [195, 0]
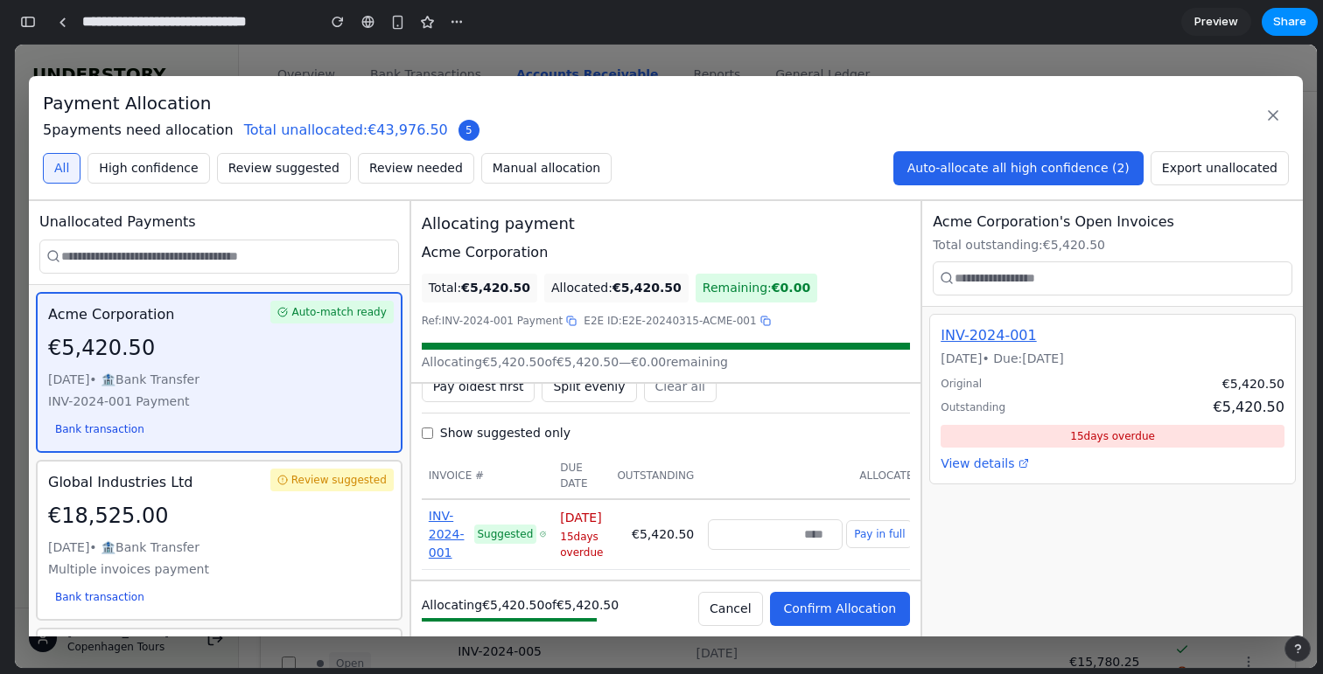
click at [842, 614] on span "Confirm Allocation" at bounding box center [840, 609] width 113 height 14
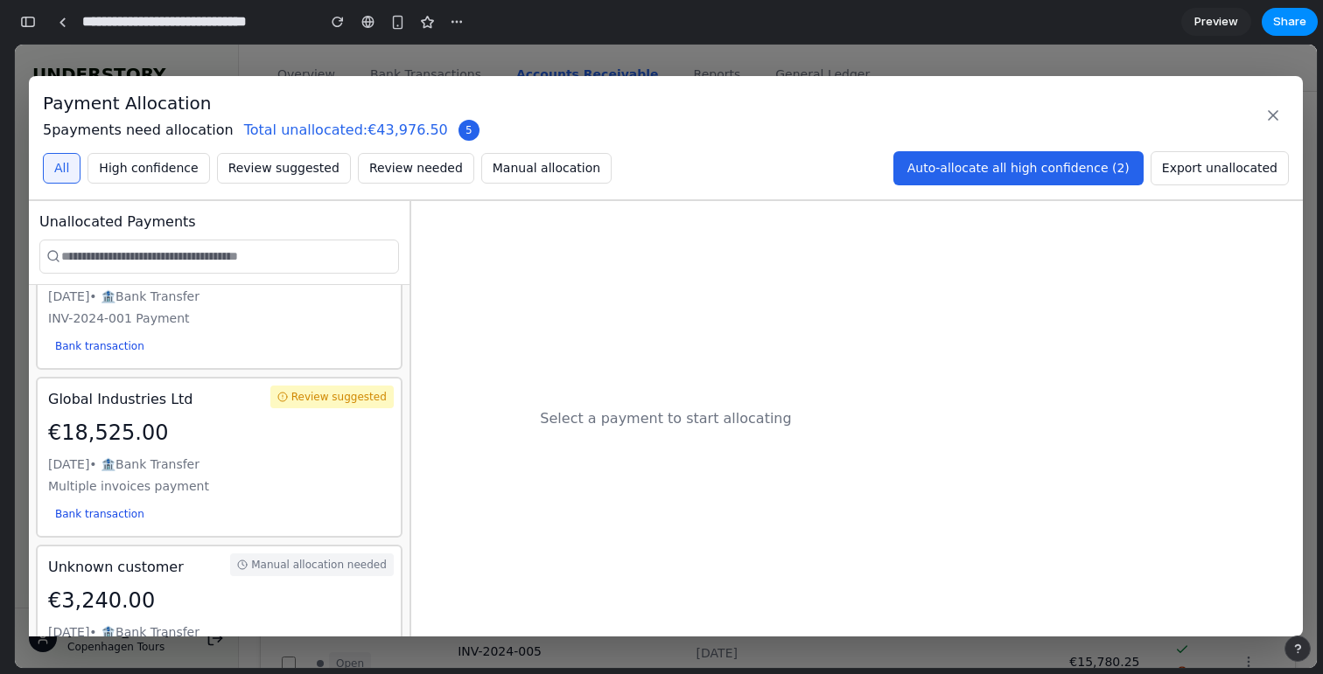
scroll to position [118, 0]
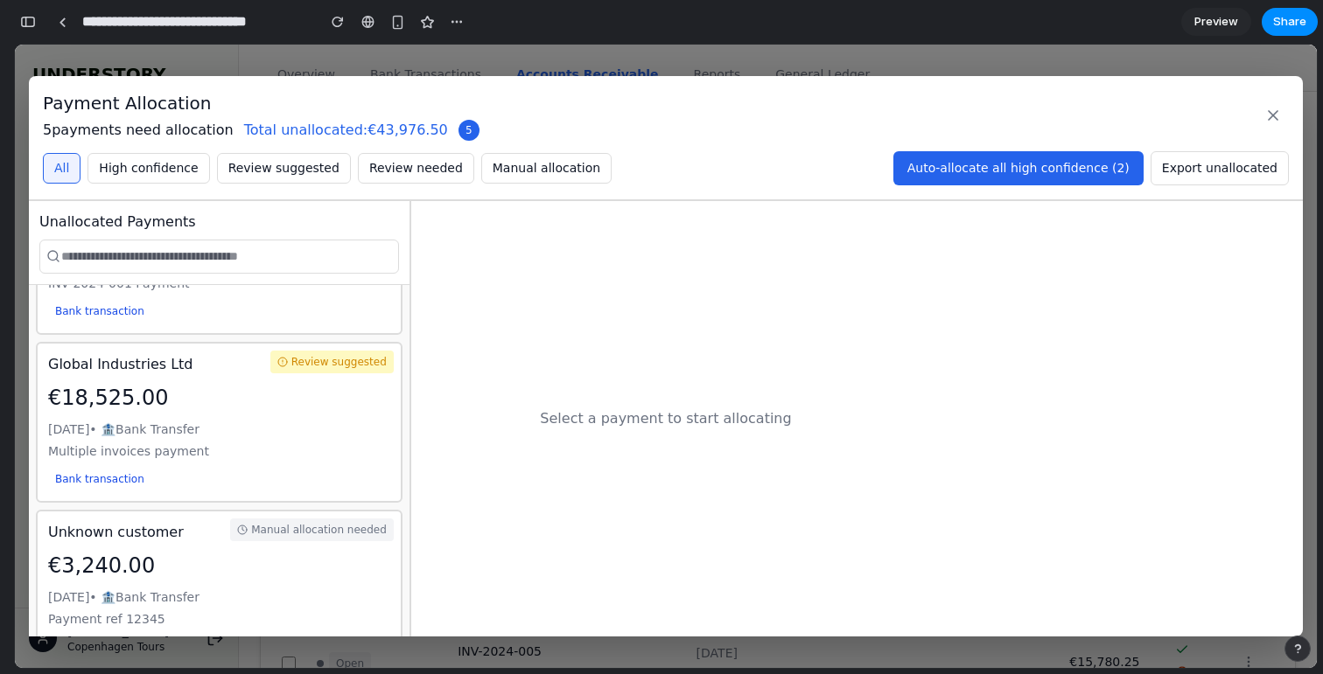
click at [306, 423] on div "Mar 14, 2024 • 🏦 Bank Transfer" at bounding box center [219, 430] width 342 height 18
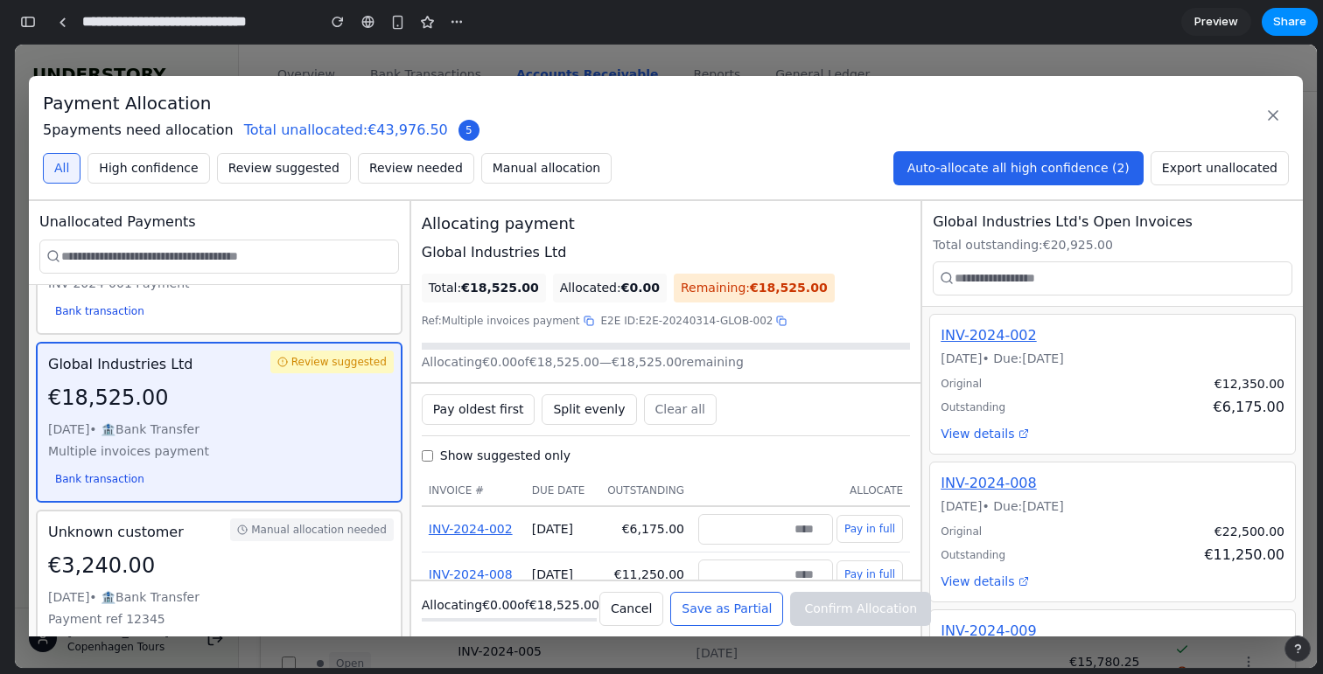
click at [437, 258] on div "Global Industries Ltd" at bounding box center [666, 252] width 488 height 21
drag, startPoint x: 437, startPoint y: 258, endPoint x: 522, endPoint y: 255, distance: 84.9
click at [522, 255] on div "Global Industries Ltd" at bounding box center [666, 252] width 488 height 21
drag, startPoint x: 522, startPoint y: 255, endPoint x: 442, endPoint y: 217, distance: 89.2
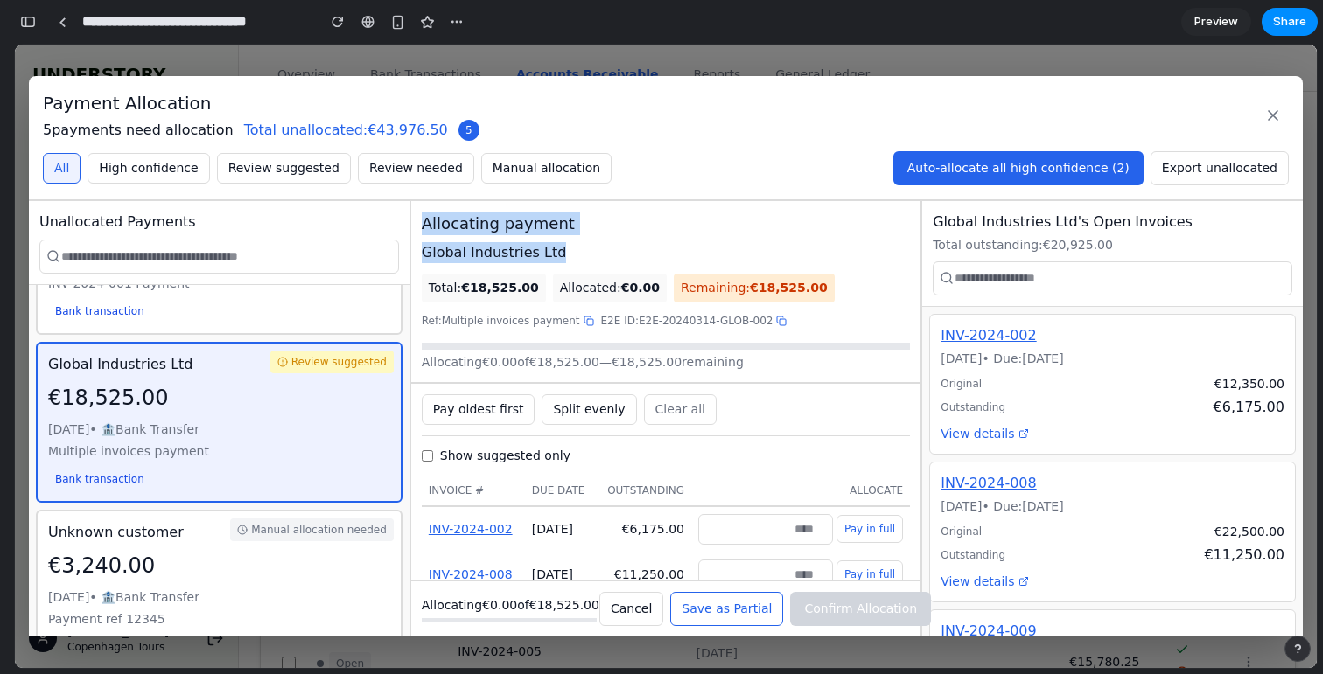
click at [442, 217] on div "Allocating payment Global Industries Ltd Total: €18,525.00 Allocated: €0.00 Rem…" at bounding box center [665, 292] width 509 height 183
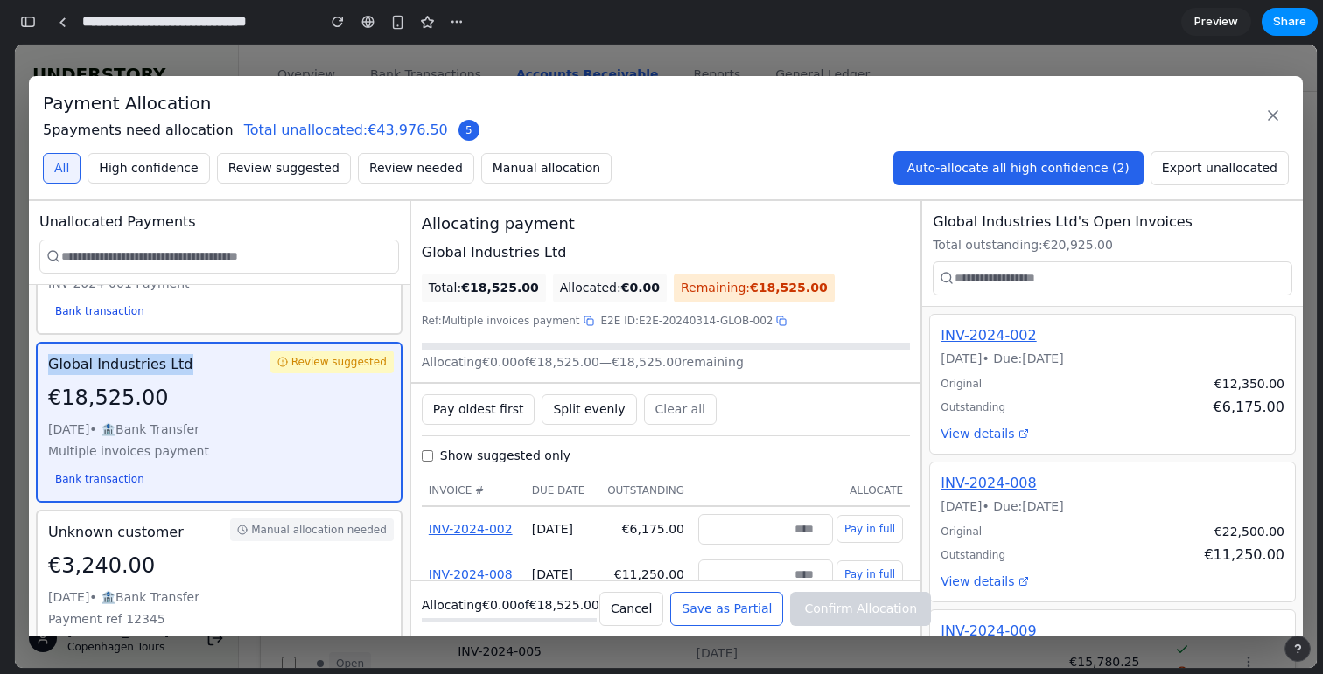
drag, startPoint x: 167, startPoint y: 367, endPoint x: 42, endPoint y: 370, distance: 125.1
click at [42, 370] on div "Review suggested Global Industries Ltd €18,525.00 Mar 14, 2024 • 🏦 Bank Transfe…" at bounding box center [219, 422] width 367 height 161
click at [475, 289] on strong "€18,525.00" at bounding box center [500, 288] width 78 height 14
drag, startPoint x: 475, startPoint y: 289, endPoint x: 538, endPoint y: 289, distance: 63.0
click at [538, 289] on div "Total: €18,525.00" at bounding box center [484, 288] width 124 height 29
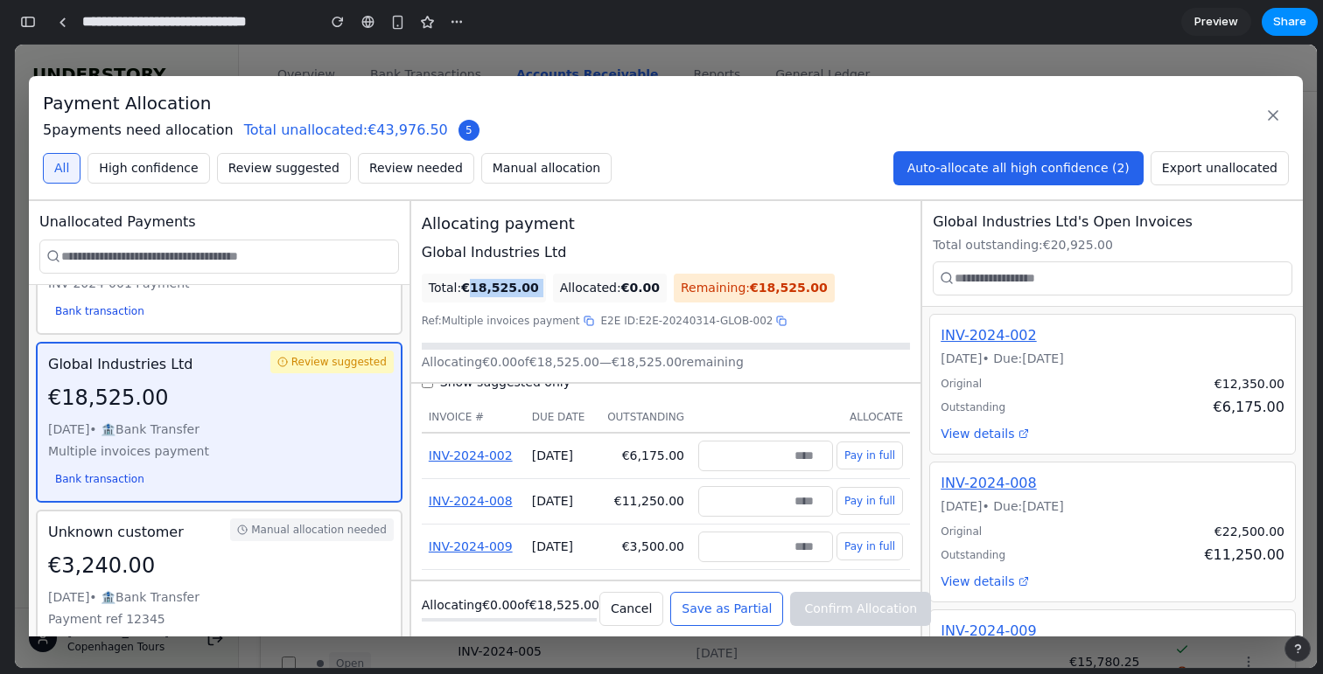
scroll to position [84, 0]
click at [435, 256] on div "Global Industries Ltd" at bounding box center [666, 252] width 488 height 21
drag, startPoint x: 435, startPoint y: 256, endPoint x: 527, endPoint y: 256, distance: 91.8
click at [527, 256] on div "Global Industries Ltd" at bounding box center [666, 252] width 488 height 21
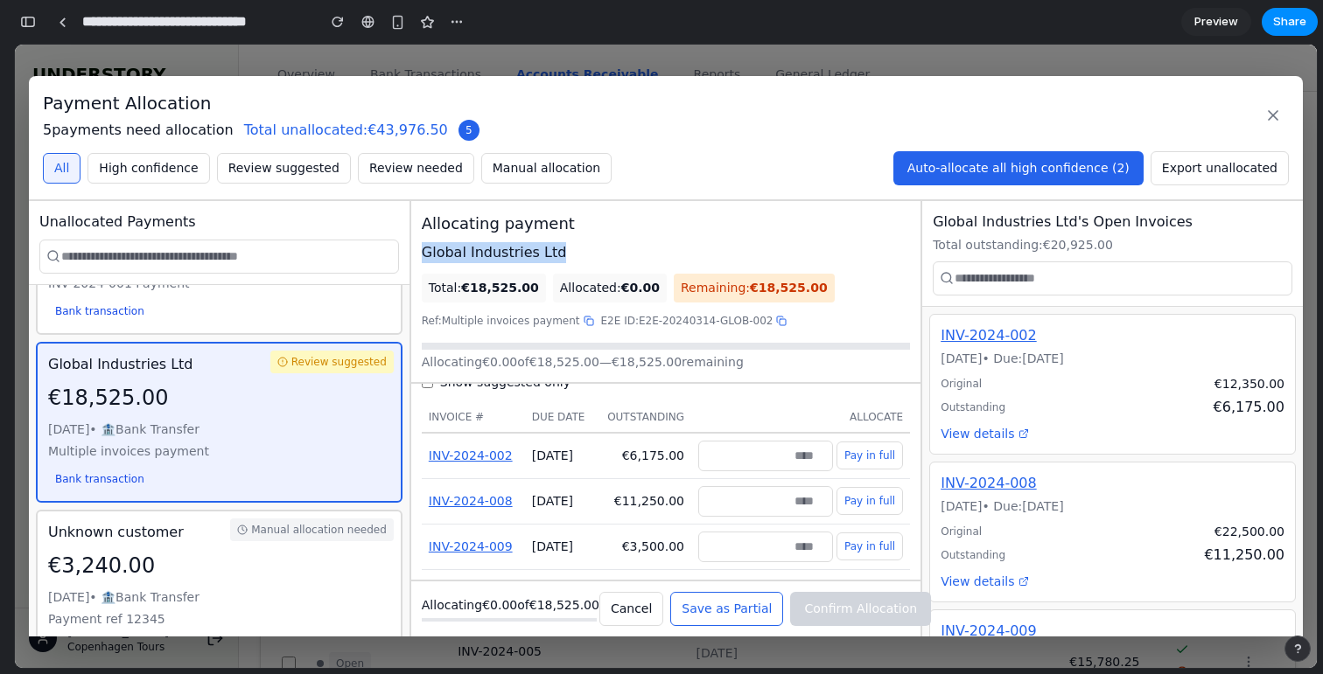
drag, startPoint x: 527, startPoint y: 256, endPoint x: 452, endPoint y: 256, distance: 74.4
click at [452, 256] on div "Global Industries Ltd" at bounding box center [666, 252] width 488 height 21
click at [532, 452] on div "[DATE]" at bounding box center [560, 456] width 57 height 18
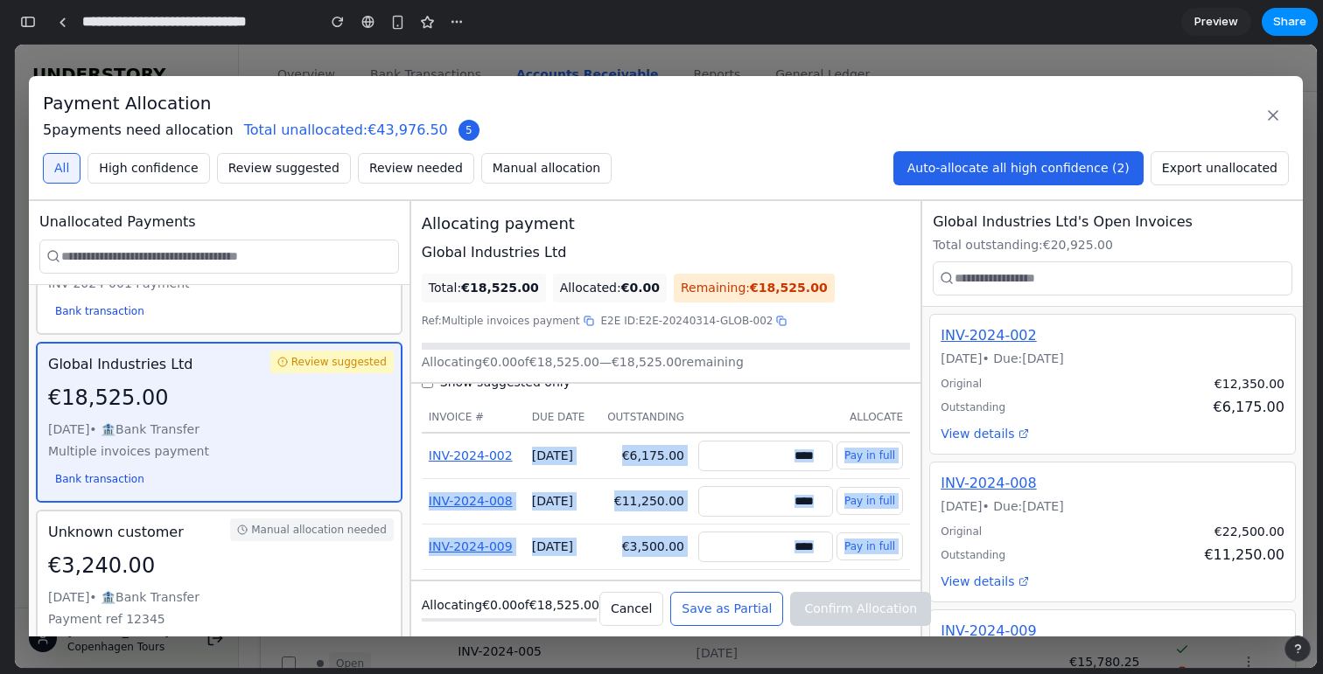
scroll to position [93, 0]
drag, startPoint x: 530, startPoint y: 452, endPoint x: 828, endPoint y: 536, distance: 309.0
click at [828, 536] on tbody "INV-2024-002 Mar 1, 2024 €6,175.00 Pay in full INV-2024-008 Mar 5, 2024 €11,250…" at bounding box center [666, 501] width 488 height 137
click at [655, 481] on td "€11,250.00" at bounding box center [642, 500] width 95 height 45
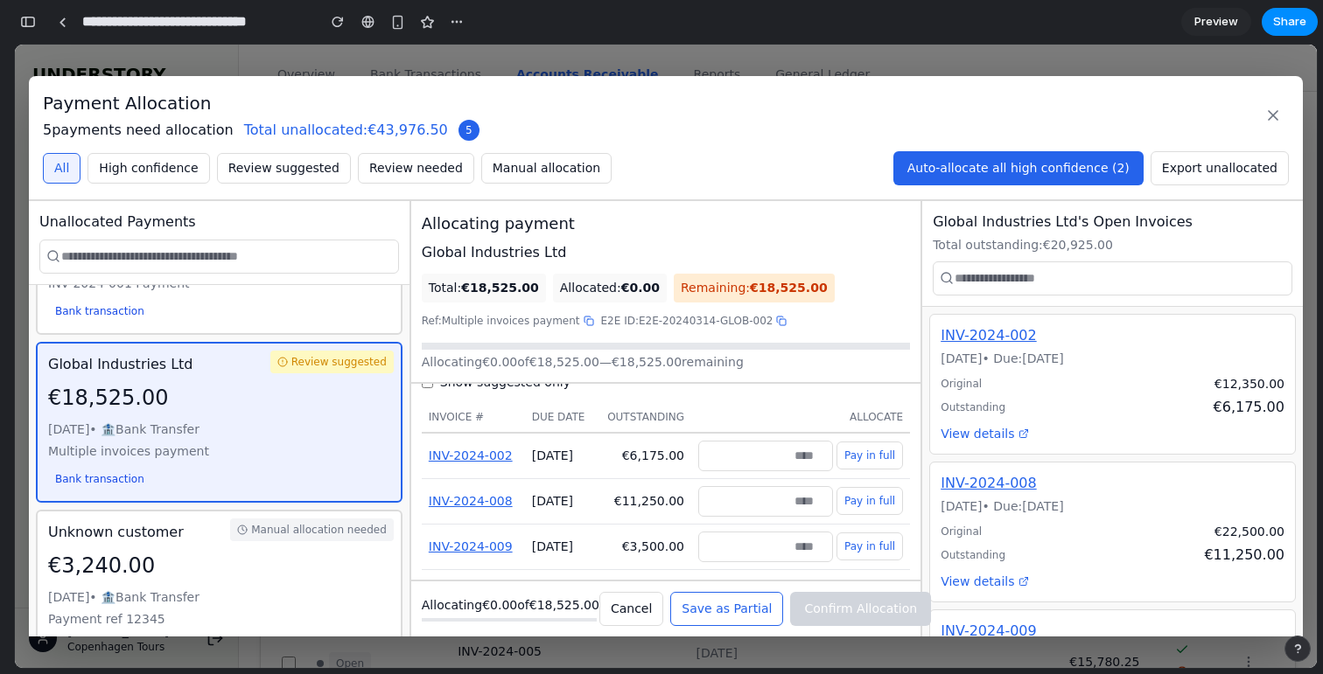
click at [865, 442] on button "Pay in full" at bounding box center [869, 456] width 66 height 28
type input "****"
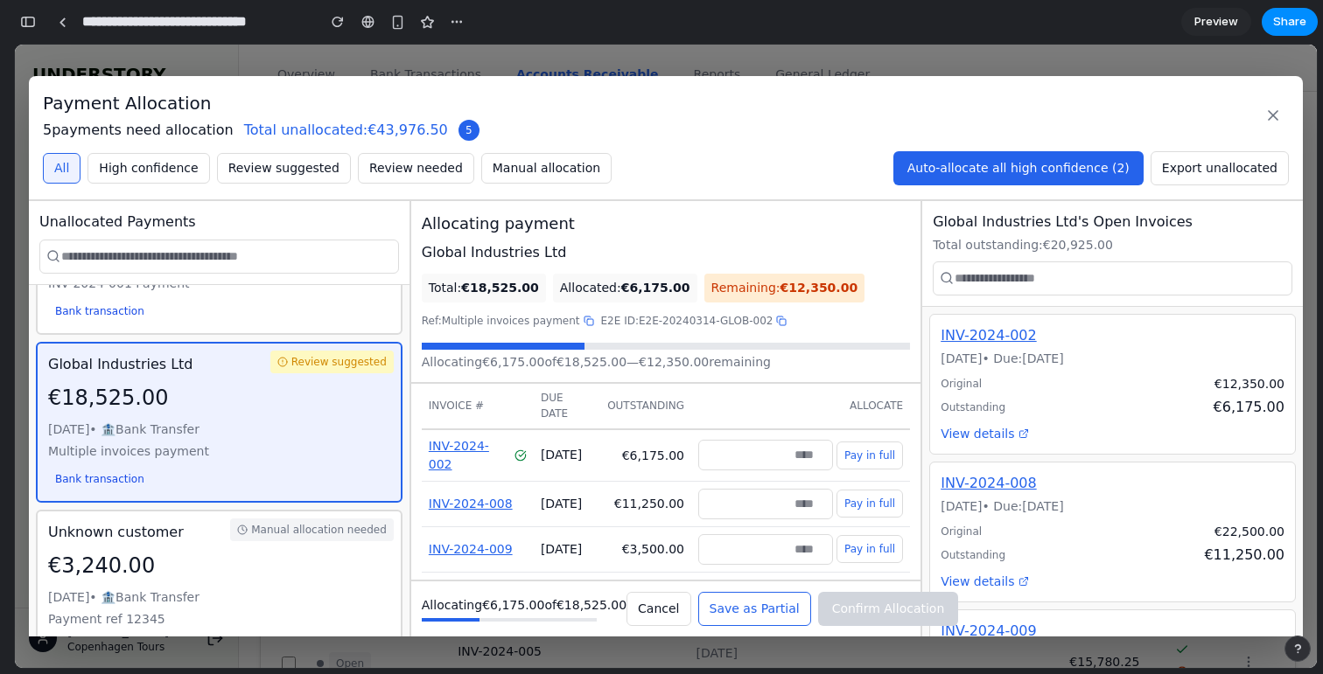
click at [880, 492] on button "Pay in full" at bounding box center [869, 504] width 66 height 28
type input "*****"
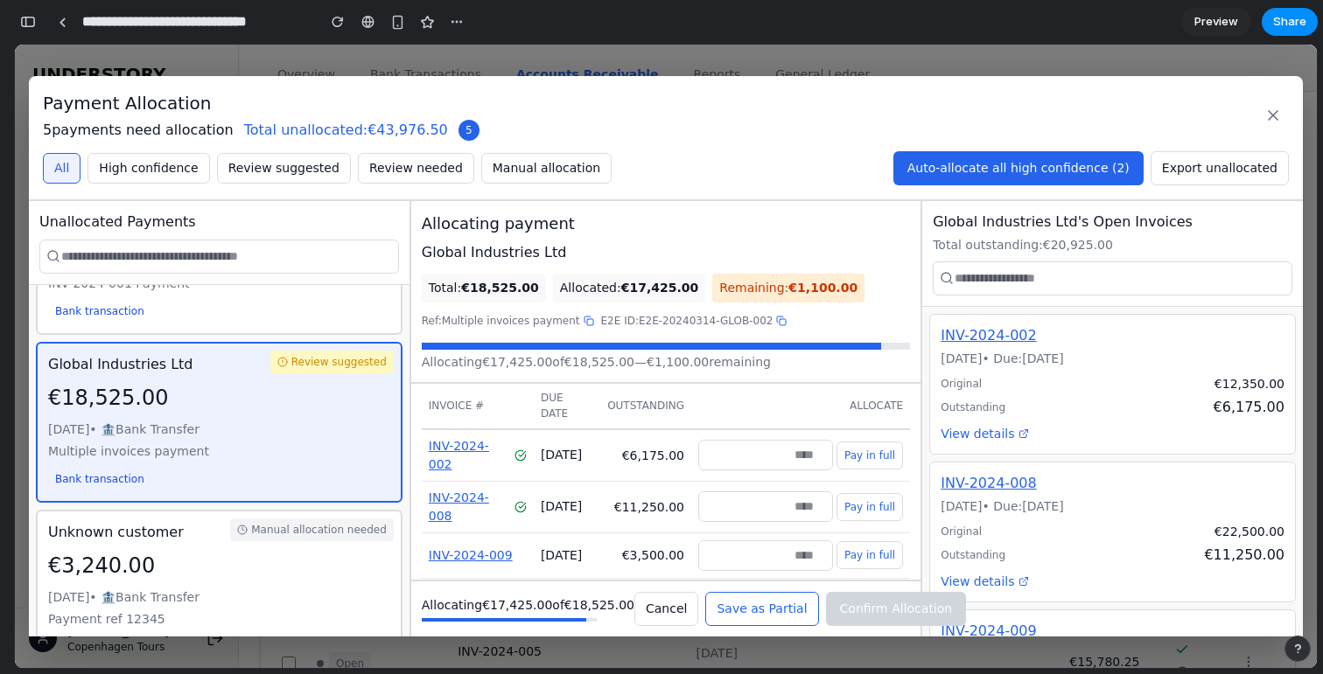
scroll to position [102, 0]
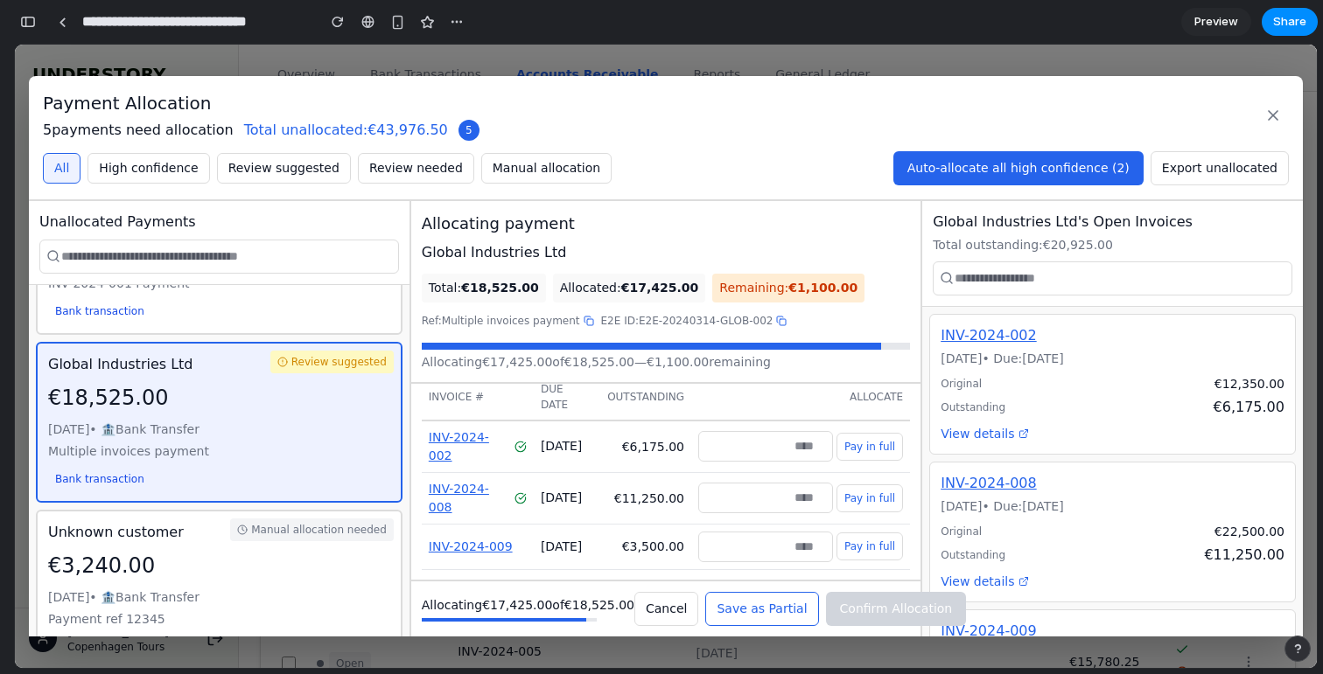
click at [797, 532] on input "number" at bounding box center [765, 547] width 135 height 31
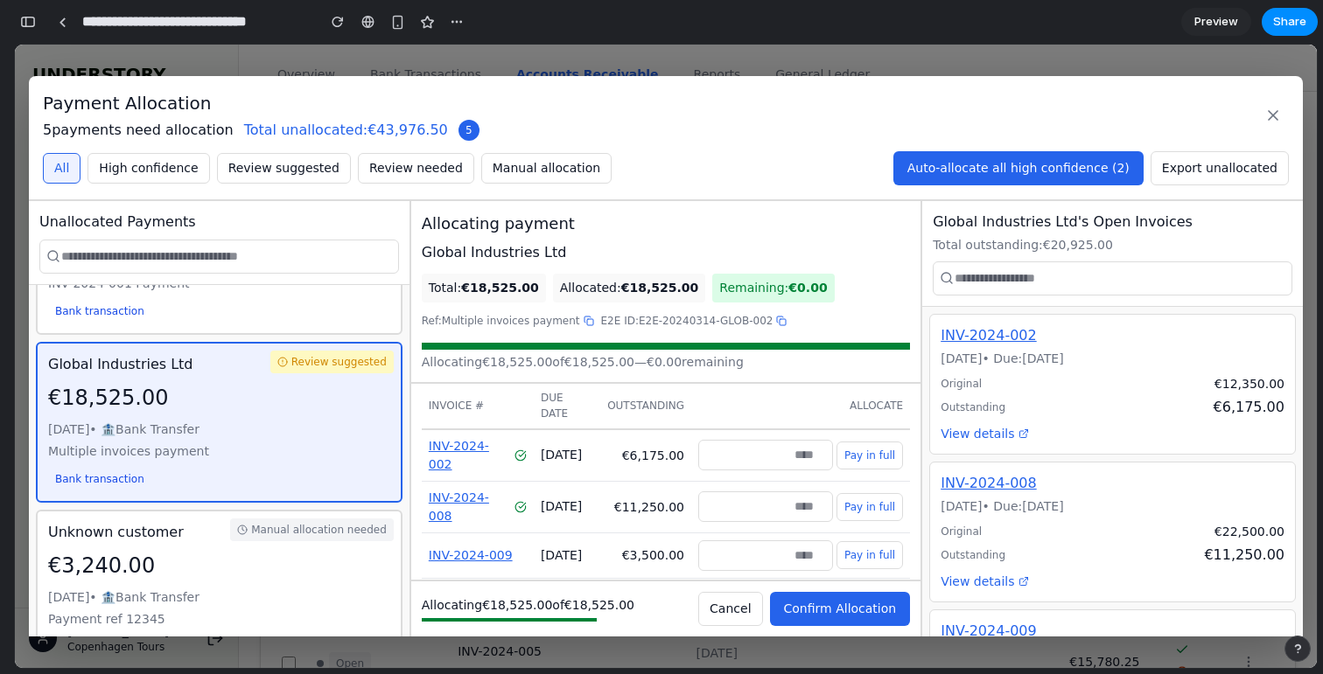
type input "****"
drag, startPoint x: 838, startPoint y: 608, endPoint x: 621, endPoint y: 453, distance: 266.5
click at [621, 453] on div "Allocating payment Global Industries Ltd Total: €18,525.00 Allocated: €18,525.0…" at bounding box center [665, 419] width 509 height 436
click at [804, 542] on input "****" at bounding box center [765, 556] width 135 height 31
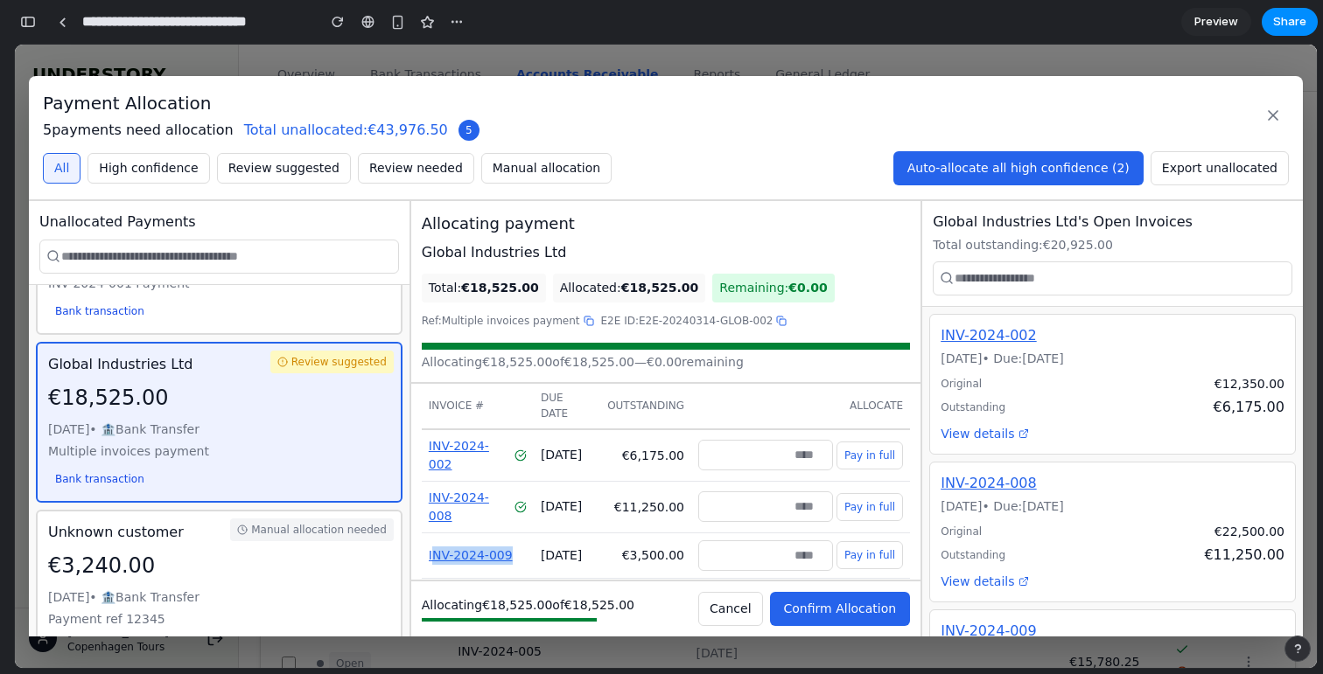
drag, startPoint x: 515, startPoint y: 551, endPoint x: 431, endPoint y: 545, distance: 84.2
click at [431, 545] on td "INV-2024-009" at bounding box center [478, 555] width 112 height 45
click at [661, 548] on span "€3,500.00" at bounding box center [653, 555] width 62 height 14
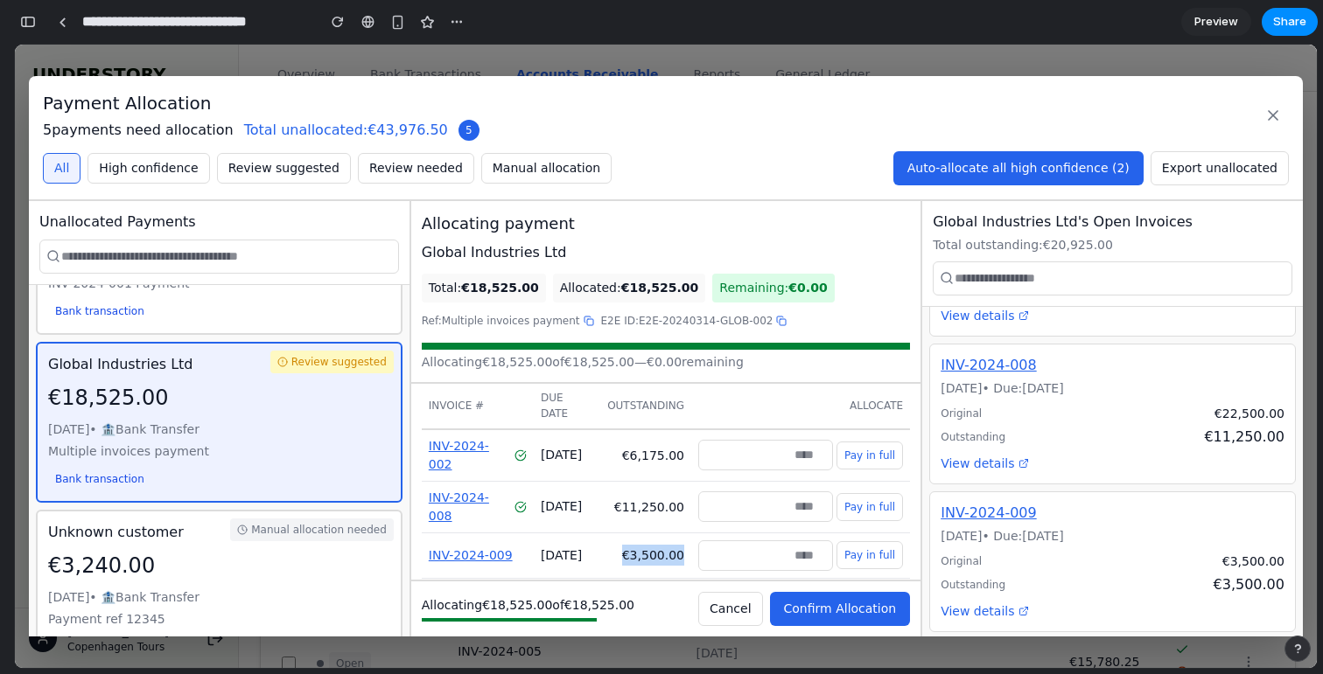
scroll to position [0, 0]
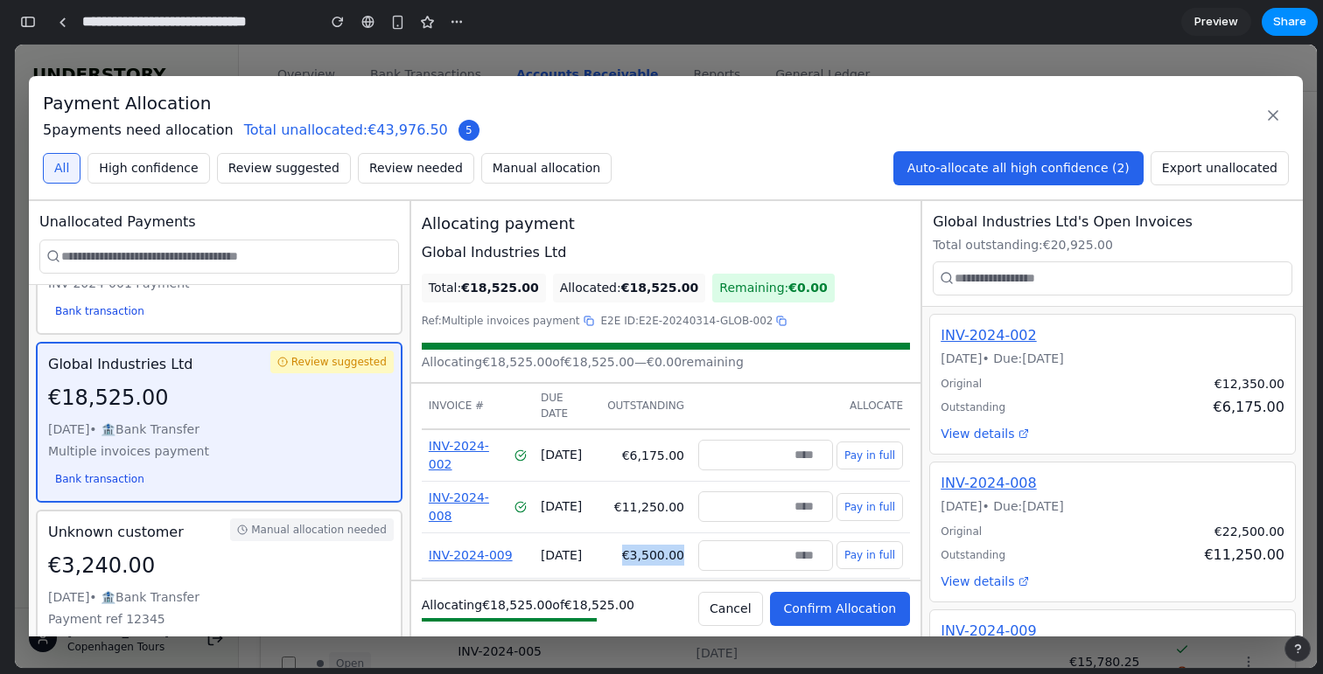
click at [874, 614] on span "Confirm Allocation" at bounding box center [840, 609] width 113 height 14
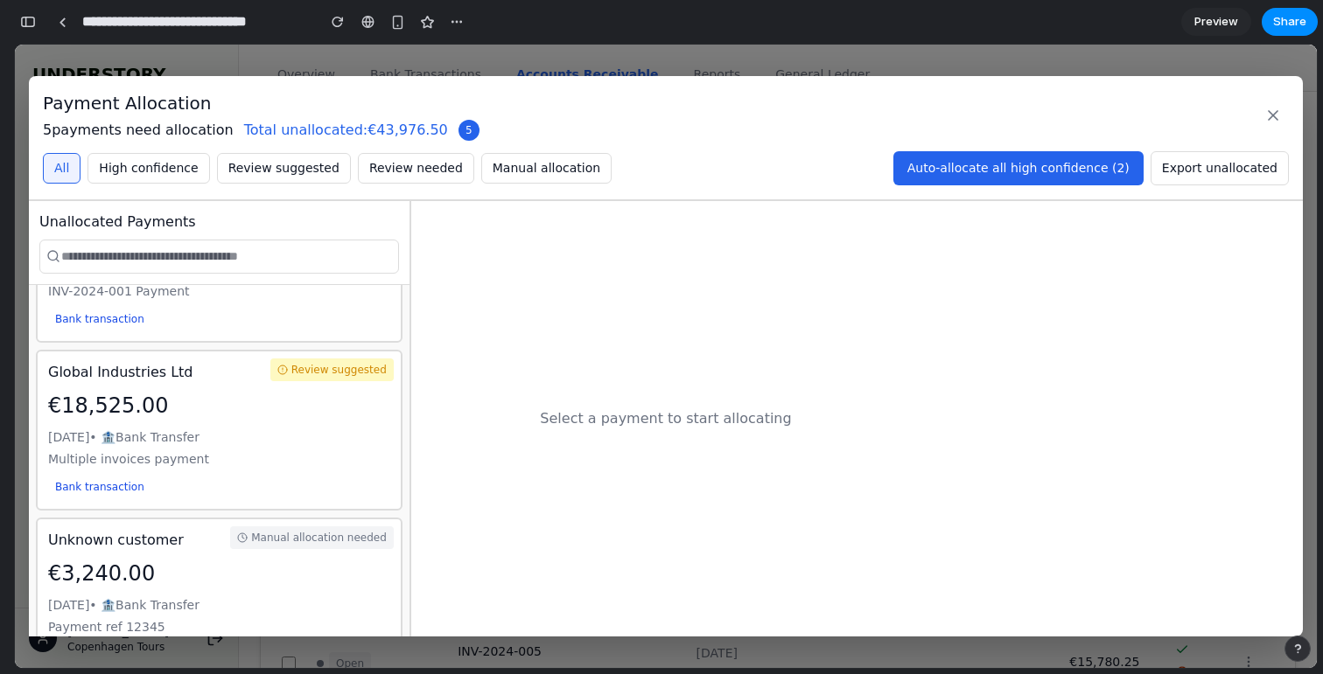
scroll to position [231, 0]
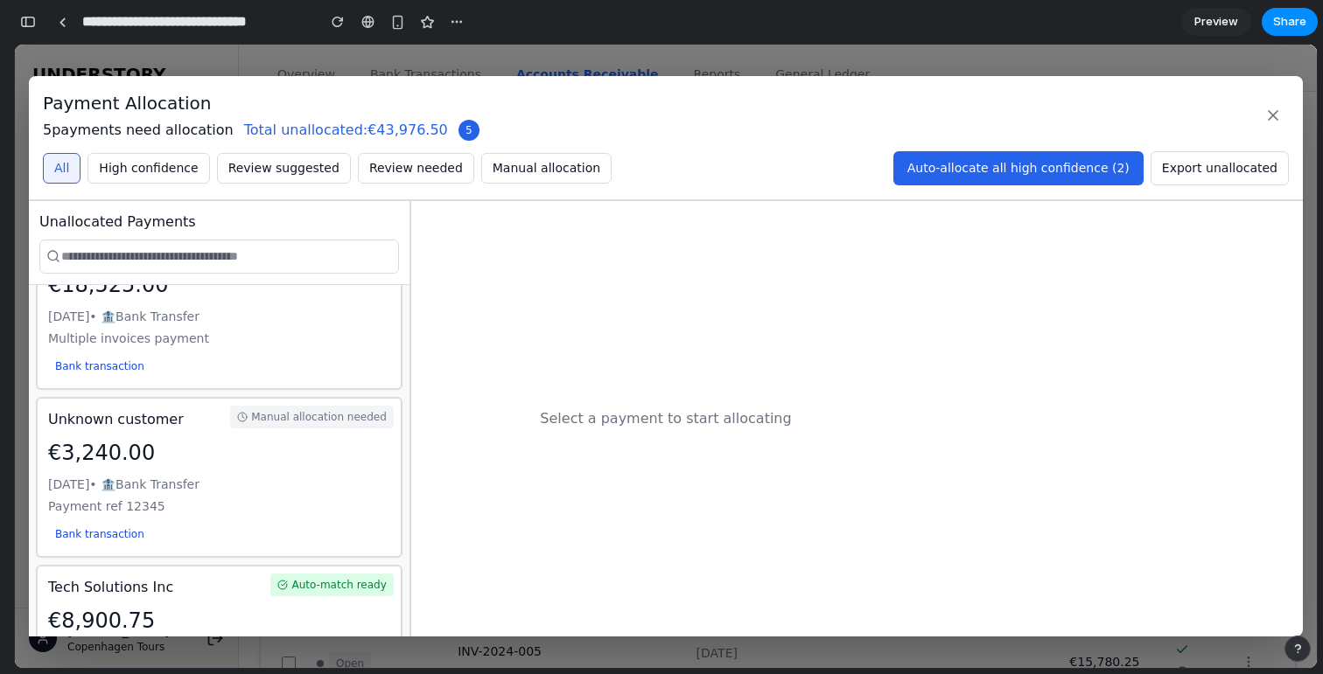
click at [297, 454] on div "€3,240.00" at bounding box center [219, 452] width 342 height 31
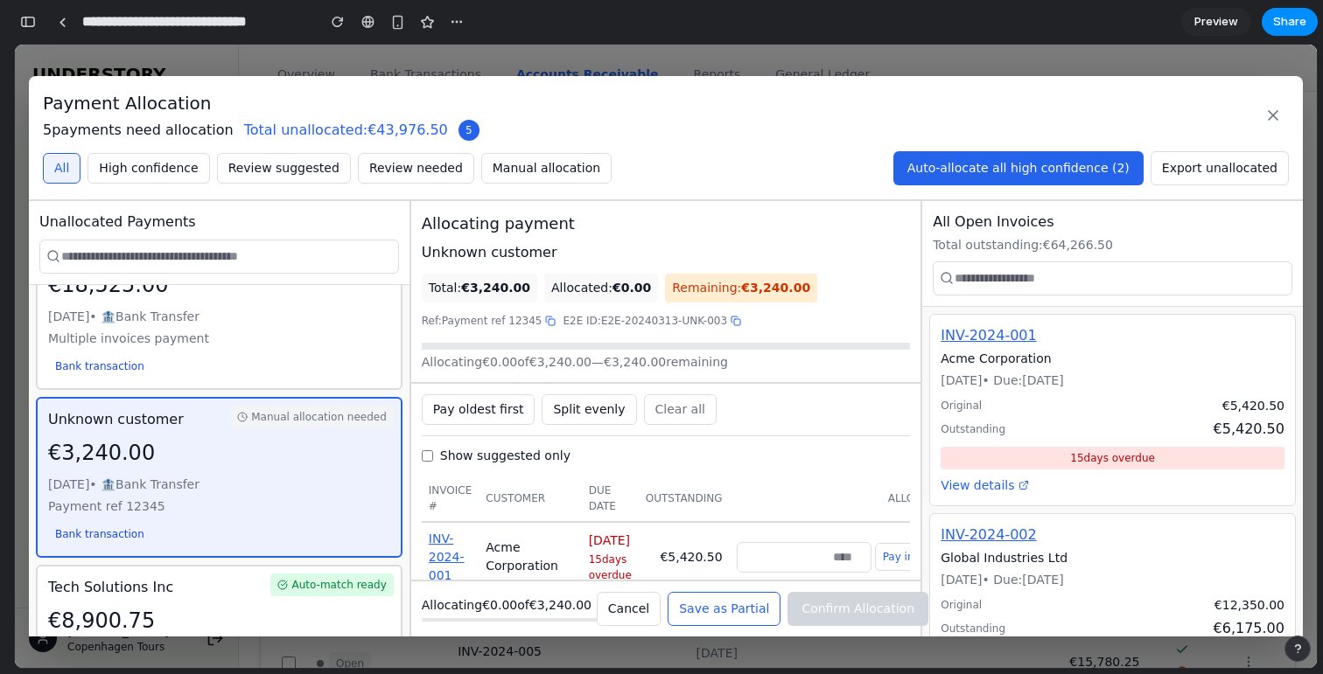
click at [465, 257] on div "Unknown customer" at bounding box center [666, 252] width 488 height 21
drag, startPoint x: 465, startPoint y: 257, endPoint x: 529, endPoint y: 257, distance: 63.9
click at [529, 257] on div "Unknown customer" at bounding box center [666, 252] width 488 height 21
click at [518, 254] on div "Unknown customer" at bounding box center [666, 252] width 488 height 21
drag, startPoint x: 518, startPoint y: 254, endPoint x: 432, endPoint y: 249, distance: 85.8
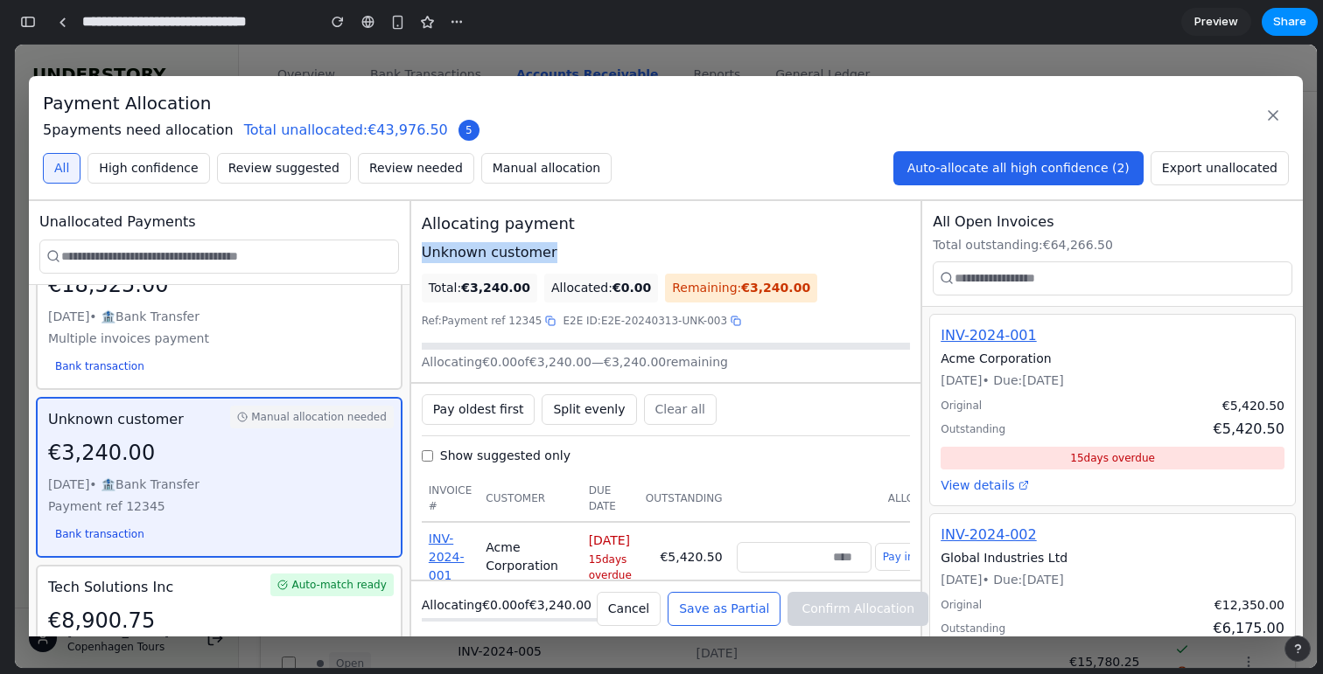
click at [432, 249] on div "Unknown customer" at bounding box center [666, 252] width 488 height 21
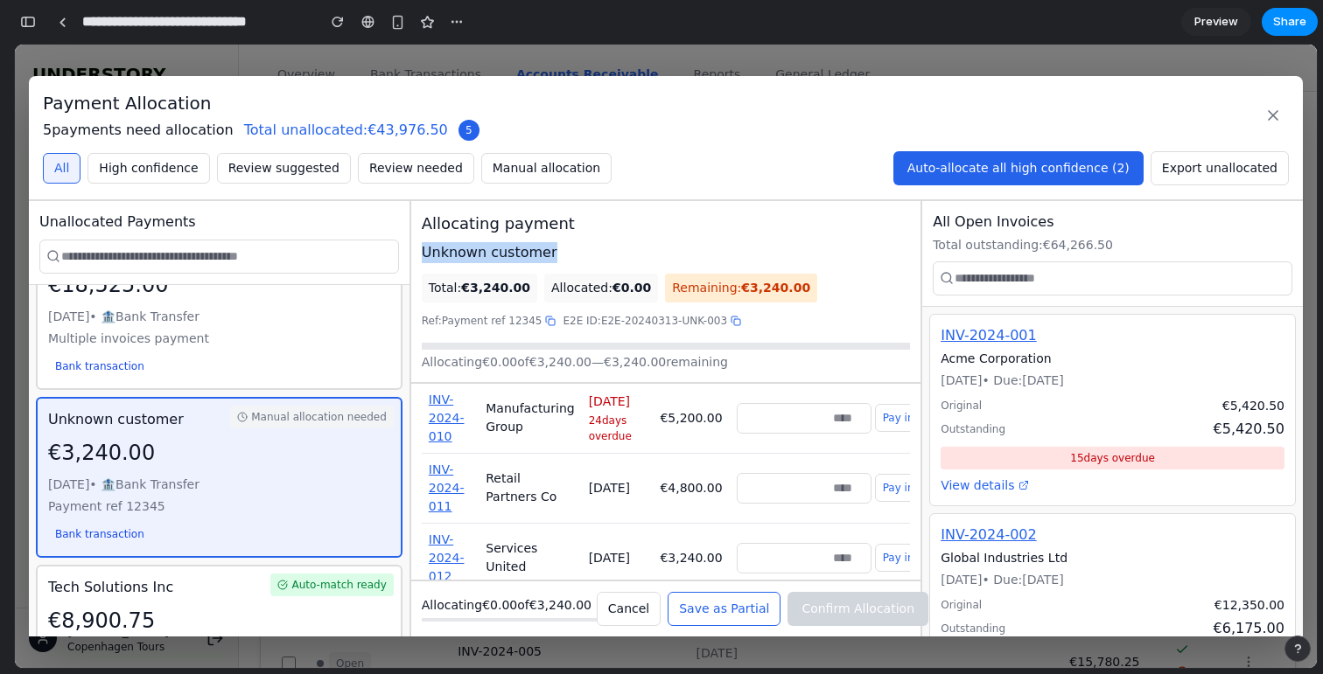
scroll to position [650, 0]
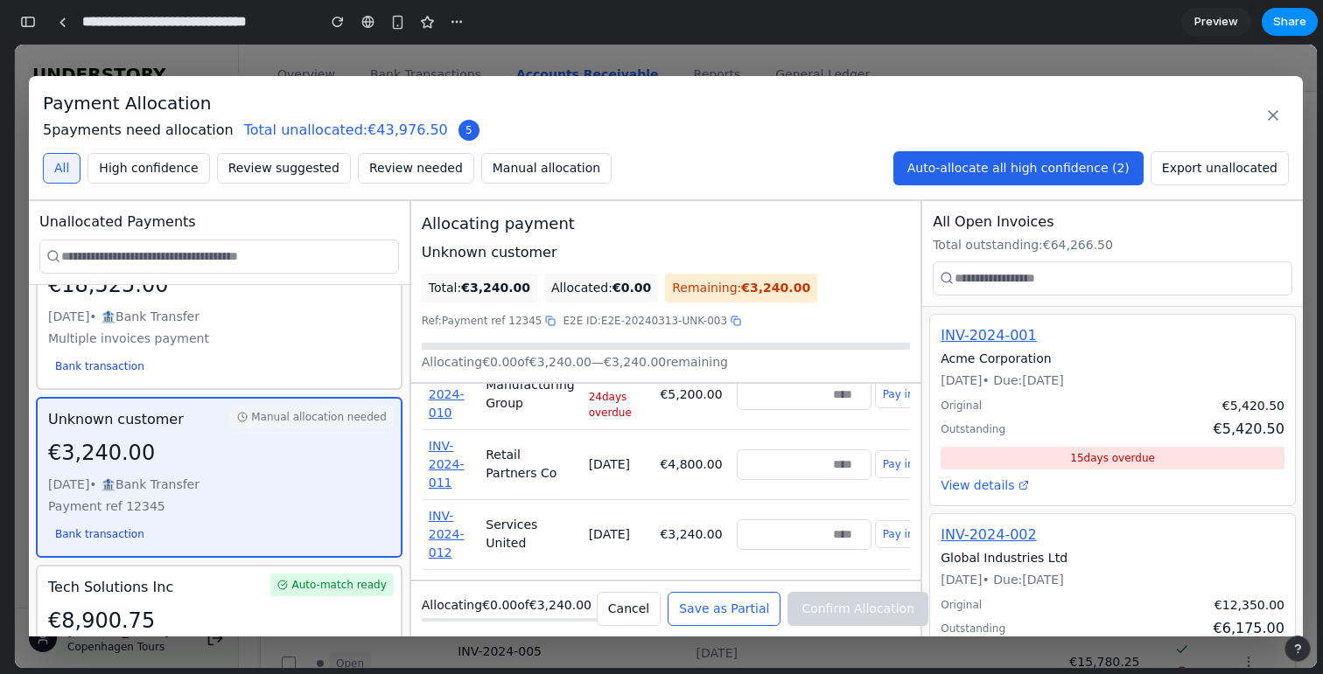
click at [893, 551] on td "Pay in full" at bounding box center [839, 534] width 219 height 70
click at [891, 533] on button "Pay in full" at bounding box center [908, 534] width 66 height 28
type input "****"
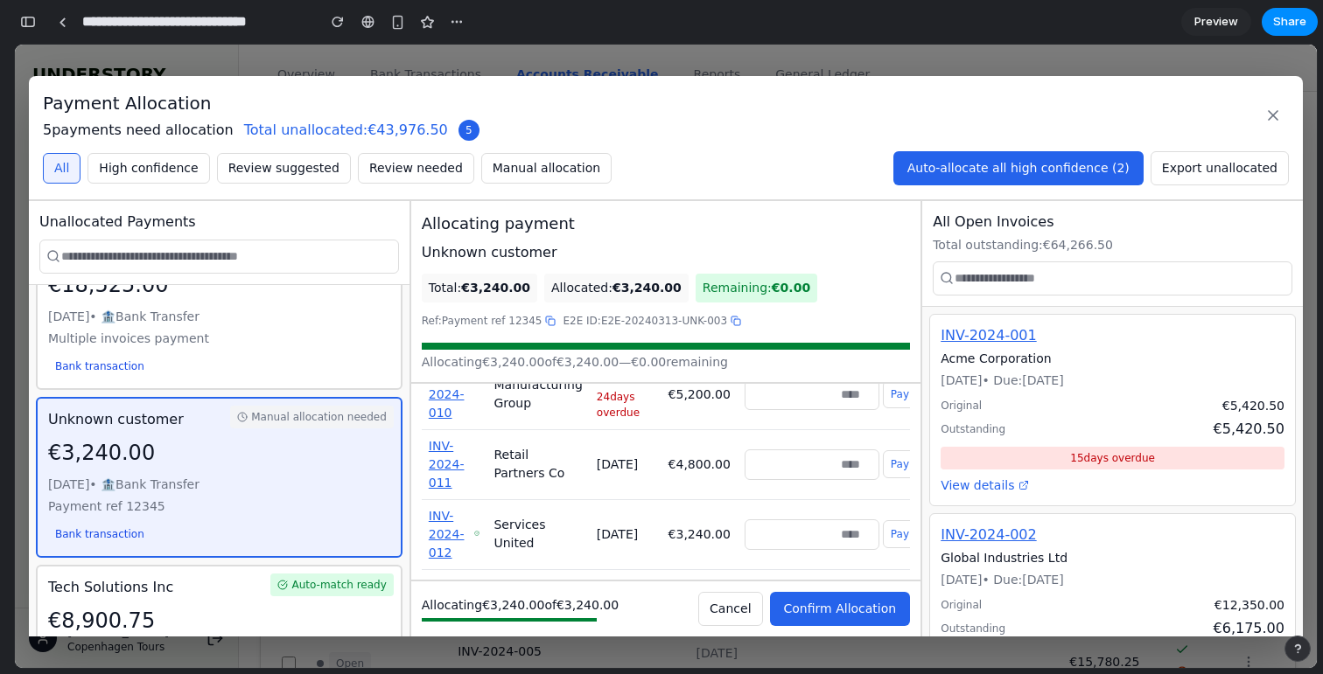
click at [869, 614] on span "Confirm Allocation" at bounding box center [840, 609] width 113 height 14
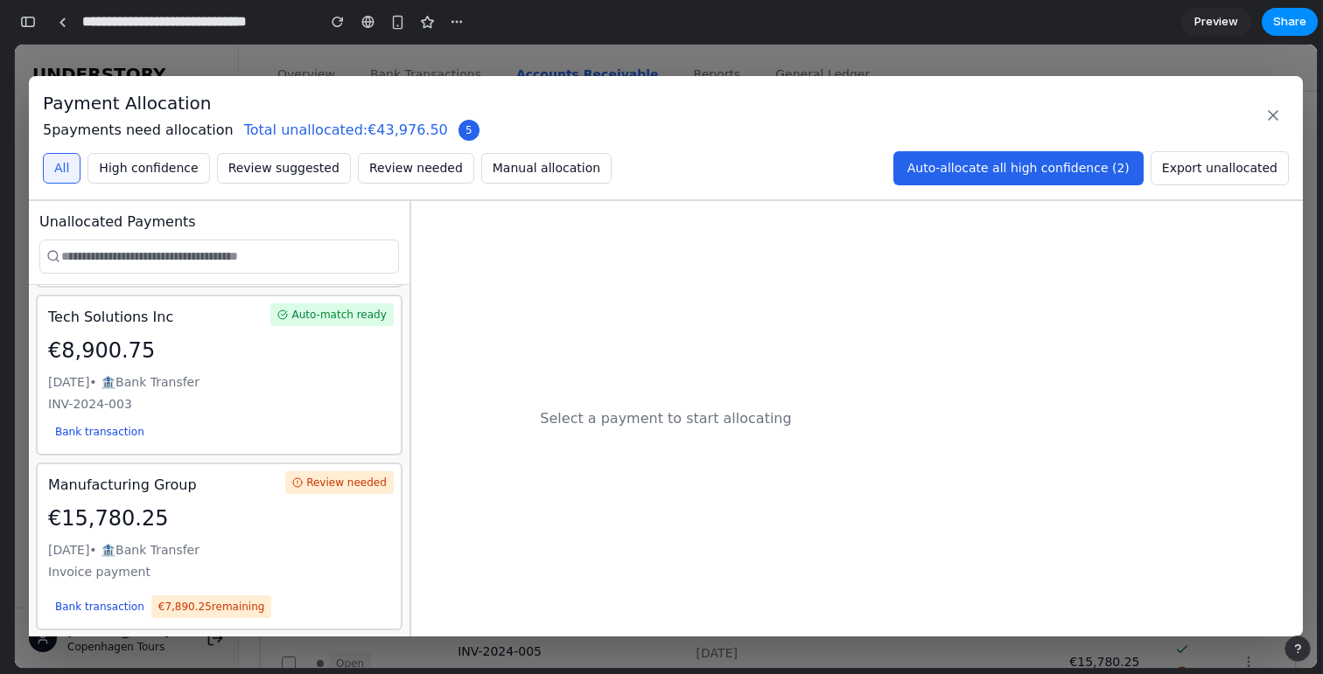
scroll to position [0, 0]
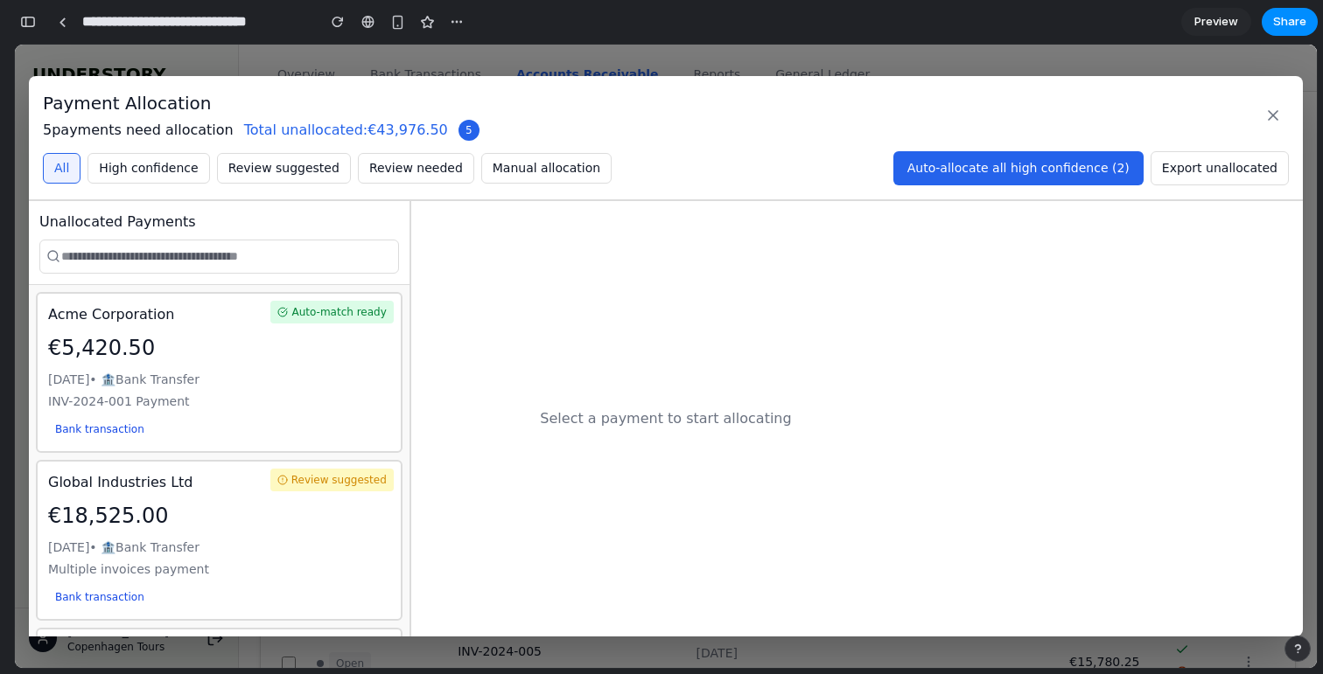
click at [347, 338] on div "€5,420.50" at bounding box center [219, 347] width 342 height 31
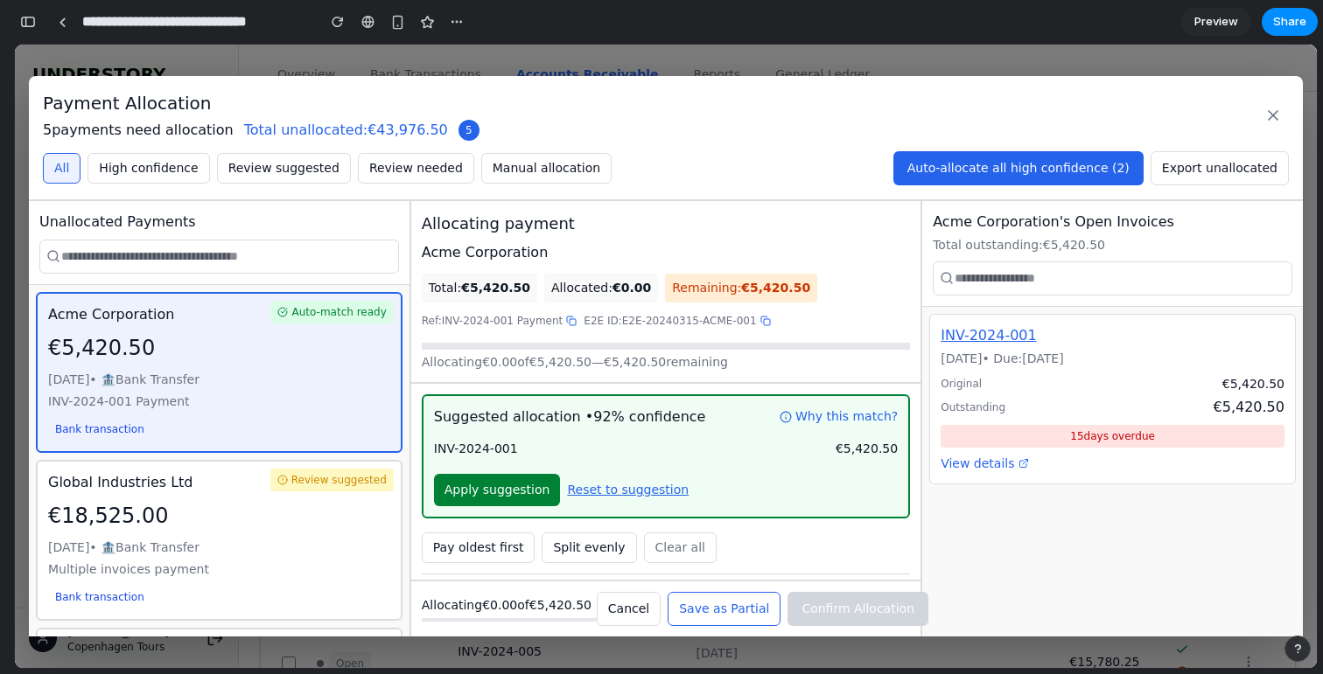
click at [510, 478] on button "Apply suggestion" at bounding box center [497, 490] width 127 height 32
type input "******"
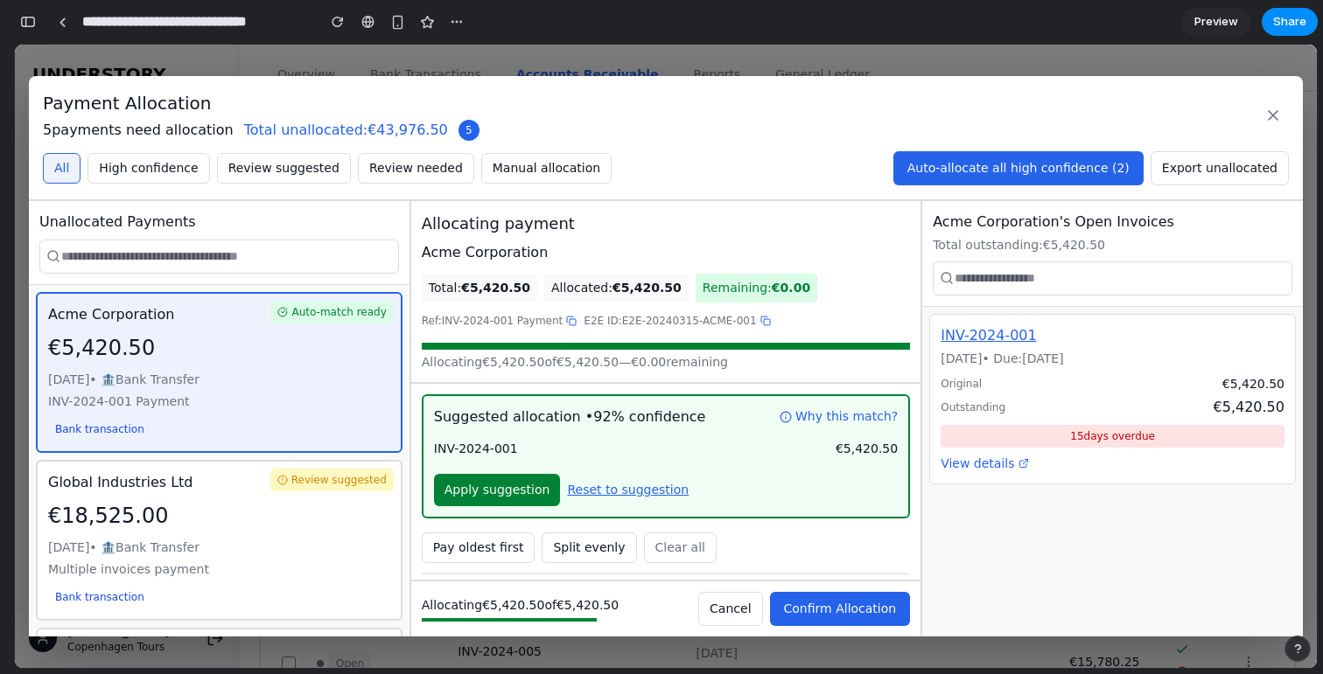
click at [876, 612] on span "Confirm Allocation" at bounding box center [840, 609] width 113 height 14
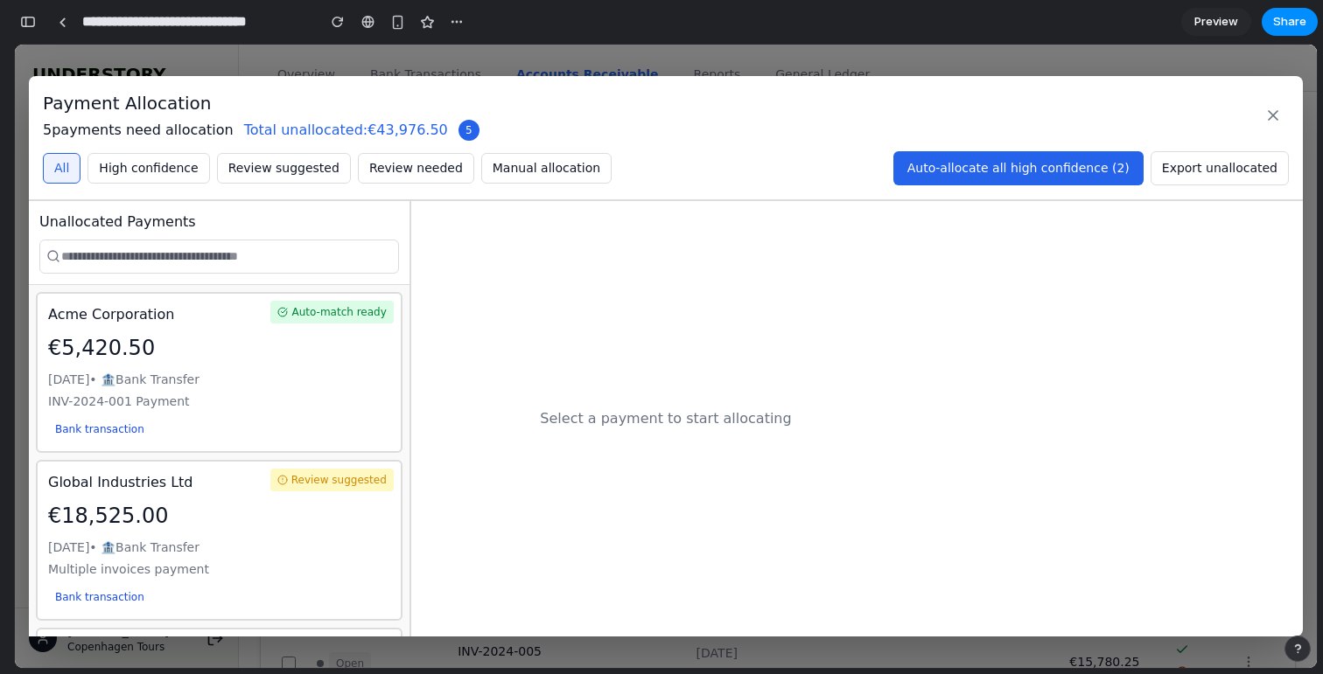
click at [1274, 118] on icon at bounding box center [1272, 115] width 9 height 9
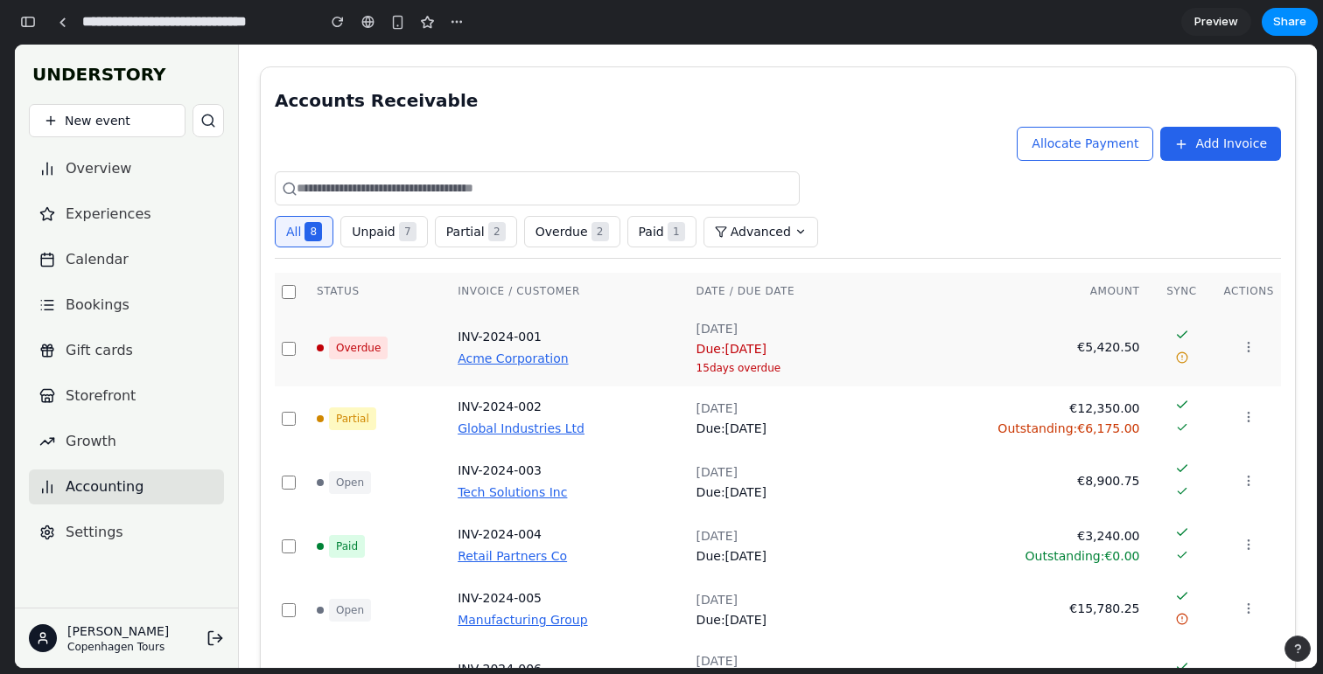
scroll to position [55, 0]
click at [1244, 341] on icon at bounding box center [1248, 346] width 14 height 14
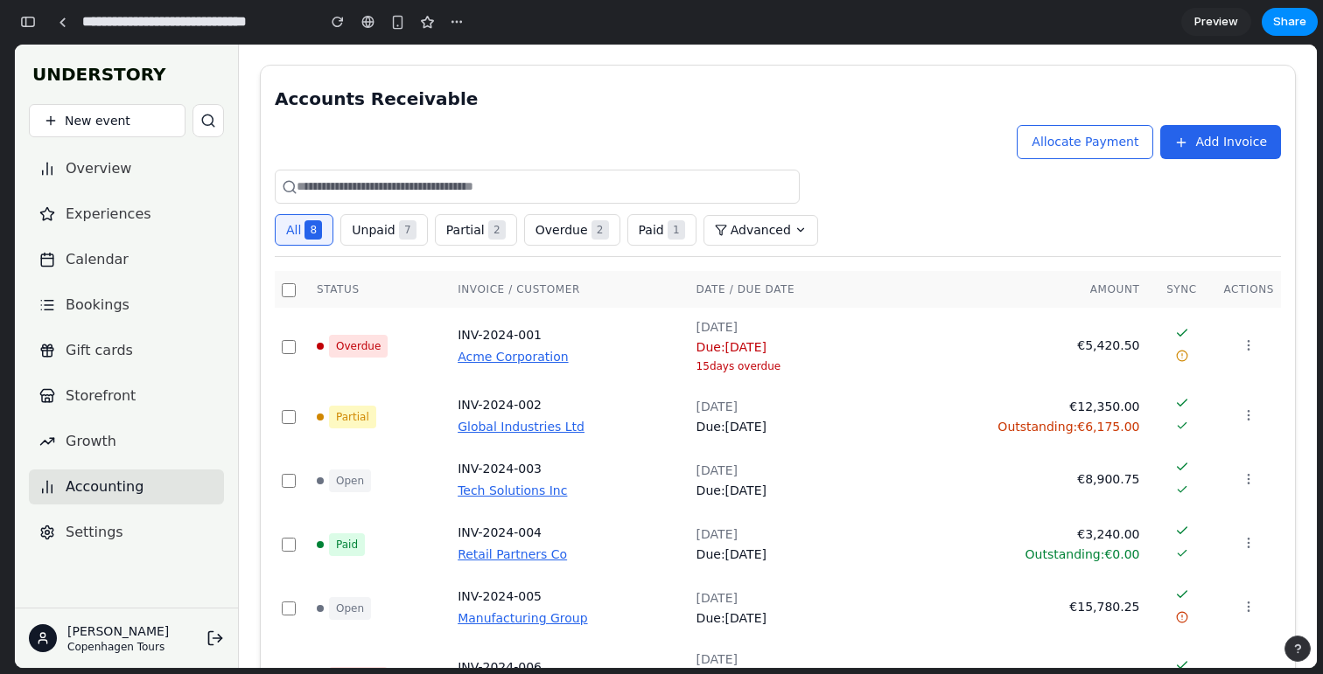
click at [1036, 180] on div at bounding box center [778, 187] width 1006 height 34
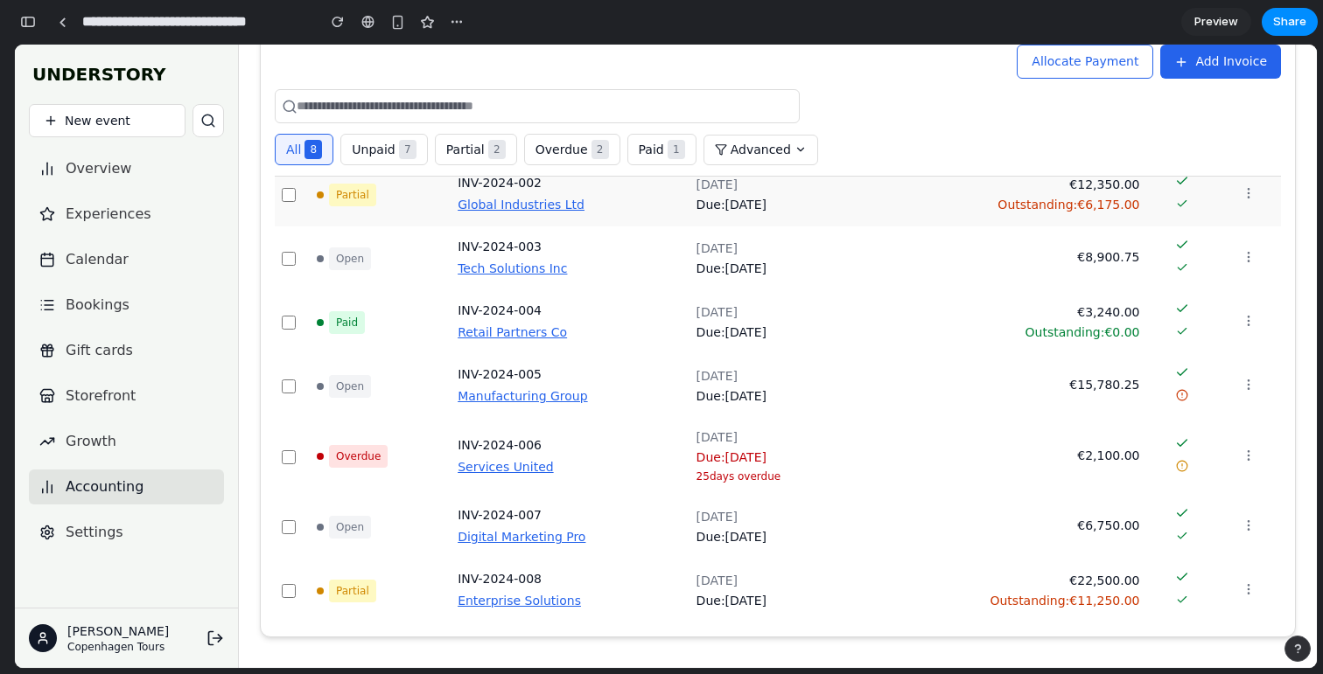
scroll to position [0, 0]
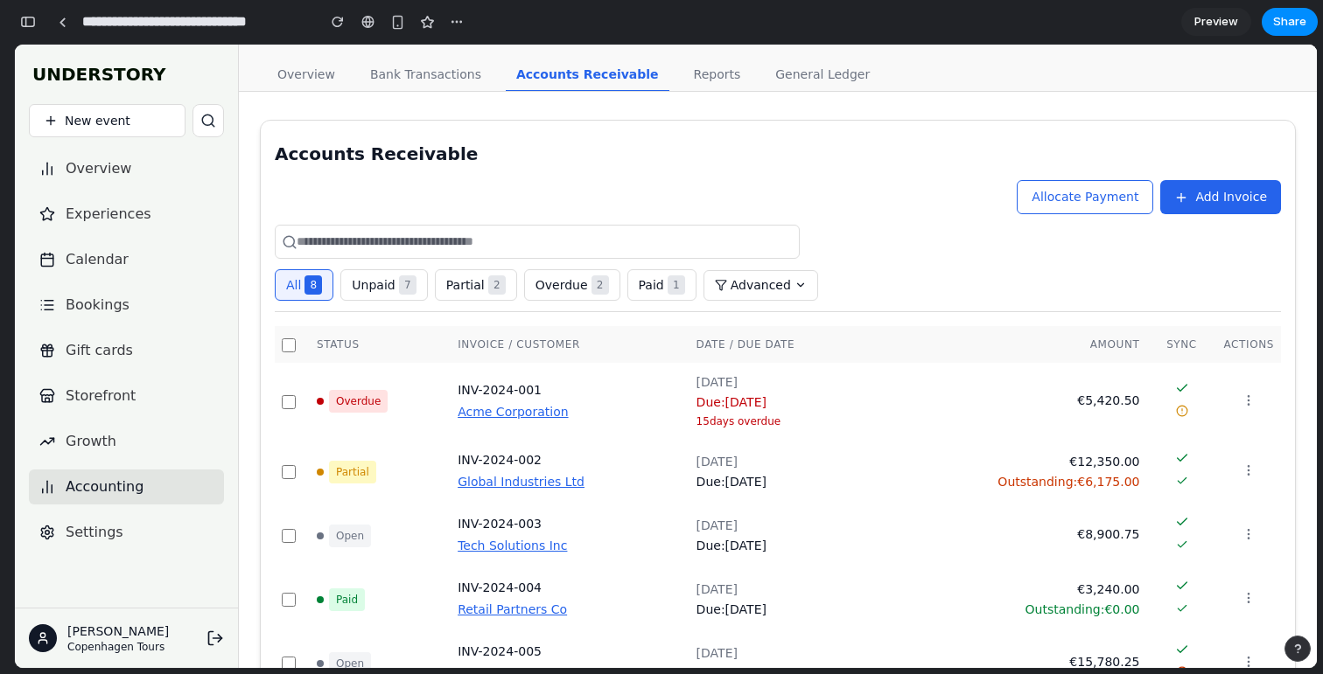
click at [768, 227] on input "text" at bounding box center [537, 242] width 525 height 34
click at [450, 148] on div "Accounts Receivable" at bounding box center [778, 154] width 1006 height 24
click at [32, 19] on div "button" at bounding box center [28, 22] width 16 height 12
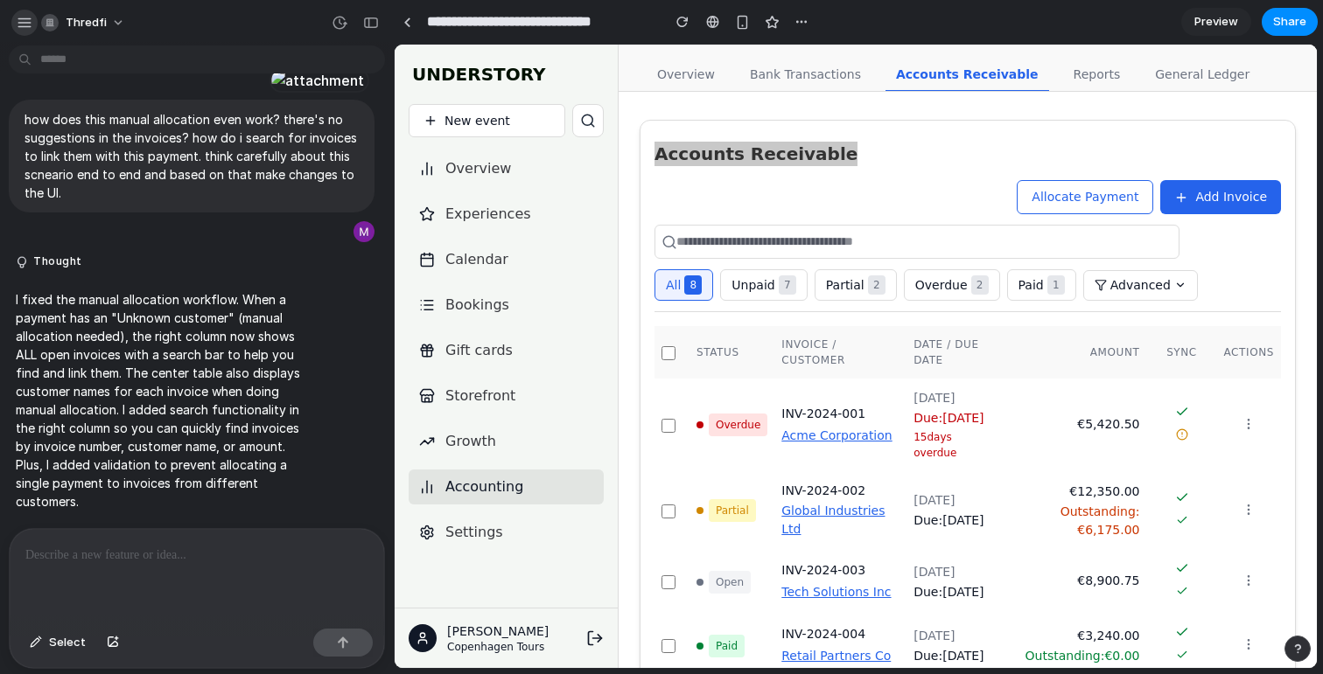
click at [30, 21] on div "button" at bounding box center [25, 23] width 16 height 16
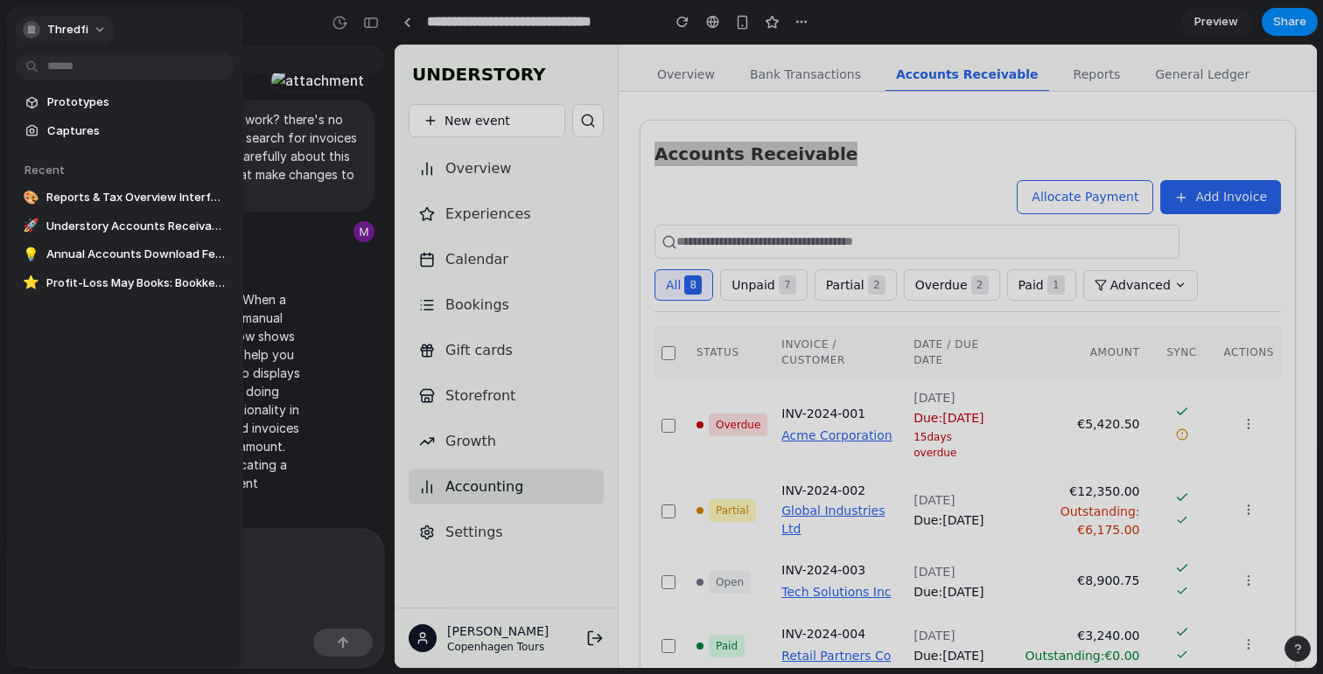
click at [87, 17] on button "thredfi" at bounding box center [66, 30] width 100 height 28
click at [88, 92] on span "Invite members" at bounding box center [89, 96] width 84 height 17
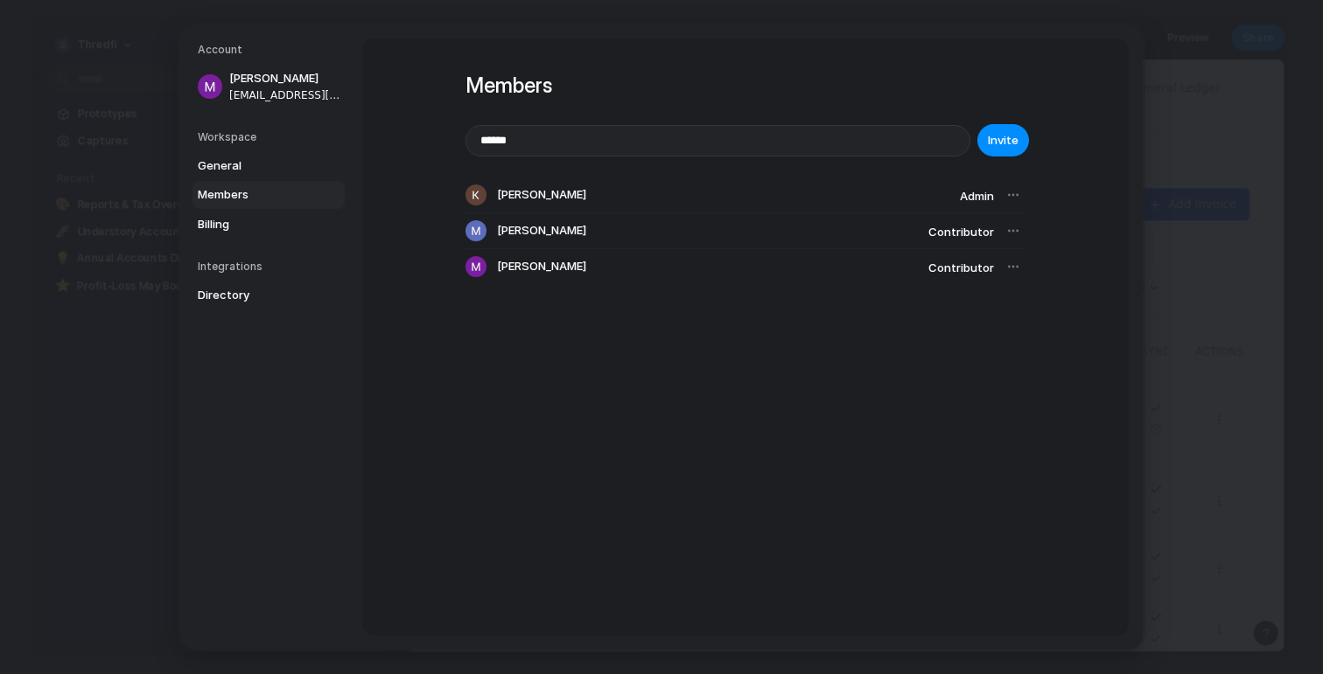
type input "**********"
click at [994, 150] on button "Invite" at bounding box center [1003, 140] width 52 height 32
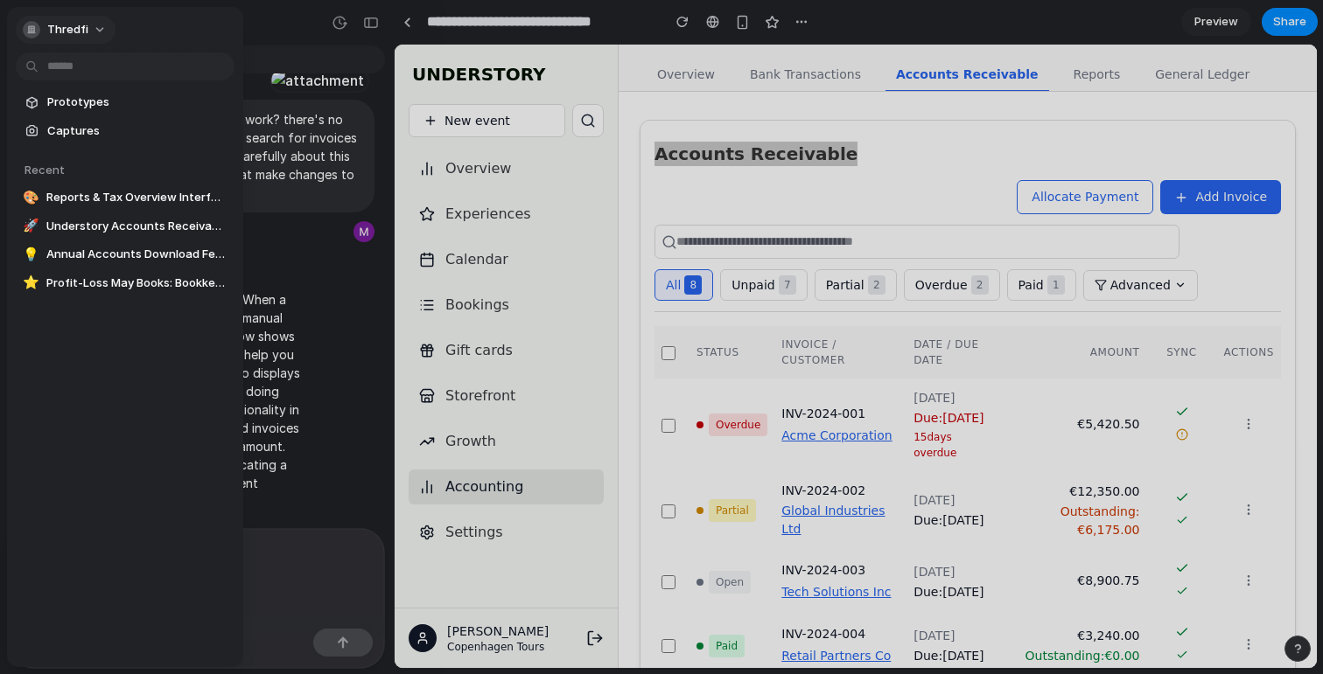
click at [97, 24] on button "thredfi" at bounding box center [66, 30] width 100 height 28
click at [495, 177] on div "Settings Invite members Change theme Sign out" at bounding box center [661, 337] width 1323 height 674
click at [372, 24] on div at bounding box center [661, 337] width 1323 height 674
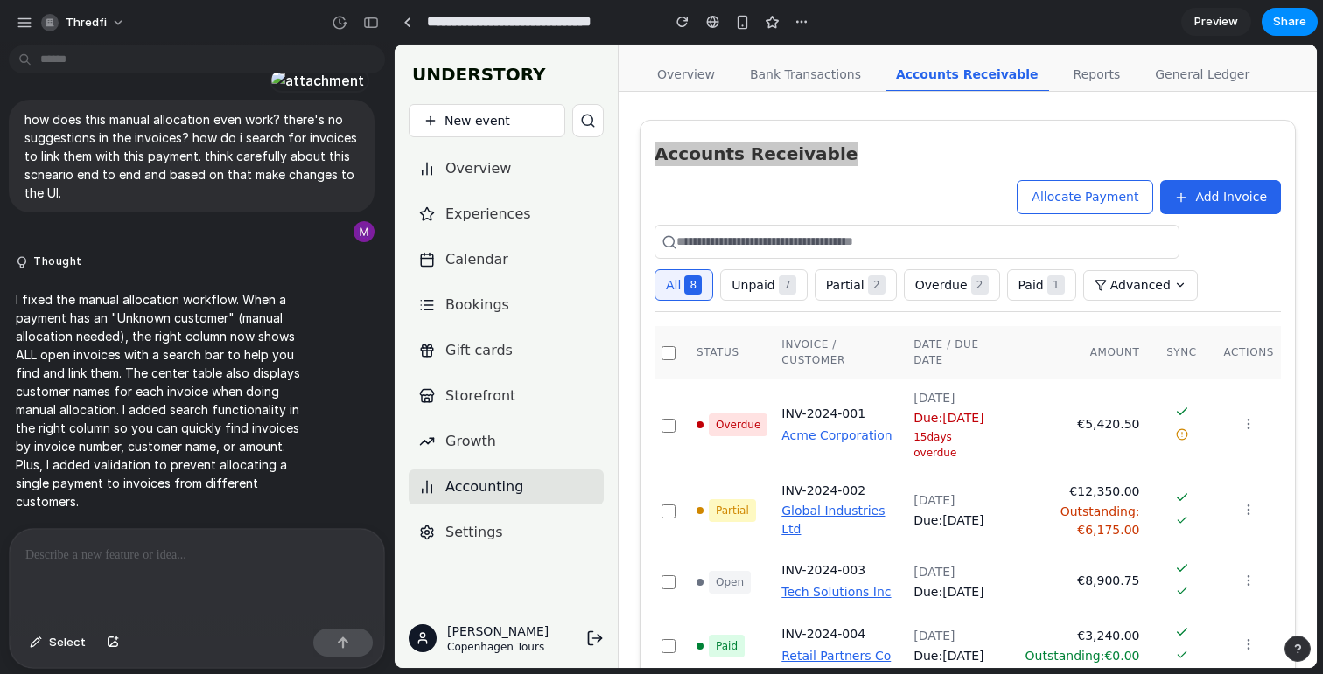
click at [372, 24] on div "button" at bounding box center [371, 23] width 16 height 12
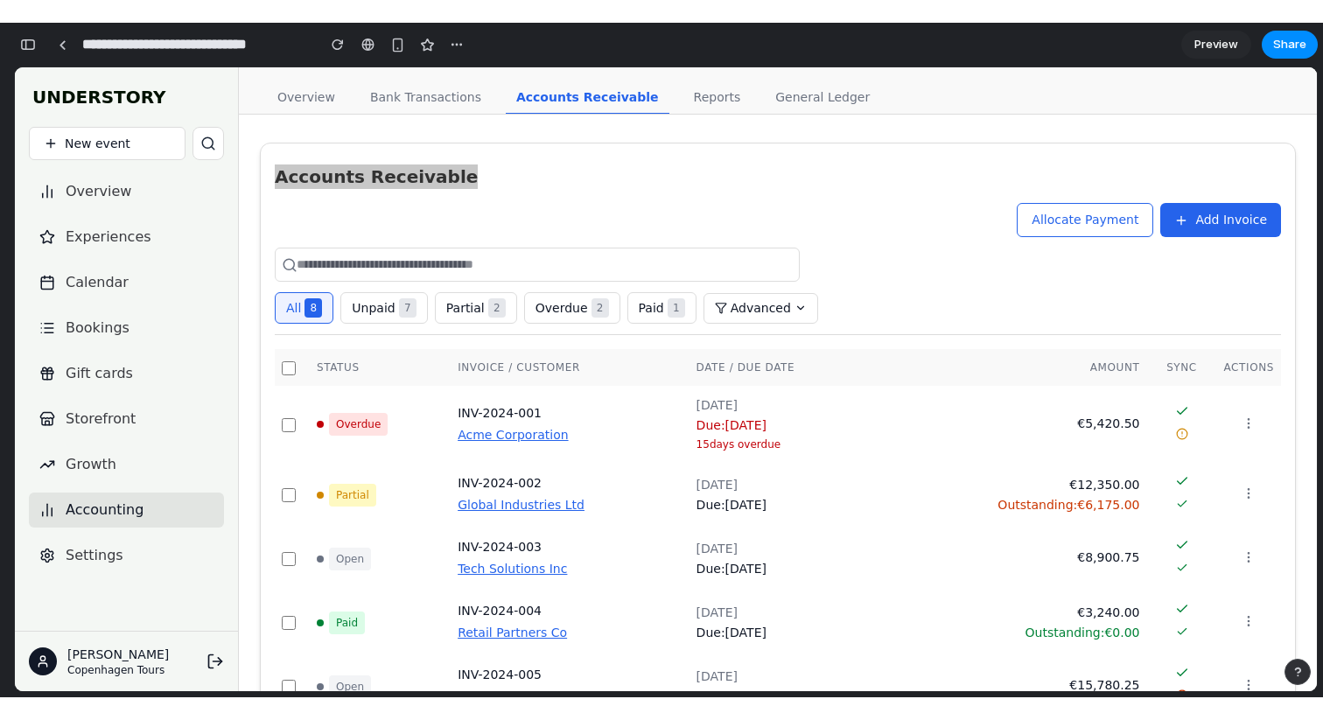
scroll to position [42387, 0]
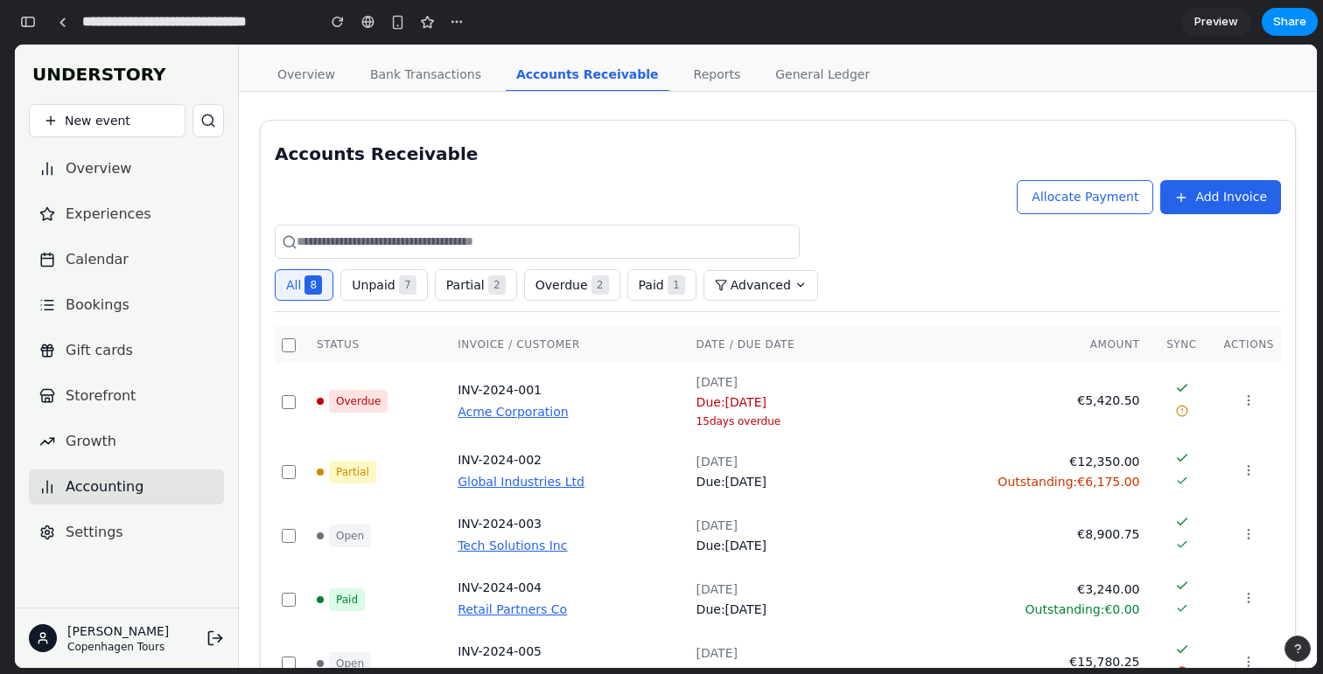
click at [567, 210] on div "Allocate Payment Add Invoice" at bounding box center [778, 197] width 1006 height 34
click at [894, 80] on div "Overview Bank Transactions Accounts Receivable Reports General Ledger" at bounding box center [778, 75] width 1022 height 32
click at [755, 225] on input "text" at bounding box center [537, 242] width 525 height 34
click at [763, 242] on input "text" at bounding box center [537, 242] width 525 height 34
click at [419, 150] on div "Accounts Receivable" at bounding box center [778, 154] width 1006 height 24
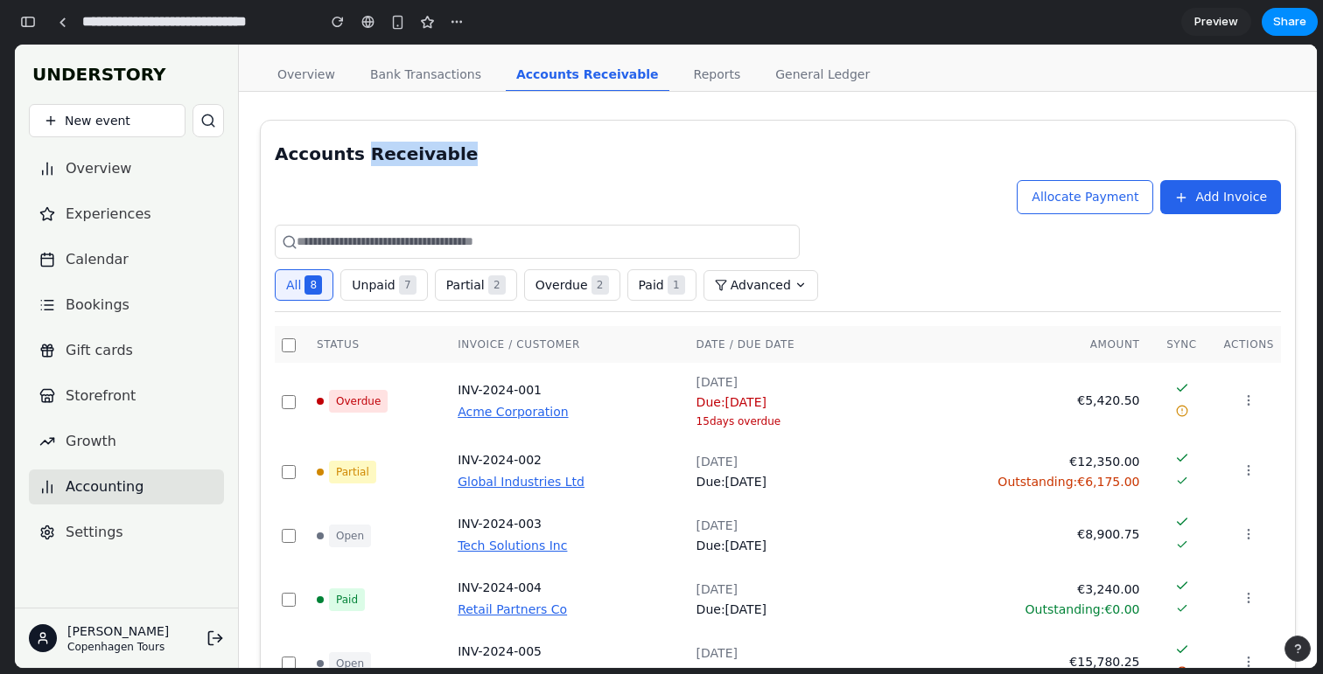
click at [419, 150] on div "Accounts Receivable" at bounding box center [778, 154] width 1006 height 24
